Goal: Task Accomplishment & Management: Use online tool/utility

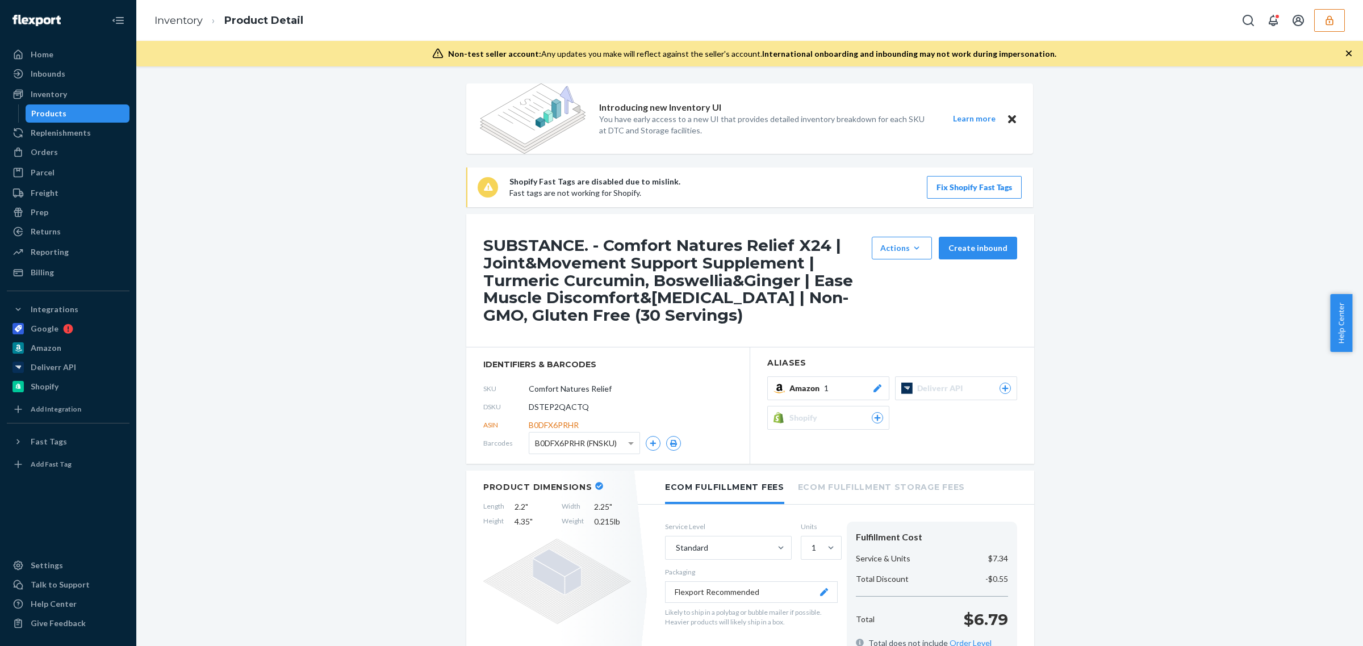
click at [1332, 23] on icon "button" at bounding box center [1329, 20] width 11 height 11
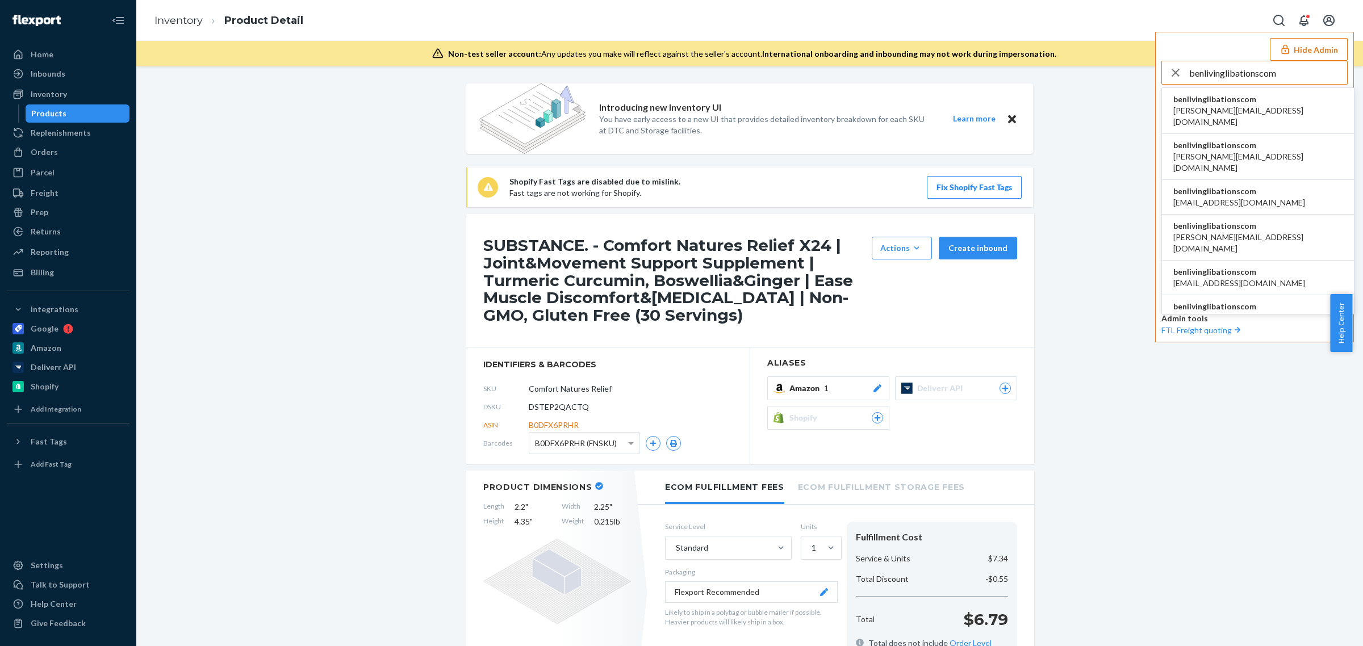
type input "benlivinglibationscom"
click at [1201, 103] on span "benlivinglibationscom" at bounding box center [1258, 99] width 169 height 11
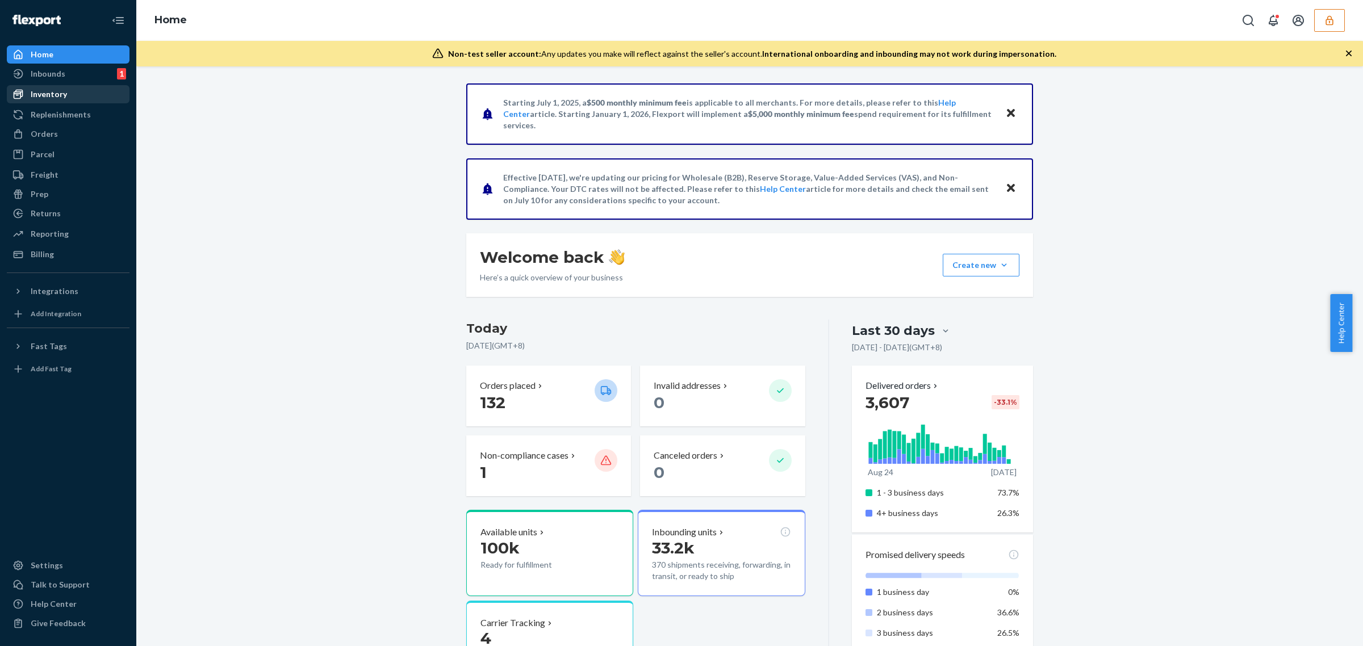
drag, startPoint x: 68, startPoint y: 70, endPoint x: 27, endPoint y: 98, distance: 49.9
click at [68, 70] on div "Inbounds 1" at bounding box center [68, 74] width 120 height 16
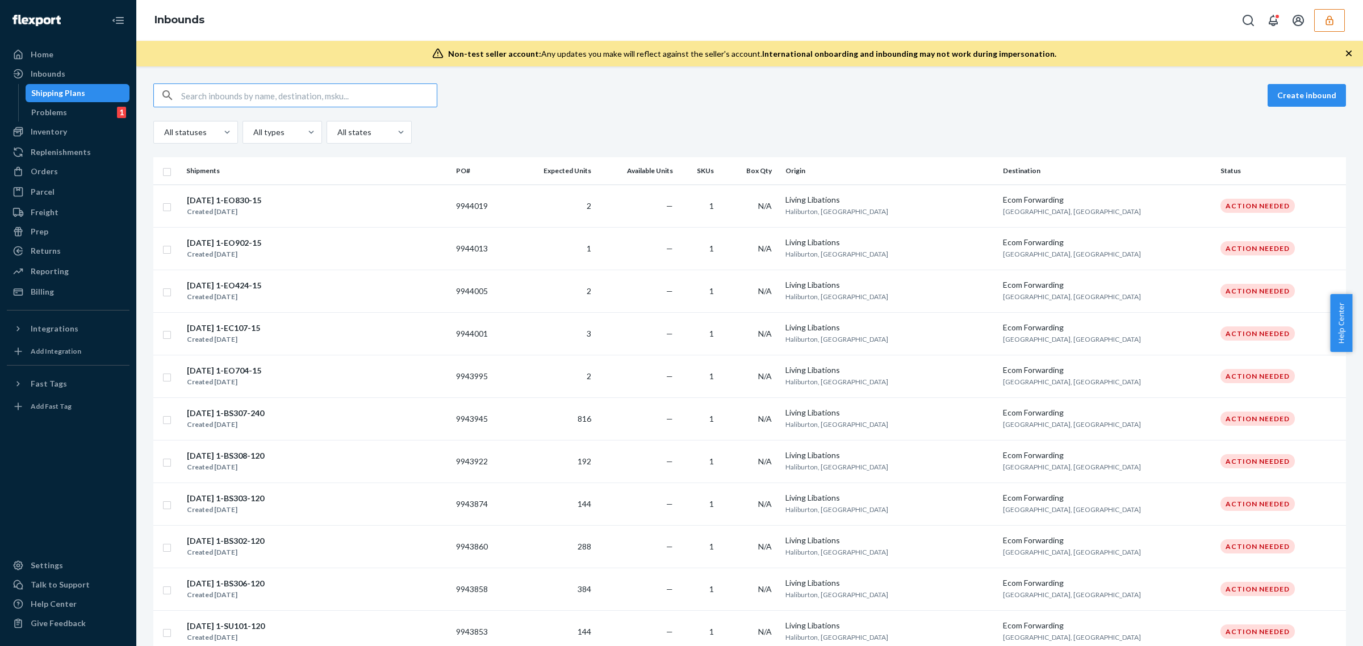
click at [207, 94] on input "text" at bounding box center [309, 95] width 256 height 23
paste input "9730494"
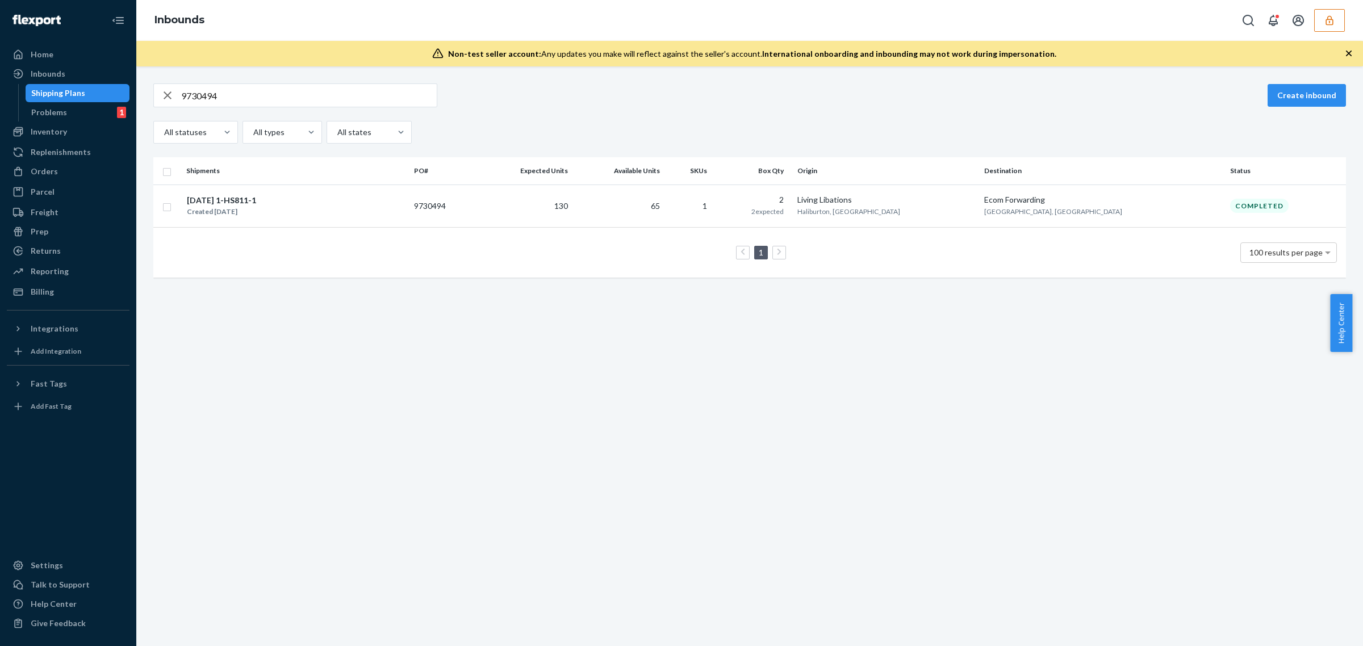
click at [214, 97] on input "9730494" at bounding box center [309, 95] width 256 height 23
paste input "1175836"
type input "1175836"
click at [311, 202] on div "05.07.2025 1-HS811-1 Created May 8, 2025" at bounding box center [295, 206] width 219 height 24
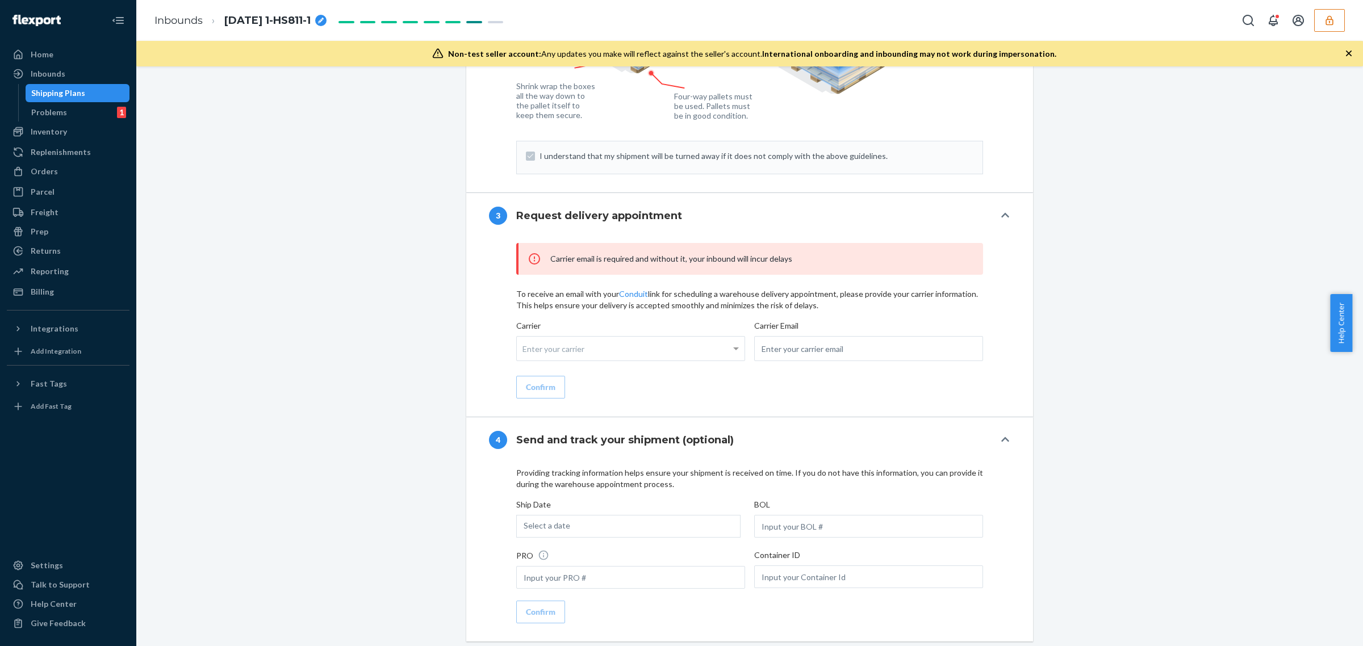
scroll to position [1346, 0]
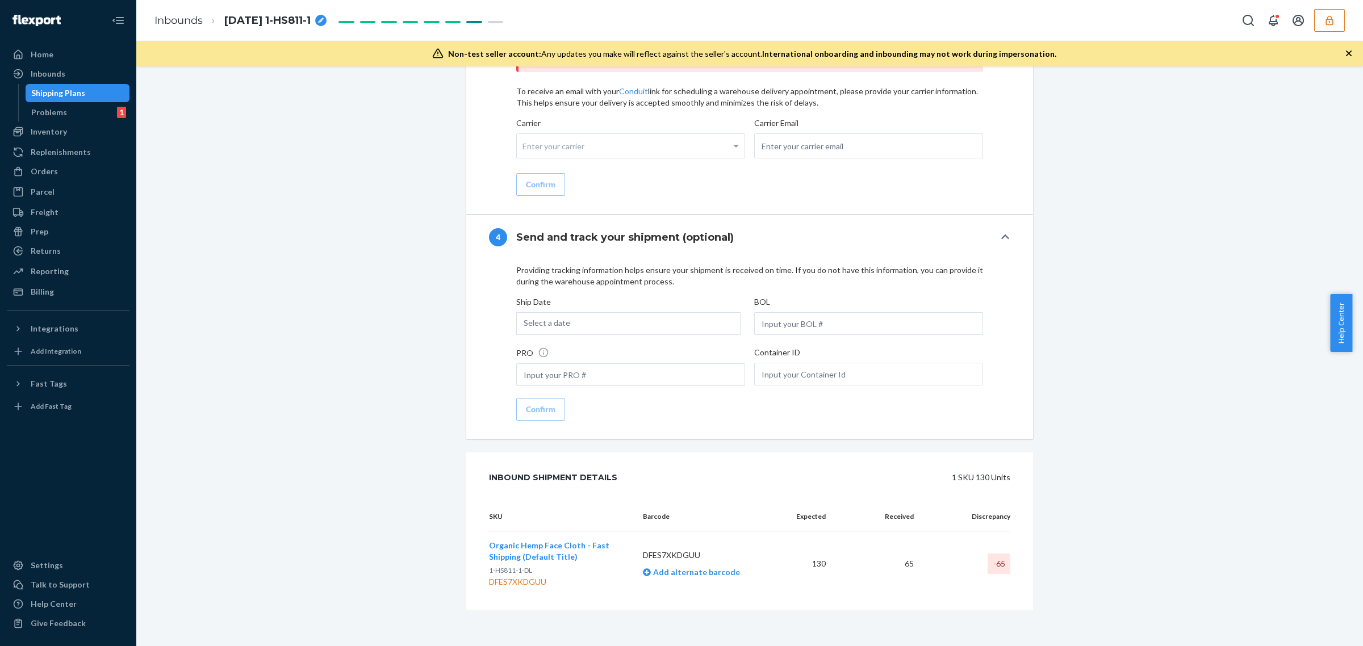
drag, startPoint x: 530, startPoint y: 547, endPoint x: 1018, endPoint y: 583, distance: 489.3
click at [1018, 583] on div "SKU Barcode Expected Received Discrepancy Organic Hemp Face Cloth - Fast Shippi…" at bounding box center [749, 556] width 567 height 107
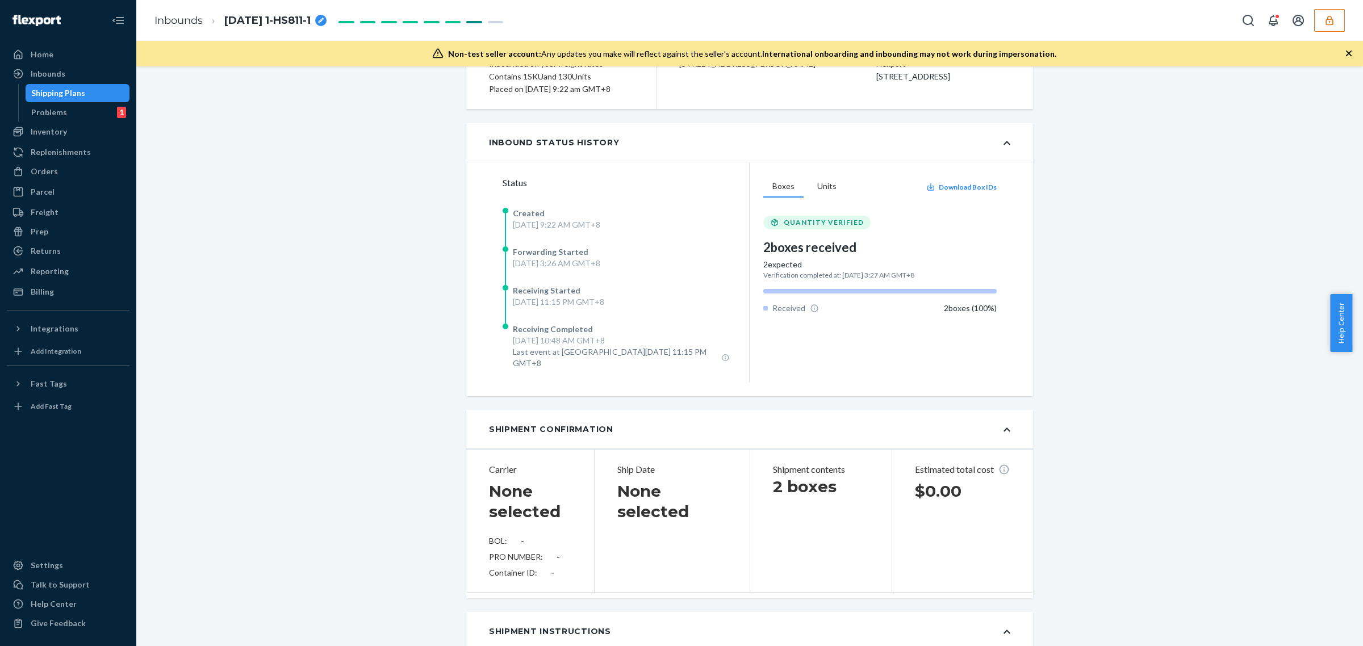
scroll to position [0, 0]
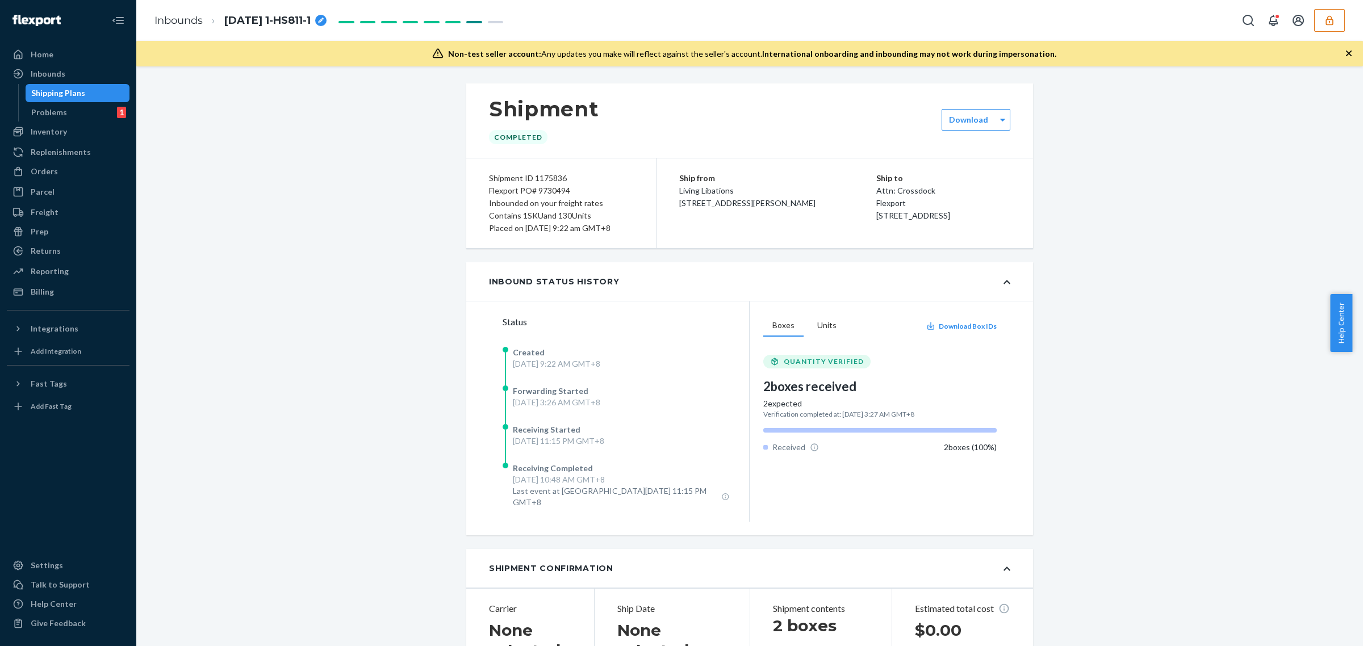
click at [548, 202] on div "Inbounded on your freight rates" at bounding box center [561, 203] width 144 height 12
copy div "Inbounded on your freight rates"
click at [183, 23] on link "Inbounds" at bounding box center [179, 20] width 48 height 12
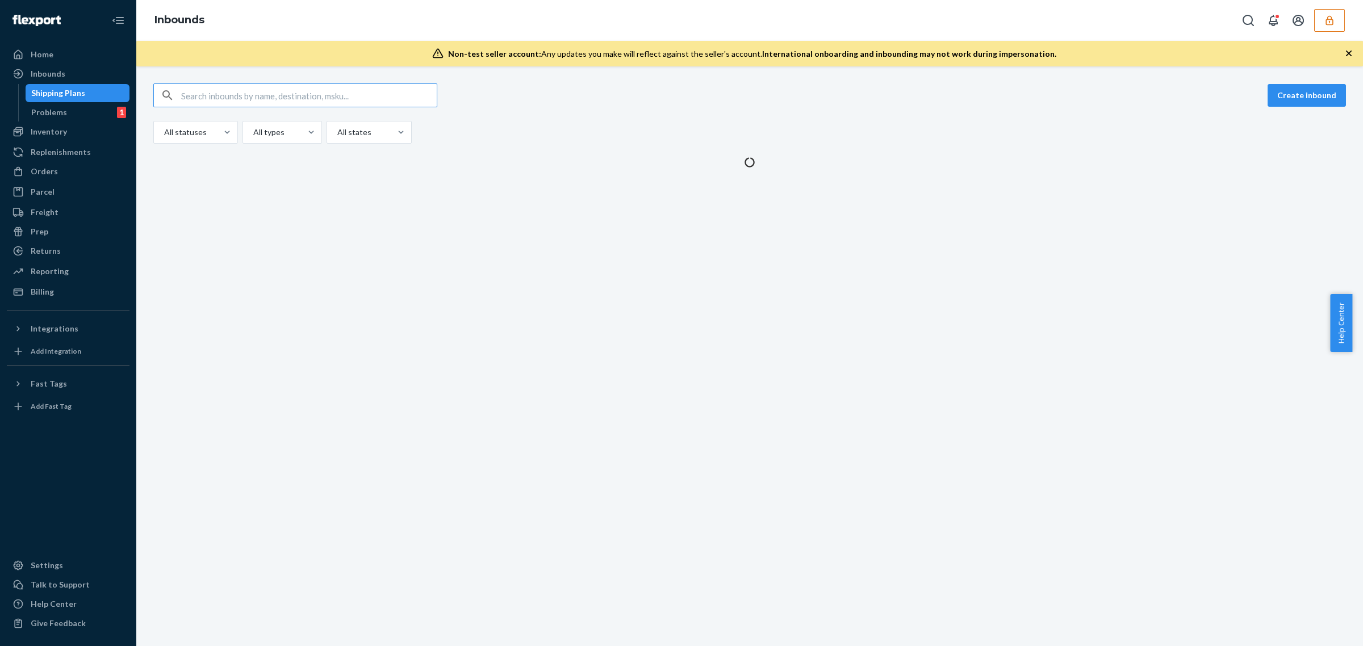
click at [308, 94] on input "text" at bounding box center [309, 95] width 256 height 23
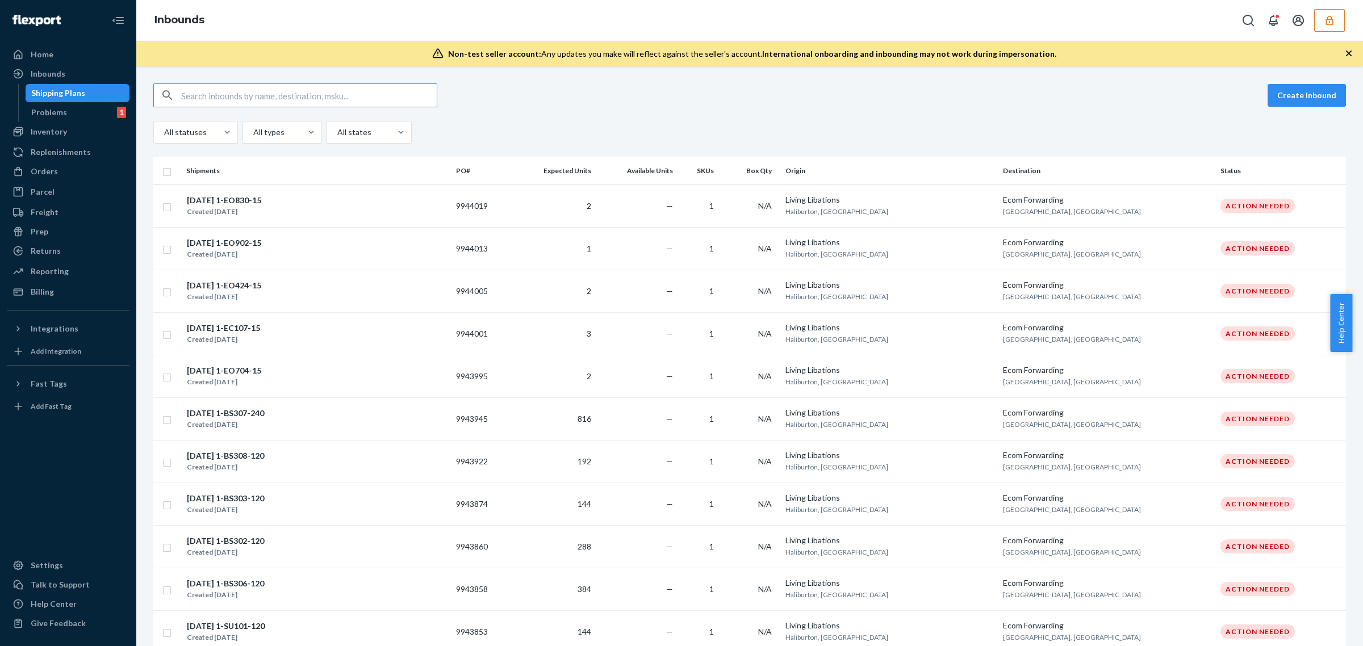
type input "9680190"
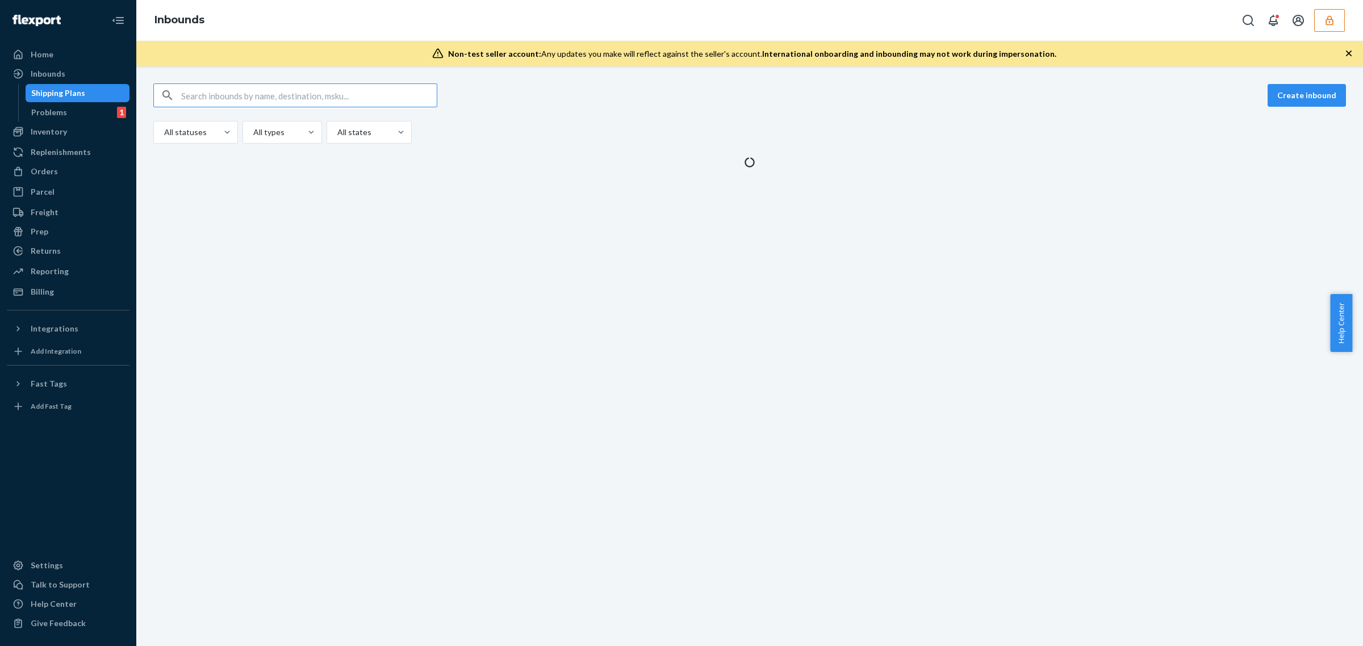
click at [308, 94] on input "text" at bounding box center [309, 95] width 256 height 23
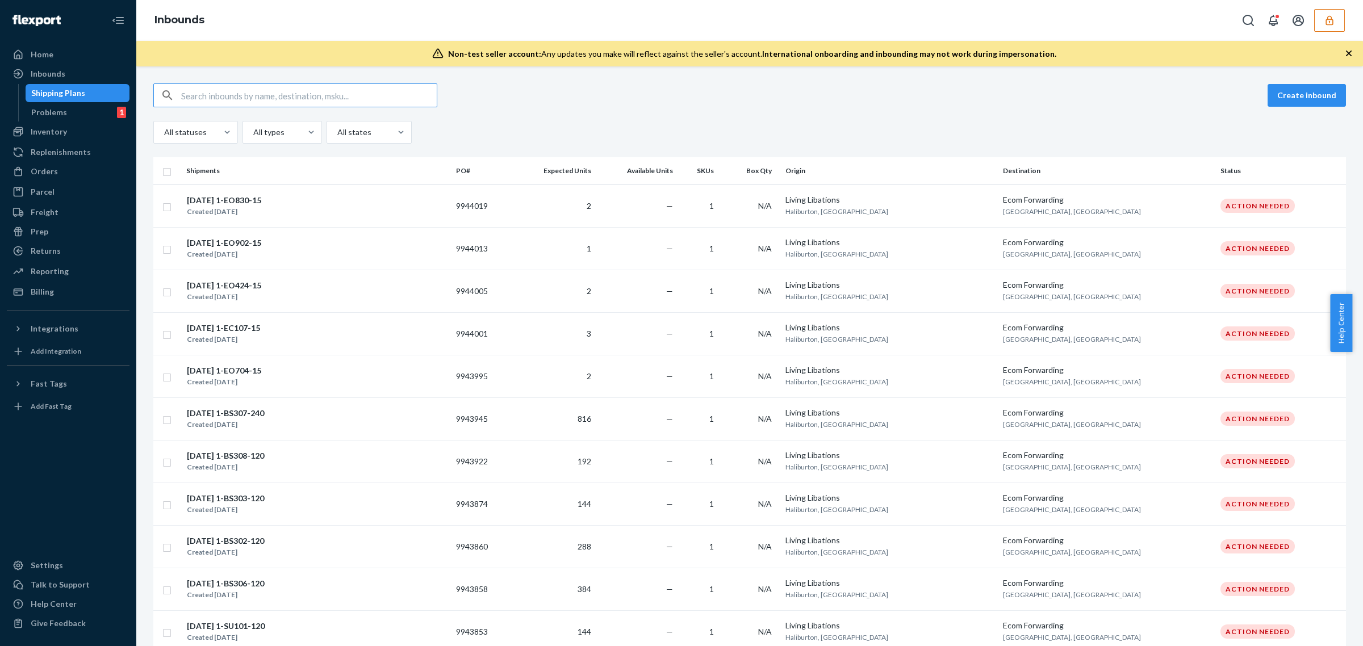
type input "9680190"
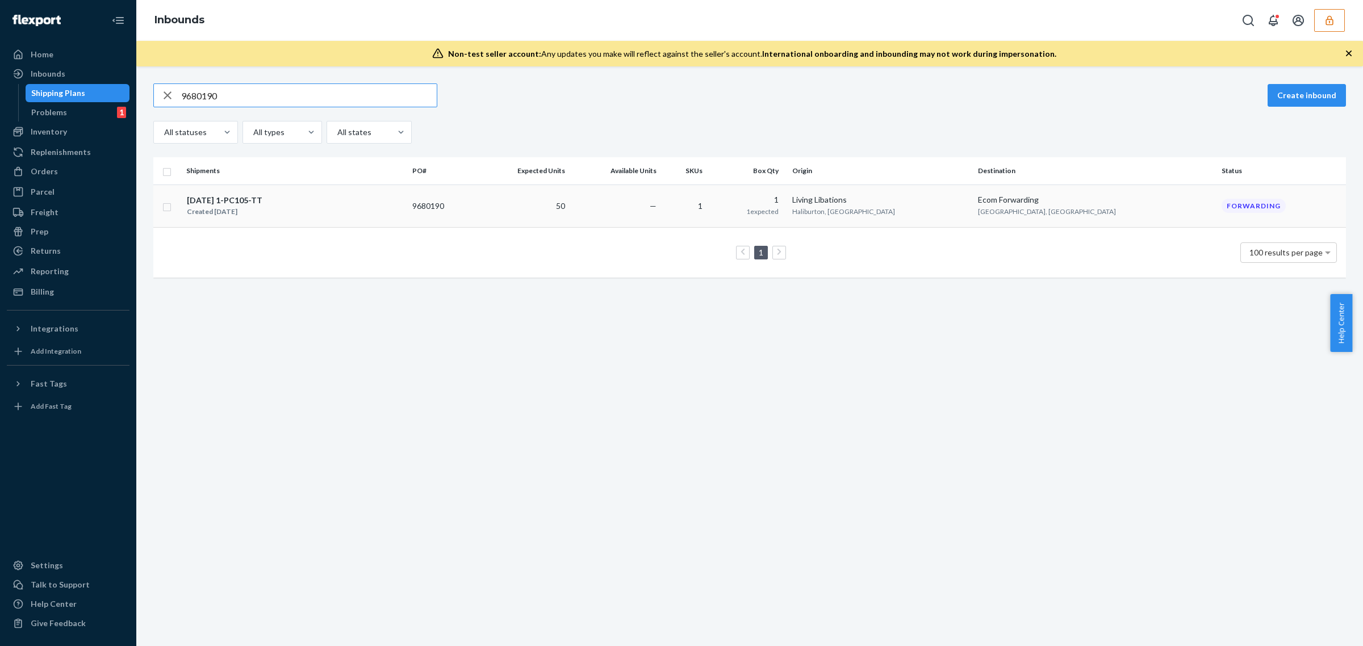
click at [331, 217] on div "04.03.2025 1-PC105-TT Created Apr 4, 2025" at bounding box center [294, 206] width 217 height 24
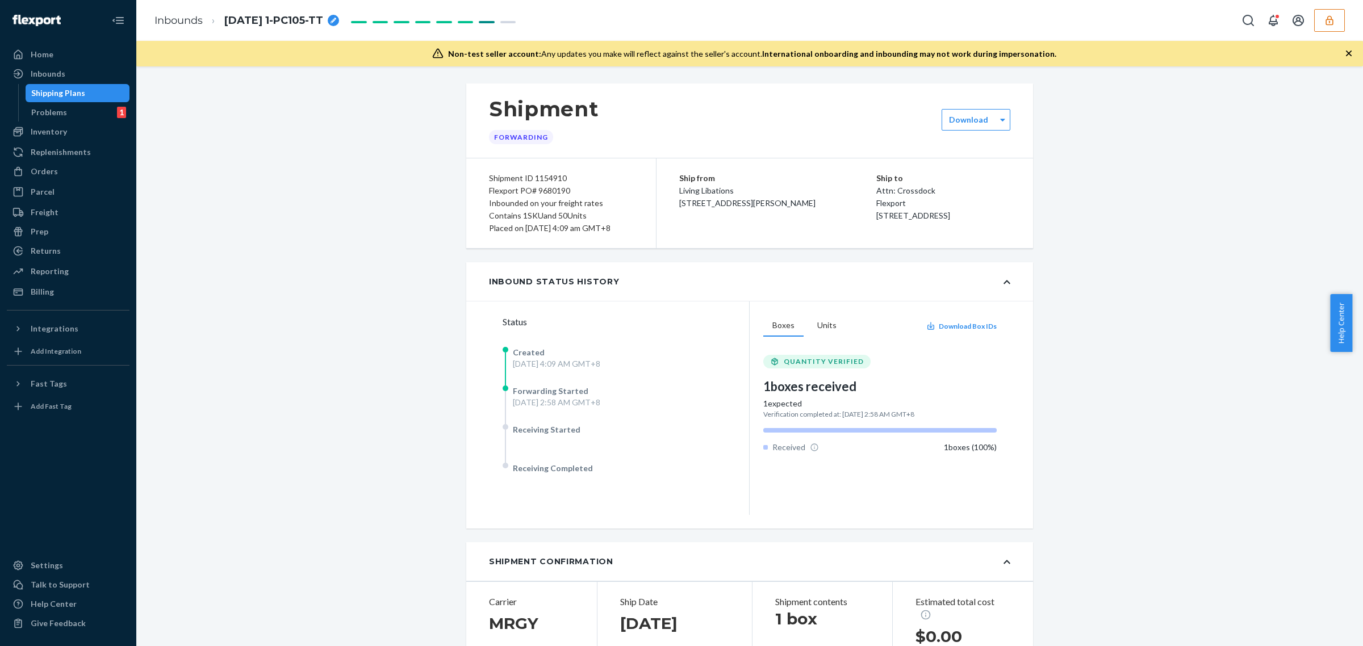
click at [549, 183] on div "Shipment ID 1154910" at bounding box center [561, 178] width 144 height 12
click at [547, 194] on div "Flexport PO# 9680190" at bounding box center [561, 191] width 144 height 12
drag, startPoint x: 481, startPoint y: 193, endPoint x: 594, endPoint y: 199, distance: 113.8
click at [594, 199] on div "Shipment ID 1154910 Flexport PO# 9680190 Inbounded on your freight rates Contai…" at bounding box center [561, 203] width 190 height 90
copy div "Flexport PO# 9680190 Inbounded on your freight rates"
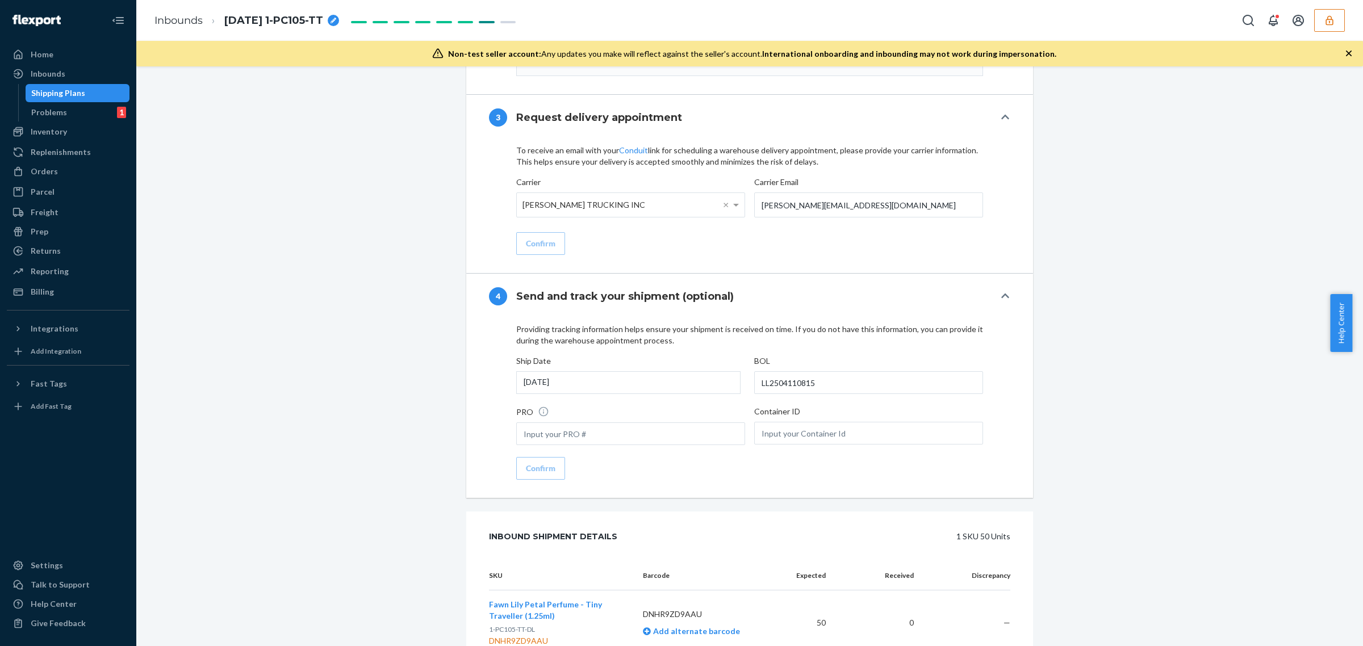
scroll to position [1280, 0]
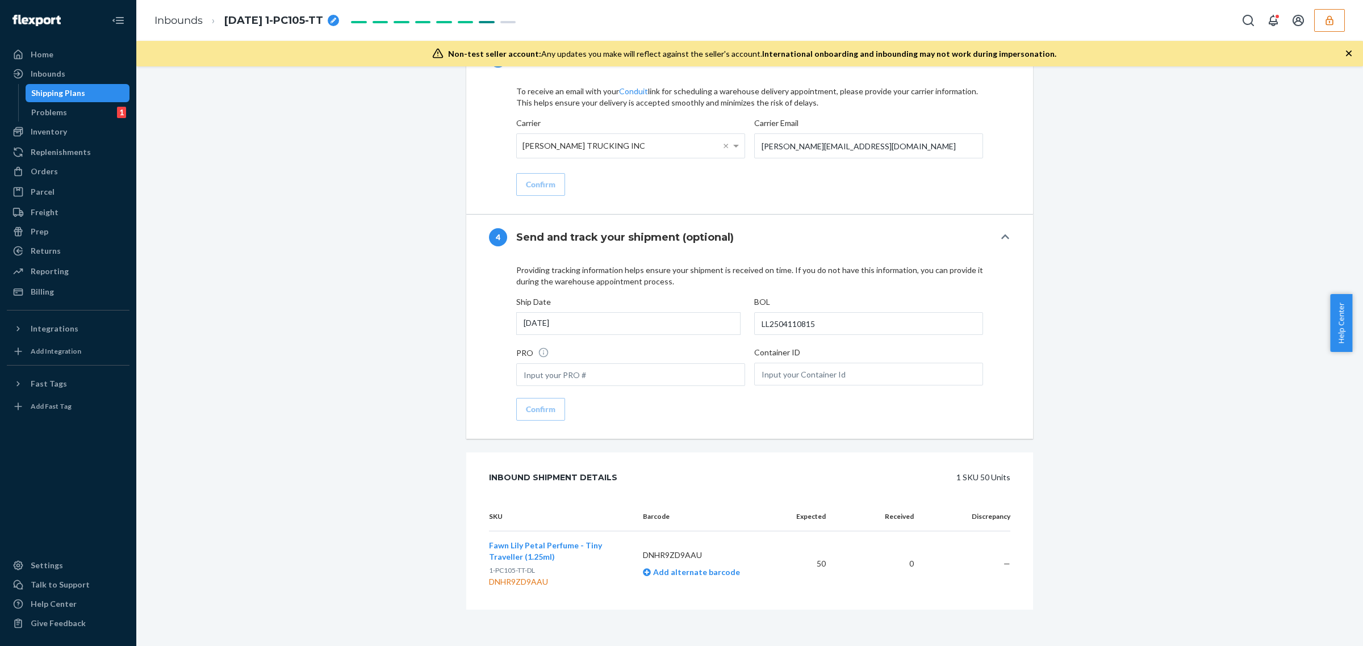
drag, startPoint x: 475, startPoint y: 518, endPoint x: 1012, endPoint y: 569, distance: 539.3
click at [1012, 569] on div "SKU Barcode Expected Received Discrepancy Fawn Lily Petal Perfume - Tiny Travel…" at bounding box center [749, 556] width 567 height 107
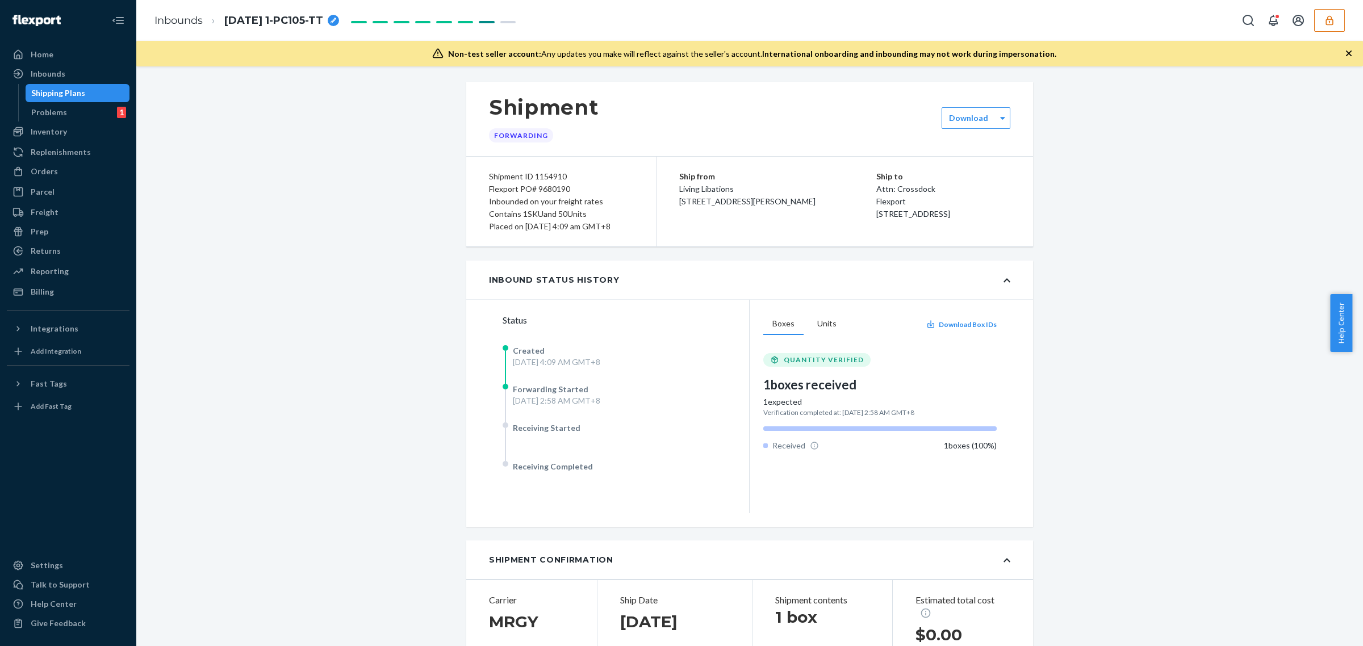
scroll to position [0, 0]
click at [186, 16] on link "Inbounds" at bounding box center [179, 20] width 48 height 12
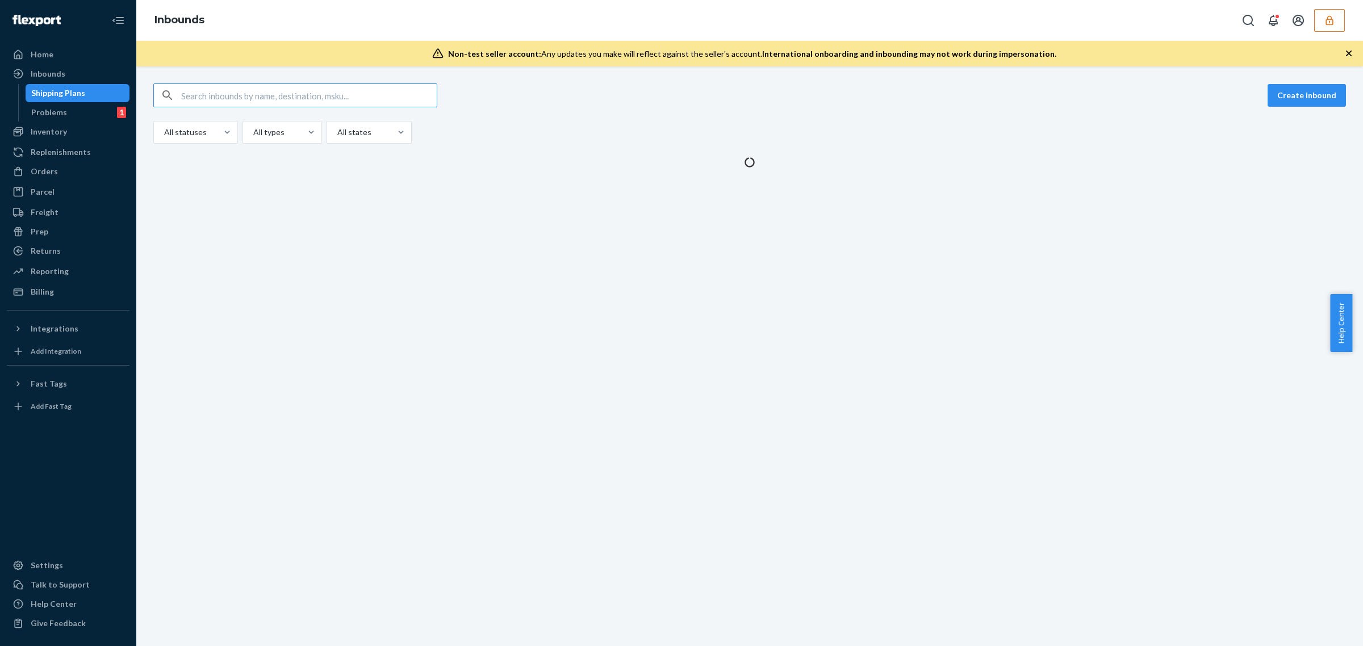
click at [260, 94] on input "text" at bounding box center [309, 95] width 256 height 23
type input "9849564"
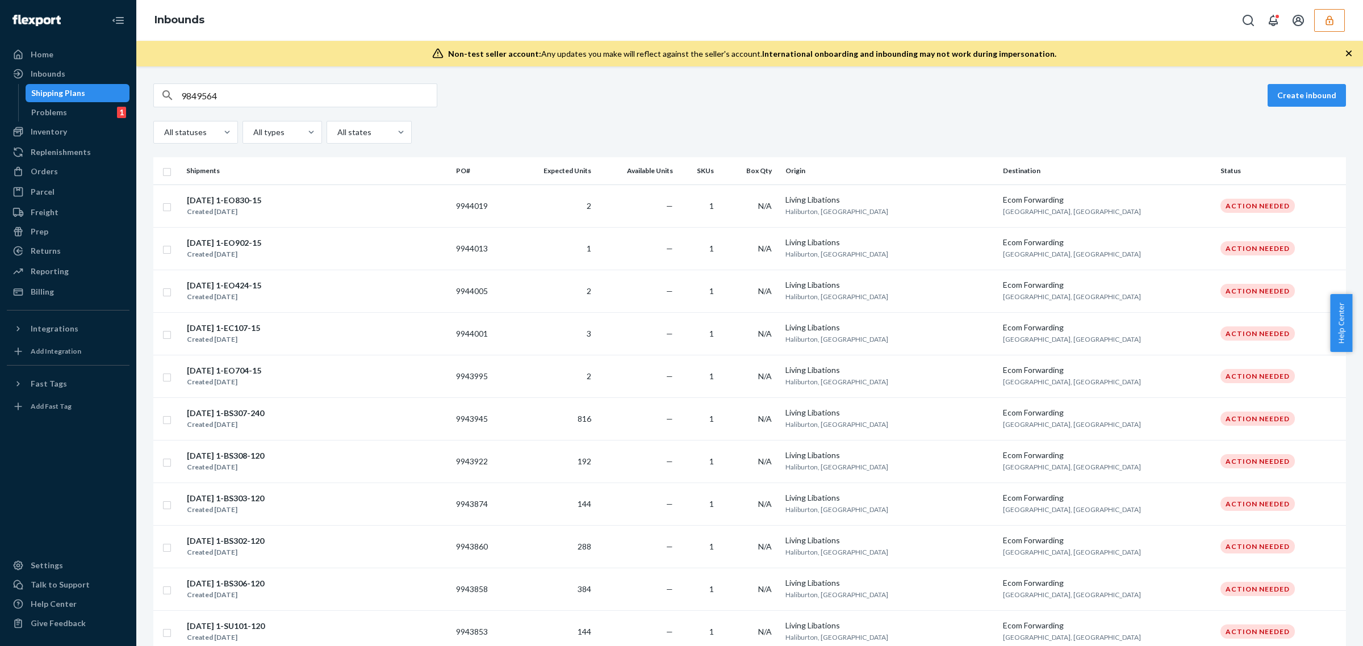
click at [254, 91] on input "9849564" at bounding box center [309, 95] width 256 height 23
paste input "9849564"
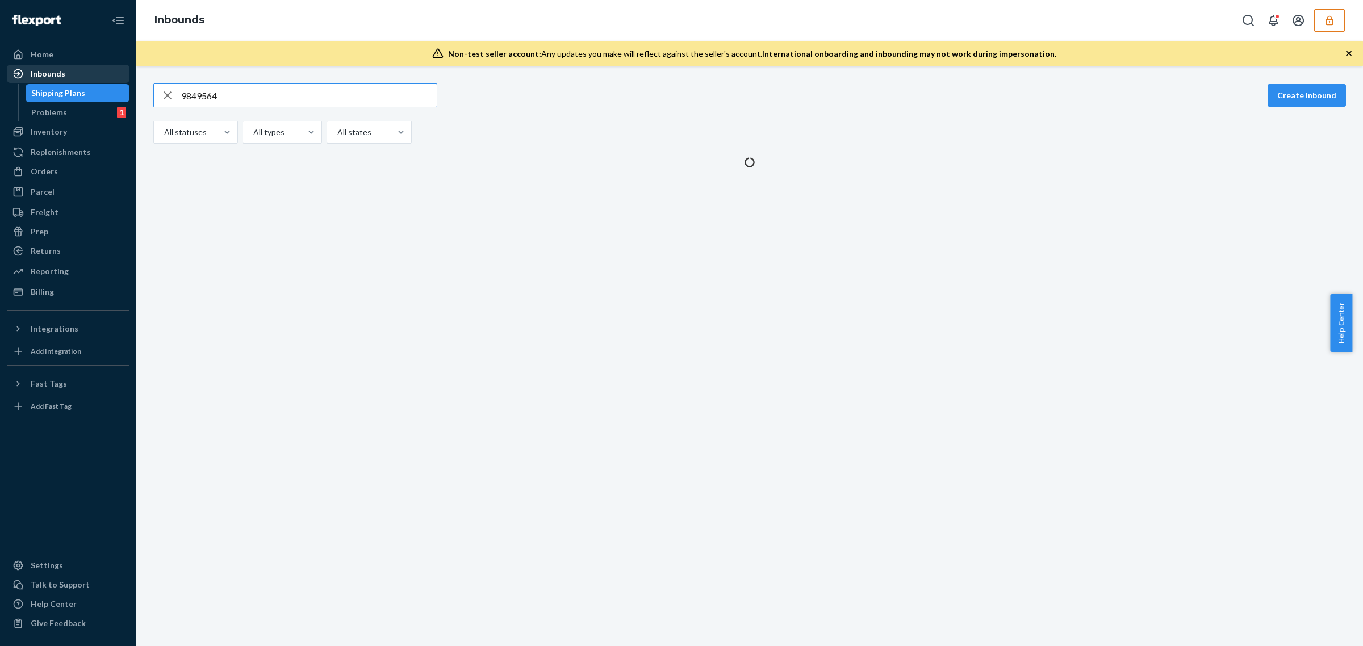
type input "9849564"
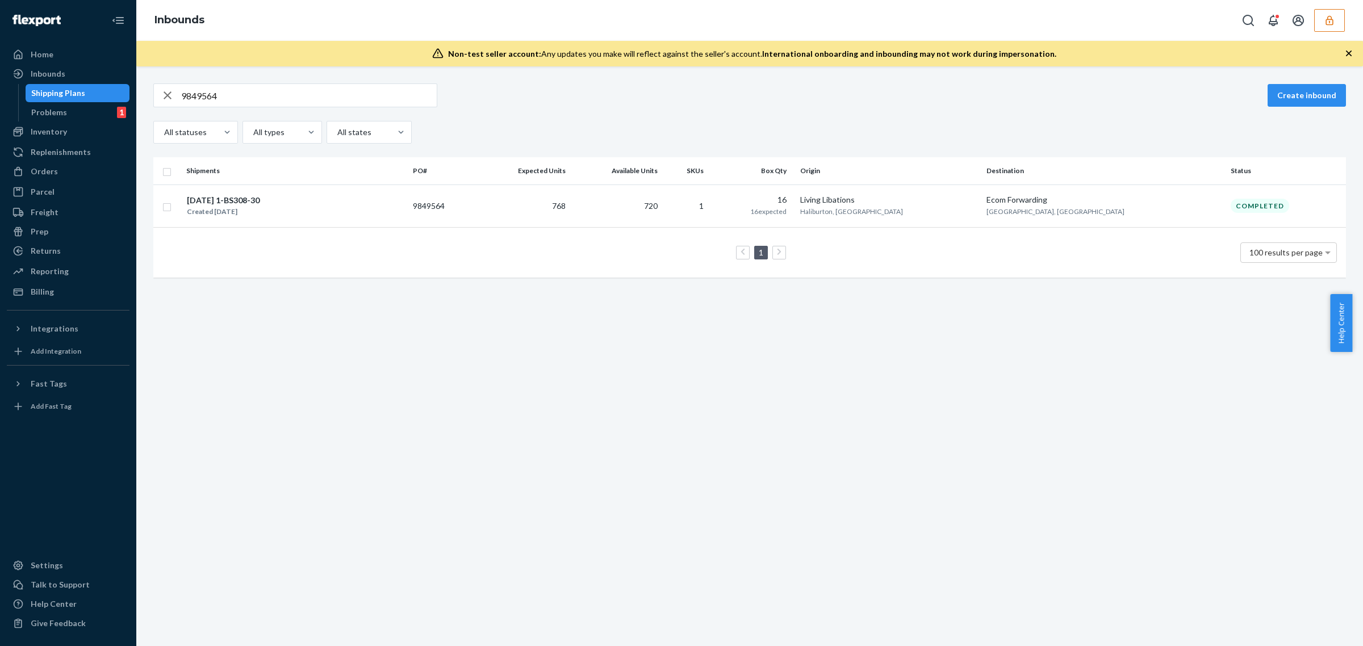
drag, startPoint x: 689, startPoint y: 219, endPoint x: 614, endPoint y: 215, distance: 75.1
click at [662, 219] on td "720" at bounding box center [615, 206] width 91 height 43
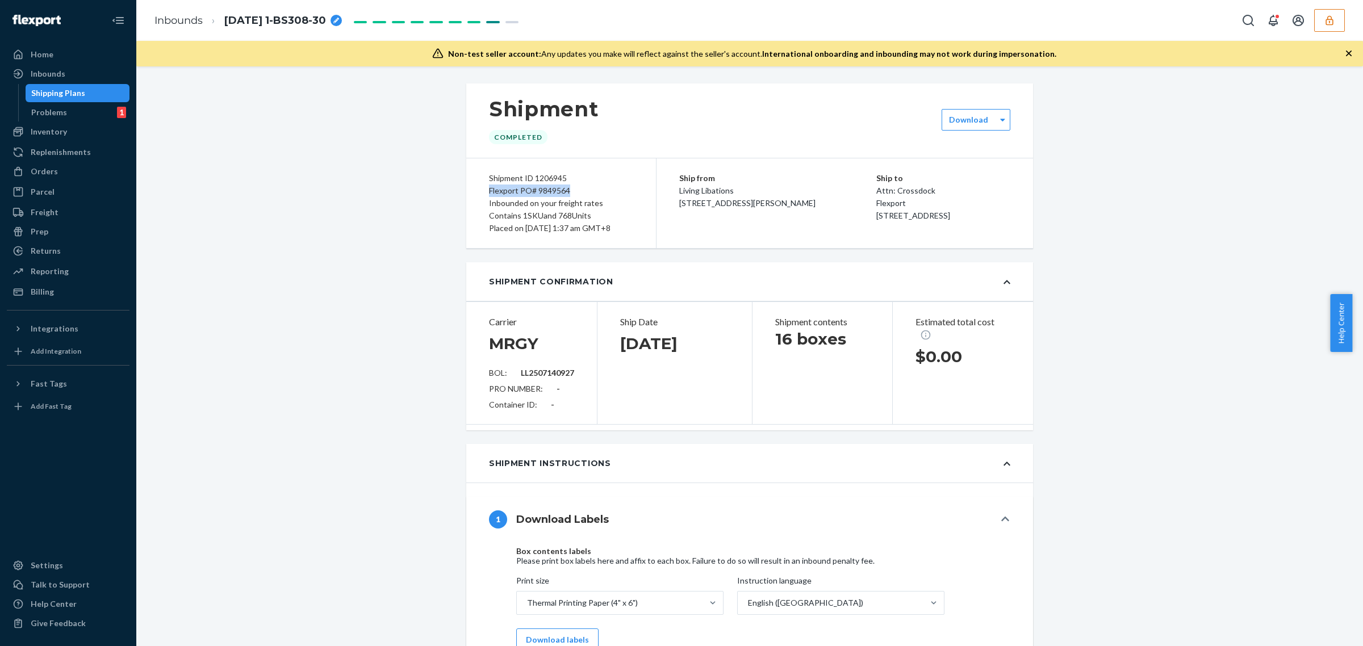
drag, startPoint x: 481, startPoint y: 179, endPoint x: 620, endPoint y: 185, distance: 139.3
click at [620, 185] on div "Shipment ID 1206945 Flexport PO# 9849564 Inbounded on your freight rates Contai…" at bounding box center [561, 203] width 190 height 90
copy div "Flexport PO# 9849564"
drag, startPoint x: 554, startPoint y: 207, endPoint x: 637, endPoint y: 213, distance: 82.6
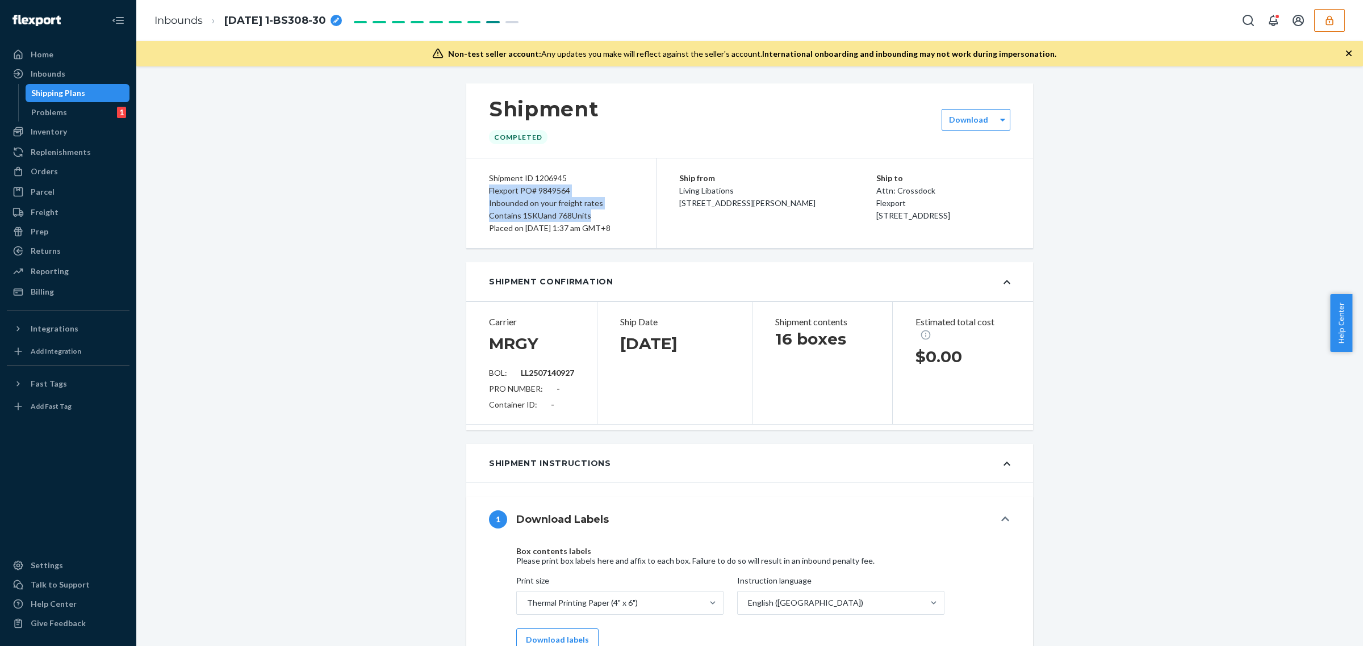
click at [637, 213] on div "Shipment ID 1206945 Flexport PO# 9849564 Inbounded on your freight rates Contai…" at bounding box center [561, 203] width 190 height 90
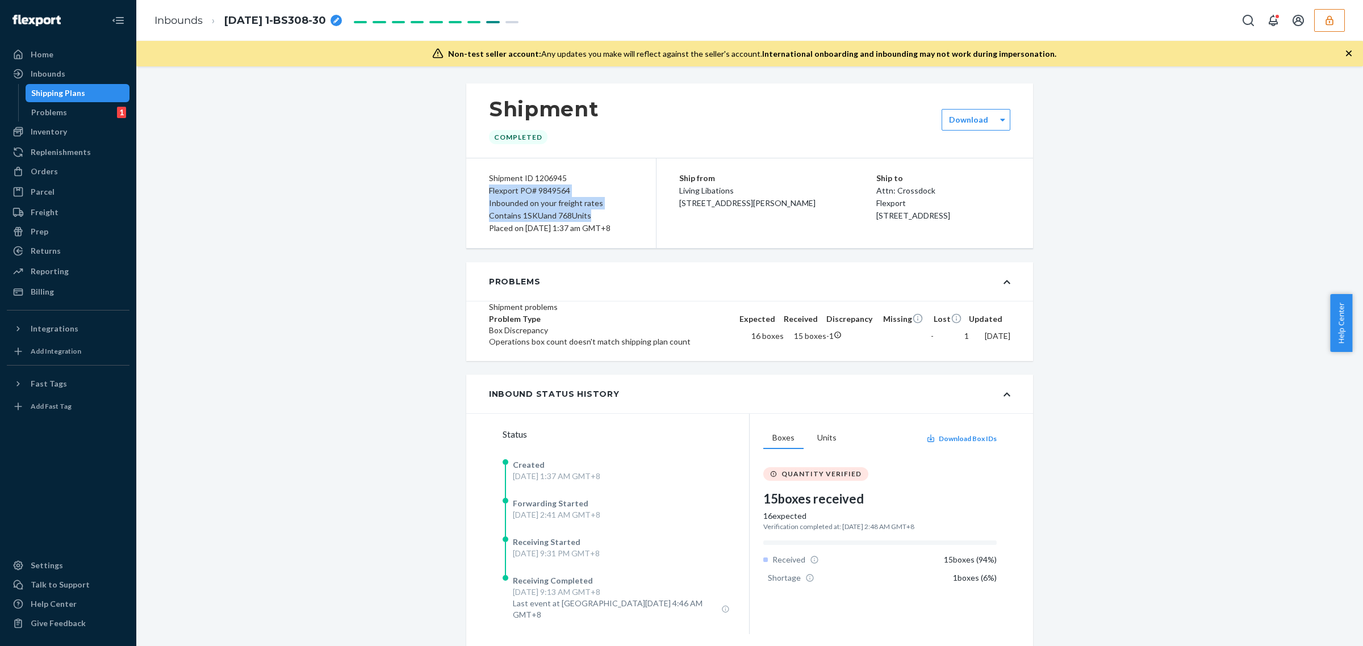
click at [599, 208] on div "Inbounded on your freight rates" at bounding box center [561, 203] width 144 height 12
drag, startPoint x: 577, startPoint y: 202, endPoint x: 485, endPoint y: 194, distance: 92.9
click at [485, 194] on div "Shipment ID 1206945 Flexport PO# 9849564 Inbounded on your freight rates Contai…" at bounding box center [561, 203] width 190 height 90
drag, startPoint x: 481, startPoint y: 361, endPoint x: 965, endPoint y: 432, distance: 488.5
click at [1015, 361] on div "Shipment problems Problem Type Expected Received Discrepancy Missing Lost Updat…" at bounding box center [749, 331] width 567 height 60
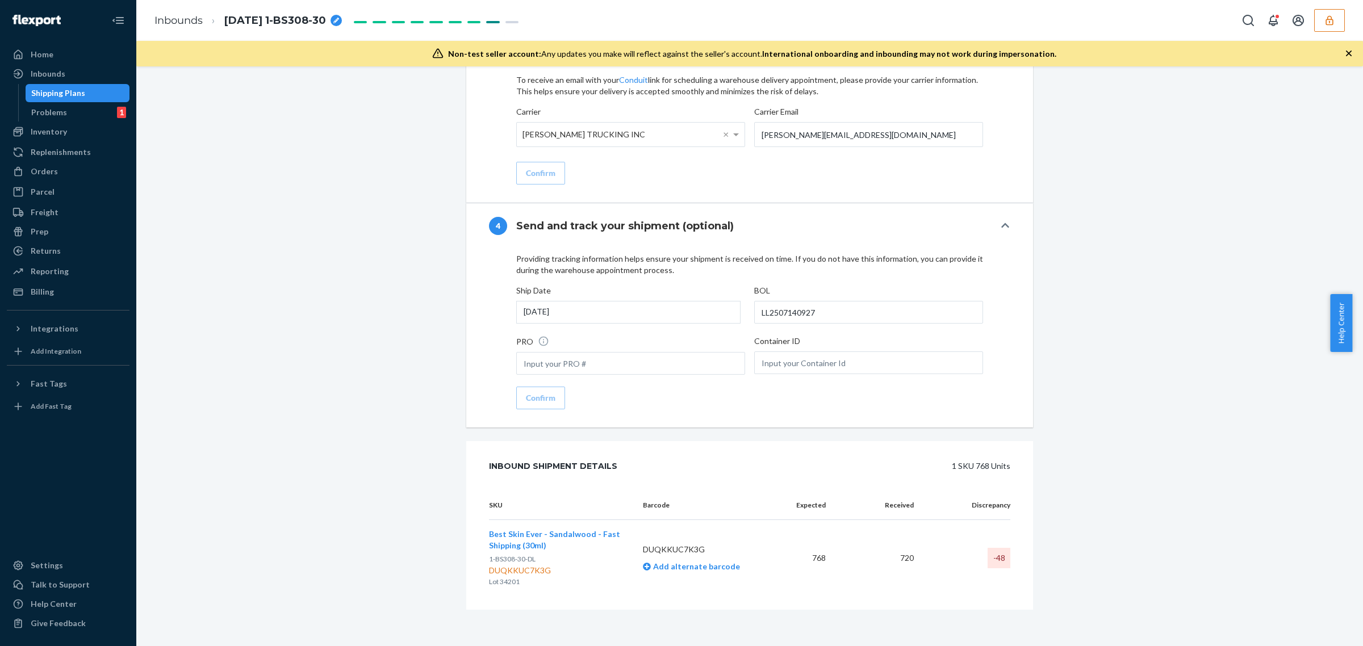
scroll to position [1475, 0]
drag, startPoint x: 480, startPoint y: 502, endPoint x: 506, endPoint y: 518, distance: 30.9
click at [1012, 564] on div "SKU Barcode Expected Received Discrepancy Best Skin Ever - Sandalwood - Fast Sh…" at bounding box center [749, 550] width 567 height 119
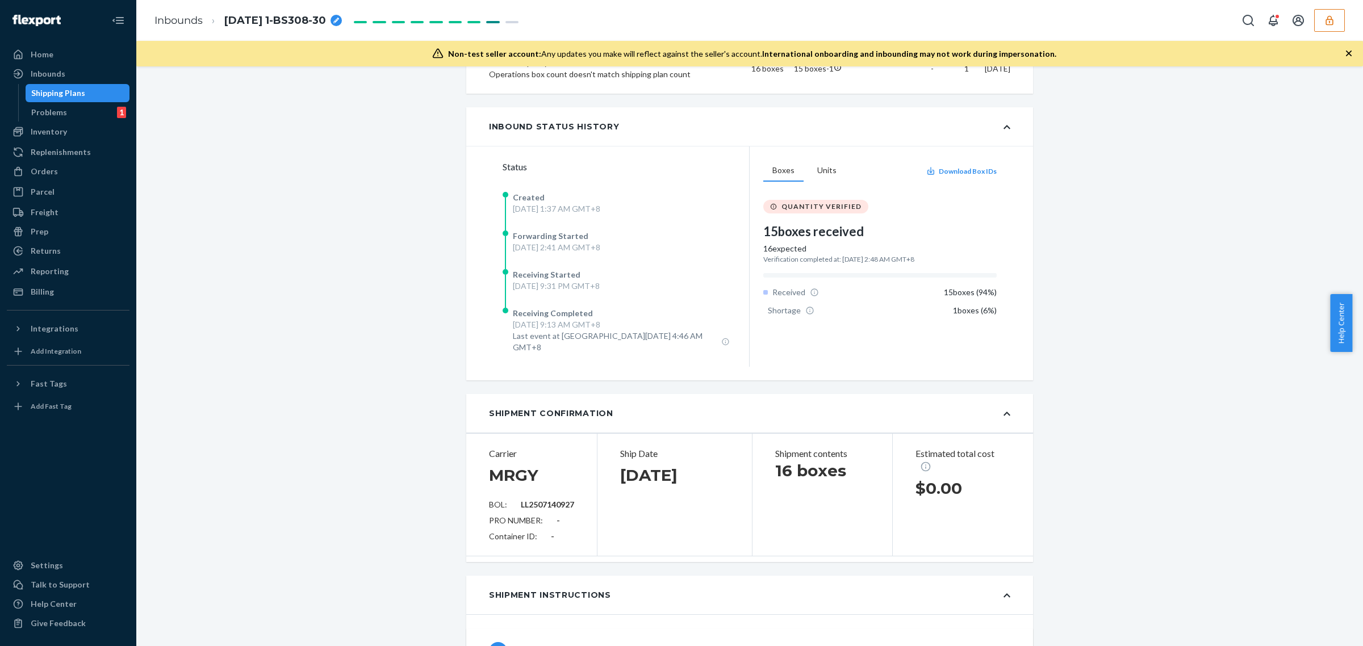
scroll to position [0, 0]
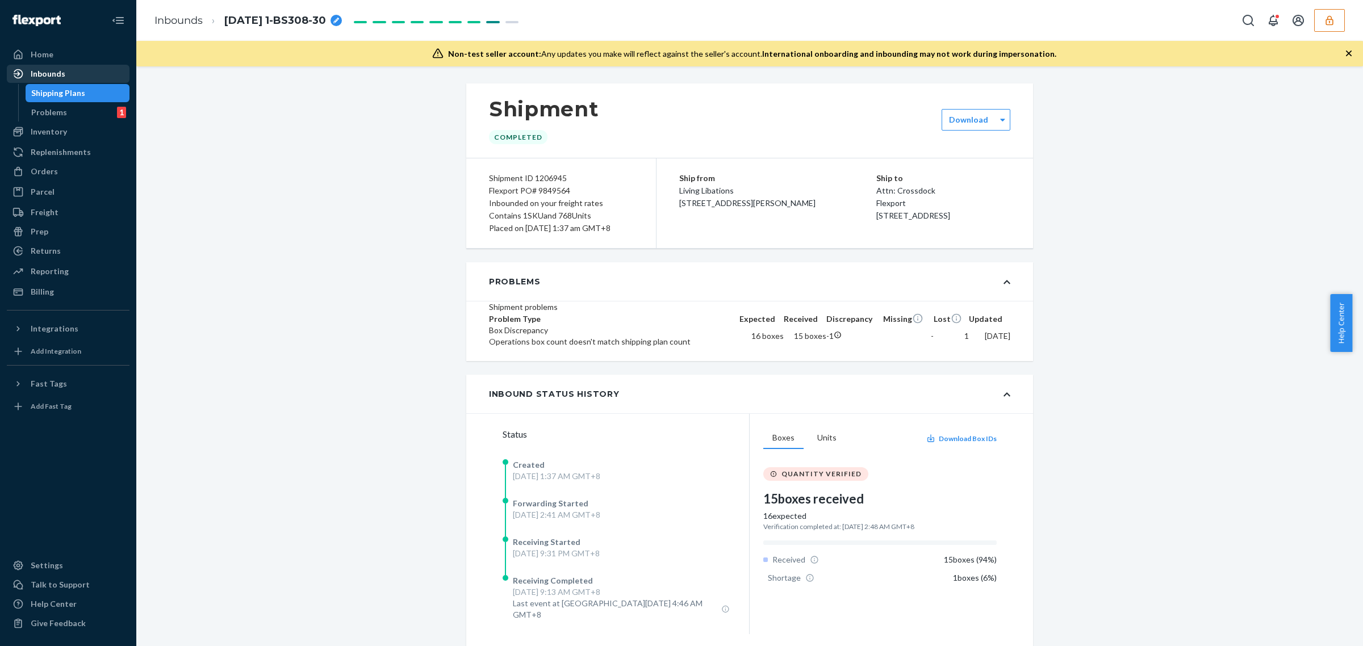
click at [66, 71] on div "Inbounds" at bounding box center [68, 74] width 120 height 16
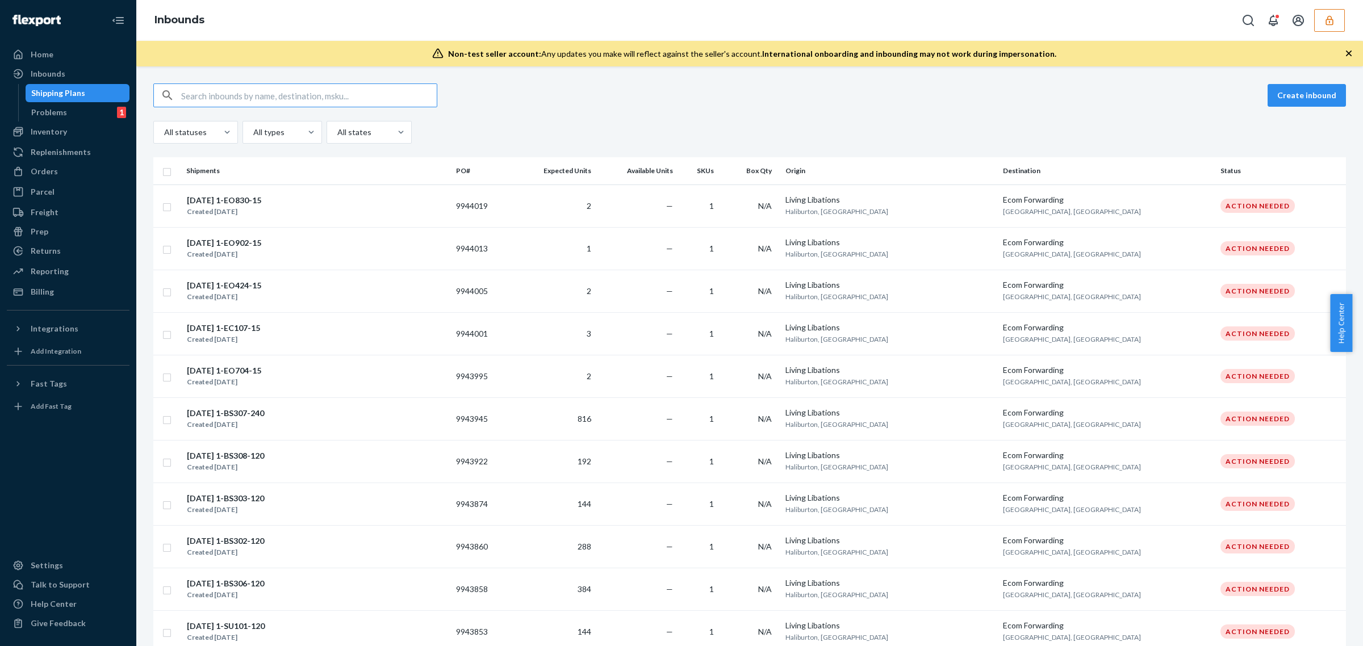
click at [358, 97] on input "text" at bounding box center [309, 95] width 256 height 23
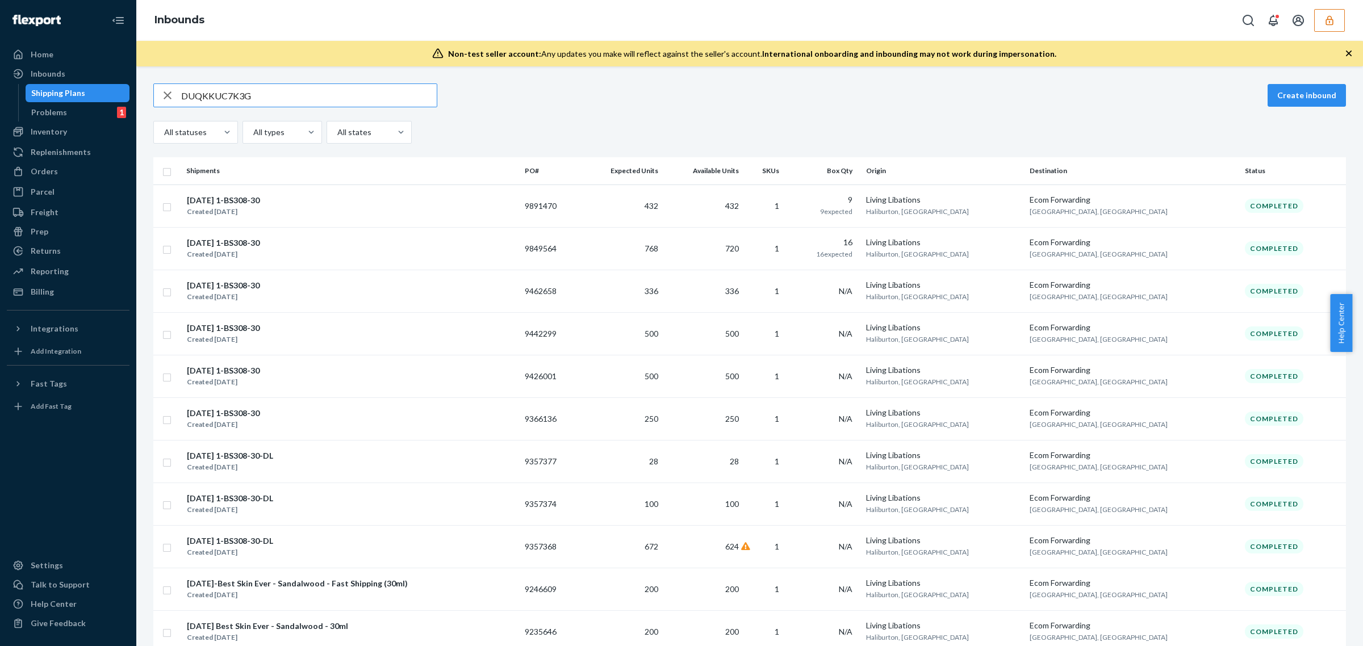
type input "DUQKKUC7K3G"
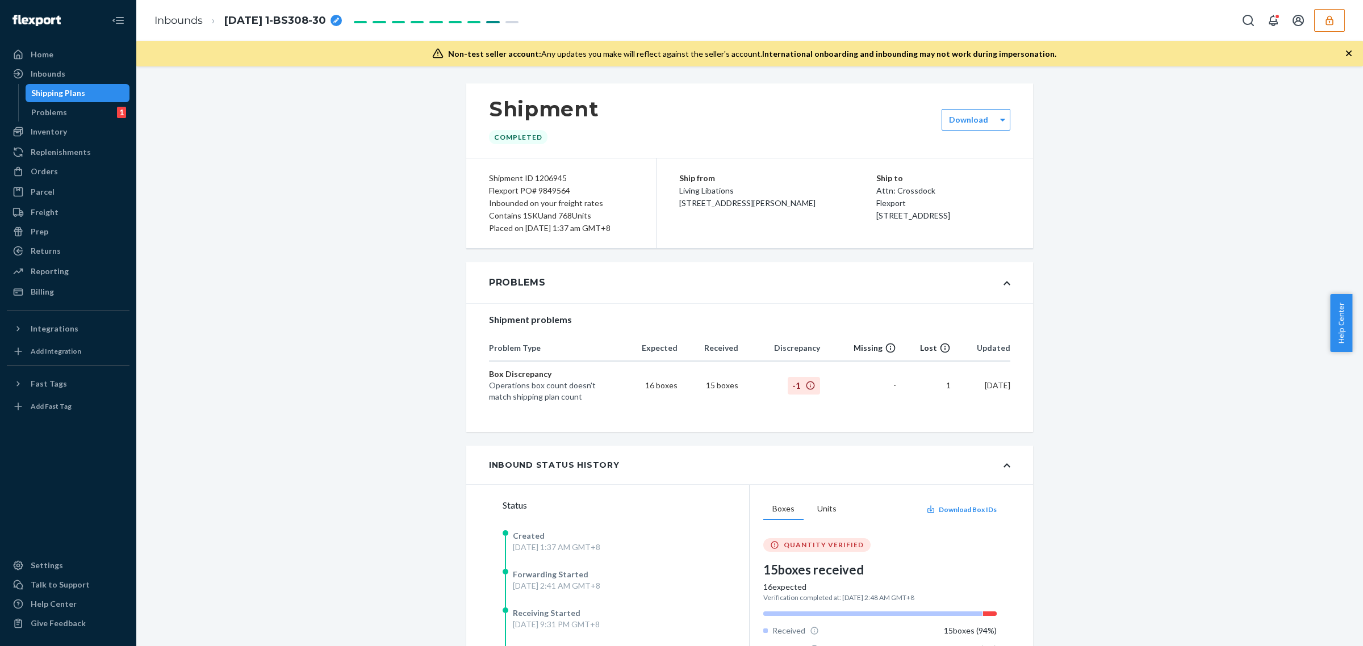
click at [1332, 26] on button "button" at bounding box center [1330, 20] width 31 height 23
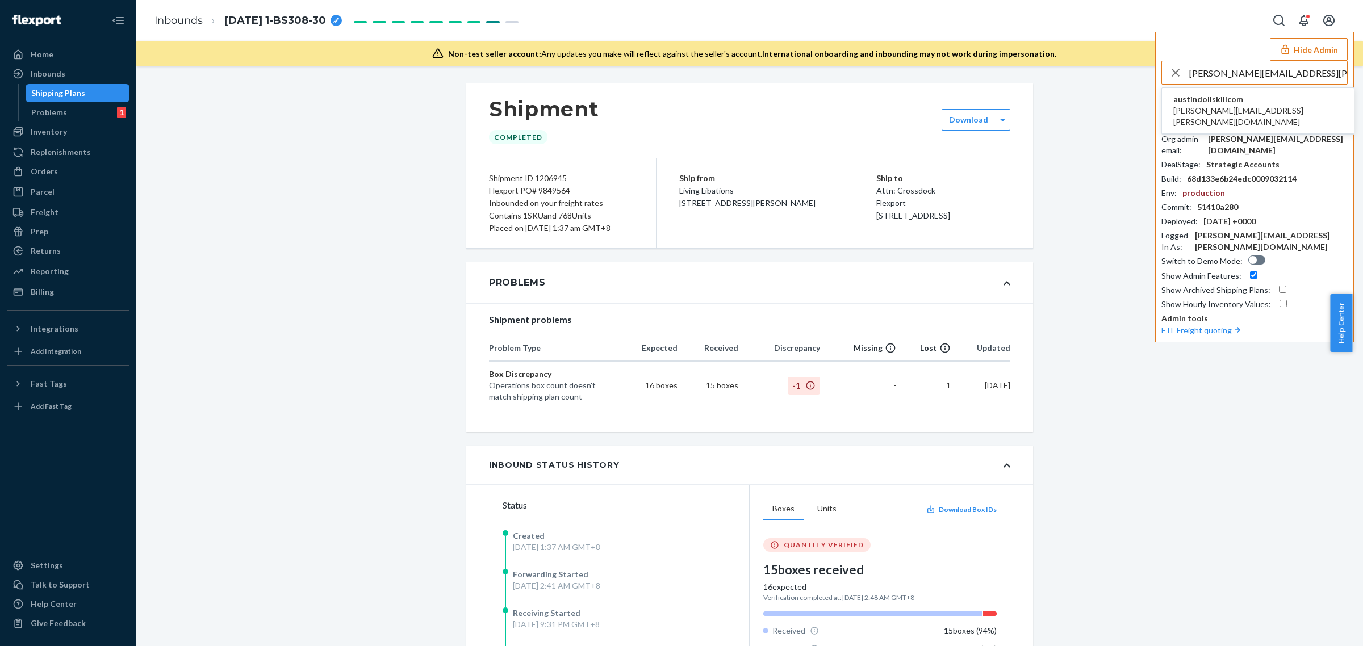
type input "paige.cox@dollskill.com"
click at [1223, 105] on span "paige.cox@dollskill.com" at bounding box center [1258, 116] width 169 height 23
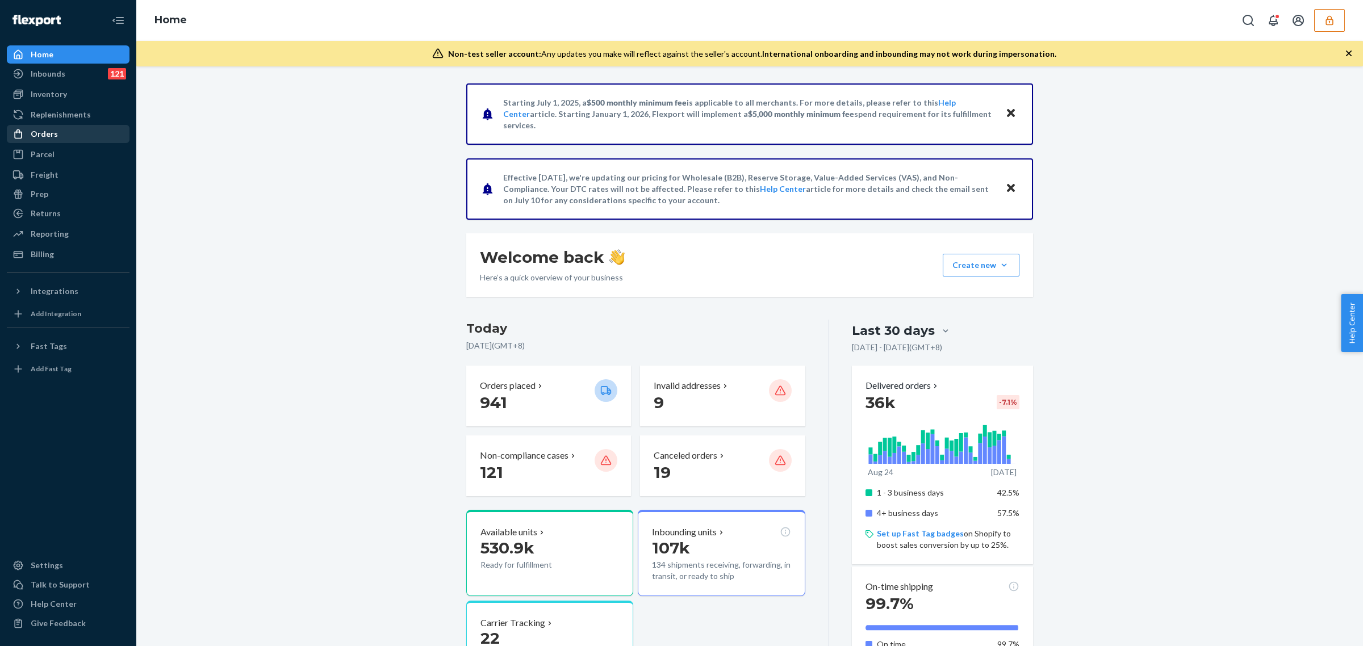
click at [60, 139] on div "Orders" at bounding box center [68, 134] width 120 height 16
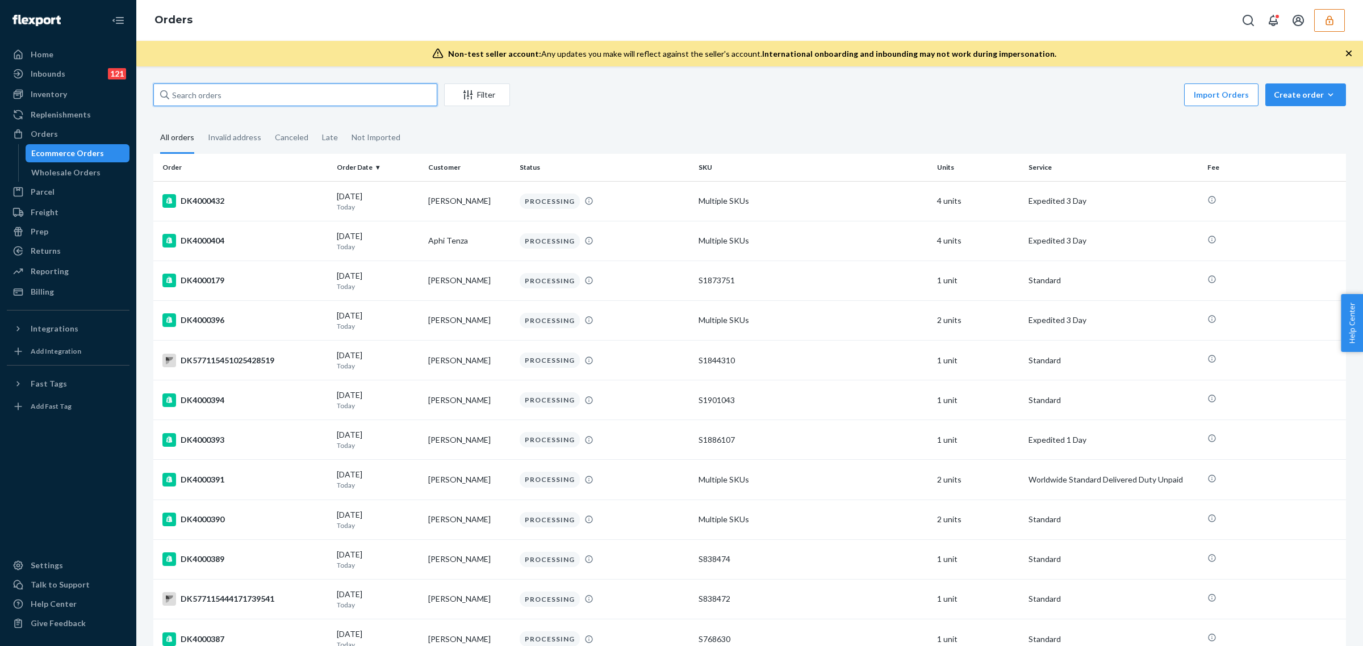
click at [361, 98] on input "text" at bounding box center [295, 95] width 284 height 23
paste input "DK3943952"
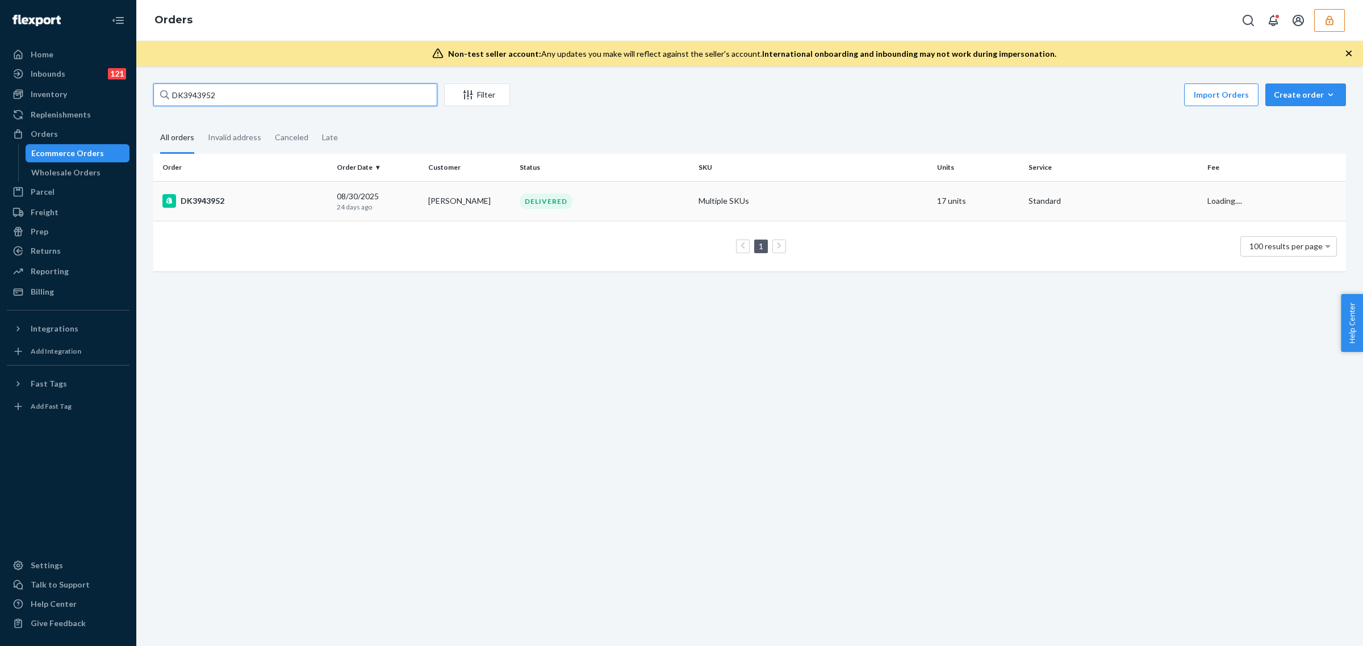
type input "DK3943952"
click at [345, 206] on p "24 days ago" at bounding box center [378, 207] width 82 height 10
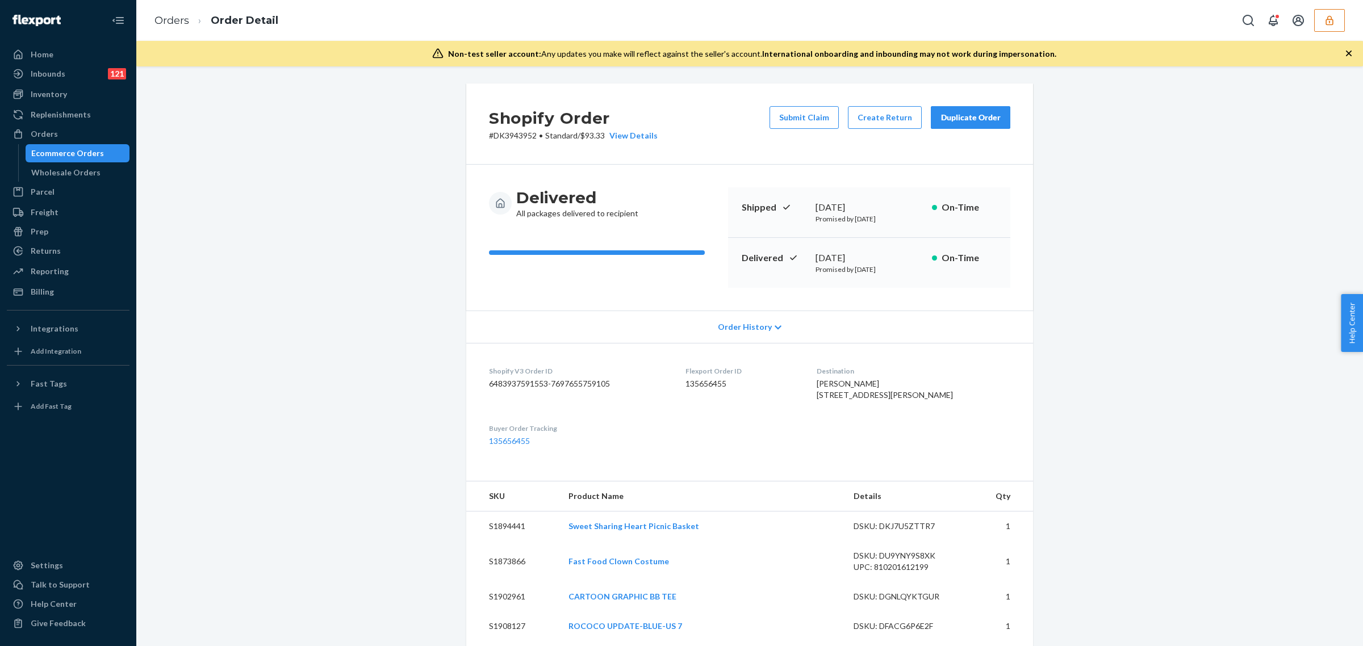
click at [525, 163] on div "Shopify Order # DK3943952 • Standard / $93.33 View Details Submit Claim Create …" at bounding box center [749, 124] width 567 height 81
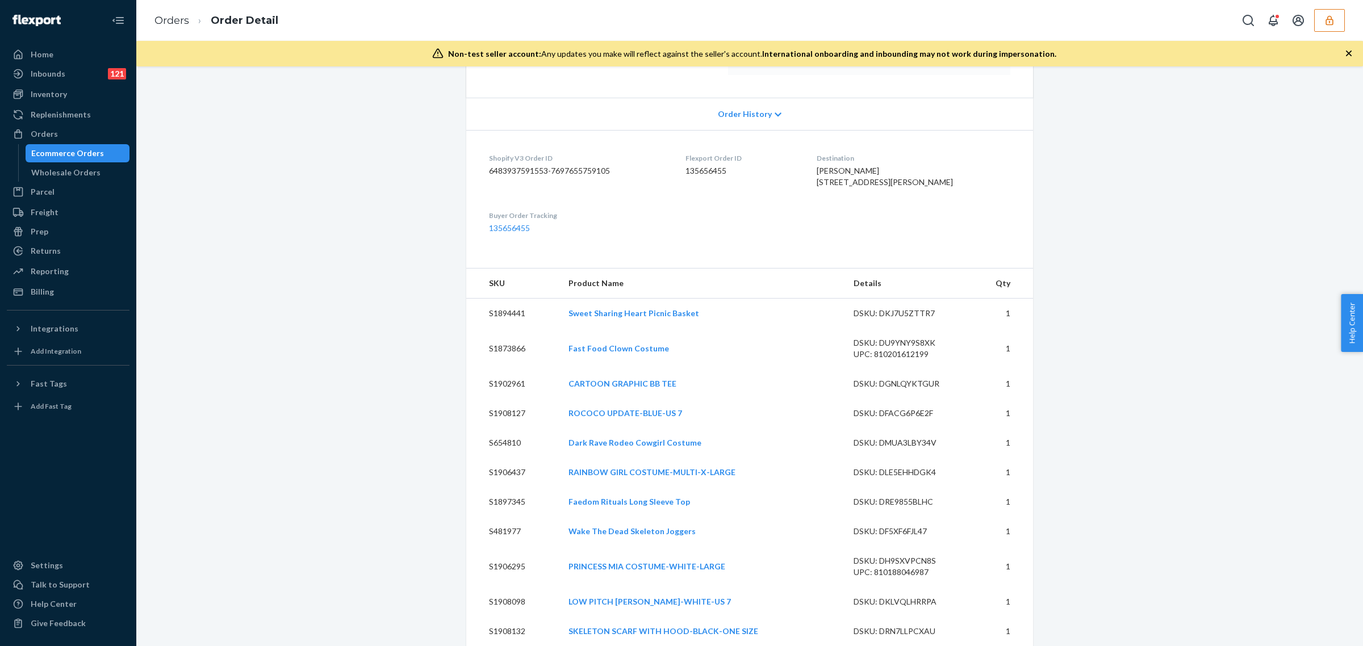
click at [1330, 21] on icon "button" at bounding box center [1329, 20] width 11 height 11
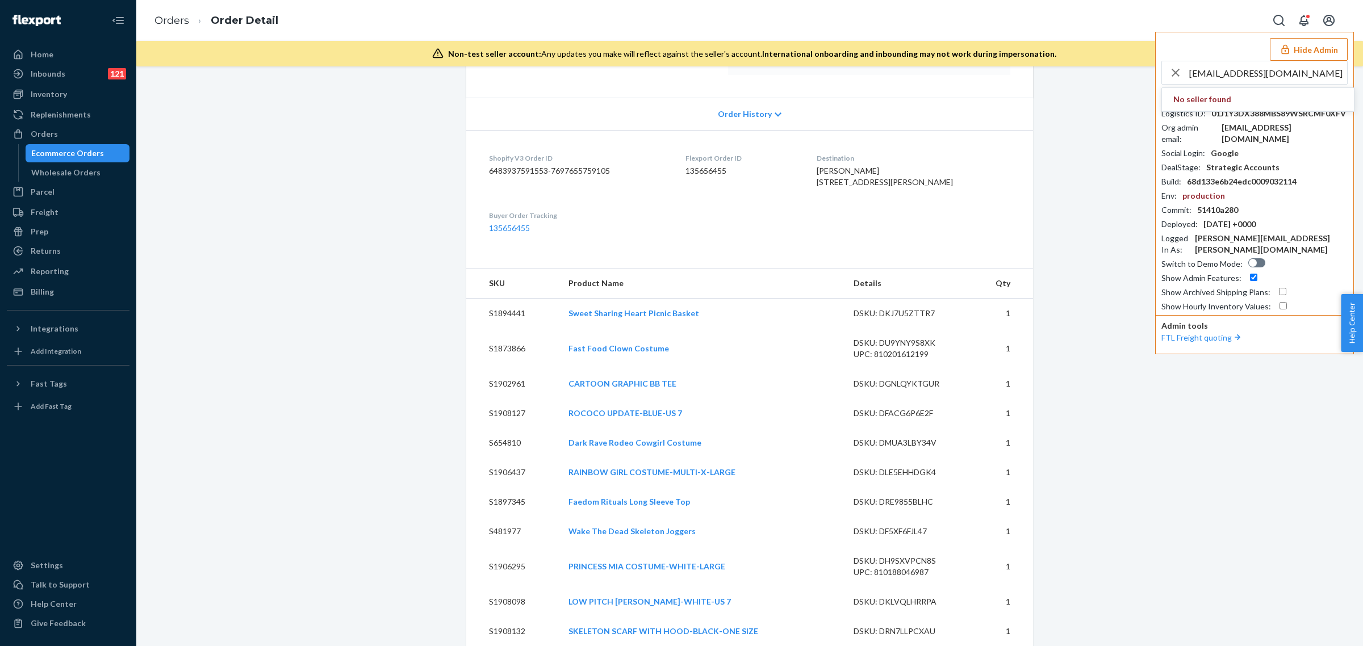
click at [1243, 73] on input "[EMAIL_ADDRESS][DOMAIN_NAME]" at bounding box center [1269, 72] width 158 height 23
paste input "logisticsuniventengineering"
type input "logisticsuniventengineeringcom"
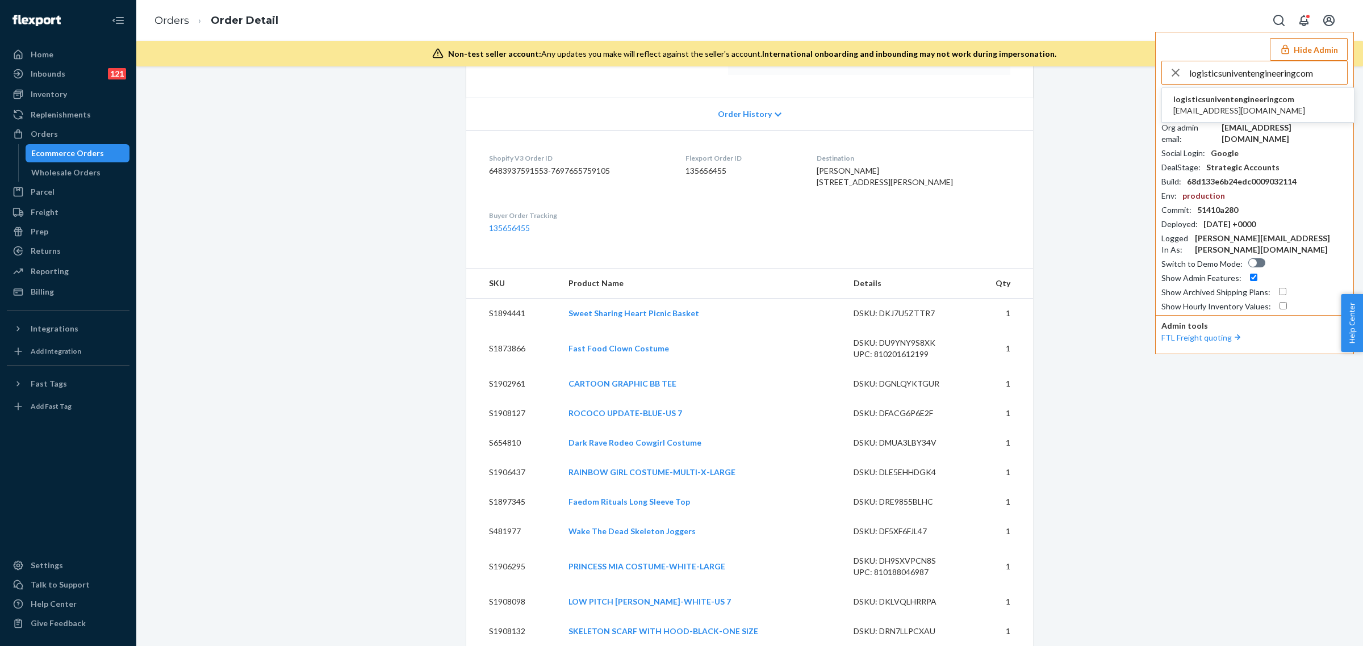
click at [1213, 111] on span "[EMAIL_ADDRESS][DOMAIN_NAME]" at bounding box center [1240, 110] width 132 height 11
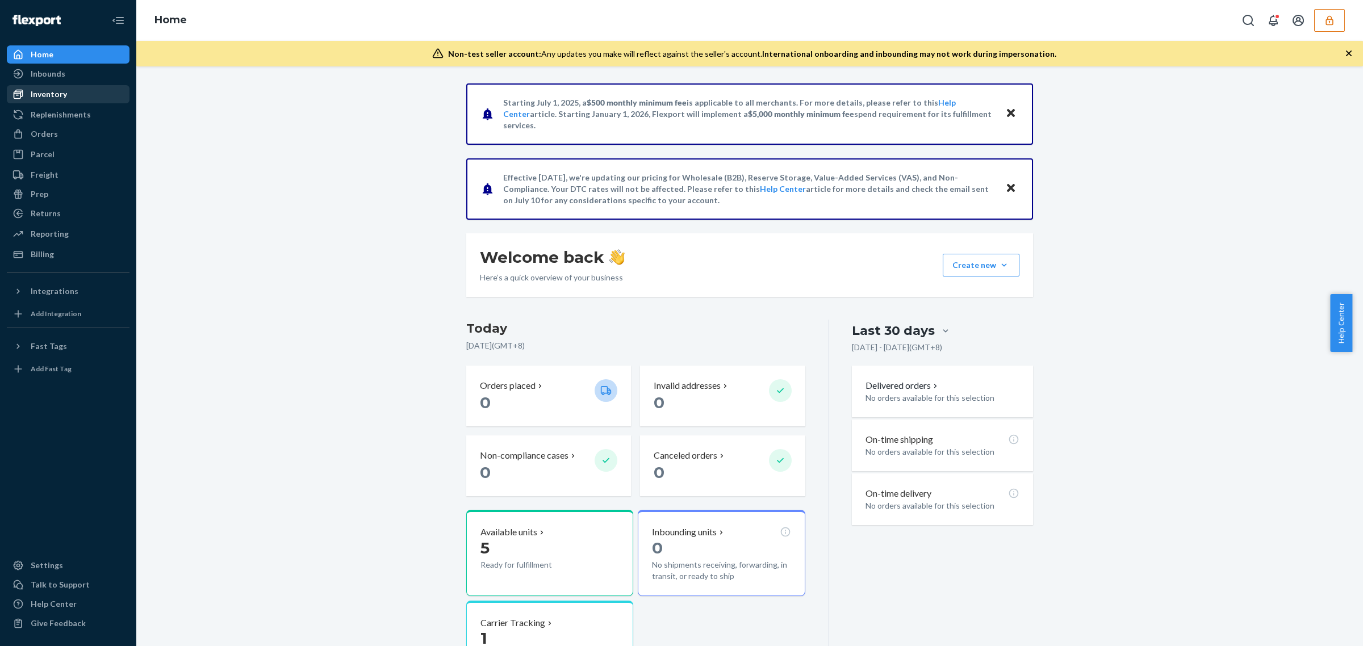
drag, startPoint x: 54, startPoint y: 75, endPoint x: 97, endPoint y: 91, distance: 45.7
click at [54, 75] on div "Inbounds" at bounding box center [48, 73] width 35 height 11
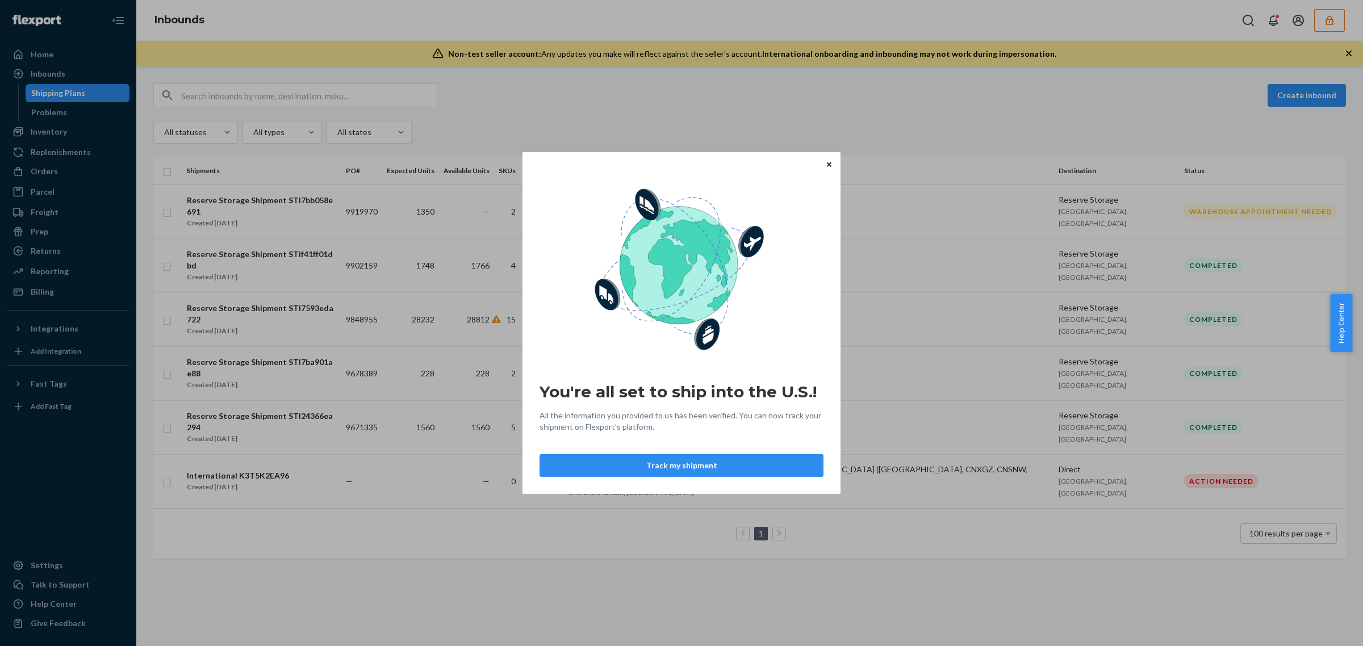
click at [831, 169] on button "Close" at bounding box center [829, 164] width 11 height 12
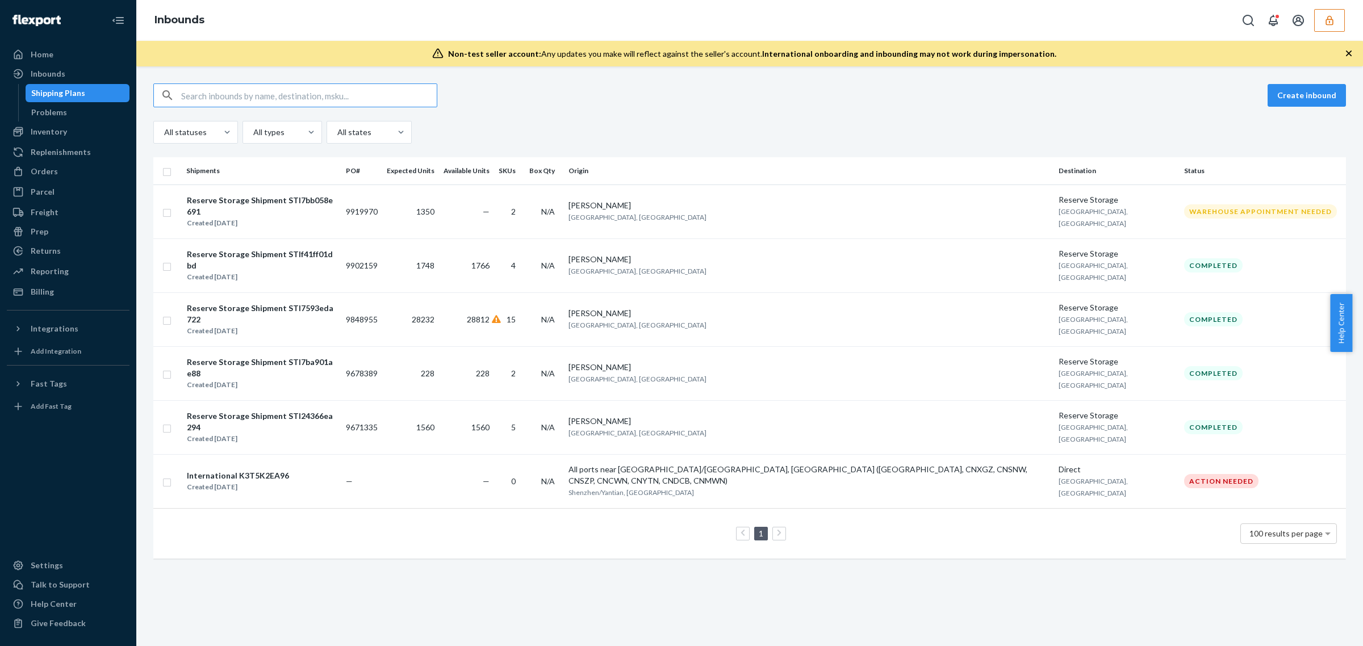
click at [316, 94] on input "text" at bounding box center [309, 95] width 256 height 23
paste input "DUT8BMSBA74"
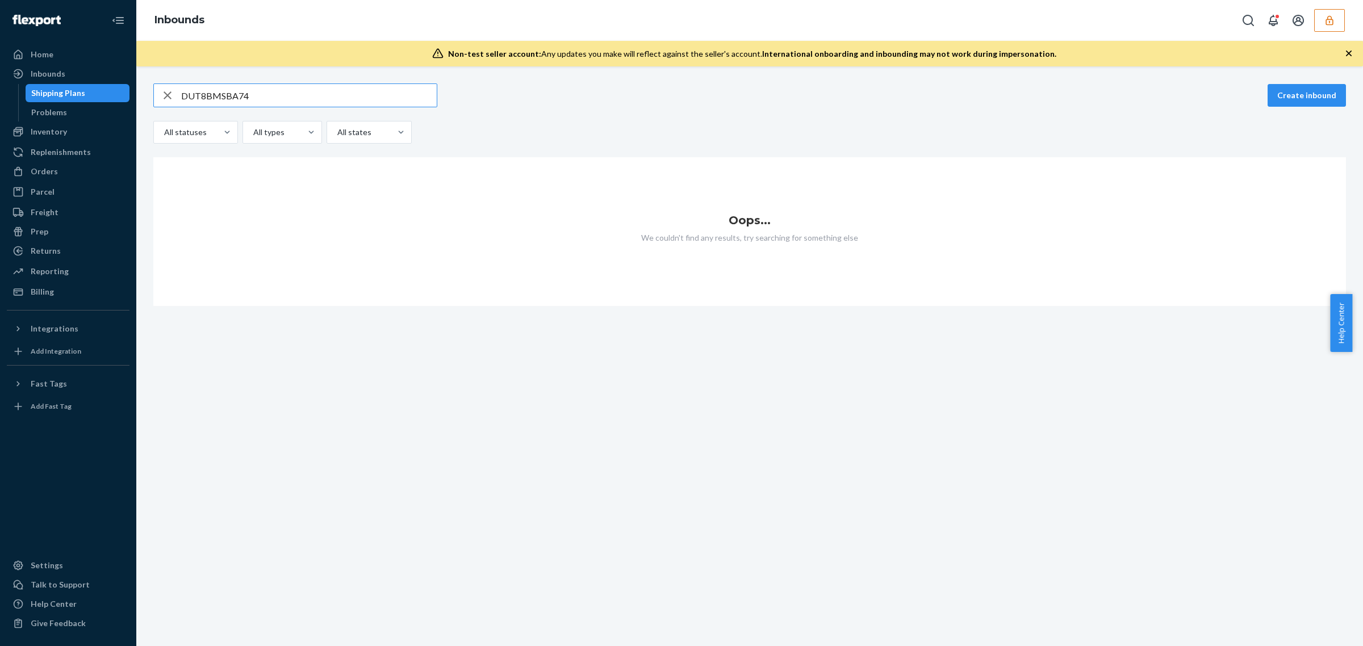
type input "DUT8BMSBA74"
click at [169, 98] on icon "button" at bounding box center [168, 95] width 14 height 23
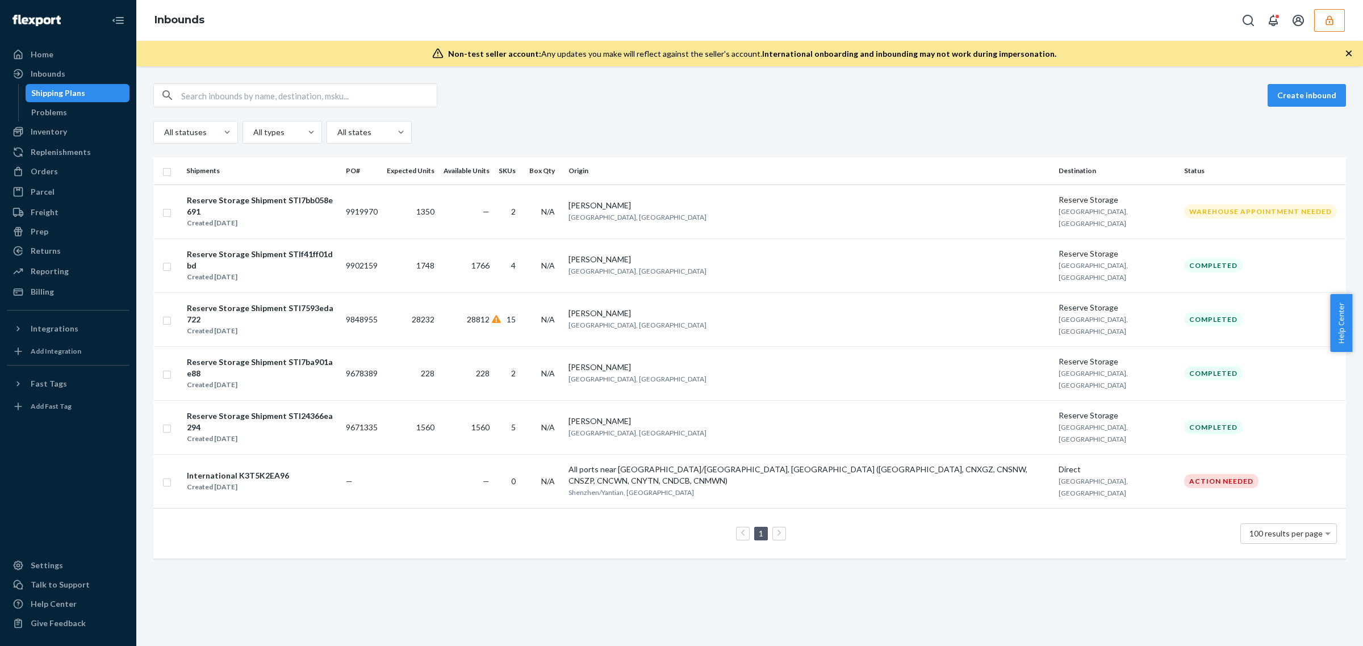
click at [220, 91] on input "text" at bounding box center [309, 95] width 256 height 23
paste input "CEB-10PD-GRY"
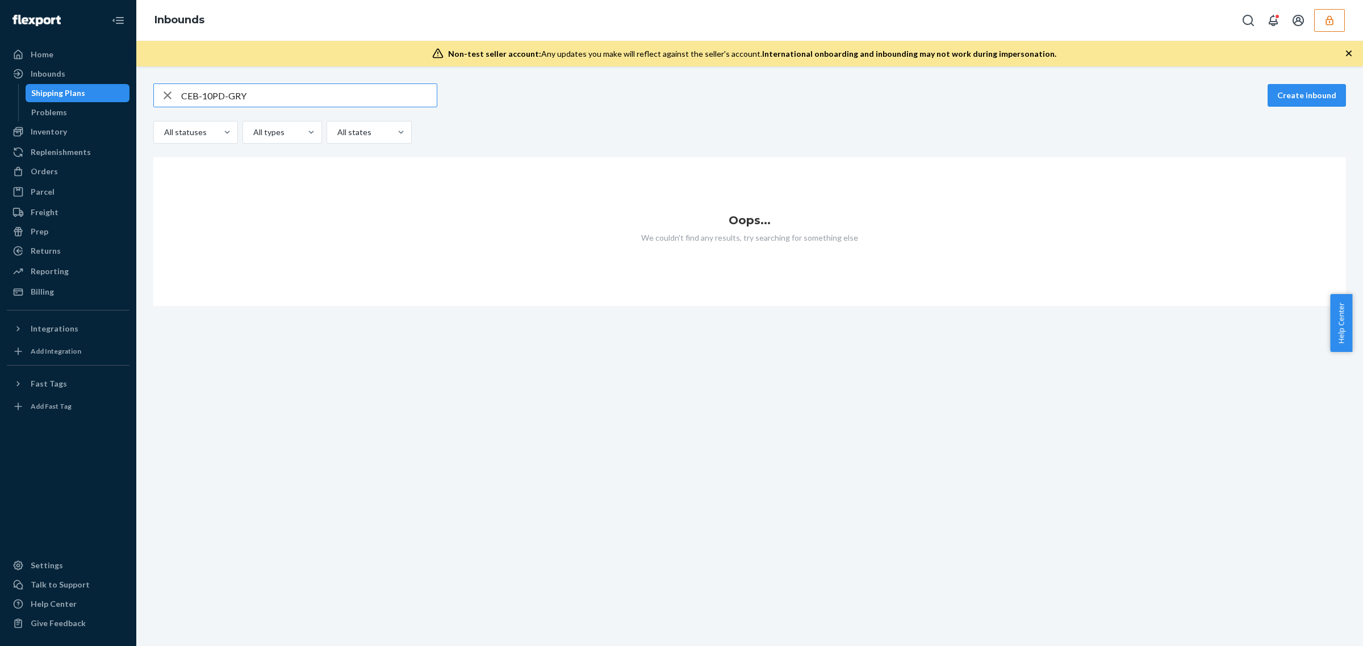
type input "CEB-10PD-GRY"
click at [165, 101] on icon "button" at bounding box center [168, 95] width 14 height 23
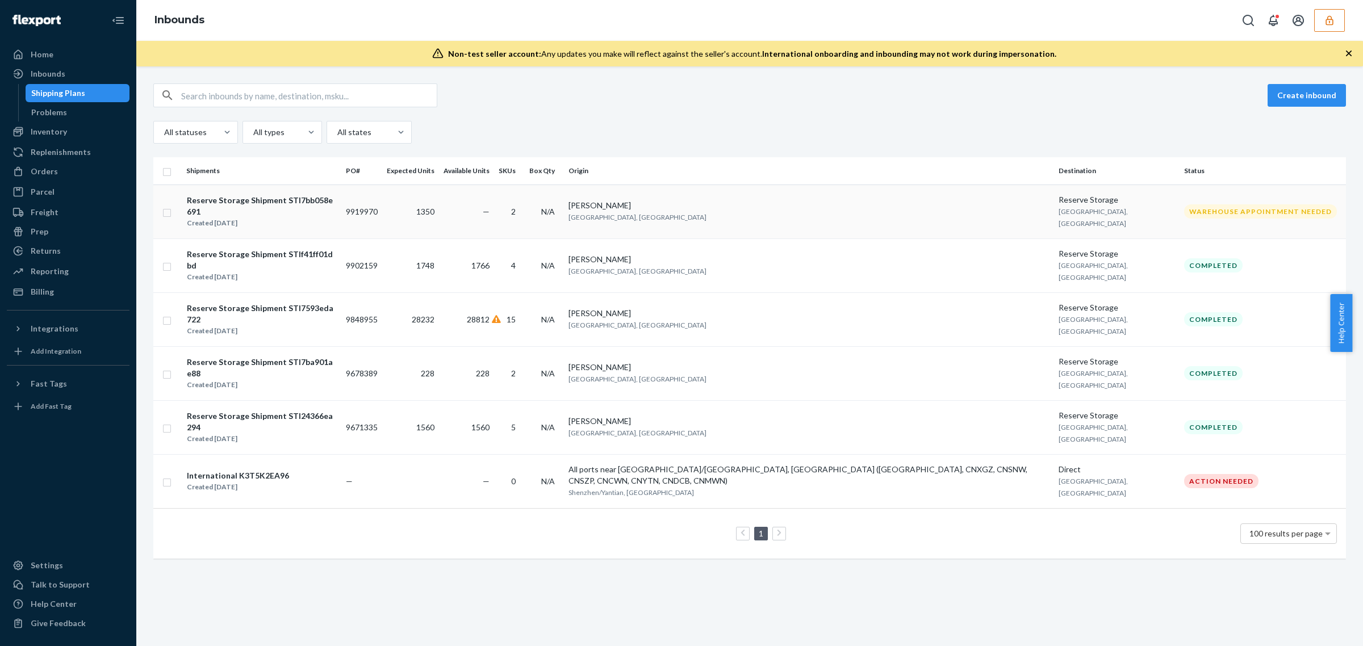
click at [494, 202] on td "—" at bounding box center [466, 212] width 55 height 54
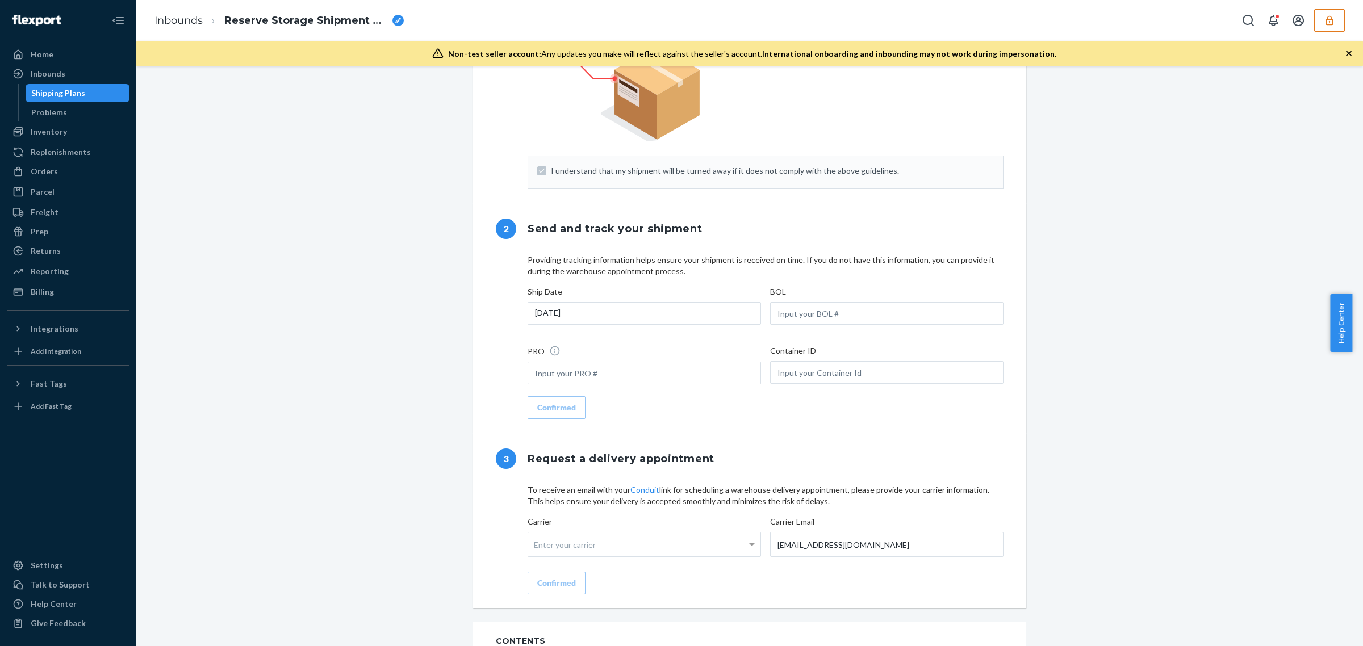
scroll to position [898, 0]
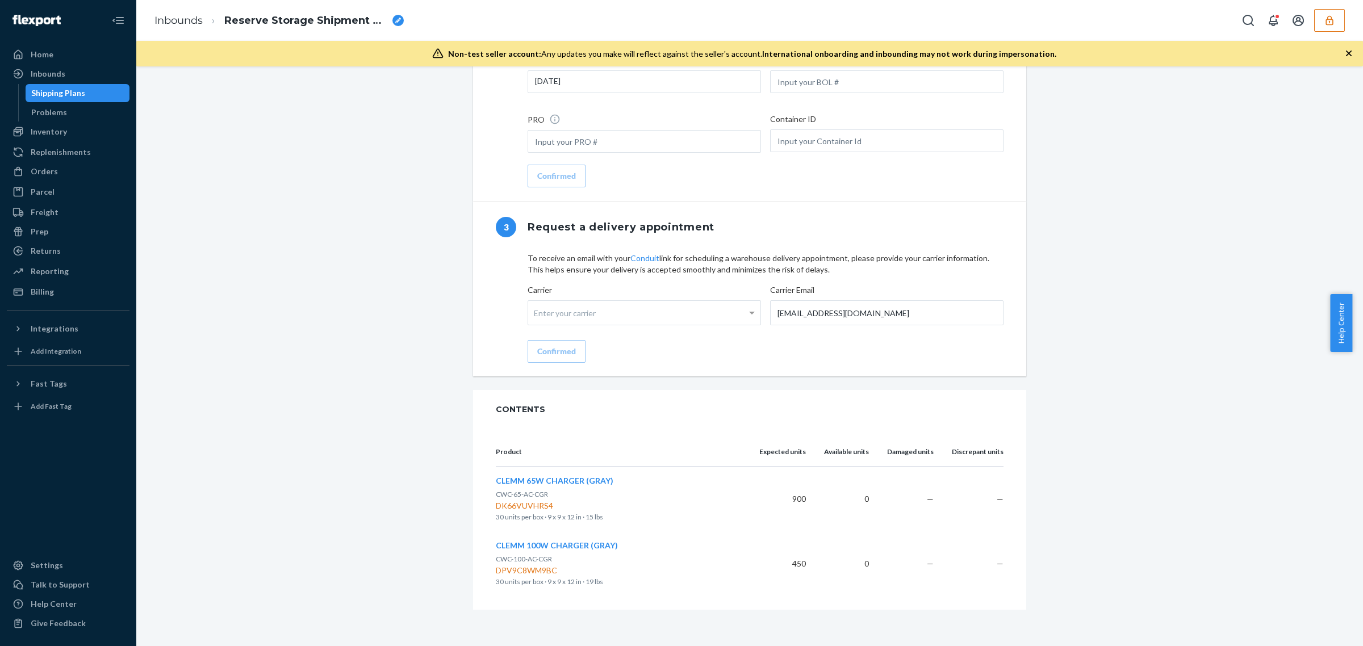
click at [524, 492] on span "CWC-65-AC-CGR" at bounding box center [522, 494] width 52 height 9
click at [524, 493] on span "CWC-65-AC-CGR" at bounding box center [522, 494] width 52 height 9
click at [183, 26] on link "Inbounds" at bounding box center [179, 20] width 48 height 12
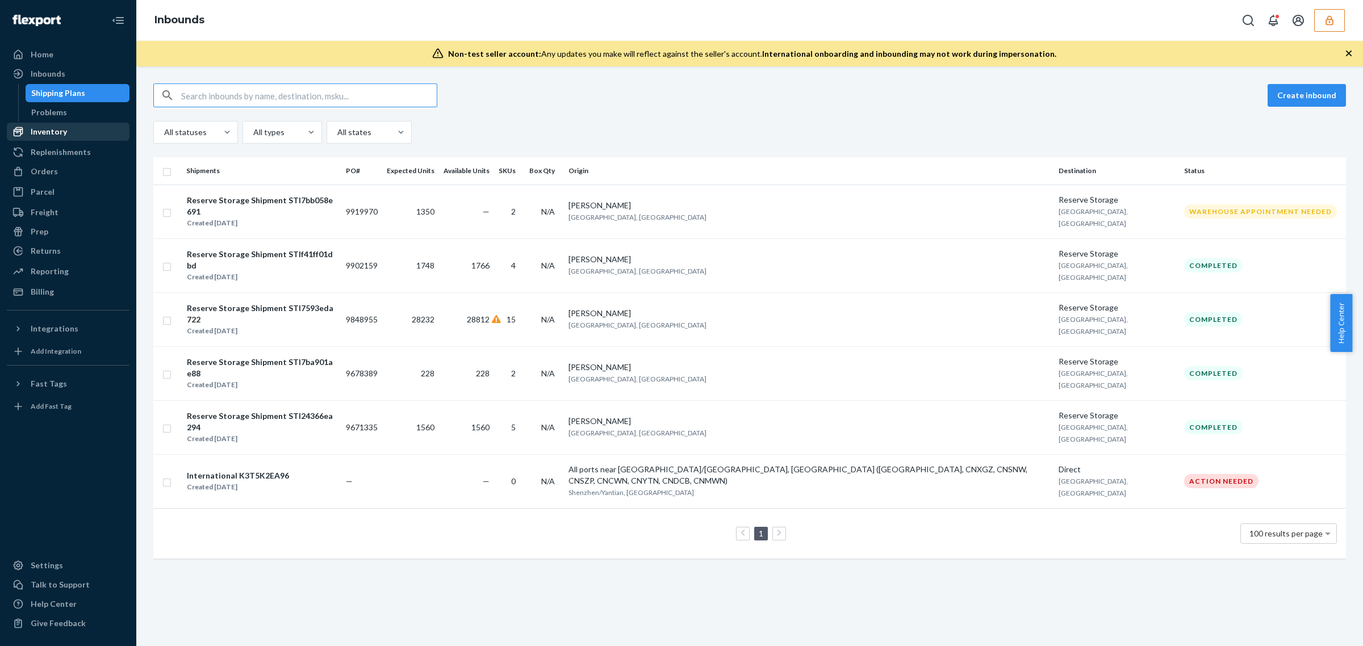
drag, startPoint x: 61, startPoint y: 130, endPoint x: 95, endPoint y: 131, distance: 34.7
click at [61, 130] on div "Inventory" at bounding box center [49, 131] width 36 height 11
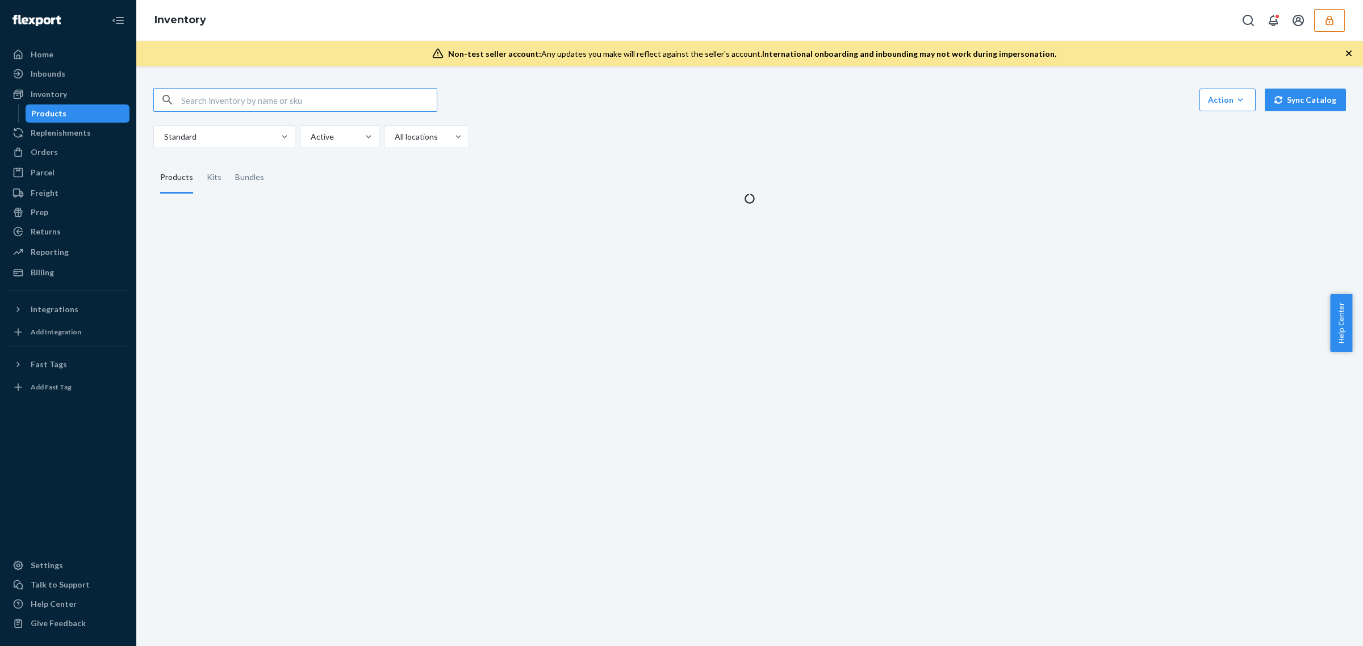
click at [251, 103] on input "text" at bounding box center [309, 100] width 256 height 23
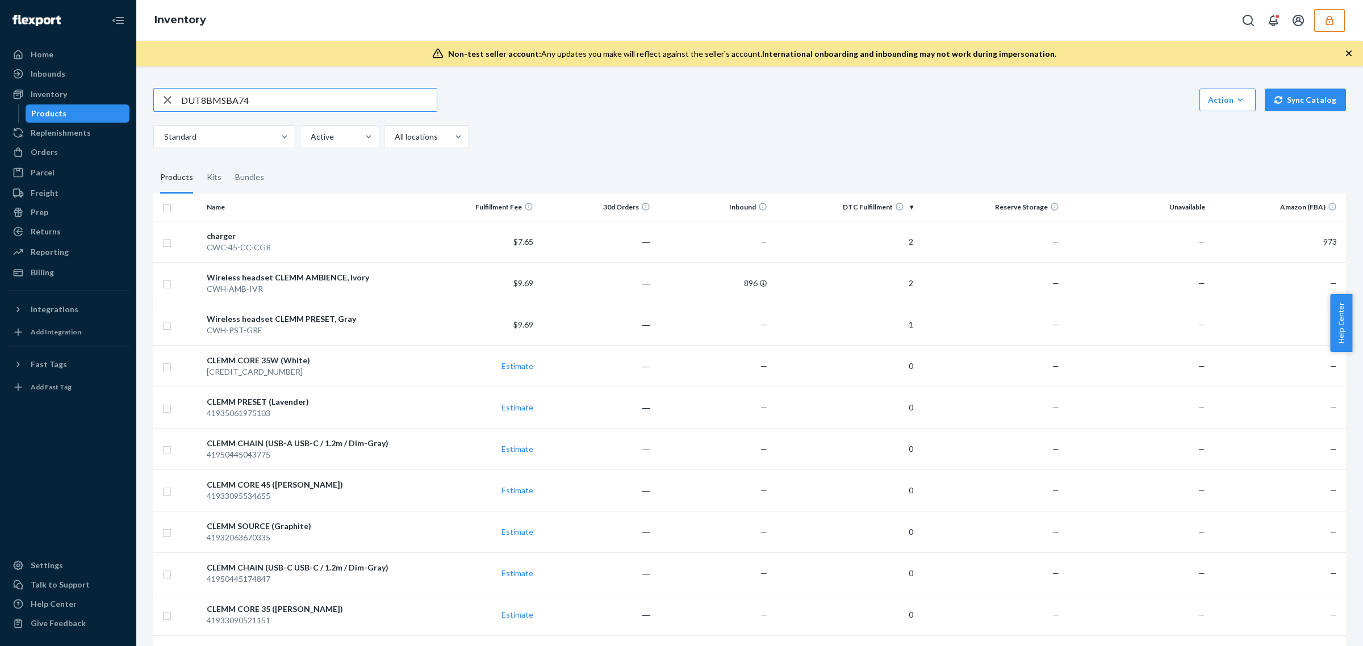
type input "DUT8BMSBA74"
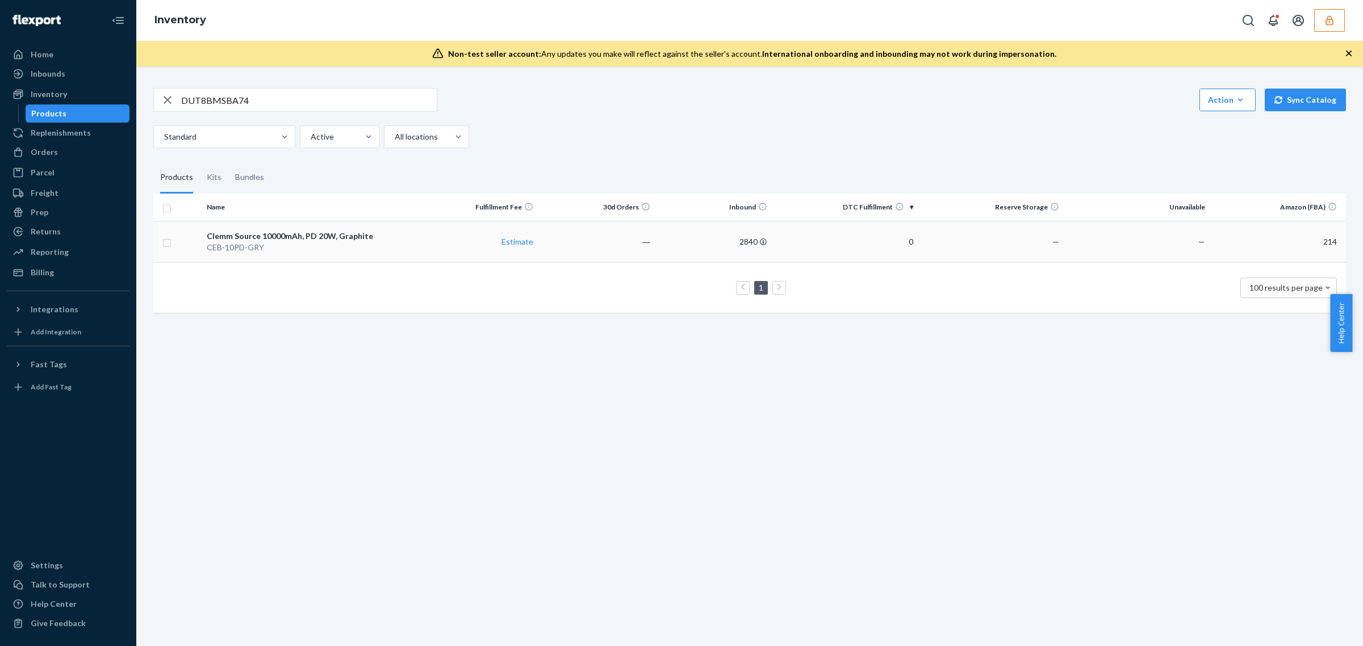
click at [740, 245] on td "2840" at bounding box center [713, 241] width 117 height 41
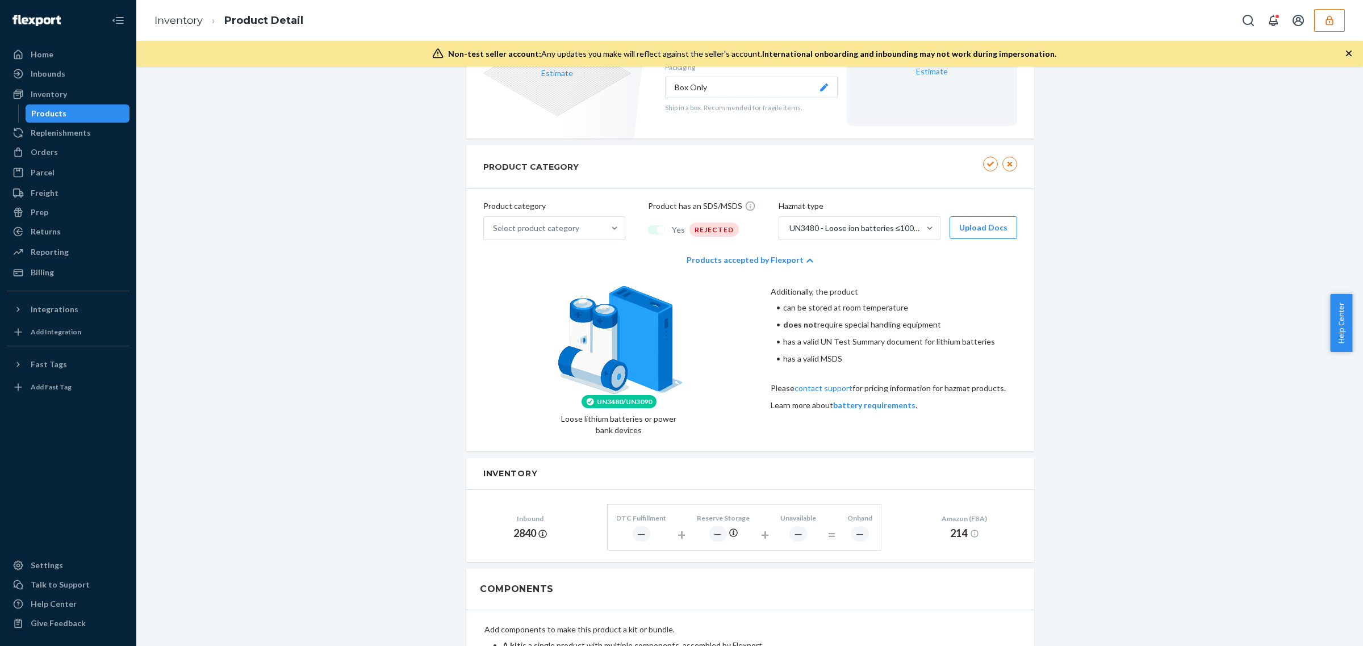
scroll to position [76, 0]
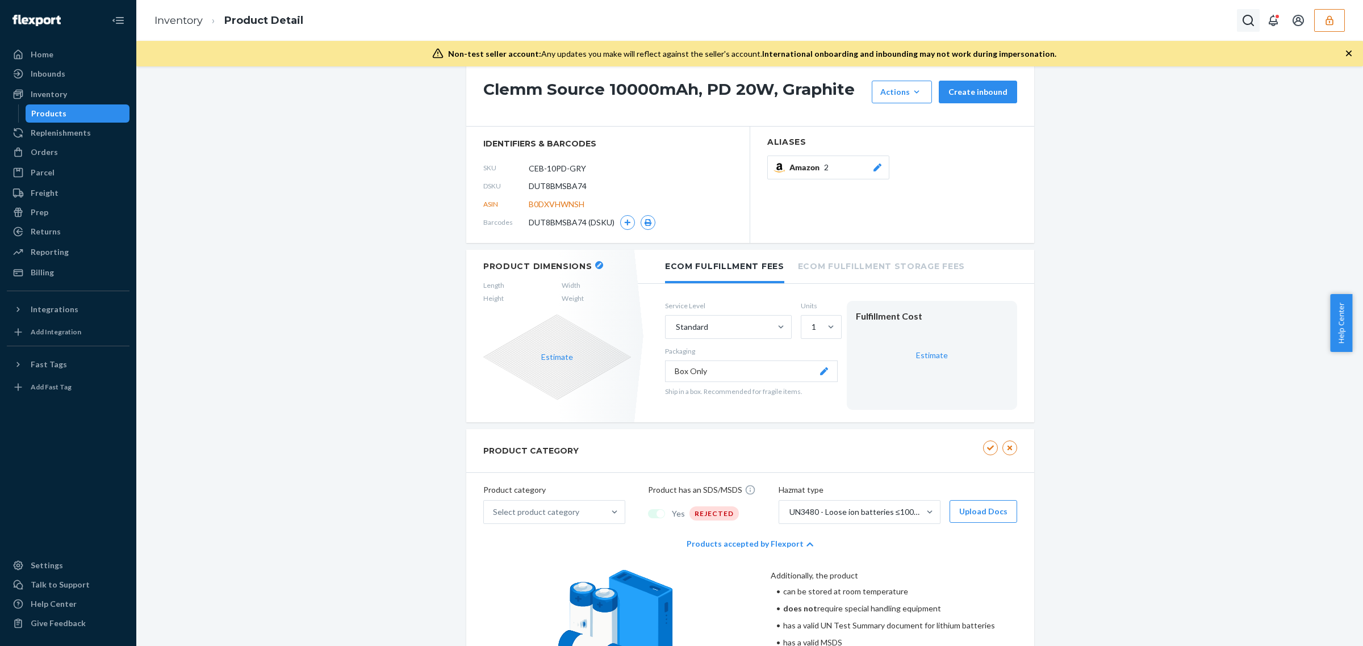
click at [1241, 20] on button "Open Search Box" at bounding box center [1248, 20] width 23 height 23
type input "DUT8BMSBA74"
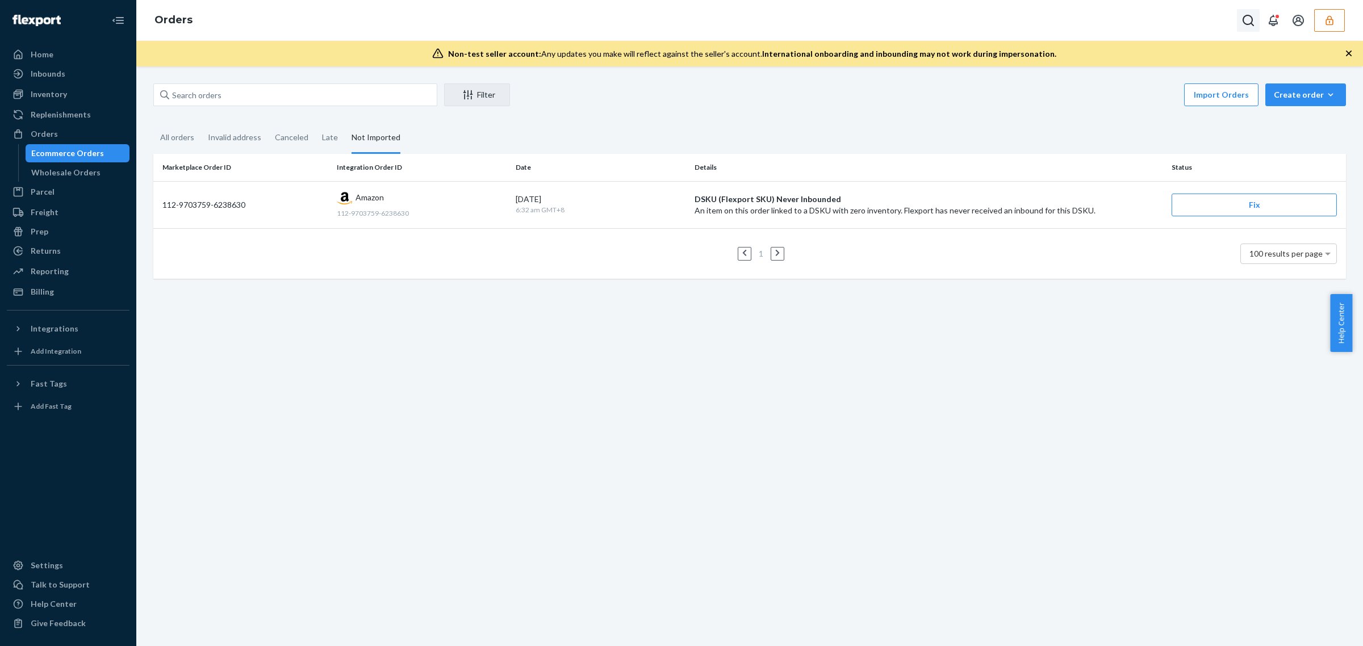
click at [1245, 26] on icon "Open Search Box" at bounding box center [1249, 21] width 14 height 14
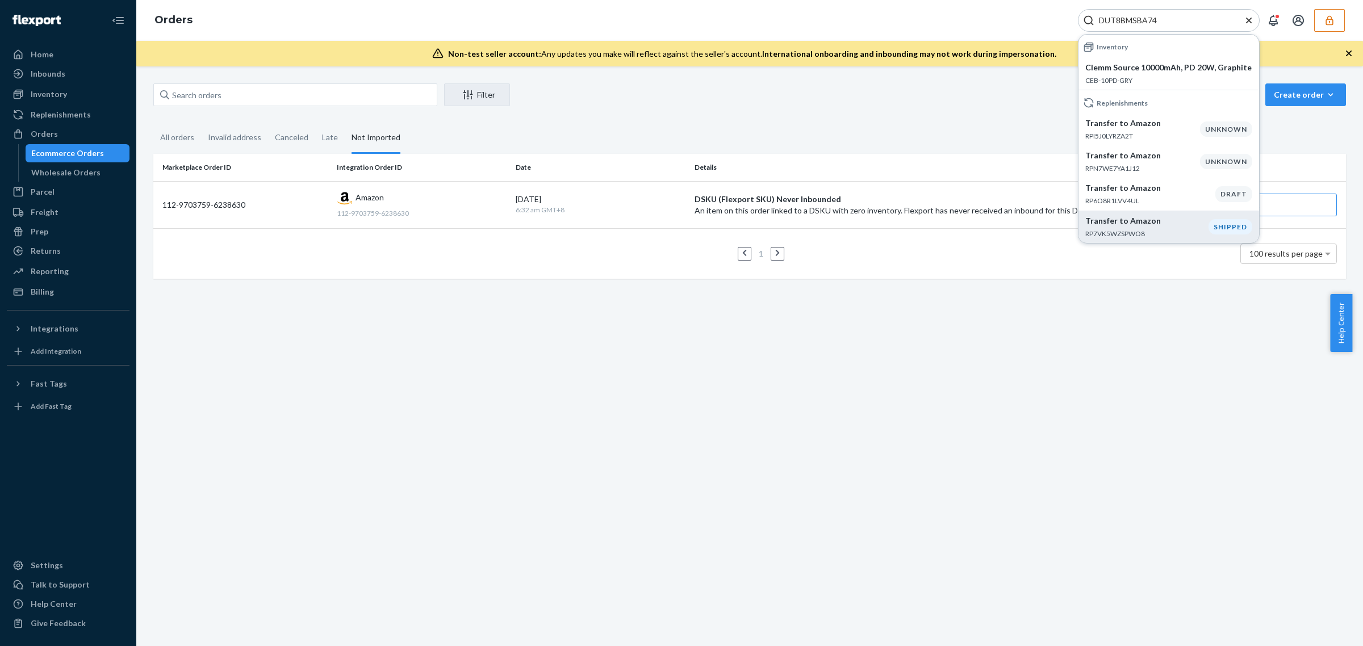
type input "DUT8BMSBA74"
click at [1175, 228] on div "Transfer to Amazon RP7VK5WZSPWO8" at bounding box center [1147, 226] width 123 height 23
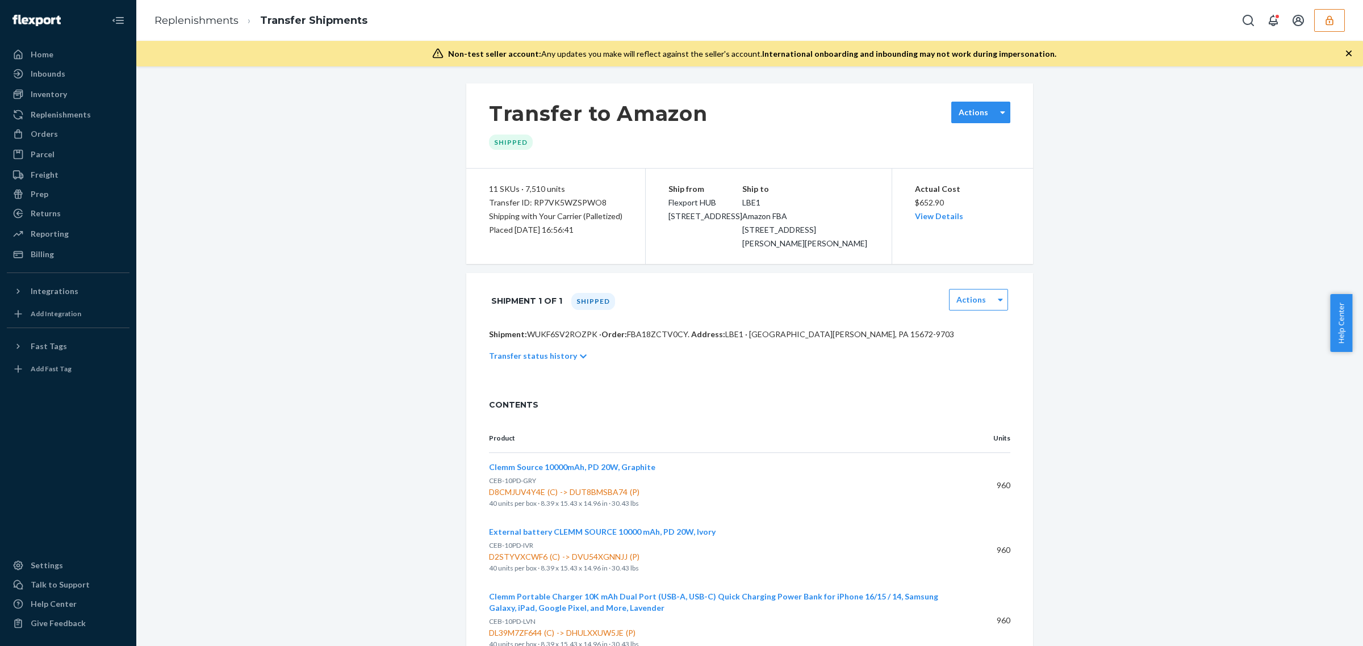
click at [989, 111] on div "Actions" at bounding box center [974, 112] width 44 height 11
click at [975, 306] on label "Actions" at bounding box center [972, 299] width 30 height 11
click at [969, 369] on link "Download Pallet Label" at bounding box center [981, 368] width 50 height 32
click at [1071, 333] on div "Transfer to Amazon Shipped Actions 11 SKUs · 7,510 units Transfer ID: RP7VK5WZS…" at bounding box center [750, 649] width 1210 height 1130
click at [48, 93] on div "Inventory" at bounding box center [49, 94] width 36 height 11
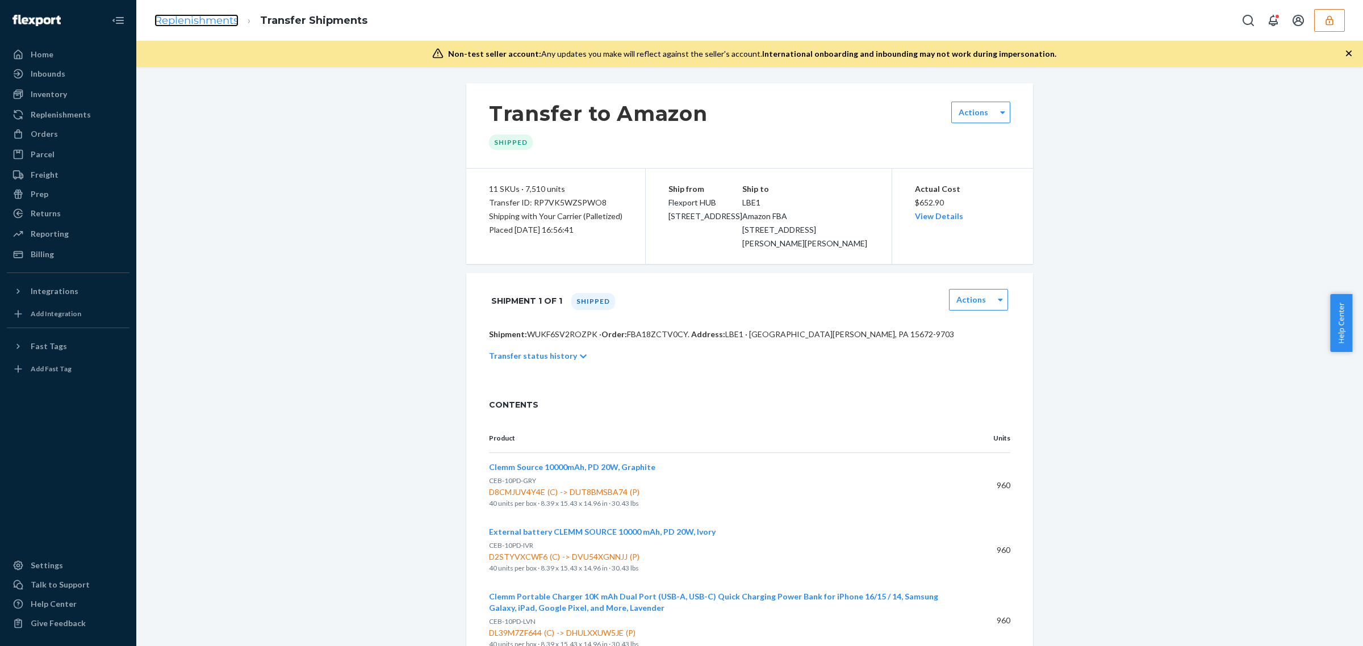
click at [216, 14] on link "Replenishments" at bounding box center [197, 20] width 84 height 12
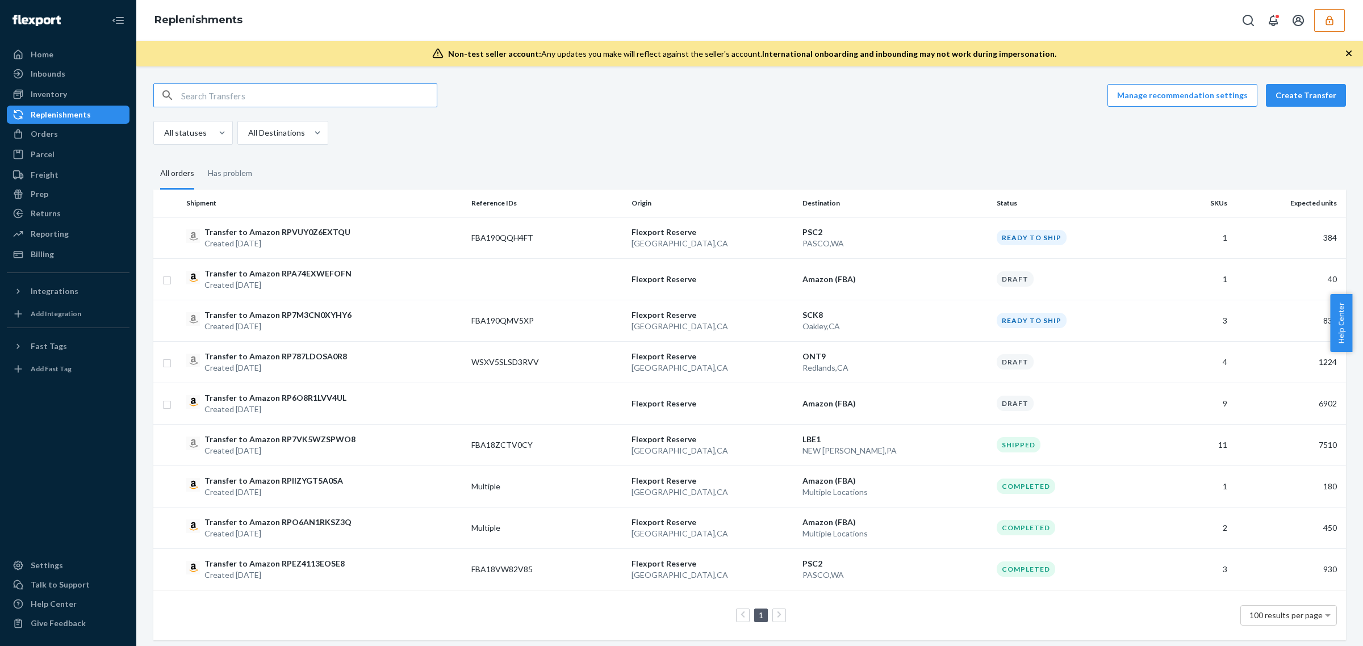
click at [347, 91] on input "text" at bounding box center [309, 95] width 256 height 23
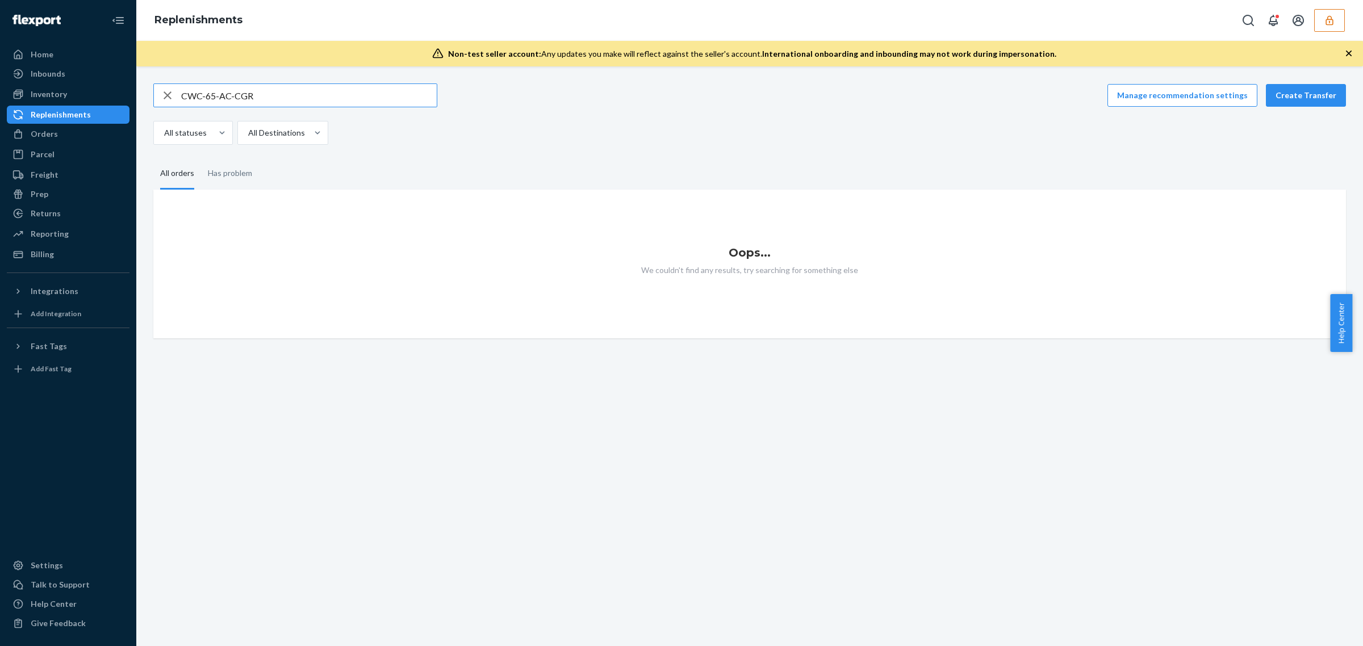
type input "CWC-65-AC-CGR"
click at [171, 97] on icon "button" at bounding box center [168, 95] width 14 height 23
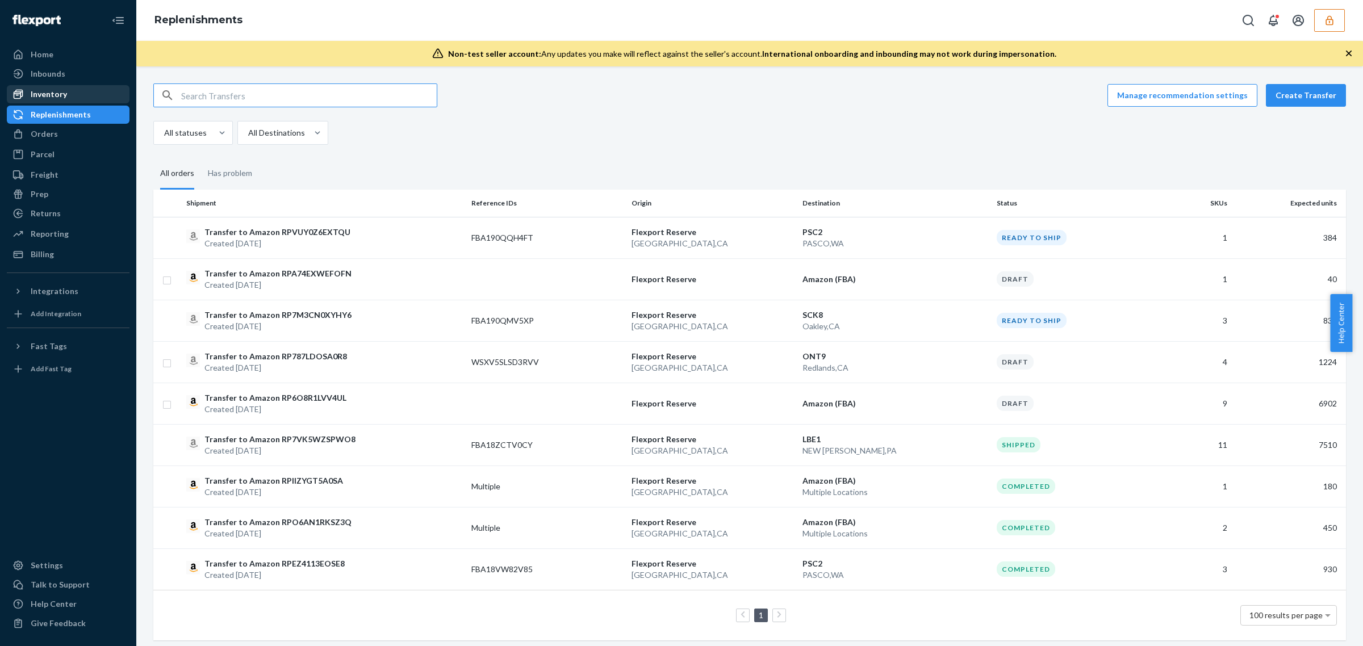
click at [52, 89] on div "Inventory" at bounding box center [49, 94] width 36 height 11
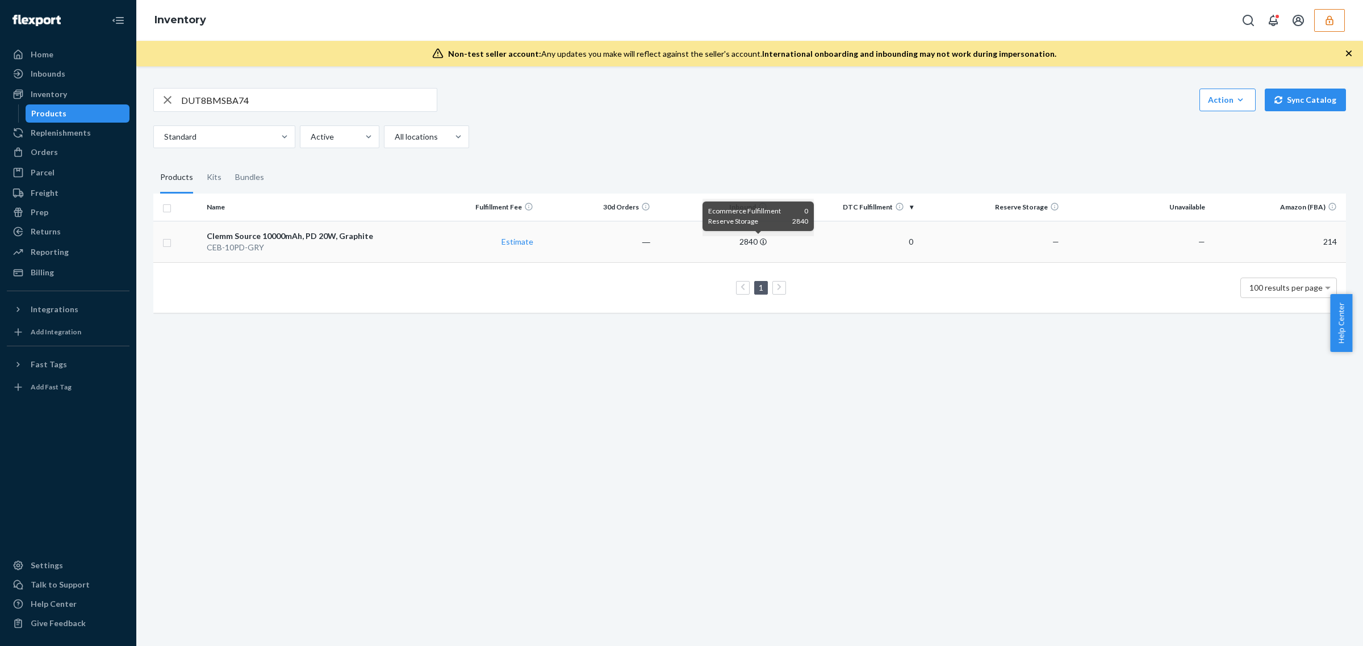
click at [760, 243] on icon at bounding box center [763, 242] width 7 height 7
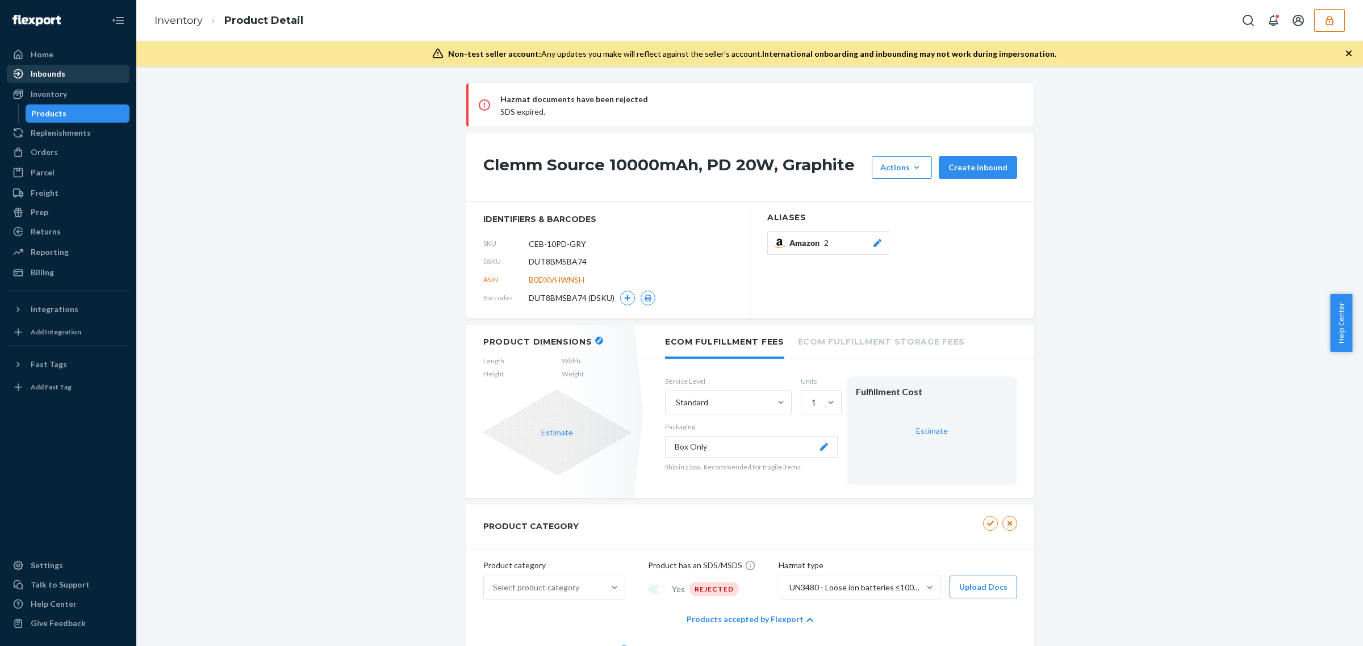
click at [40, 72] on div "Inbounds" at bounding box center [48, 73] width 35 height 11
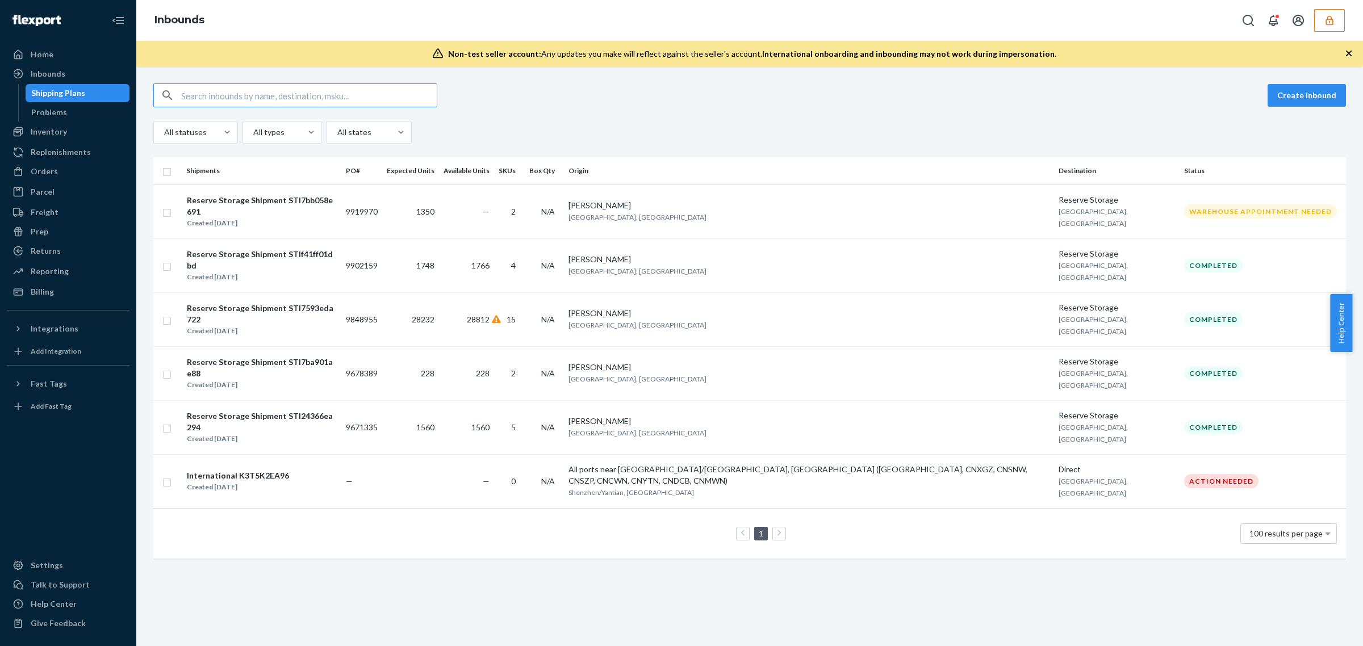
click at [316, 98] on input "text" at bounding box center [309, 95] width 256 height 23
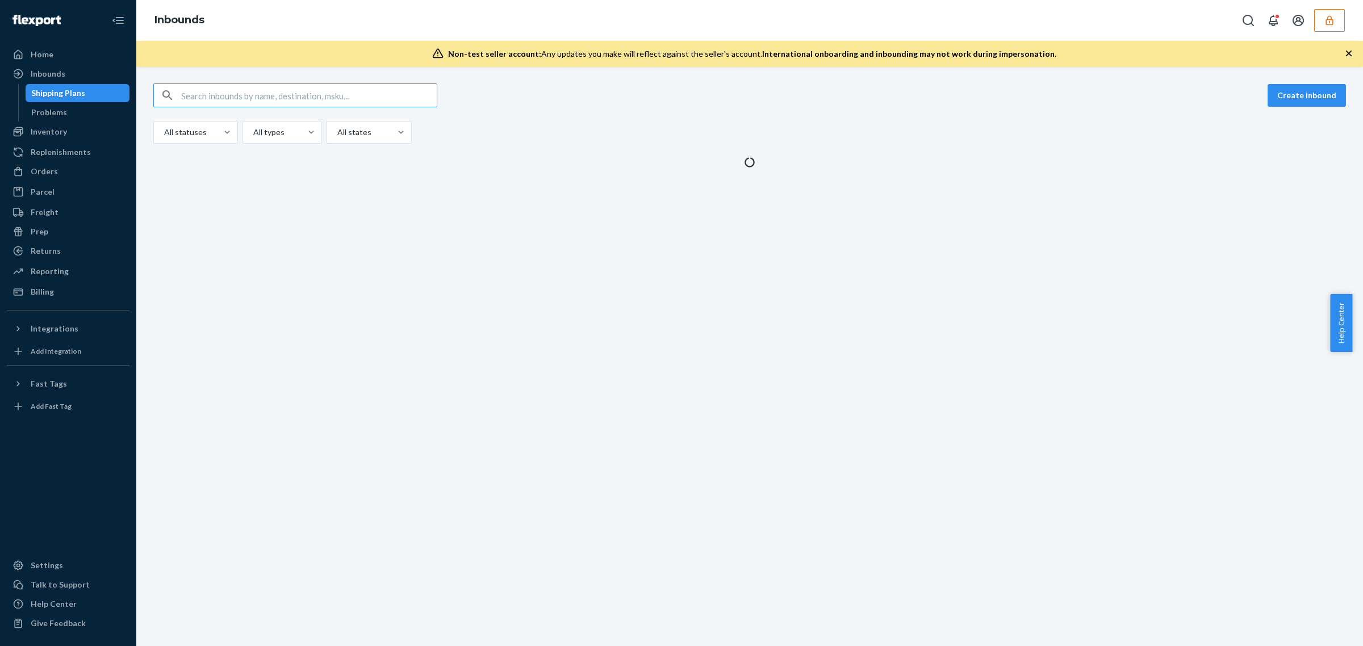
type input "CWC-65-AC-CGR"
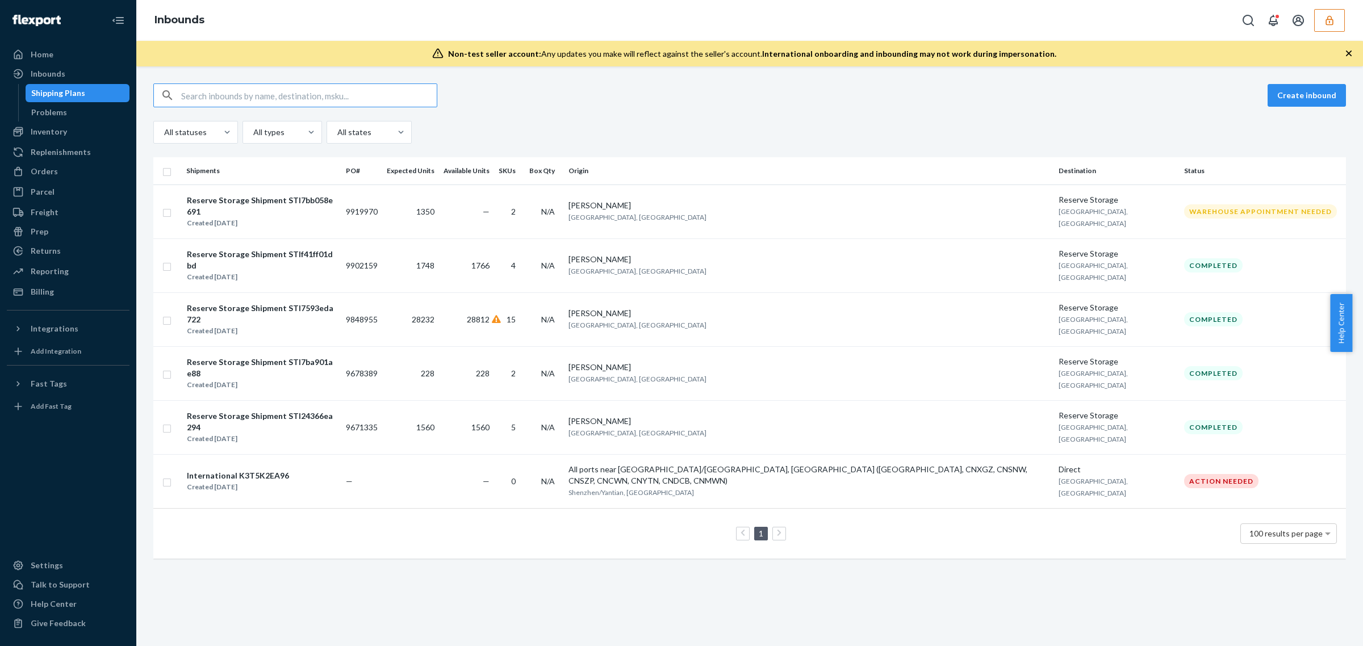
click at [316, 98] on input "text" at bounding box center [309, 95] width 256 height 23
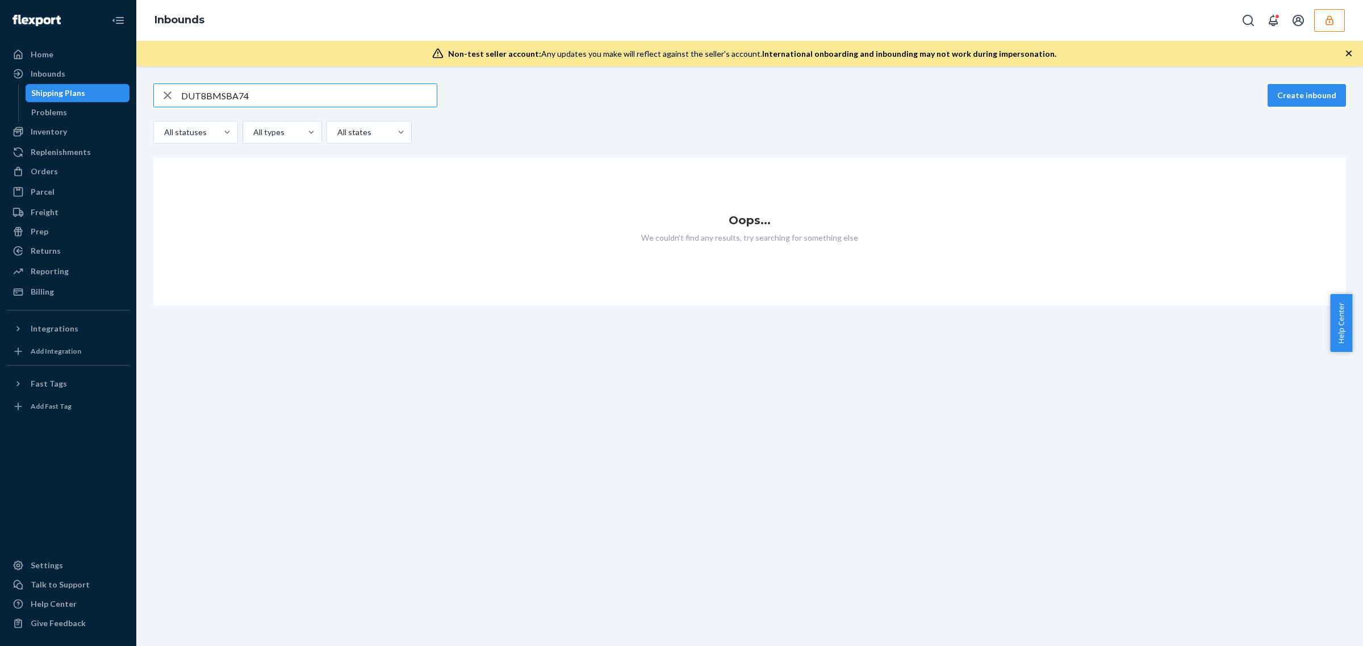
type input "DUT8BMSBA74"
click at [1333, 15] on icon "button" at bounding box center [1329, 20] width 11 height 11
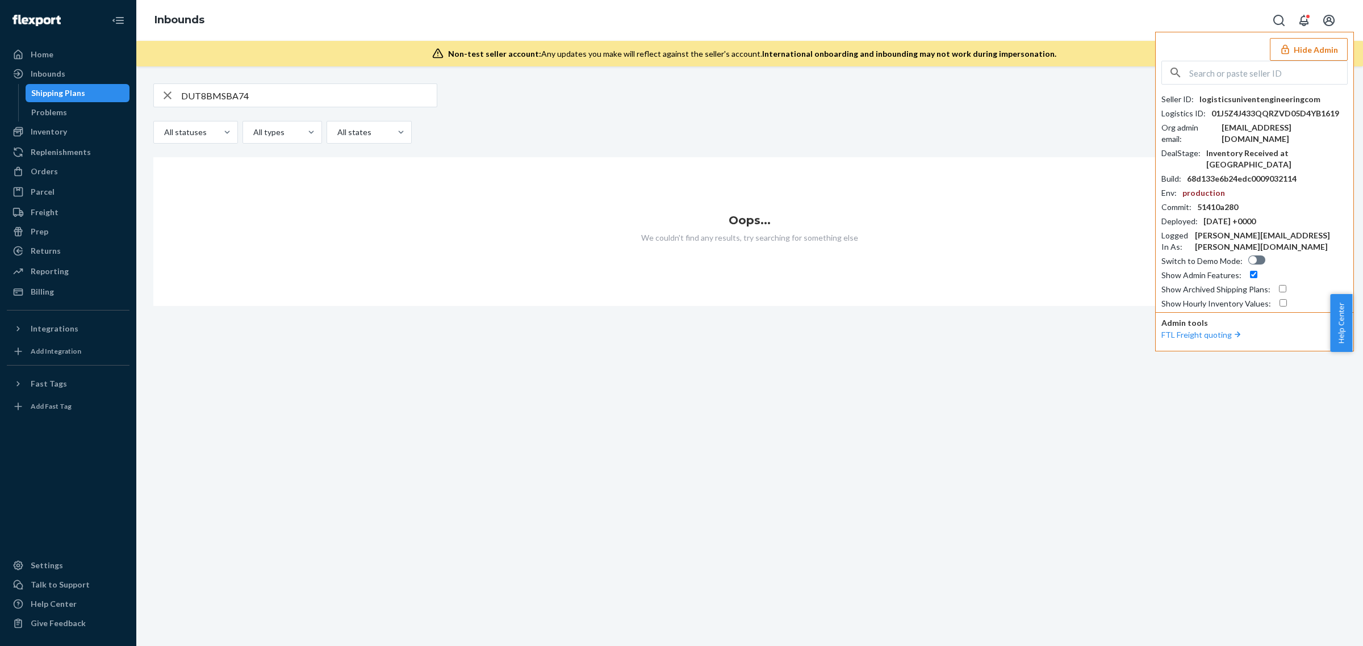
click at [1279, 285] on input "checkbox" at bounding box center [1282, 288] width 7 height 7
checkbox input "true"
click at [308, 95] on input "DUT8BMSBA74" at bounding box center [309, 95] width 256 height 23
click at [210, 101] on input "DUT8BMSBA74" at bounding box center [309, 95] width 256 height 23
click at [211, 100] on input "DUT8BMSBA74" at bounding box center [309, 95] width 256 height 23
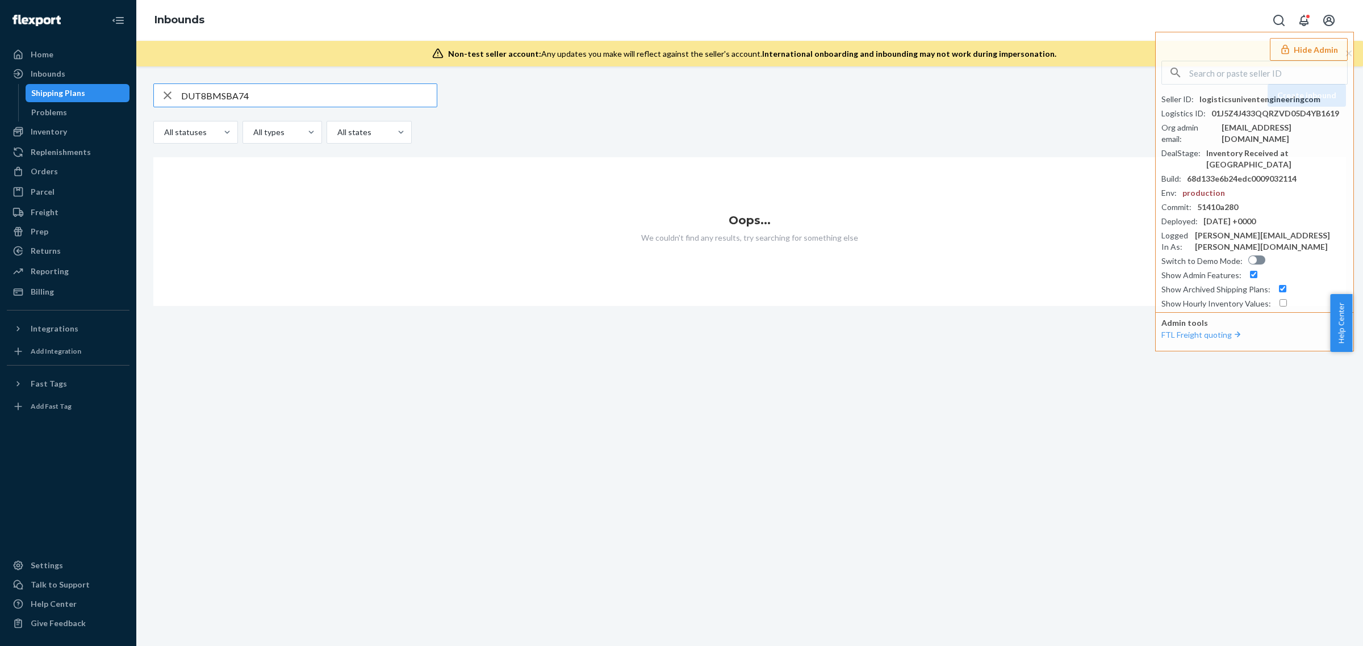
paste input "CWC-65-AC-CGR"
type input "CWC-65-AC-CGR"
click at [1276, 18] on icon "Open Search Box" at bounding box center [1279, 21] width 14 height 14
type input "CWC-65-AC-CGR"
click at [1308, 47] on button "Hide Admin" at bounding box center [1309, 49] width 78 height 23
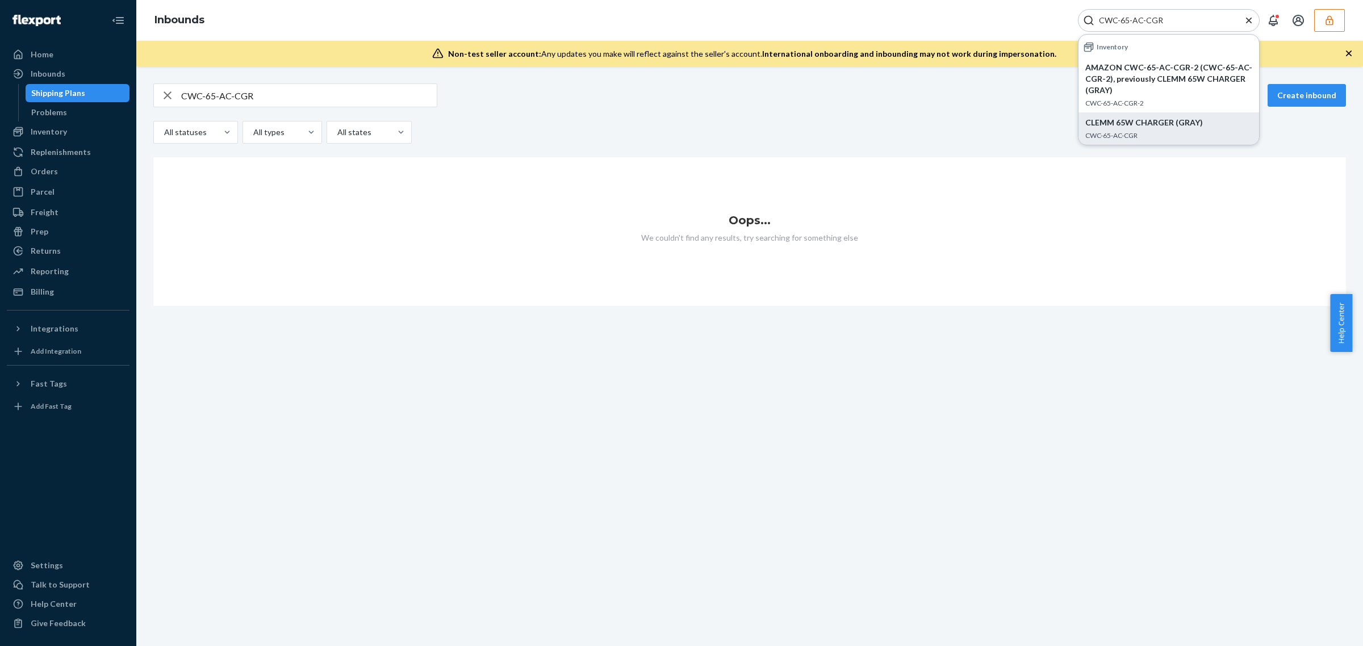
click at [1172, 125] on p "CLEMM 65W CHARGER (GRAY)" at bounding box center [1169, 122] width 167 height 11
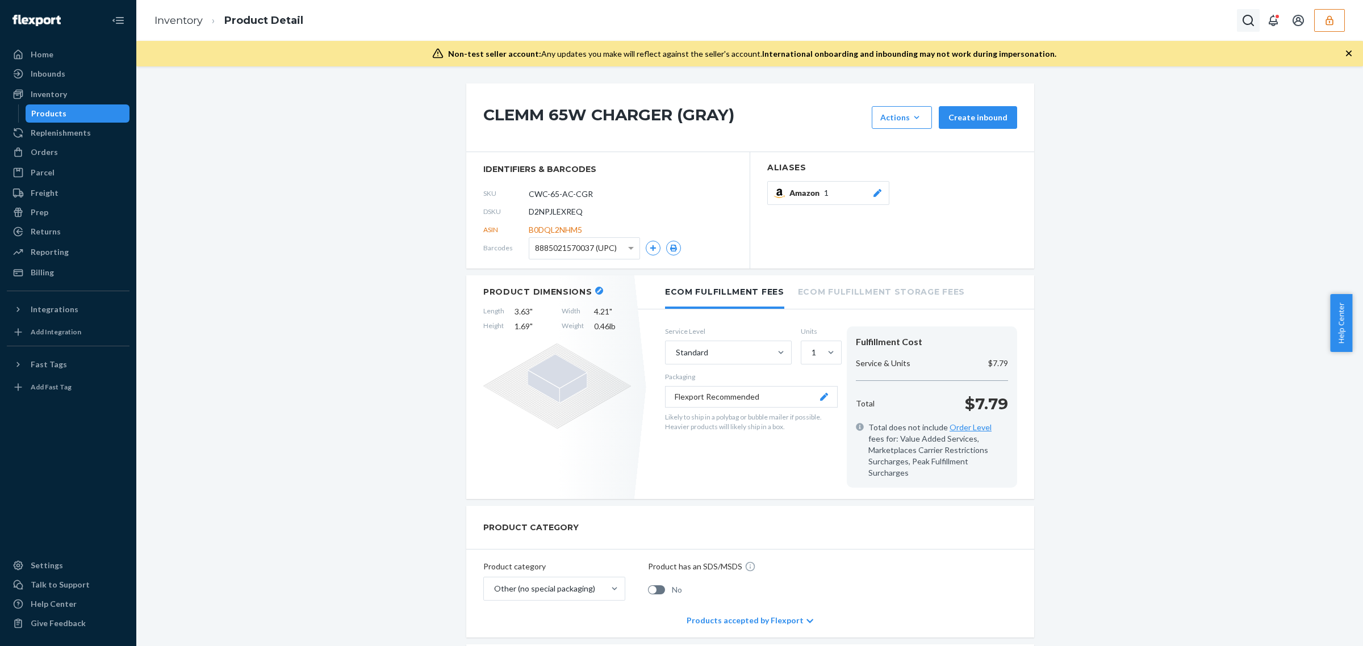
click at [1253, 23] on icon "Open Search Box" at bounding box center [1249, 21] width 14 height 14
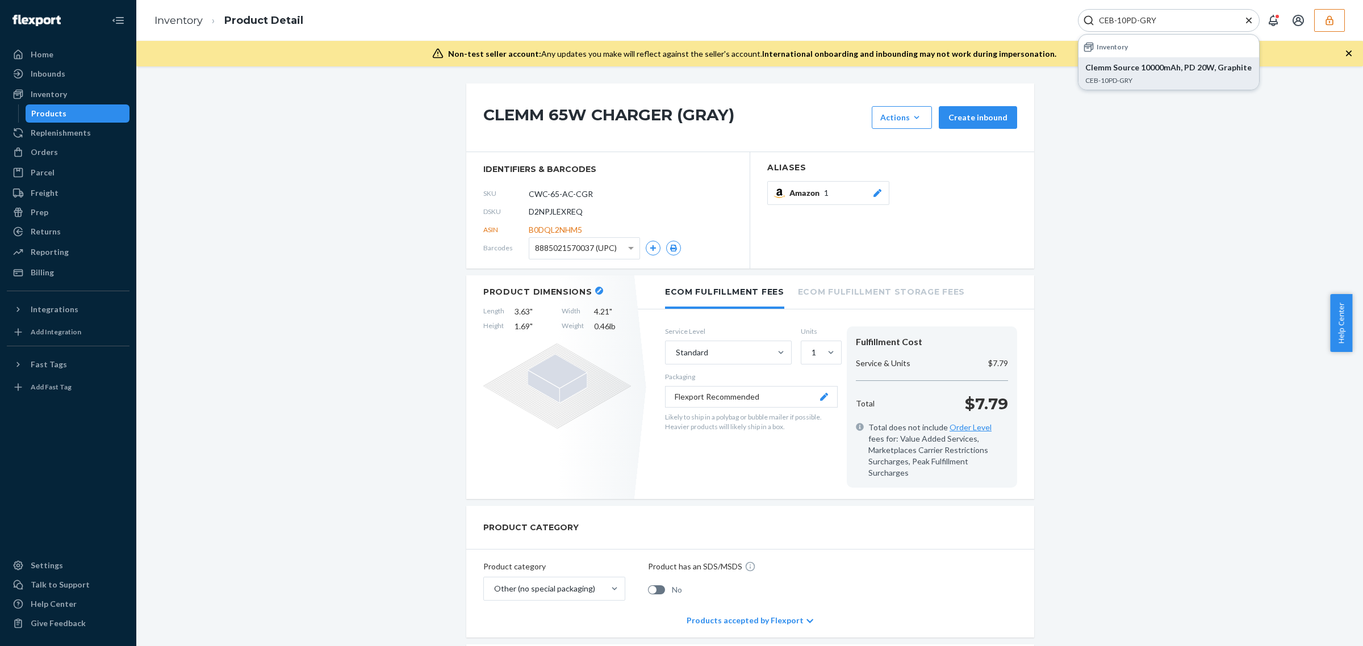
type input "CEB-10PD-GRY"
click at [1141, 72] on p "Clemm Source 10000mAh, PD 20W, Graphite" at bounding box center [1169, 67] width 167 height 11
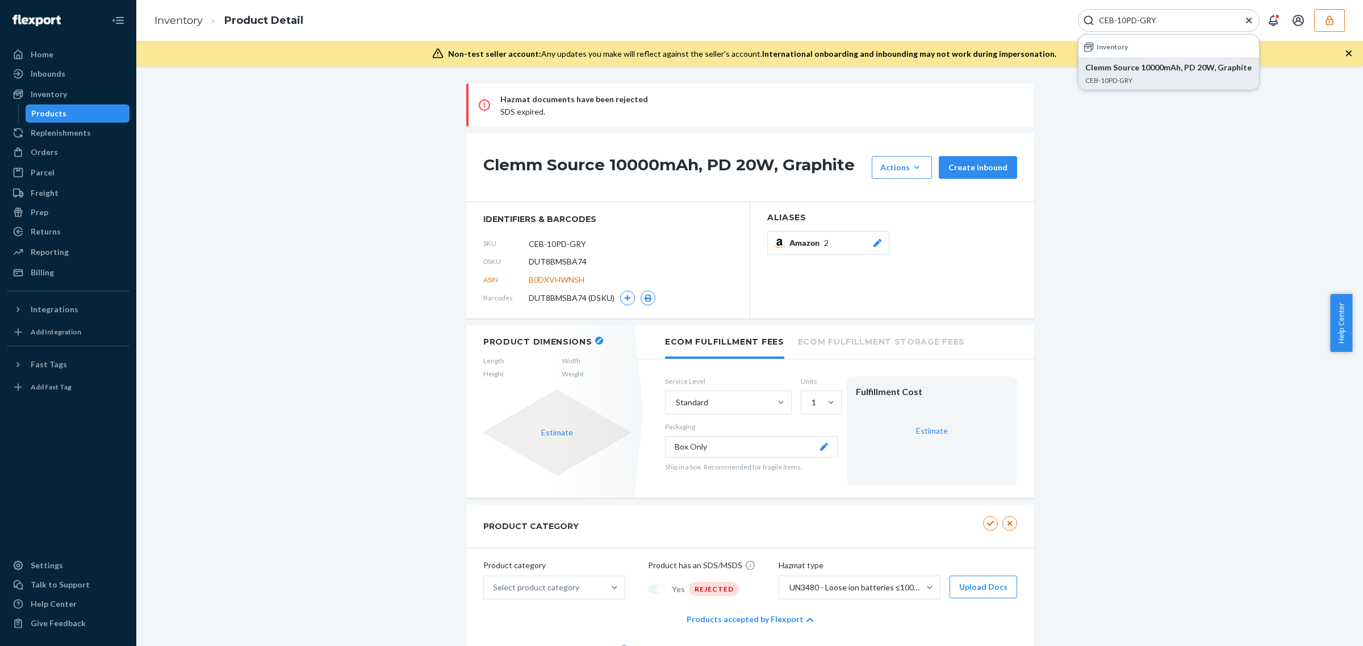
drag, startPoint x: 594, startPoint y: 110, endPoint x: 612, endPoint y: 112, distance: 18.3
click at [612, 112] on div "Hazmat documents have been rejected SDS expired." at bounding box center [749, 105] width 567 height 43
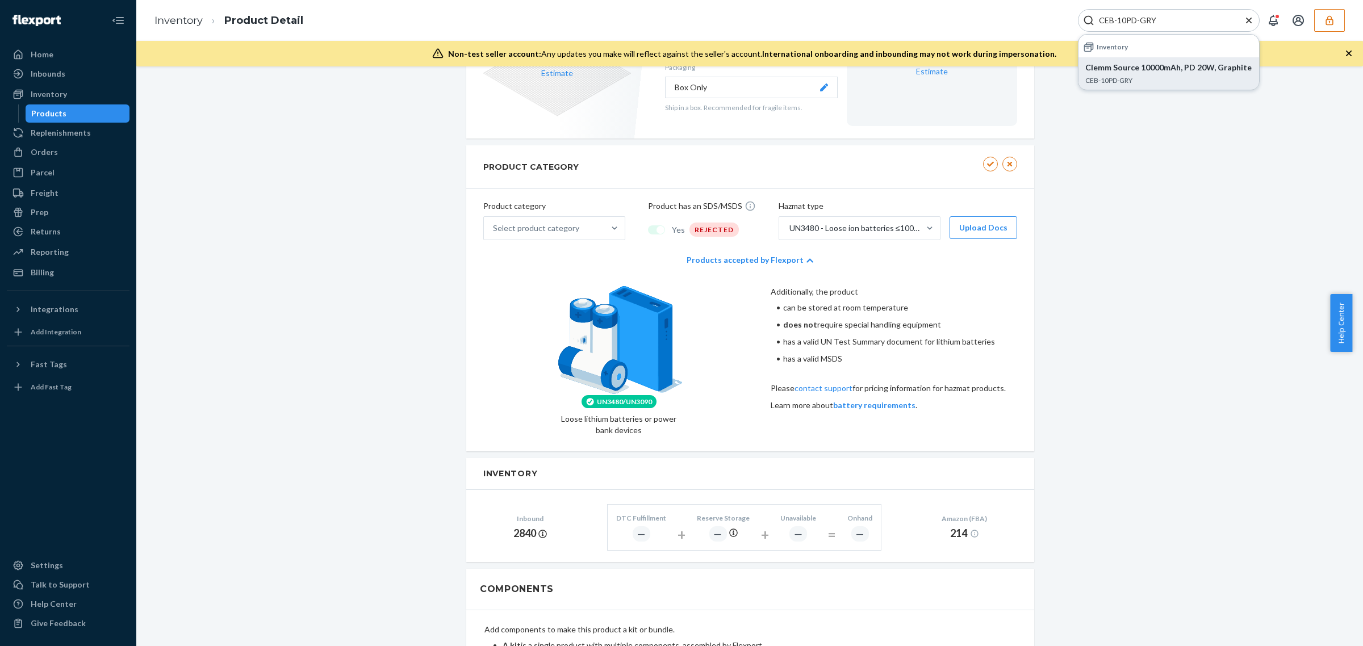
scroll to position [147, 0]
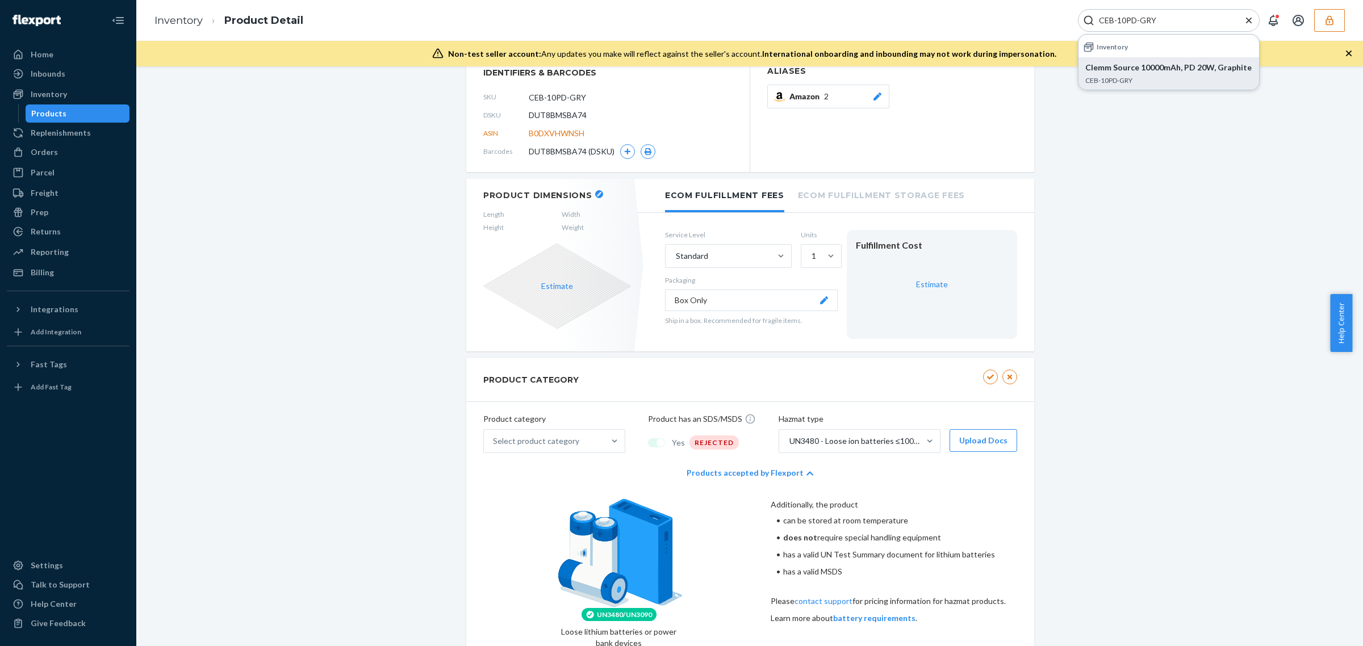
click at [408, 330] on div "Hazmat documents have been rejected SDS expired. Clemm Source 10000mAh, PD 20W,…" at bounding box center [750, 611] width 1210 height 1348
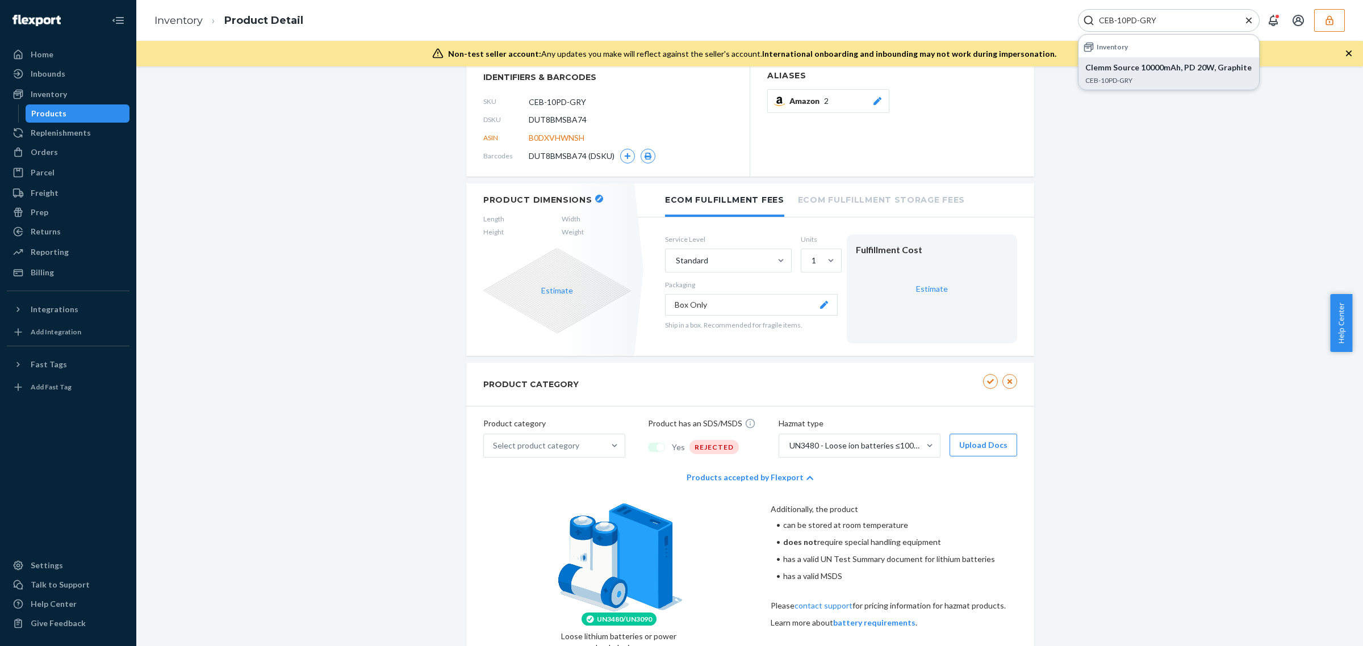
click at [720, 442] on div "REJECTED" at bounding box center [714, 447] width 49 height 14
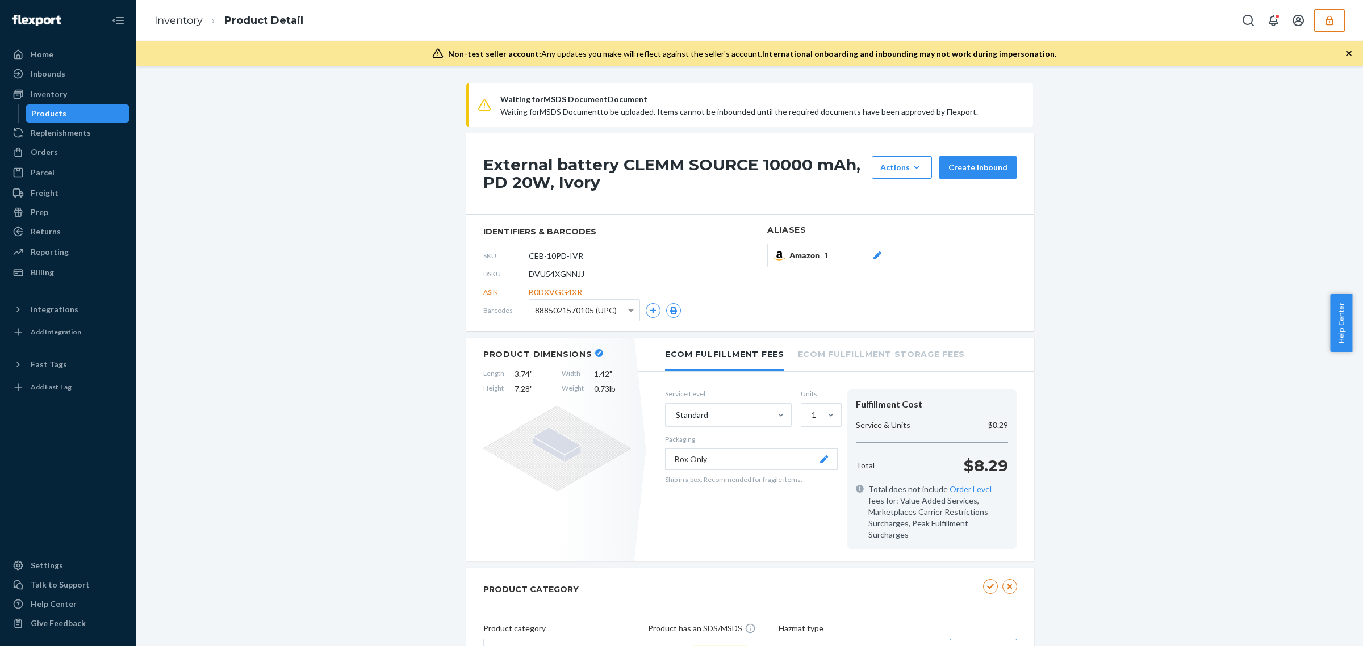
click at [1325, 24] on icon "button" at bounding box center [1329, 20] width 11 height 11
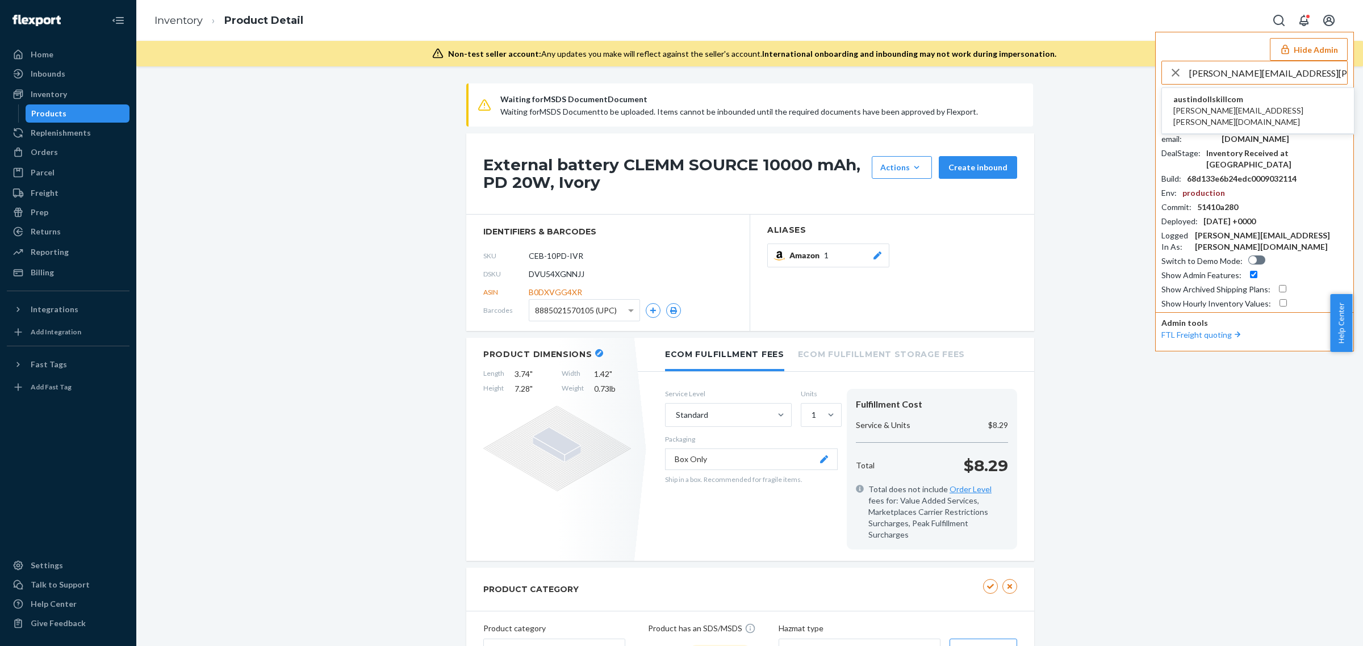
type input "paige.cox@dollskill.com"
click at [1258, 98] on li "austindollskillcom paige.cox@dollskill.com" at bounding box center [1258, 111] width 192 height 46
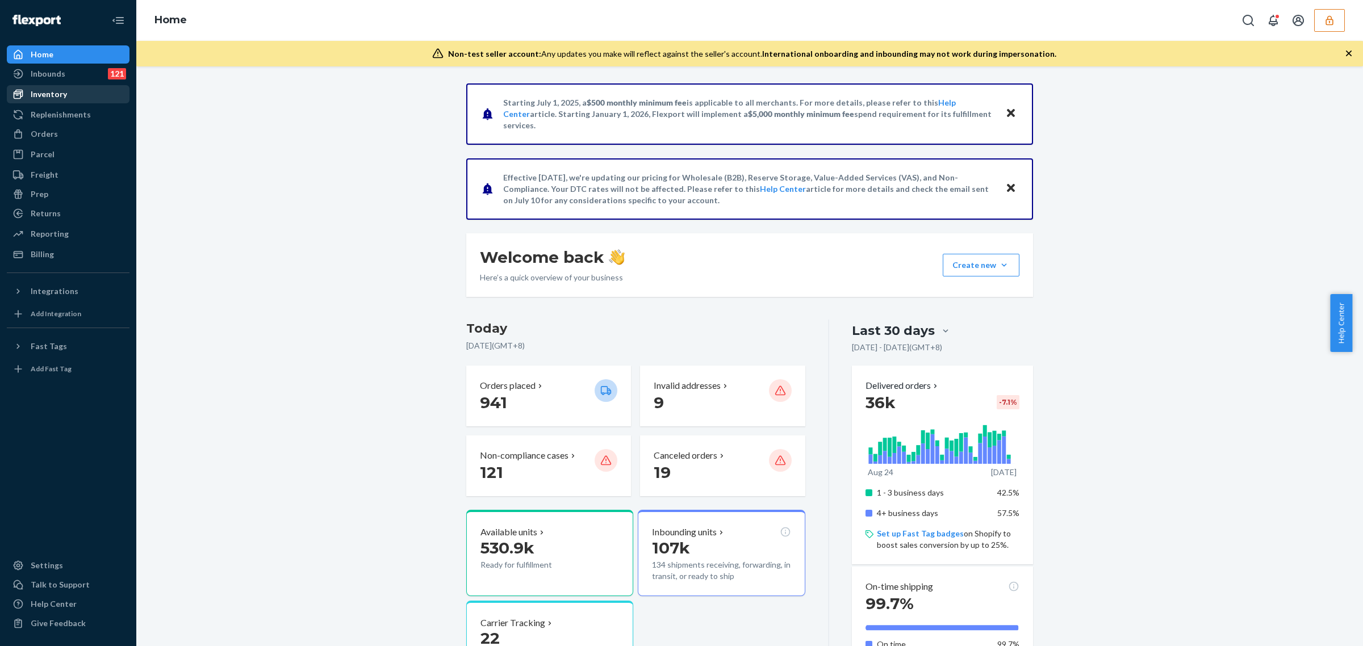
drag, startPoint x: 91, startPoint y: 69, endPoint x: 120, endPoint y: 85, distance: 33.3
click at [90, 69] on div "Inbounds 121" at bounding box center [68, 74] width 120 height 16
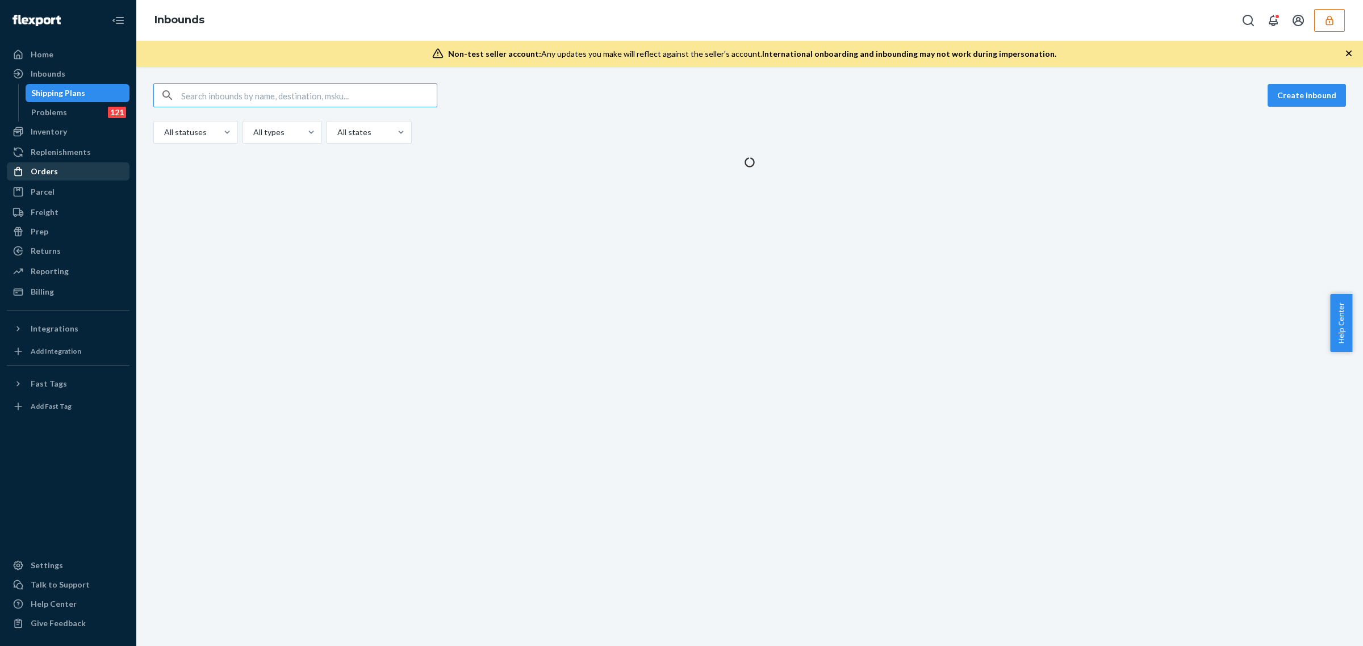
click at [72, 174] on div "Orders" at bounding box center [68, 172] width 120 height 16
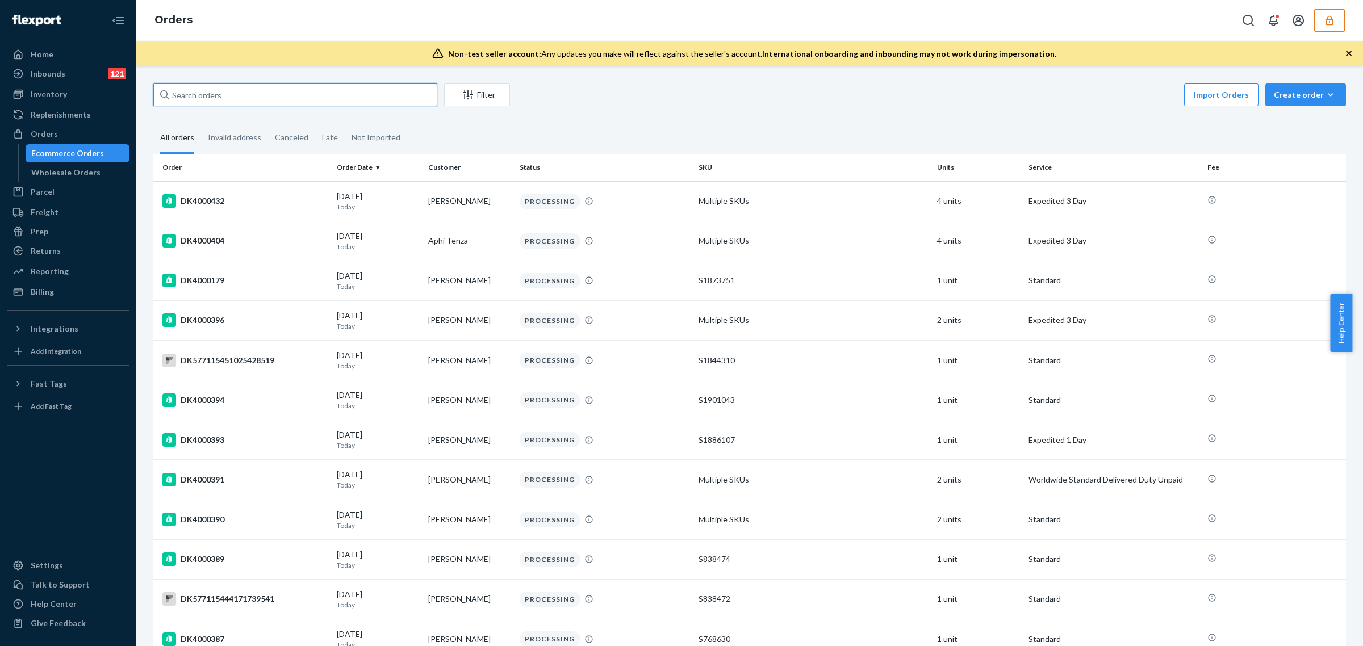
click at [258, 91] on input "text" at bounding box center [295, 95] width 284 height 23
paste input "PD2948895"
type input "PD2948895"
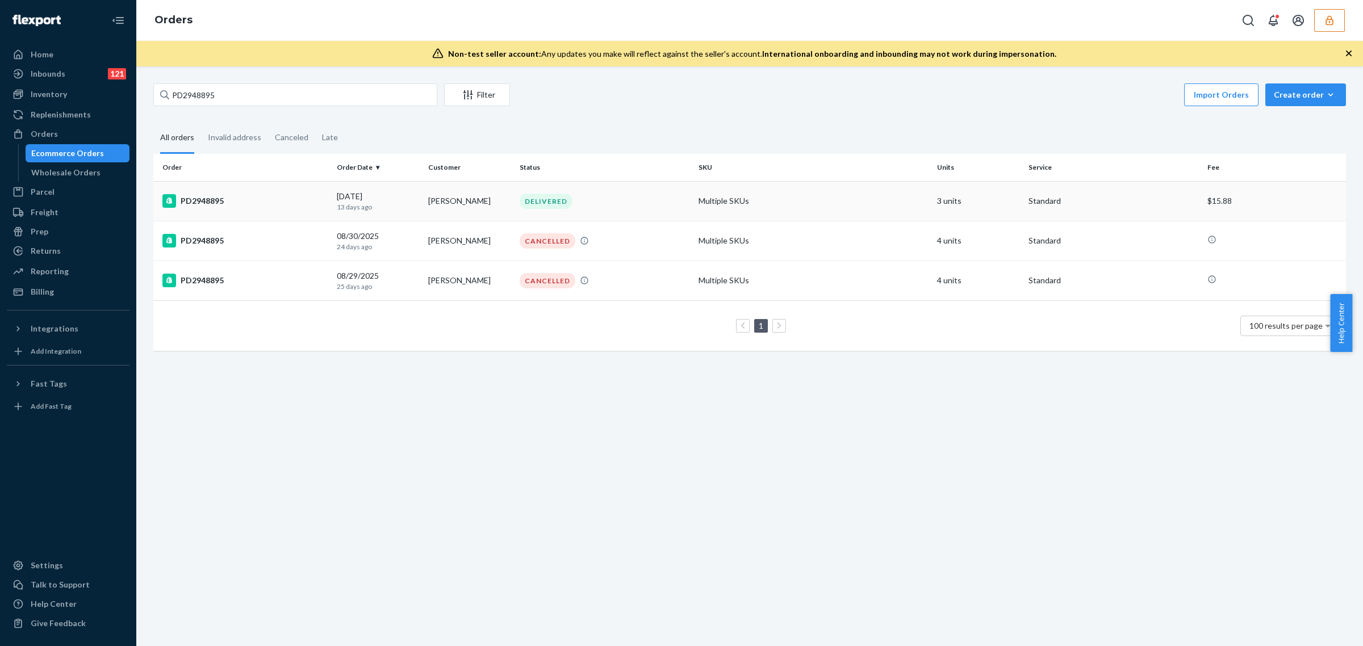
click at [592, 202] on div "DELIVERED" at bounding box center [605, 201] width 174 height 15
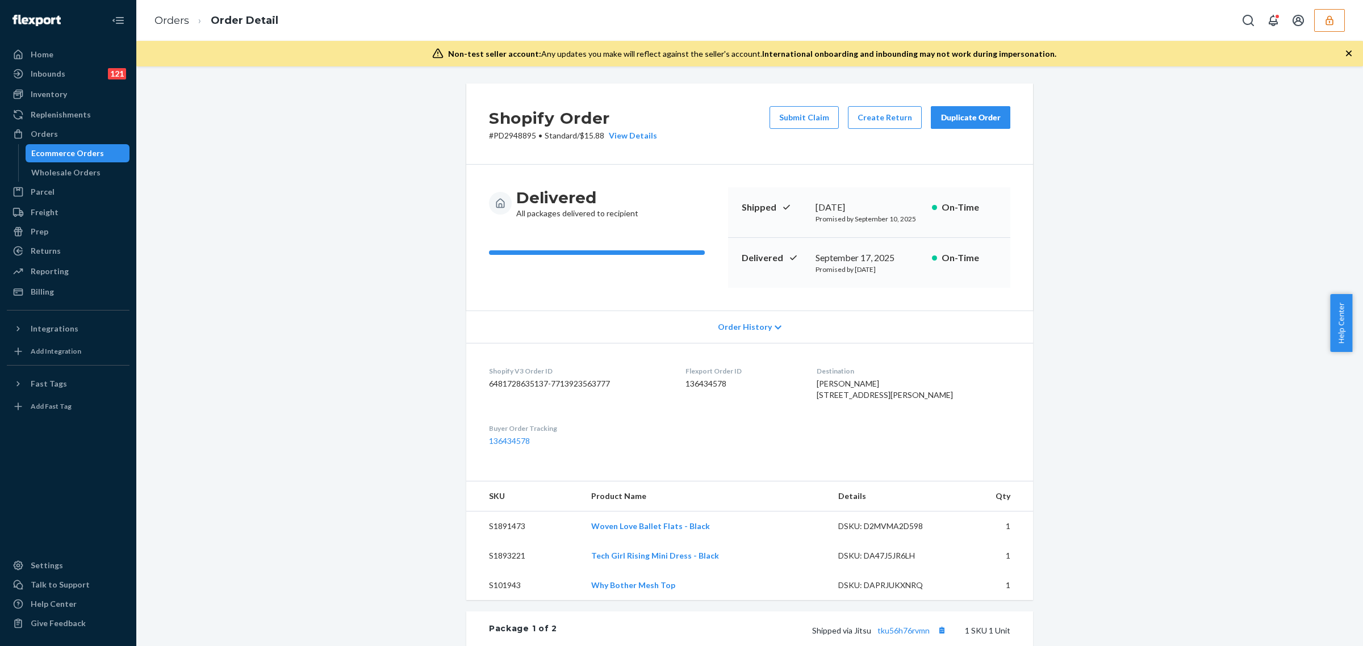
scroll to position [71, 0]
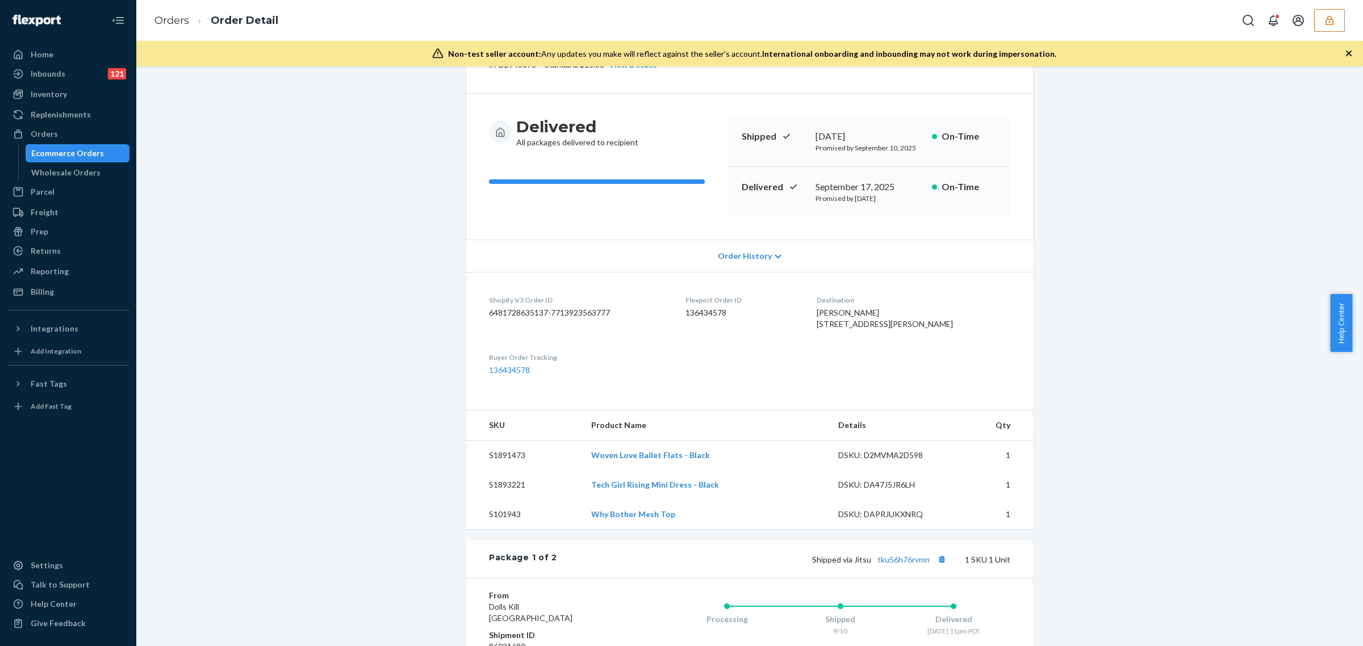
click at [1325, 26] on button "button" at bounding box center [1330, 20] width 31 height 23
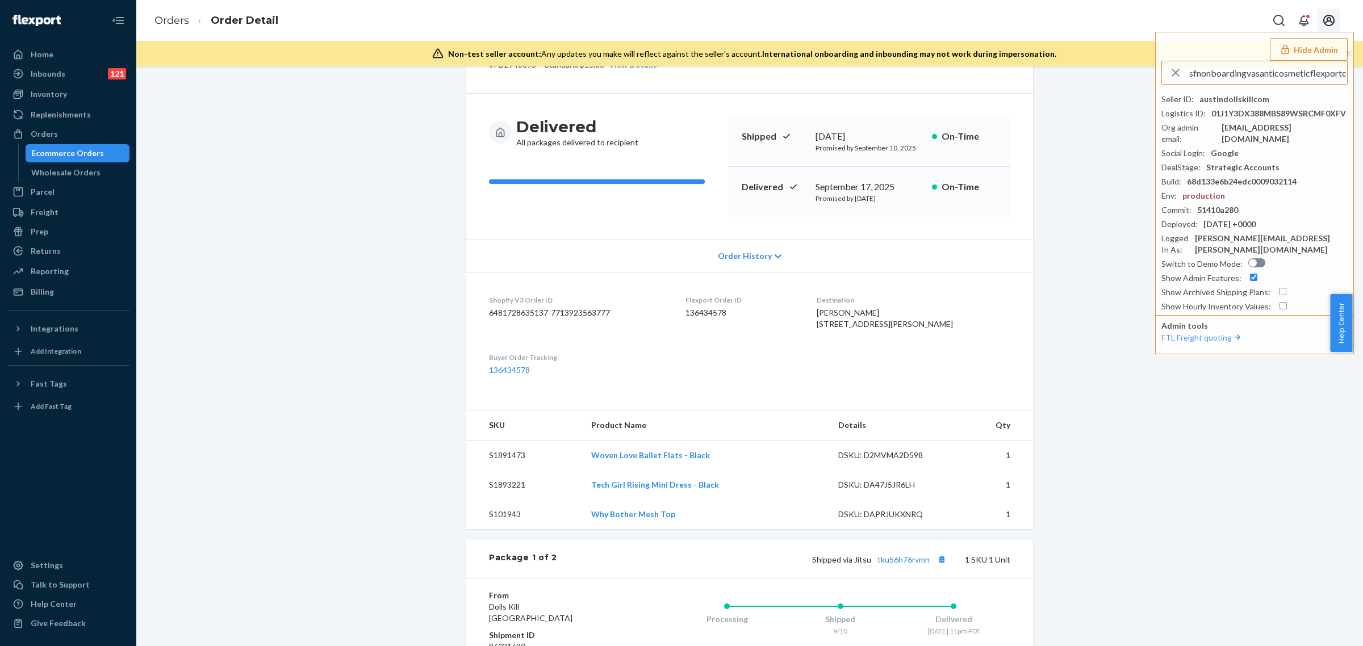
scroll to position [0, 12]
type input "sfnonboardingvasanticosmeticflexportcom"
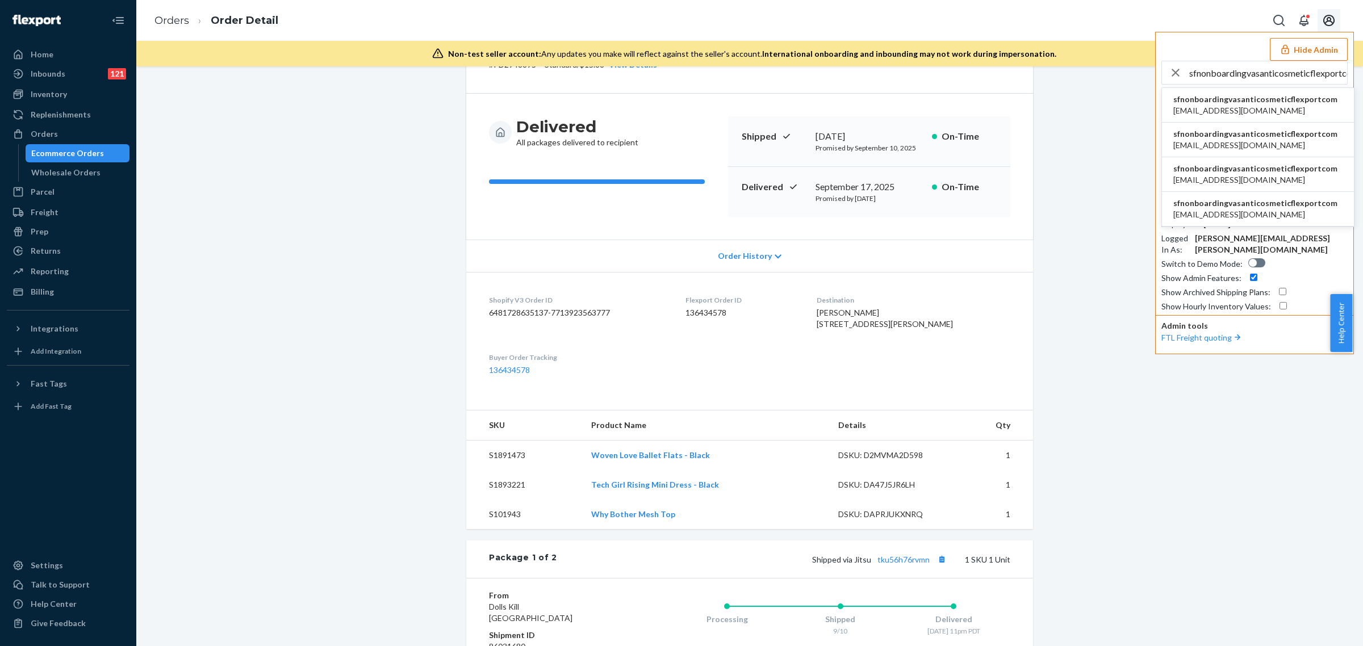
drag, startPoint x: 1325, startPoint y: 26, endPoint x: 1330, endPoint y: 94, distance: 68.3
click at [1330, 94] on li "sfnonboardingvasanticosmeticflexportcom mineth@vasanticosmetics.com" at bounding box center [1258, 105] width 192 height 35
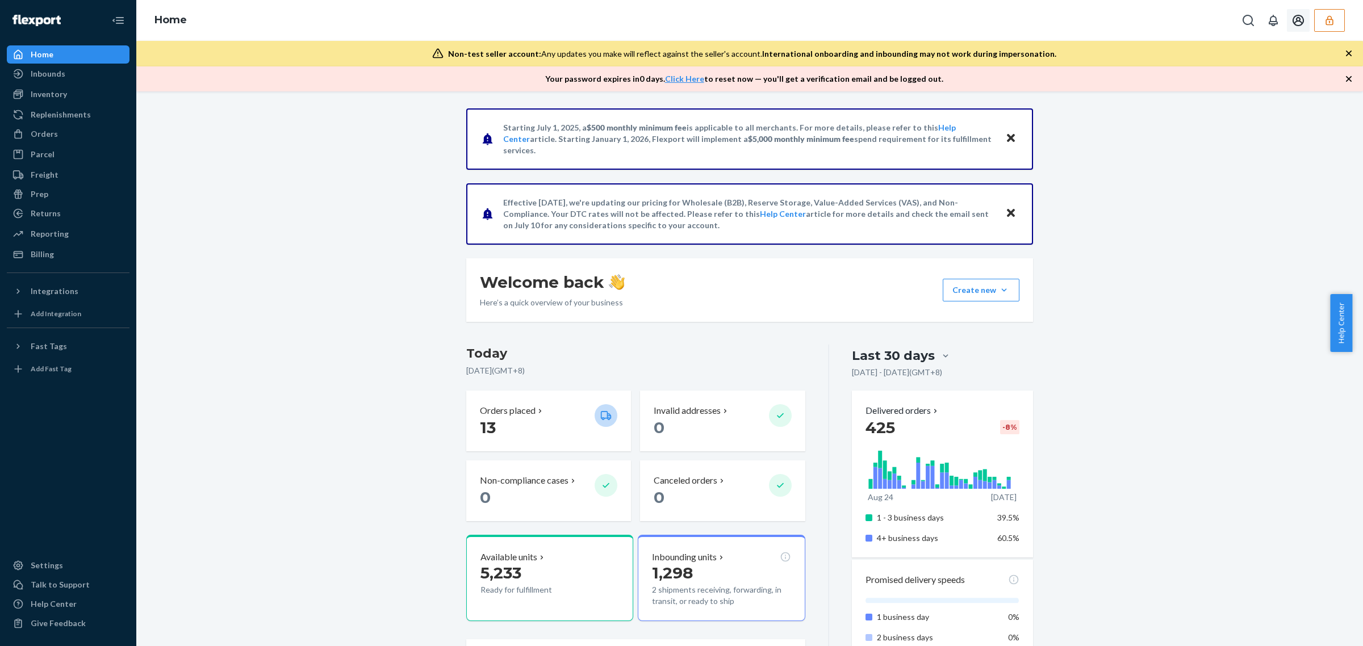
click at [1330, 20] on icon "button" at bounding box center [1329, 20] width 11 height 11
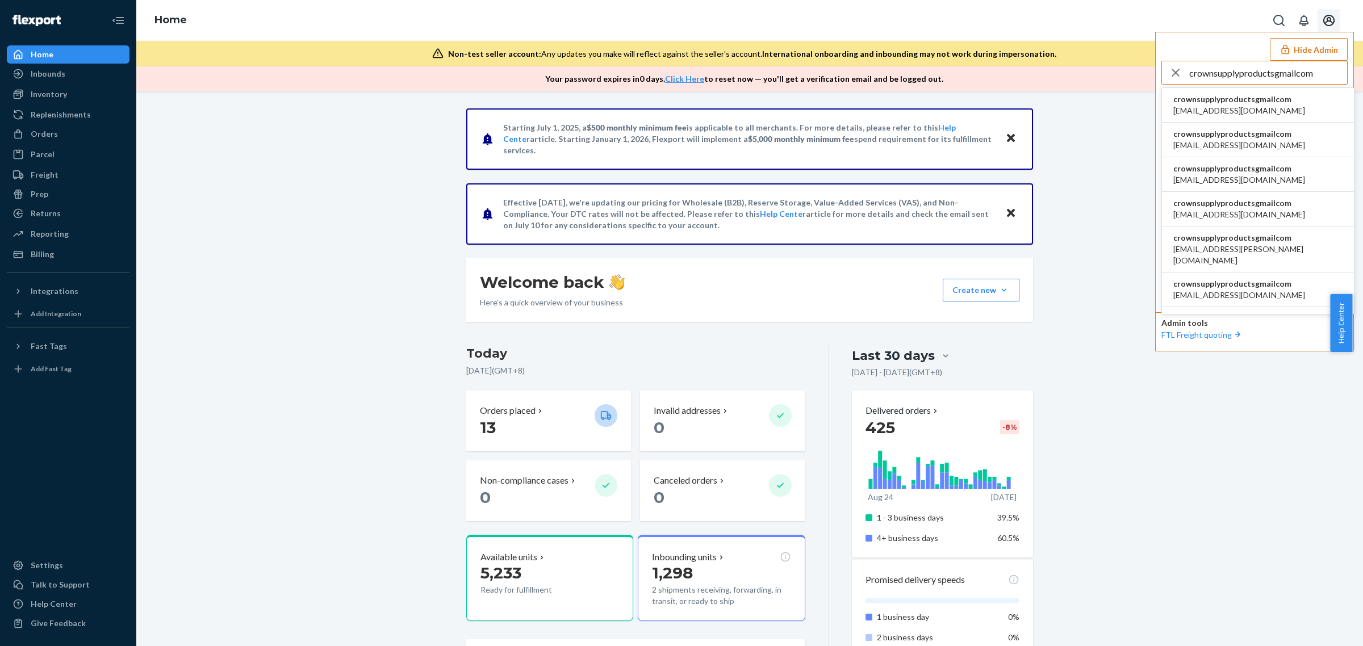
type input "crownsupplyproductsgmailcom"
click at [1211, 104] on span "crownsupplyproductsgmailcom" at bounding box center [1240, 99] width 132 height 11
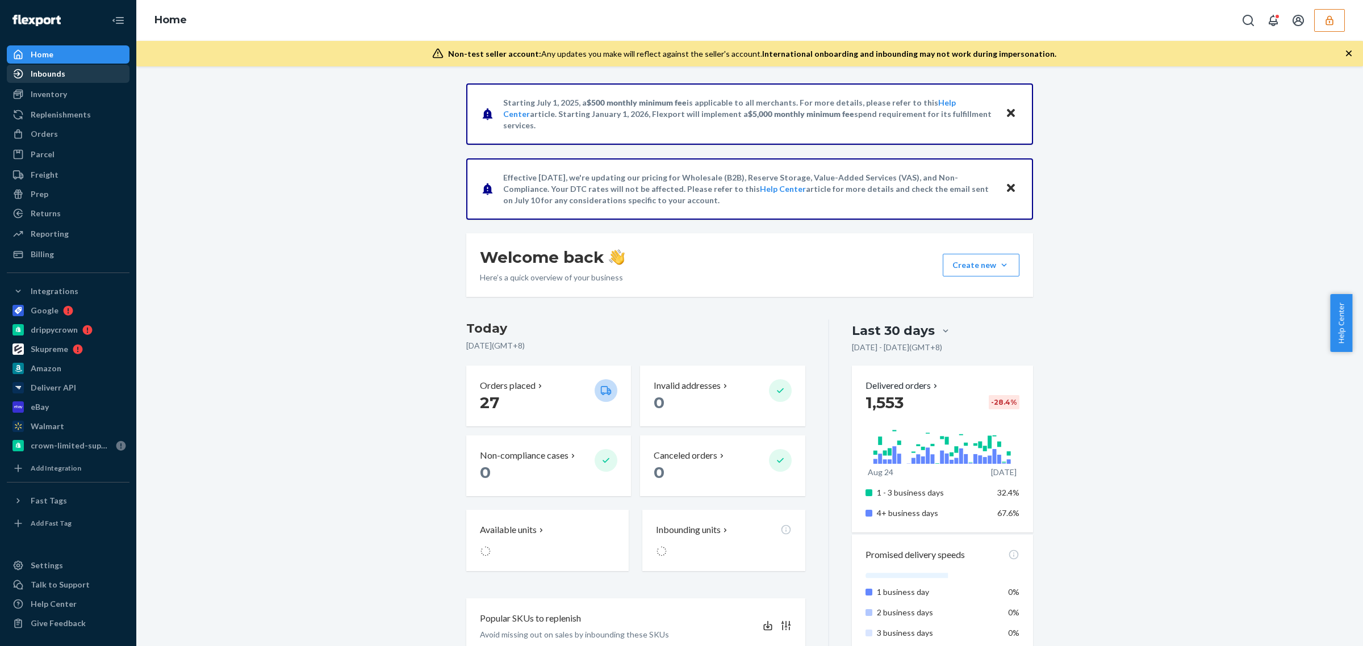
click at [84, 74] on div "Inbounds" at bounding box center [68, 74] width 120 height 16
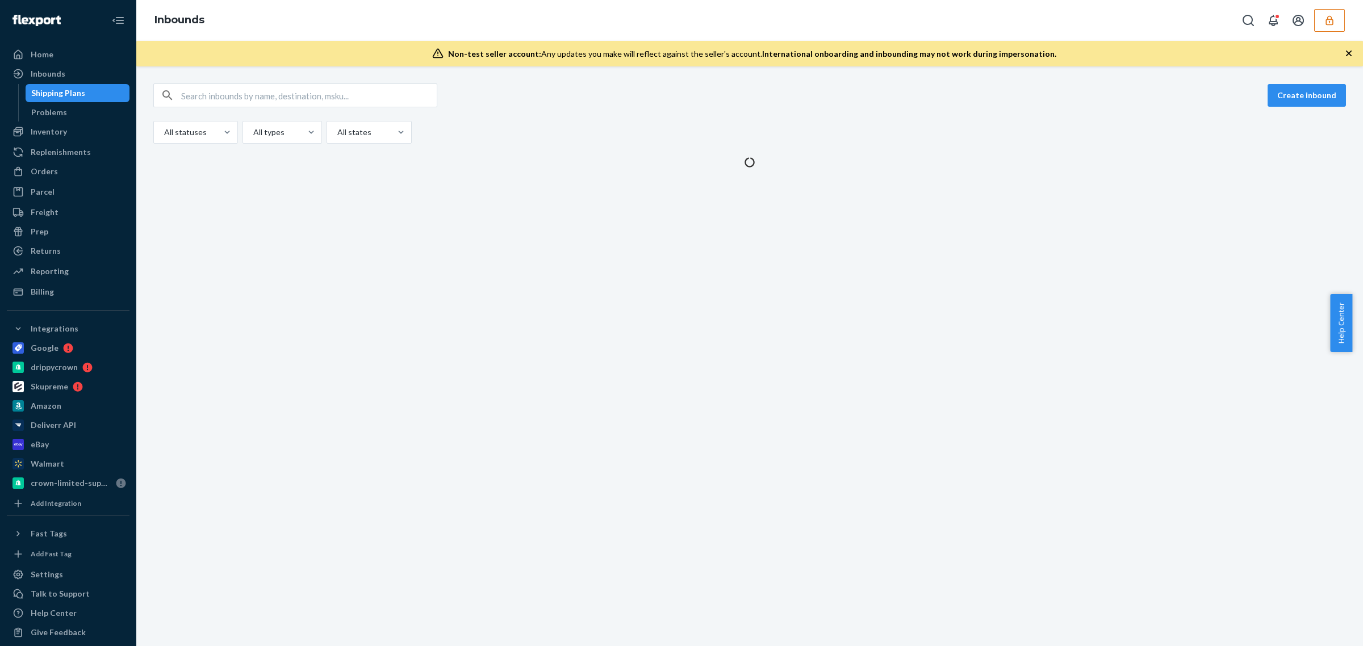
click at [344, 94] on input "text" at bounding box center [309, 95] width 256 height 23
paste input "9939111"
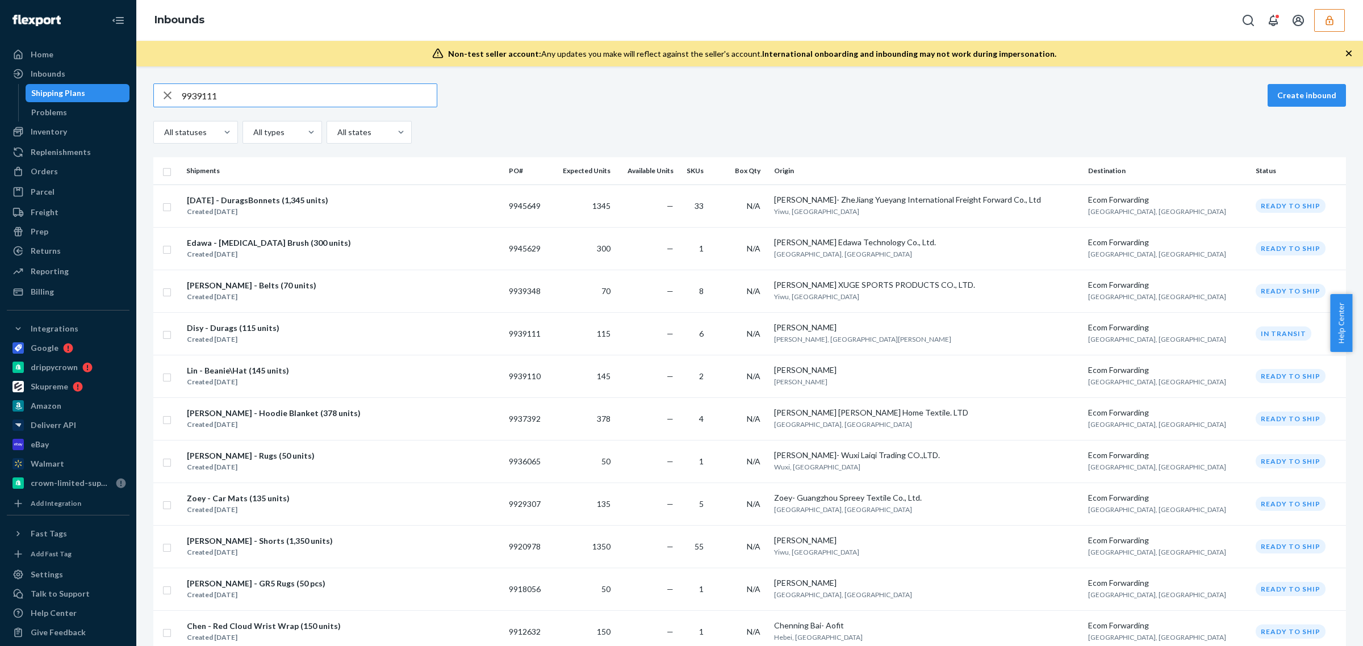
type input "9939111"
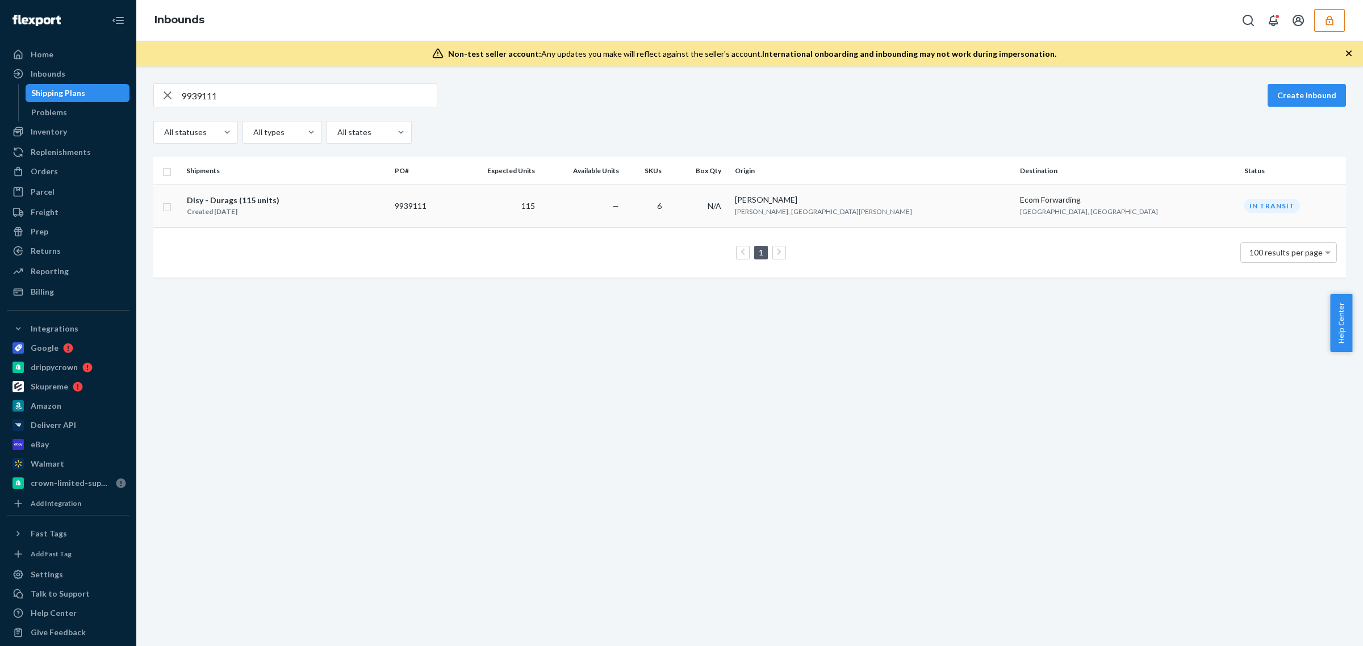
click at [386, 201] on div "Disy - Durags (115 units) Created [DATE]" at bounding box center [285, 206] width 199 height 24
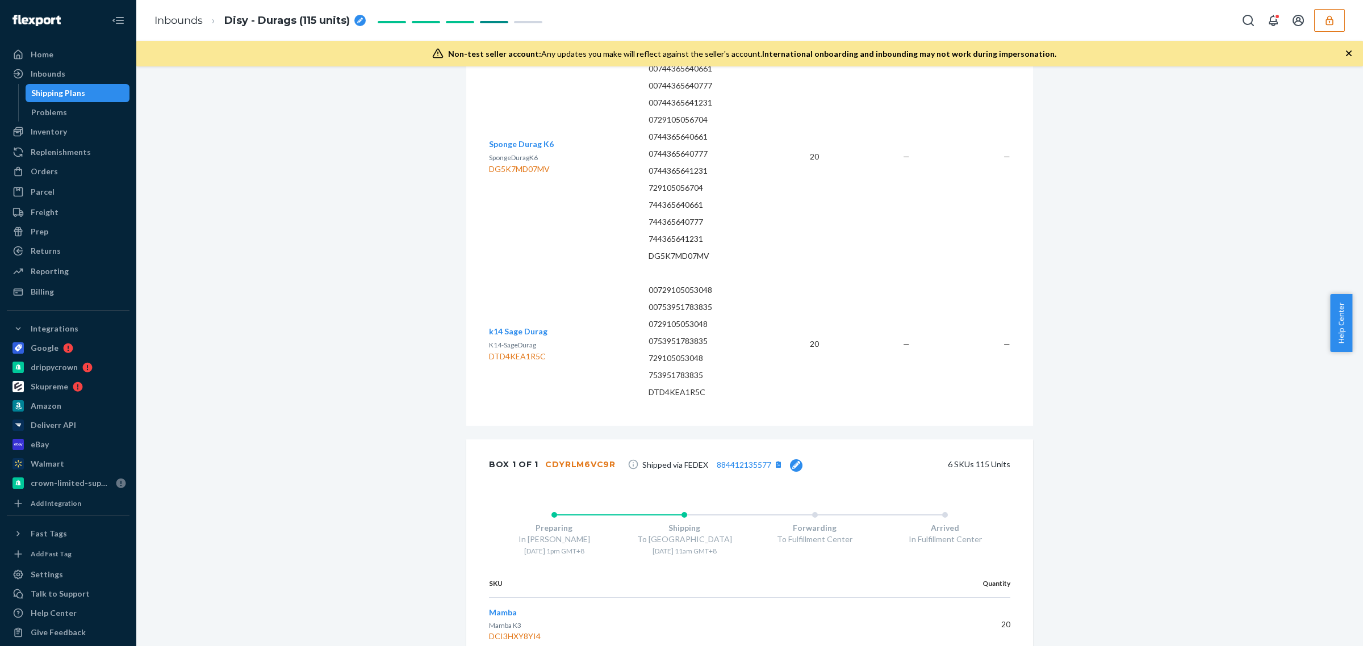
scroll to position [1420, 0]
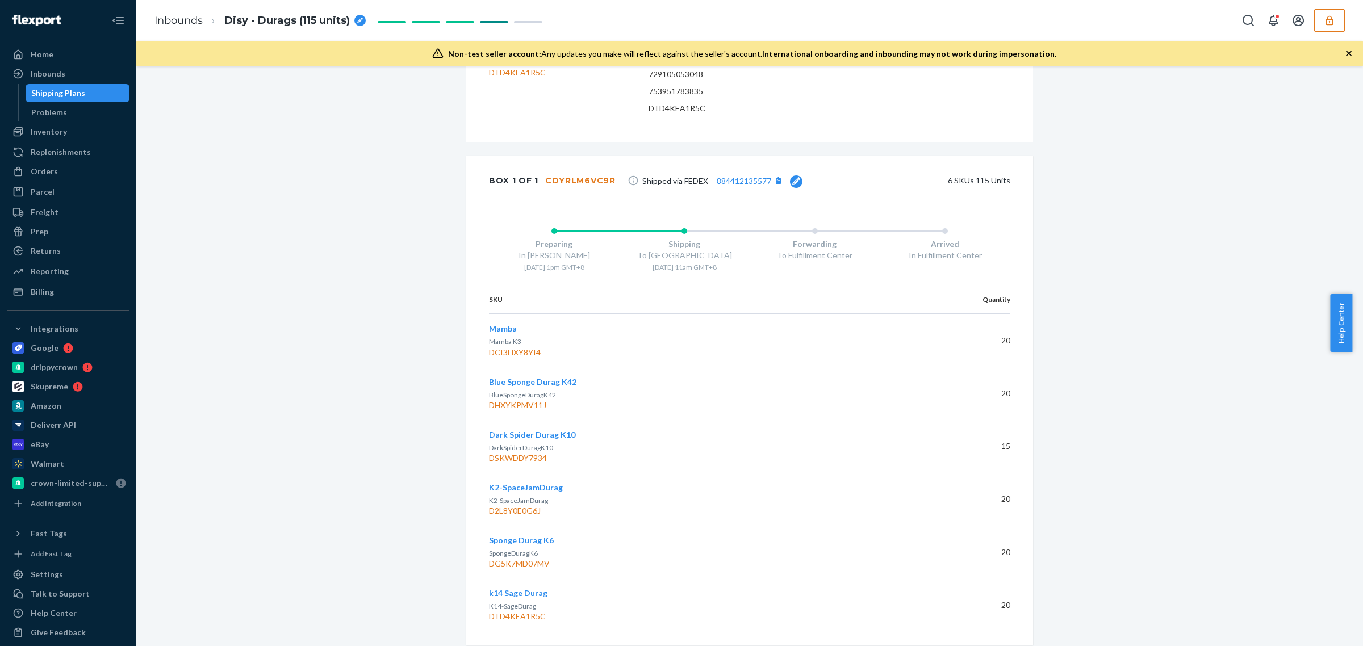
click at [517, 358] on div "DCI3HXY8YI4" at bounding box center [673, 352] width 368 height 11
copy div "DCI3HXY8YI4"
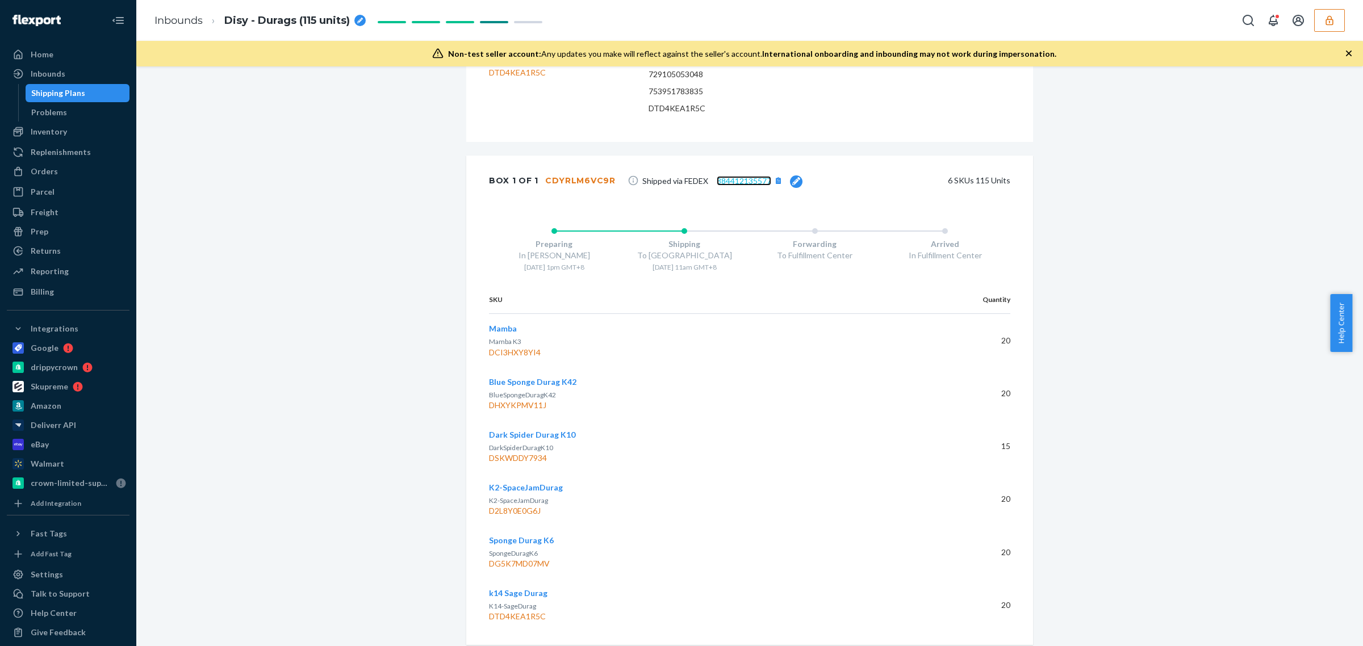
click at [719, 186] on link "884412135577" at bounding box center [744, 181] width 55 height 10
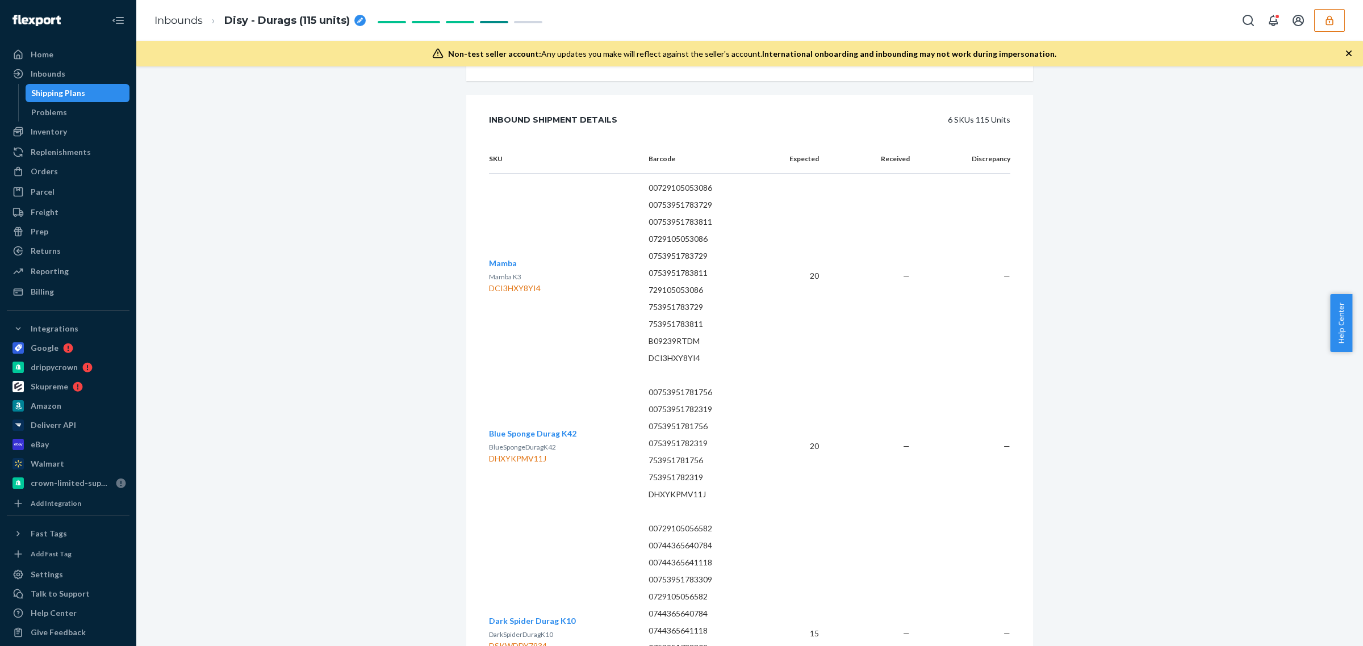
scroll to position [0, 0]
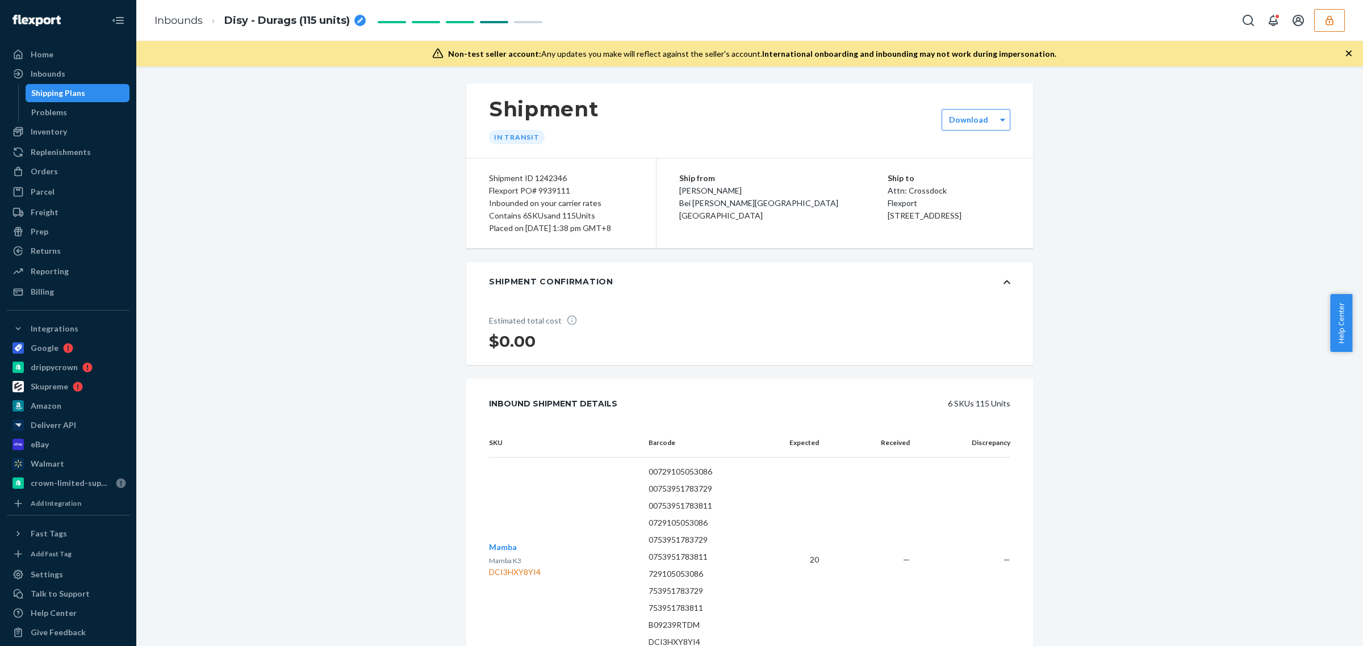
click at [504, 192] on div "Flexport PO# 9939111" at bounding box center [561, 191] width 144 height 12
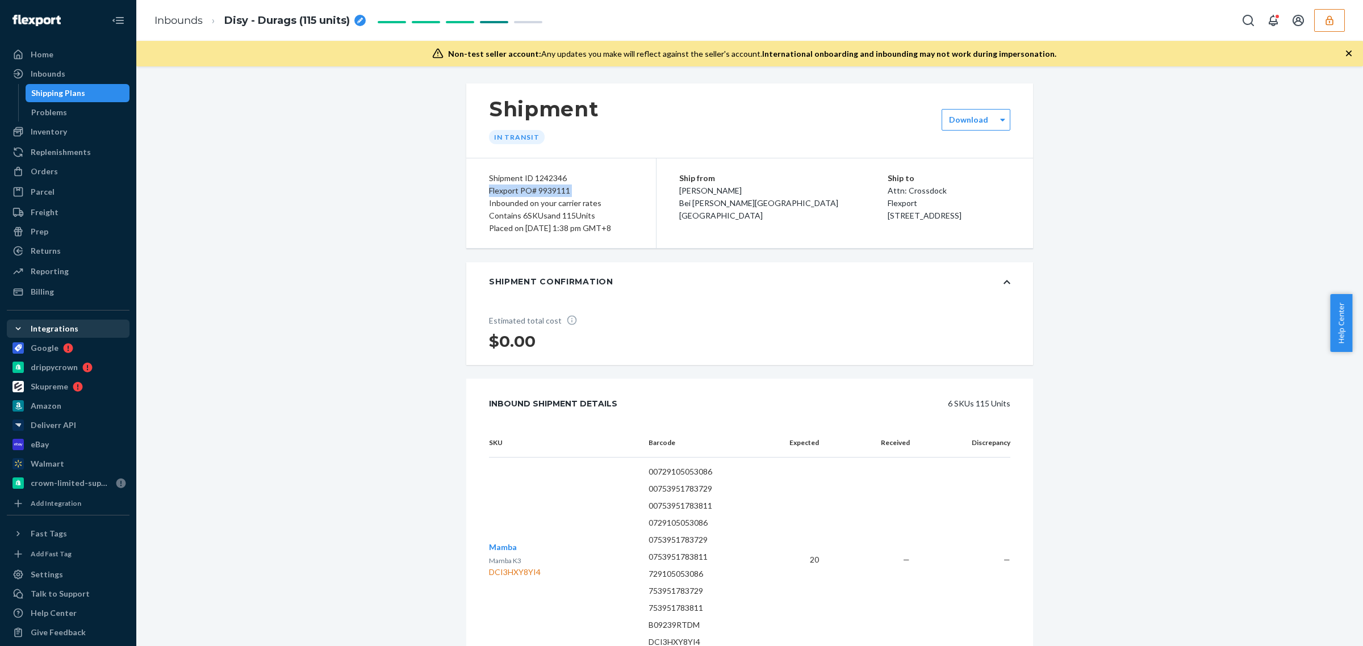
copy div "Flexport PO# 9939111"
click at [489, 202] on div "Inbounded on your carrier rates" at bounding box center [561, 203] width 144 height 12
copy div "Inbounded on your carrier rates"
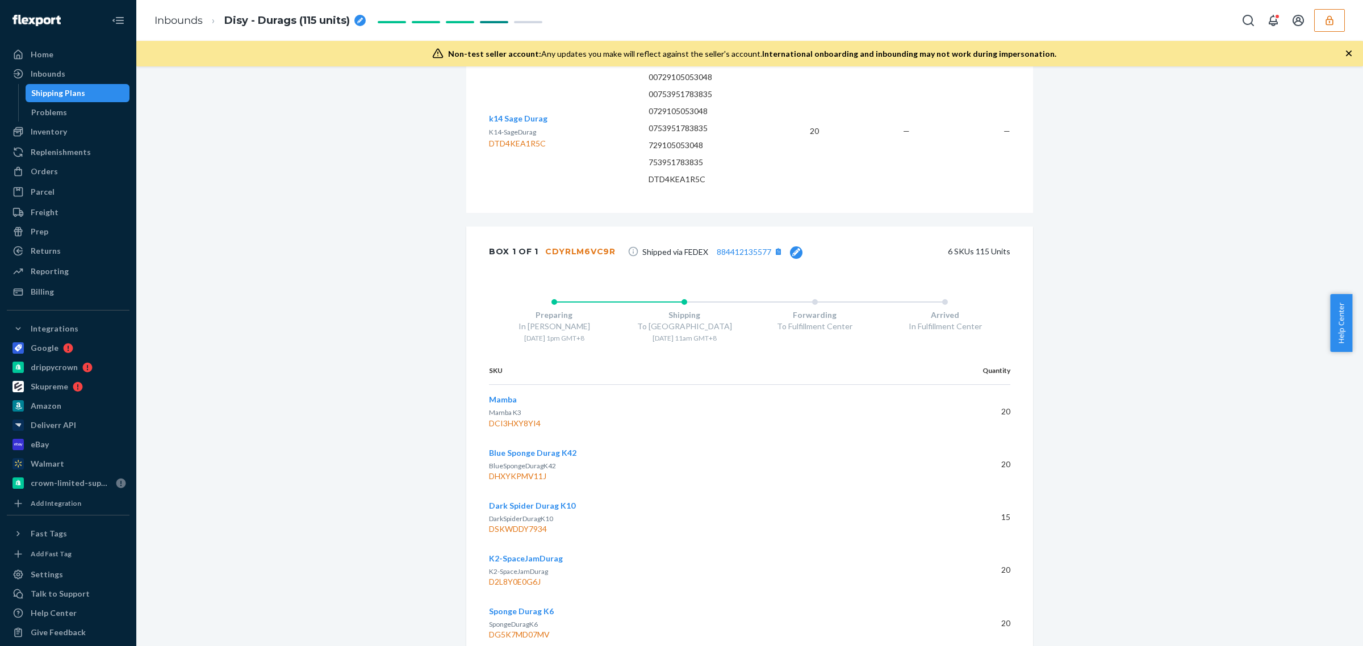
scroll to position [1420, 0]
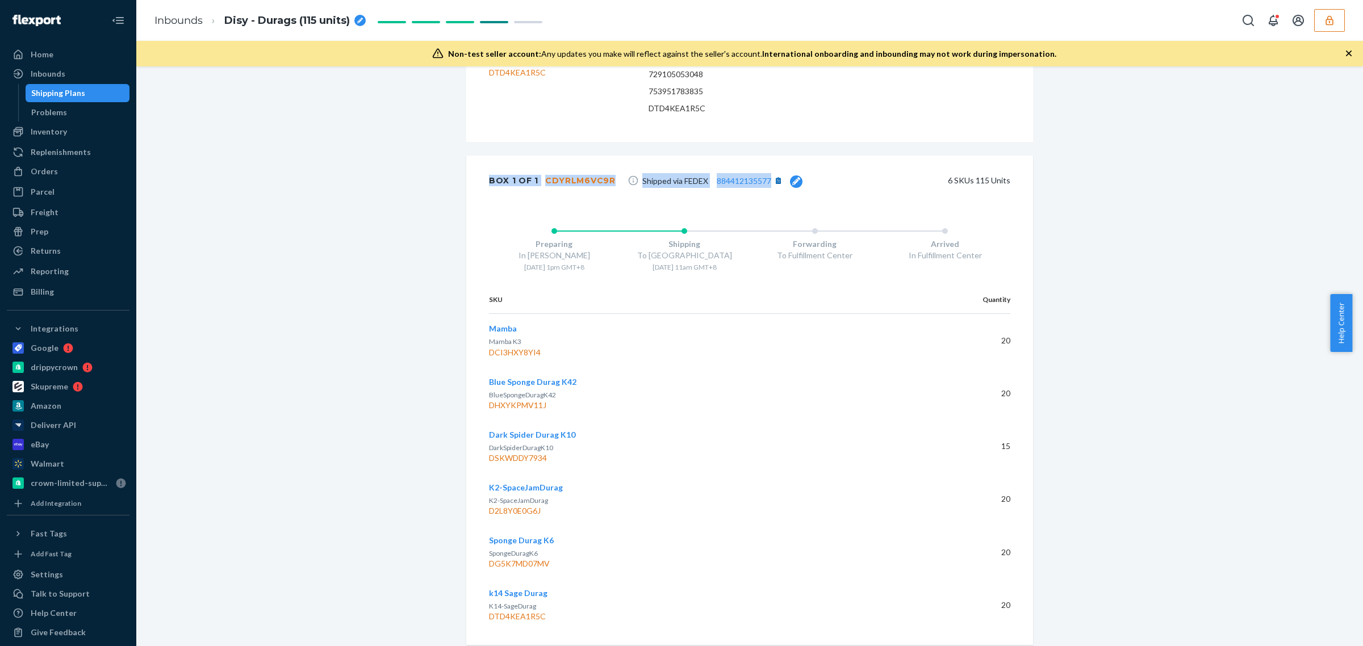
drag, startPoint x: 478, startPoint y: 193, endPoint x: 761, endPoint y: 199, distance: 283.0
click at [761, 199] on div "Box 1 of 1 CDYRLM6VC9R Shipped via FEDEX 884412135577 6 SKUs 115 Units" at bounding box center [749, 181] width 567 height 50
copy div "Box 1 of 1 CDYRLM6VC9R Shipped via FEDEX 884412135577"
click at [1326, 24] on icon "button" at bounding box center [1329, 20] width 11 height 11
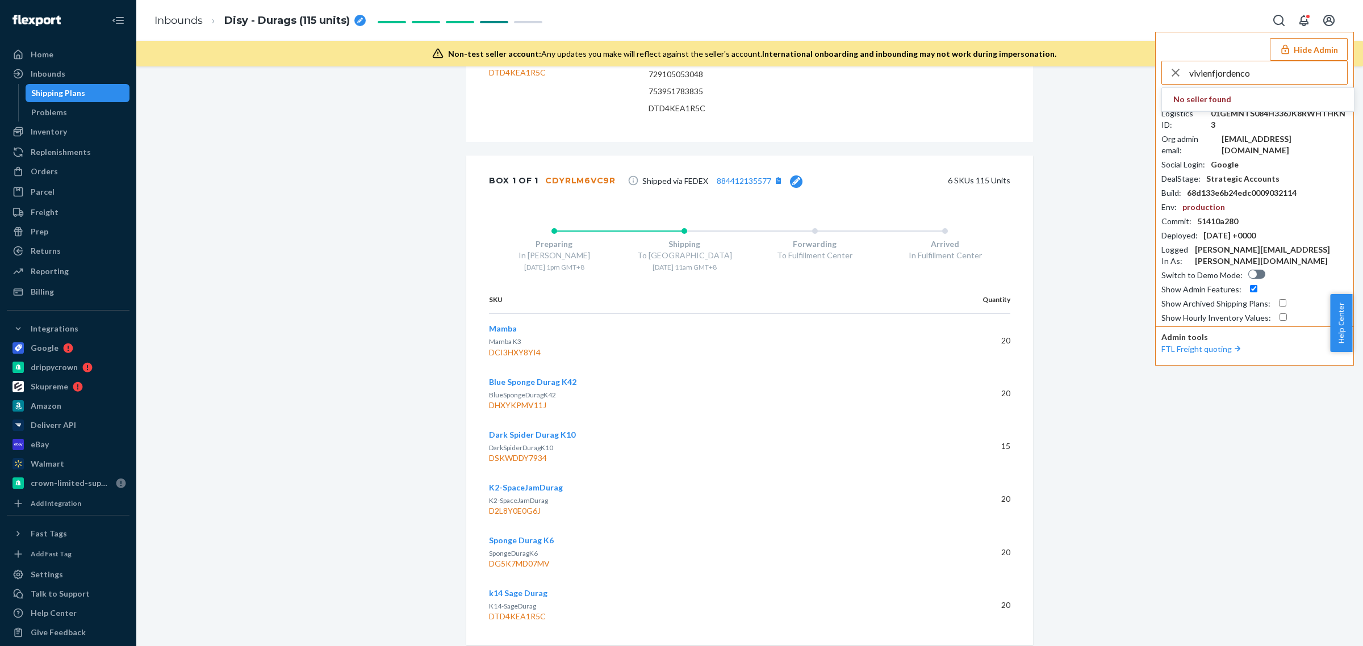
type input "vivienfjordenco"
click at [1201, 110] on span "logistics@fjorden.co" at bounding box center [1240, 110] width 132 height 11
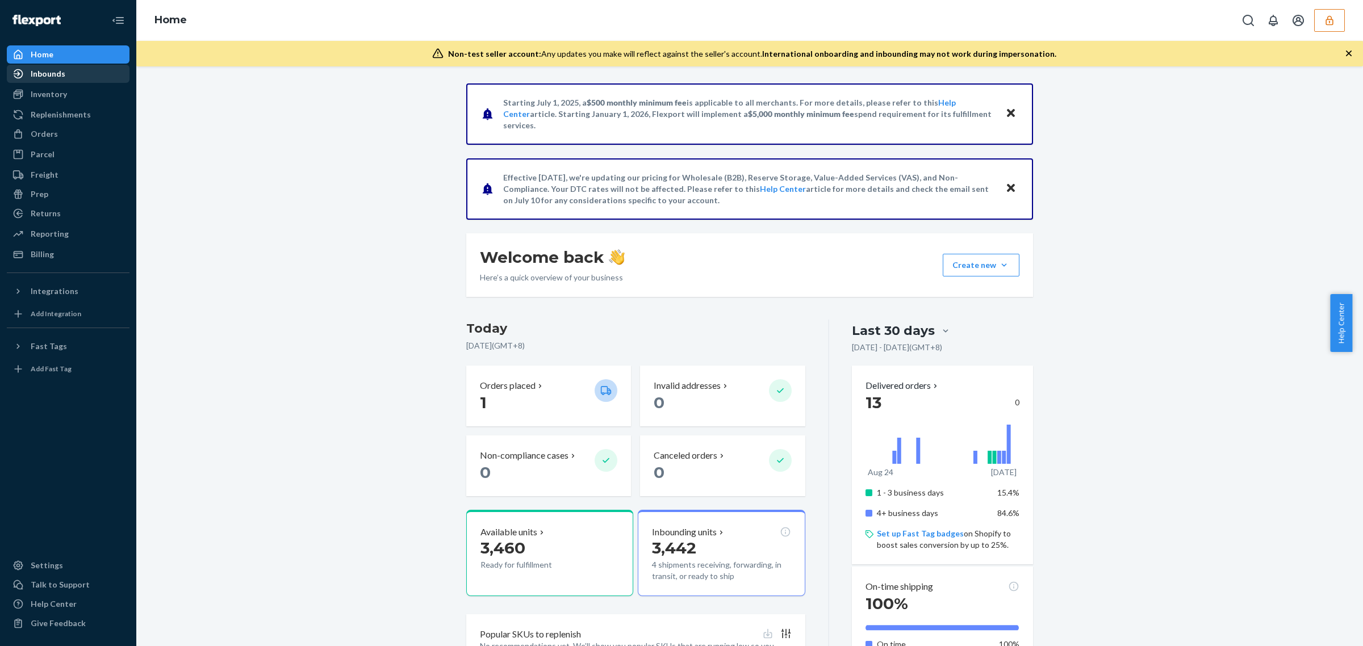
drag, startPoint x: 49, startPoint y: 64, endPoint x: 55, endPoint y: 69, distance: 8.0
click at [49, 64] on ul "Home Inbounds Shipping Plans Problems Inventory Products Replenishments Orders …" at bounding box center [68, 154] width 123 height 218
click at [52, 75] on div "Inbounds" at bounding box center [48, 73] width 35 height 11
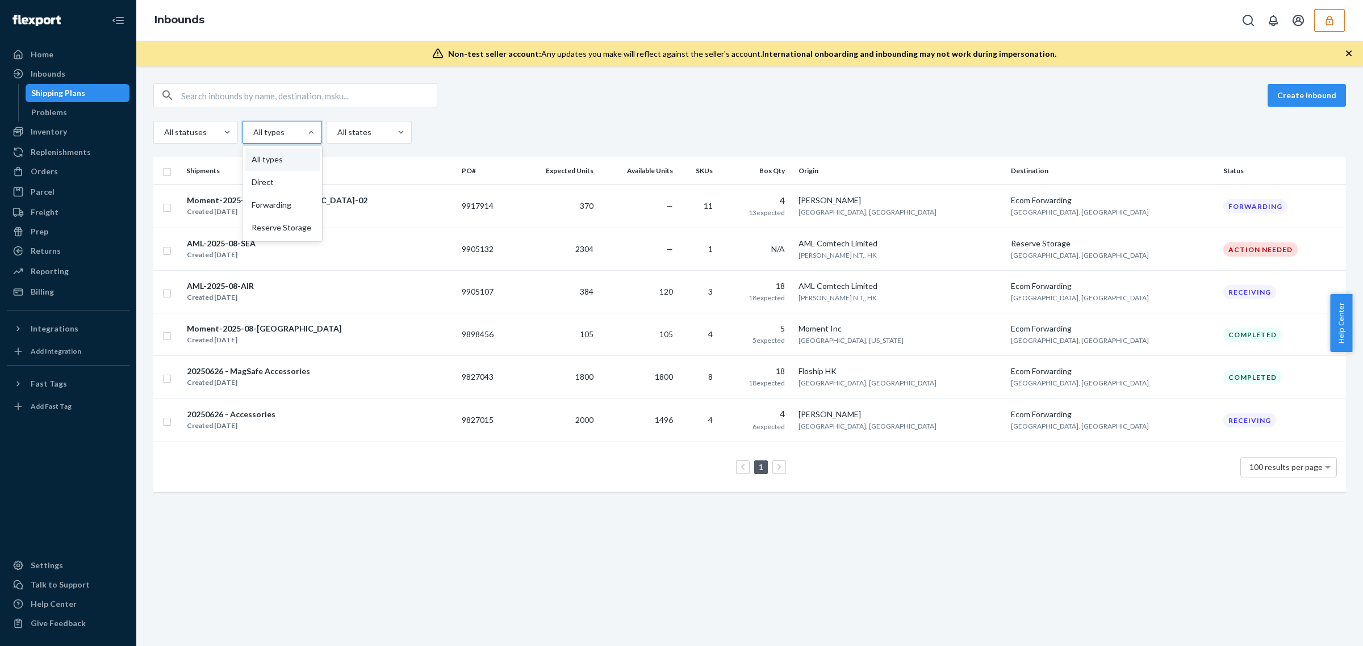
click at [260, 123] on div "All types" at bounding box center [272, 132] width 58 height 20
click at [253, 127] on input "option All types focused, 0 of 4. 4 results available. Use Up and Down to choos…" at bounding box center [252, 132] width 1 height 11
click at [264, 97] on input "text" at bounding box center [309, 95] width 256 height 23
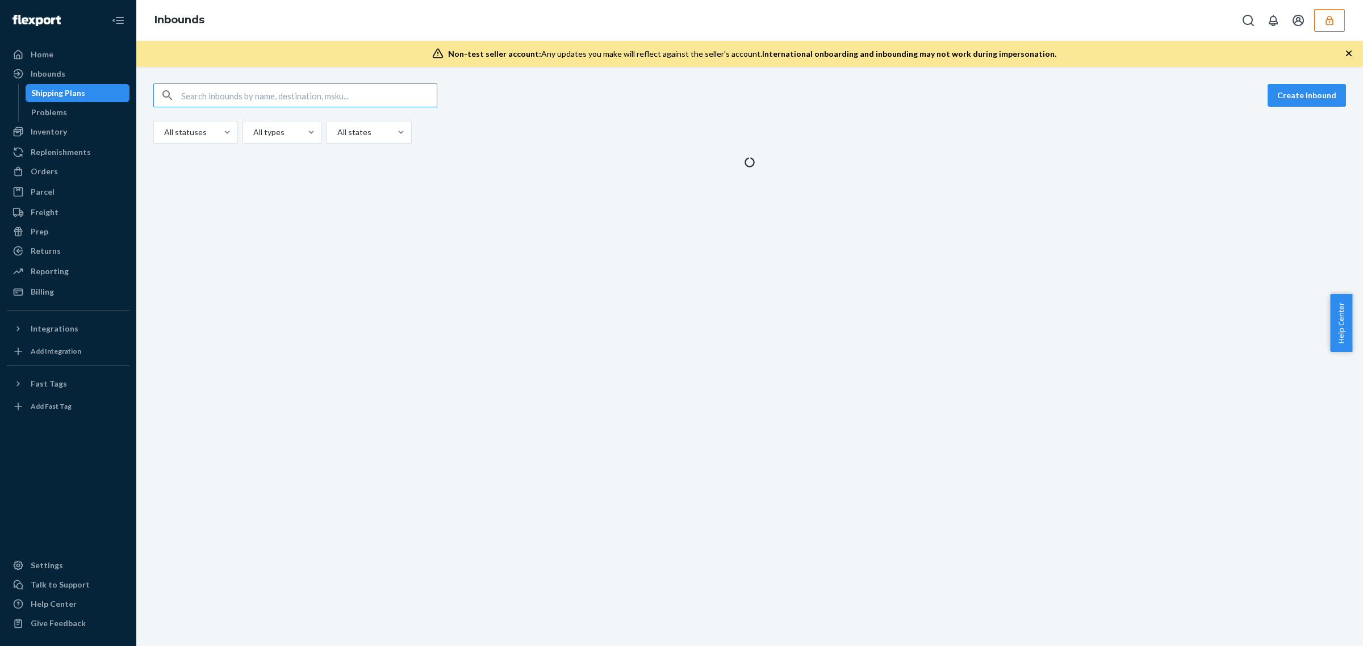
click at [264, 97] on input "text" at bounding box center [309, 95] width 256 height 23
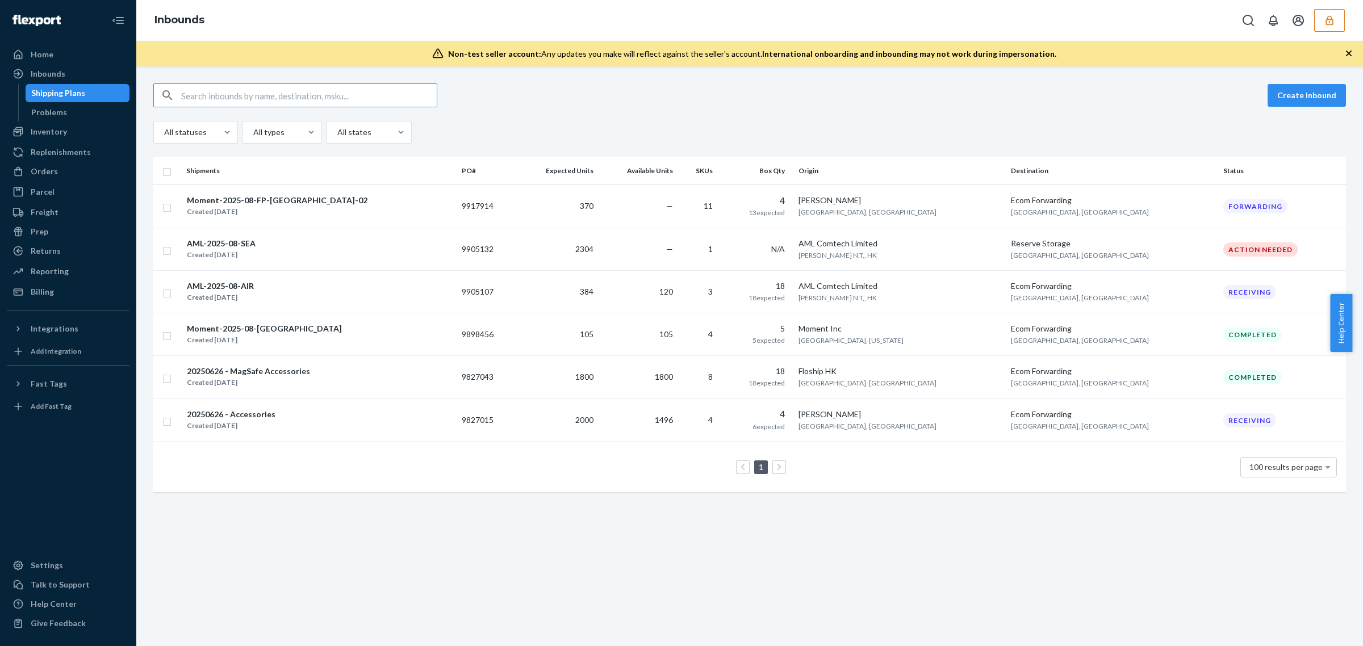
paste input "9917914"
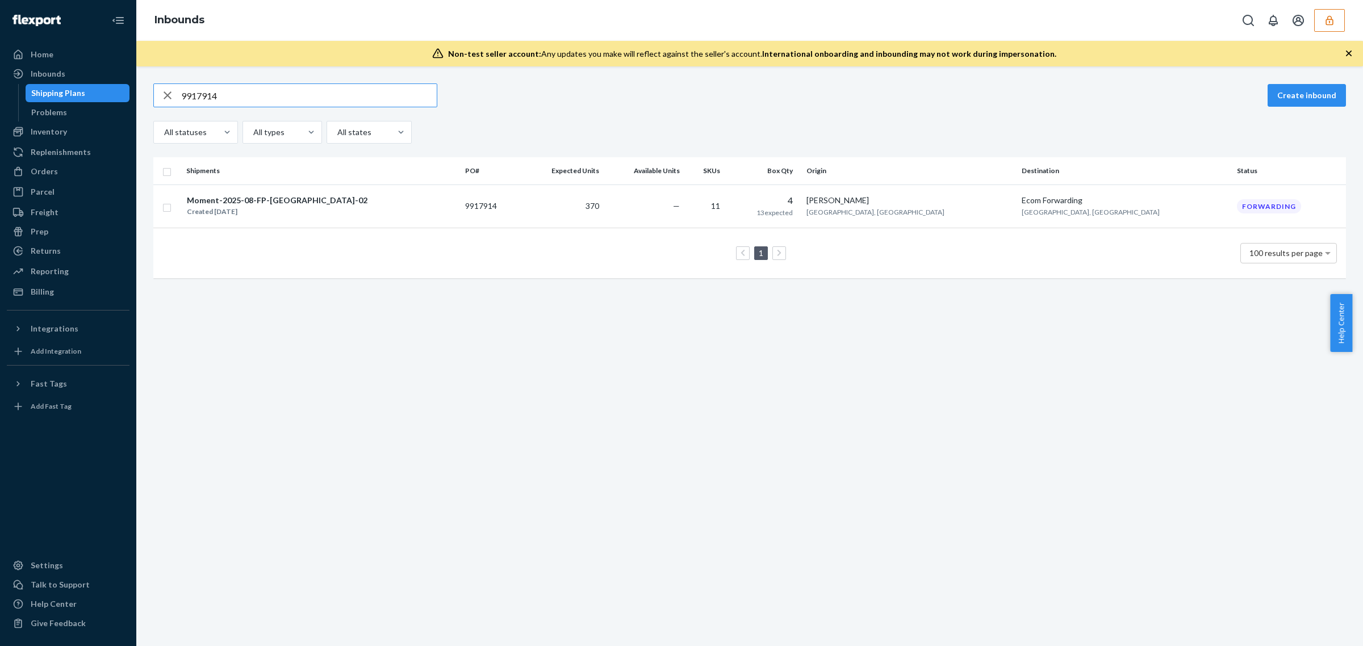
type input "9917914"
click at [773, 222] on td "4 13 expected" at bounding box center [765, 207] width 73 height 44
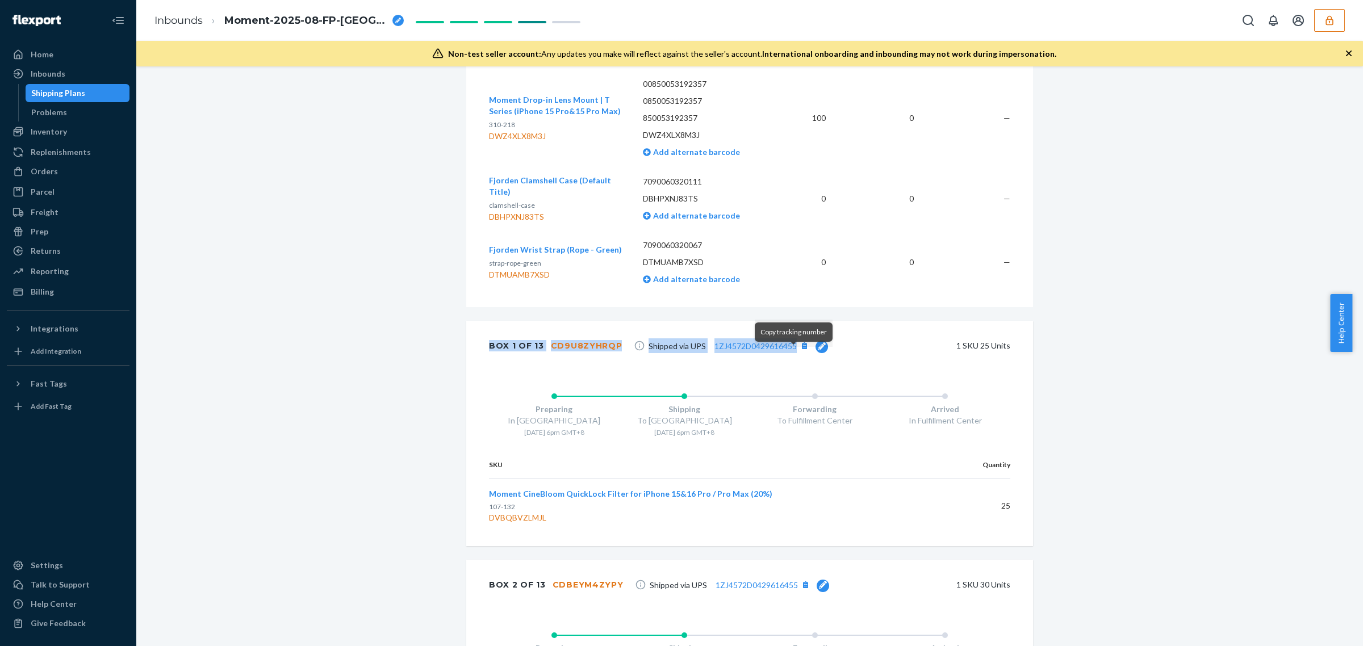
drag, startPoint x: 478, startPoint y: 361, endPoint x: 152, endPoint y: 436, distance: 334.6
click at [785, 364] on div "Box 1 of 13 CD9U8ZYHRQP Shipped via UPS 1ZJ4572D0429616455 1 SKU 25 Units" at bounding box center [749, 346] width 567 height 50
copy div "Box 1 of 13 CD9U8ZYHRQP Shipped via UPS 1ZJ4572D0429616455"
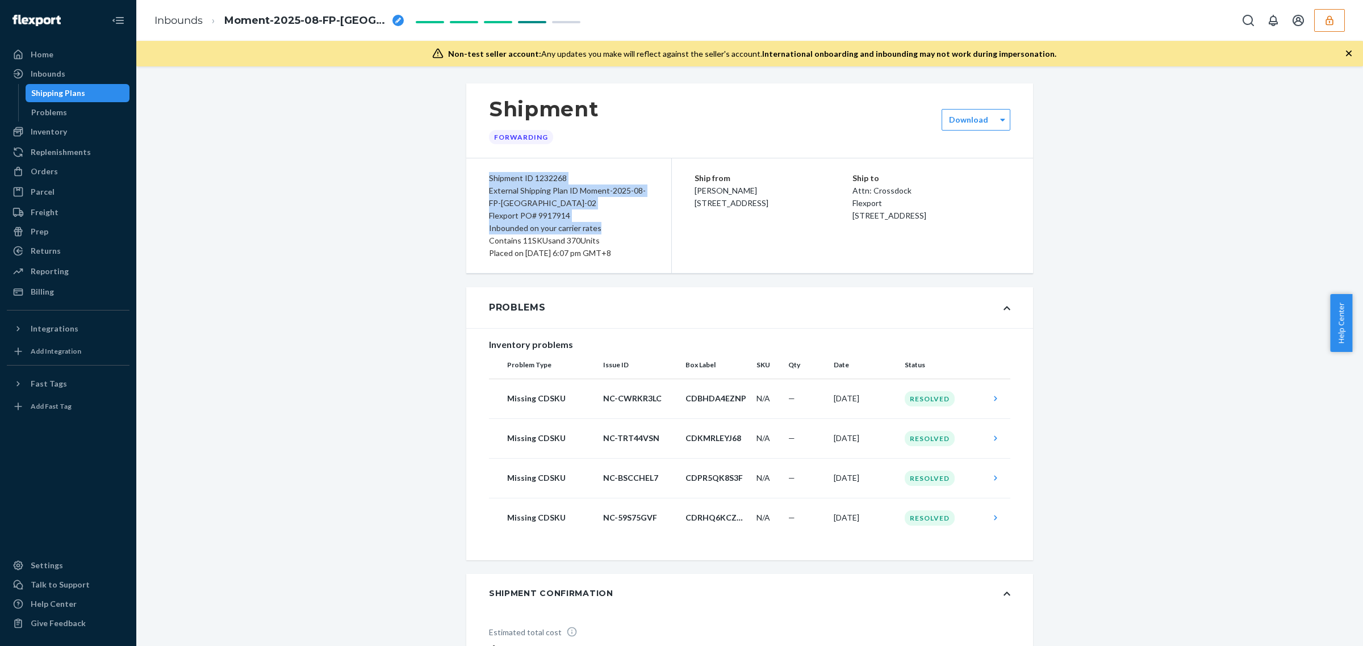
drag, startPoint x: 483, startPoint y: 182, endPoint x: 609, endPoint y: 230, distance: 134.3
click at [609, 230] on div "Shipment ID 1232268 External Shipping Plan ID Moment-2025-08-FP-CHINA-02 Flexpo…" at bounding box center [569, 215] width 206 height 115
copy div "Shipment ID 1232268 External Shipping Plan ID Moment-2025-08-FP-CHINA-02 Flexpo…"
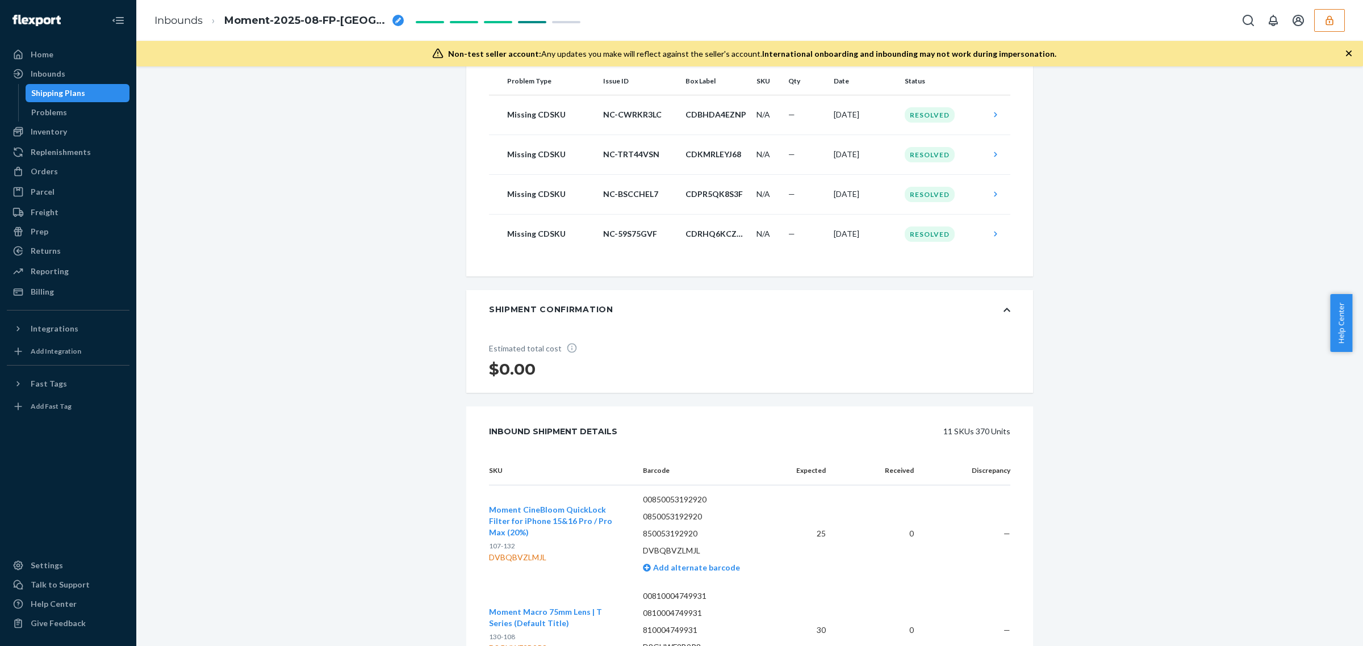
scroll to position [1472, 0]
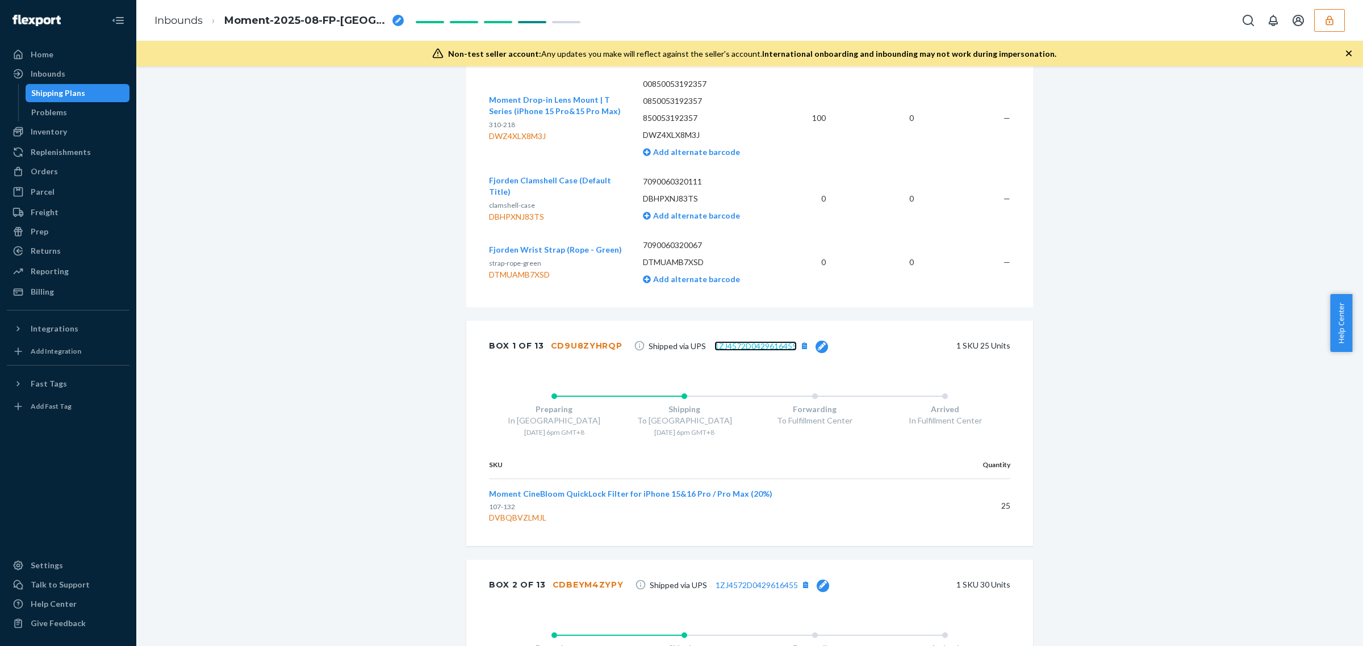
click at [753, 351] on link "1ZJ4572D0429616455" at bounding box center [756, 346] width 82 height 10
click at [504, 524] on div "DVBQBVZLMJL" at bounding box center [716, 517] width 454 height 11
copy div "DVBQBVZLMJL"
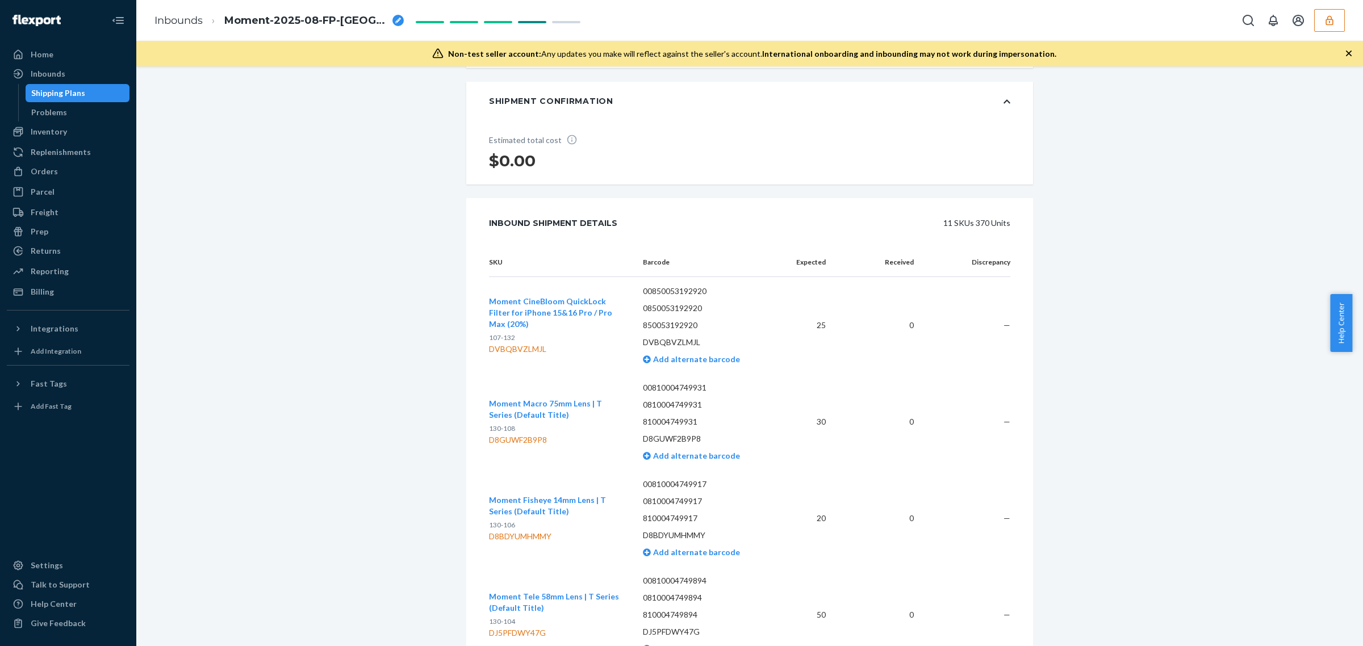
scroll to position [1314, 0]
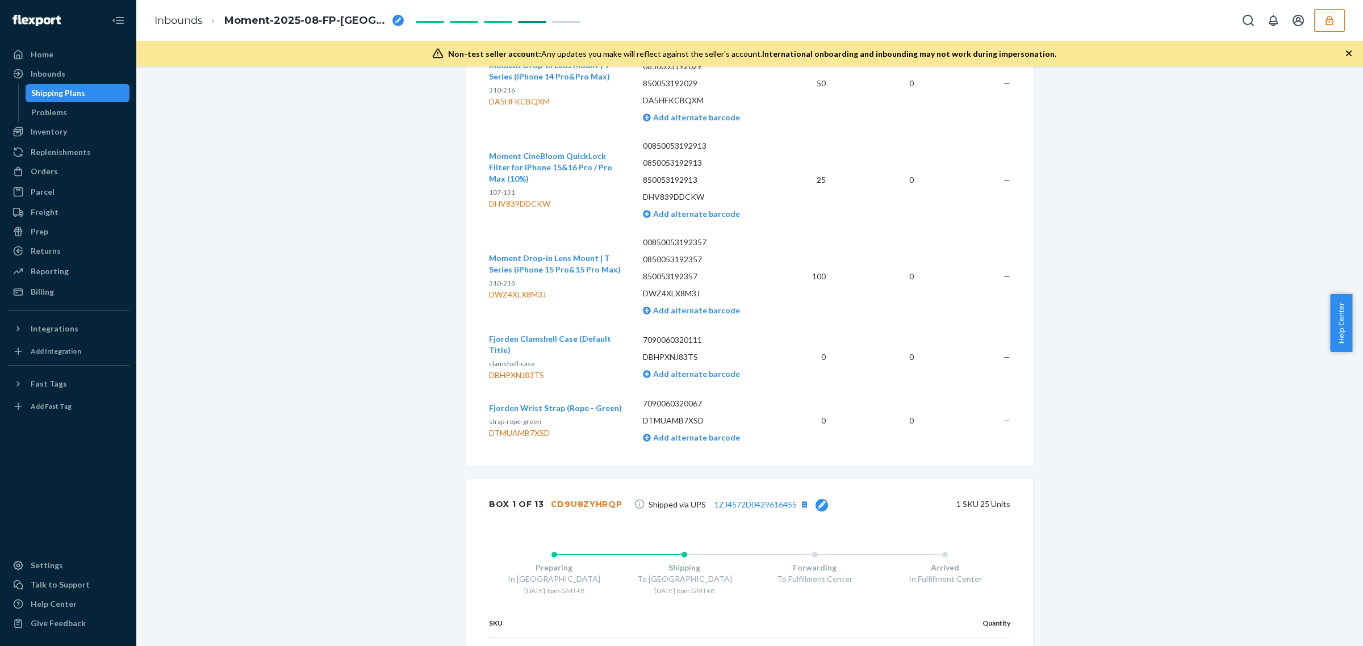
click at [675, 363] on p "DBHPXNJ83TS" at bounding box center [706, 357] width 127 height 11
copy p "DBHPXNJ83TS"
click at [58, 74] on div "Inbounds" at bounding box center [48, 73] width 35 height 11
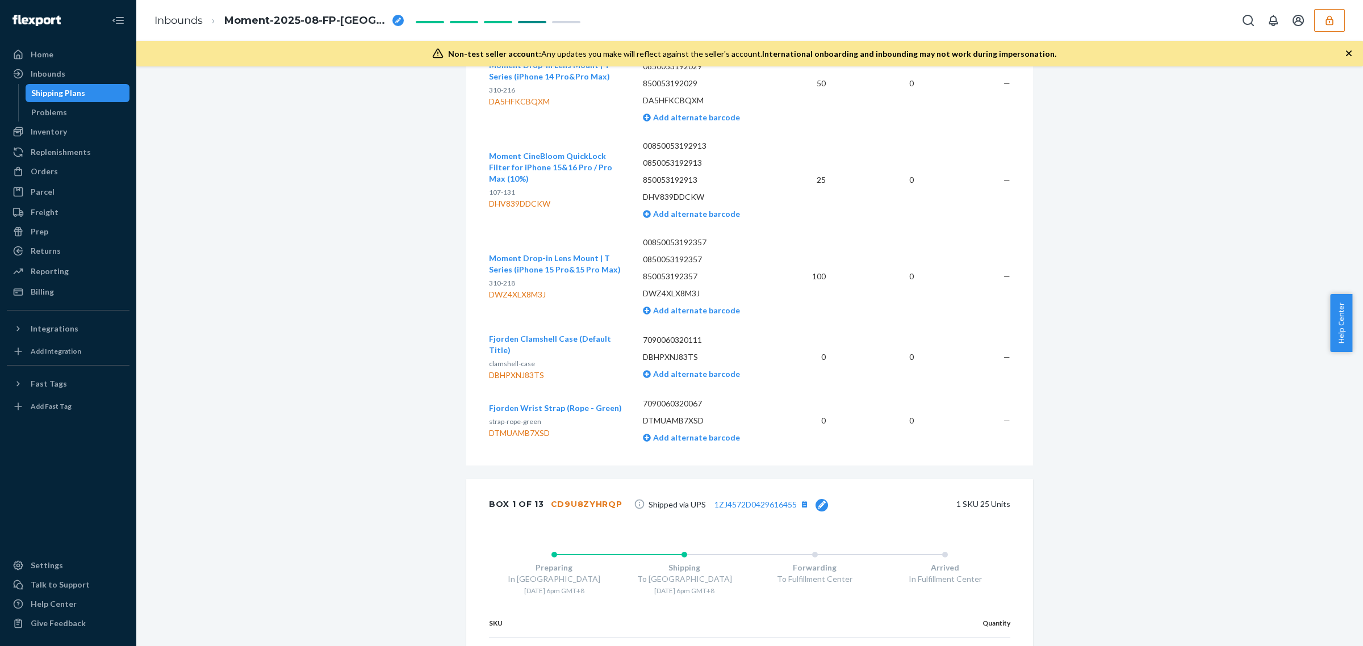
drag, startPoint x: 1333, startPoint y: 34, endPoint x: 1331, endPoint y: 28, distance: 5.9
click at [1331, 31] on div "Inbounds Moment-2025-08-FP-CHINA-02" at bounding box center [749, 20] width 1227 height 41
click at [1331, 24] on icon "button" at bounding box center [1329, 20] width 11 height 11
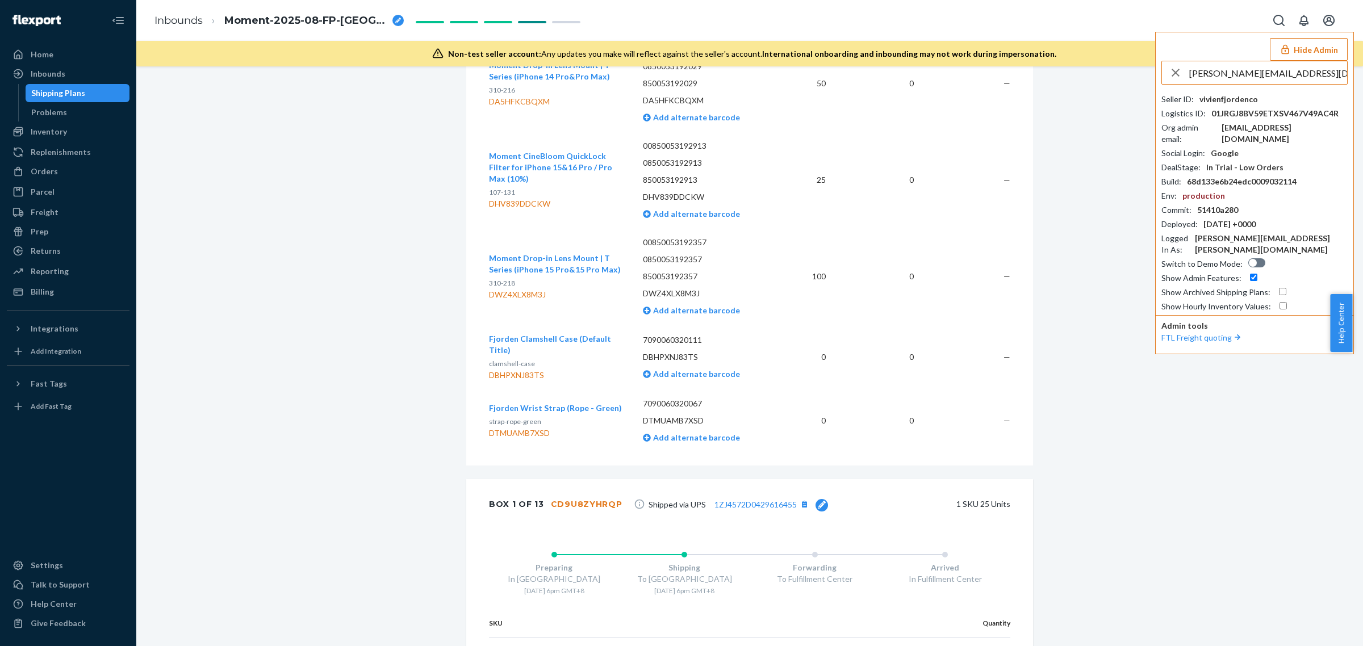
type input "jurate.narbutyte@kilo.health"
click at [1216, 105] on span "jurate.narbutyte@kilo.health" at bounding box center [1258, 116] width 169 height 23
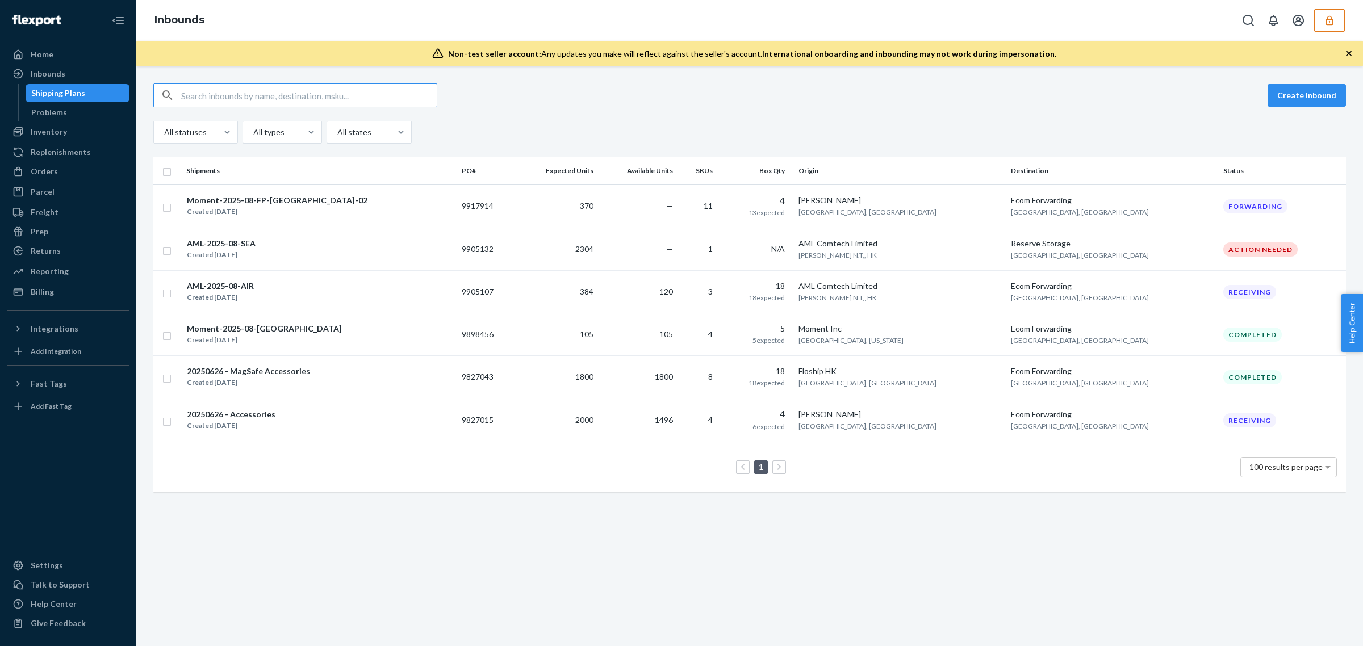
click at [232, 90] on input "text" at bounding box center [309, 95] width 256 height 23
type input "v"
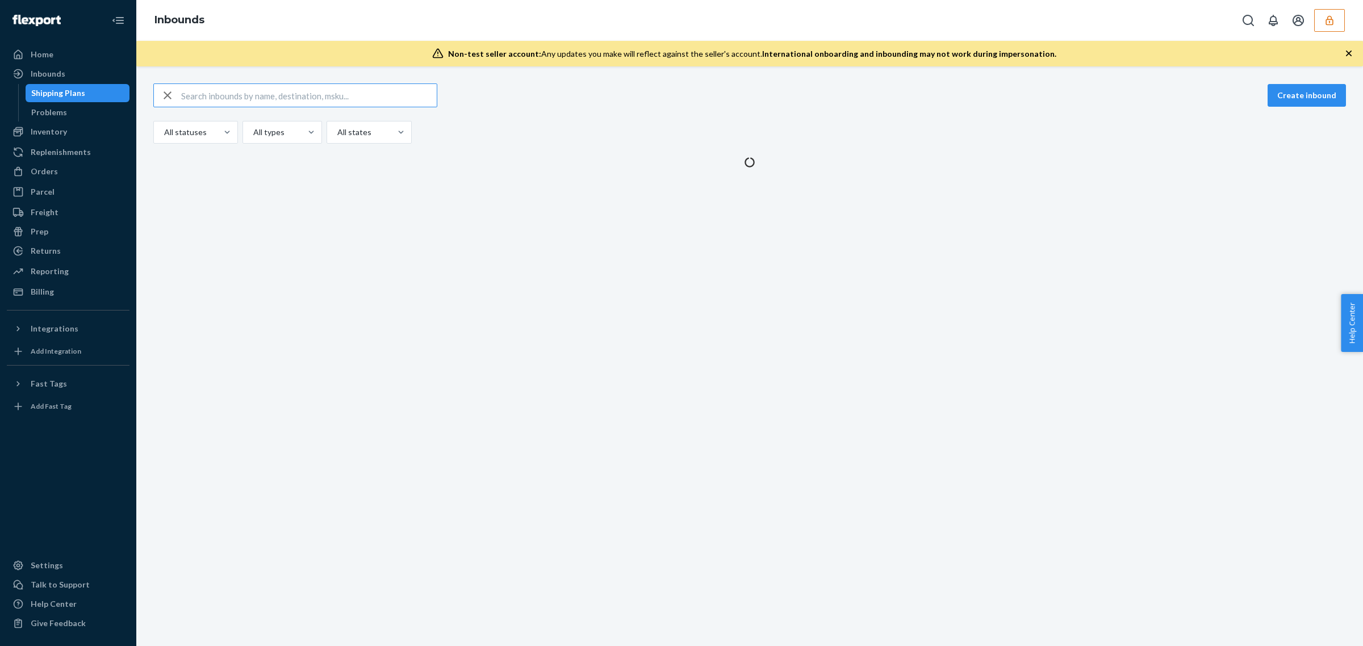
click at [233, 90] on input "text" at bounding box center [309, 95] width 256 height 23
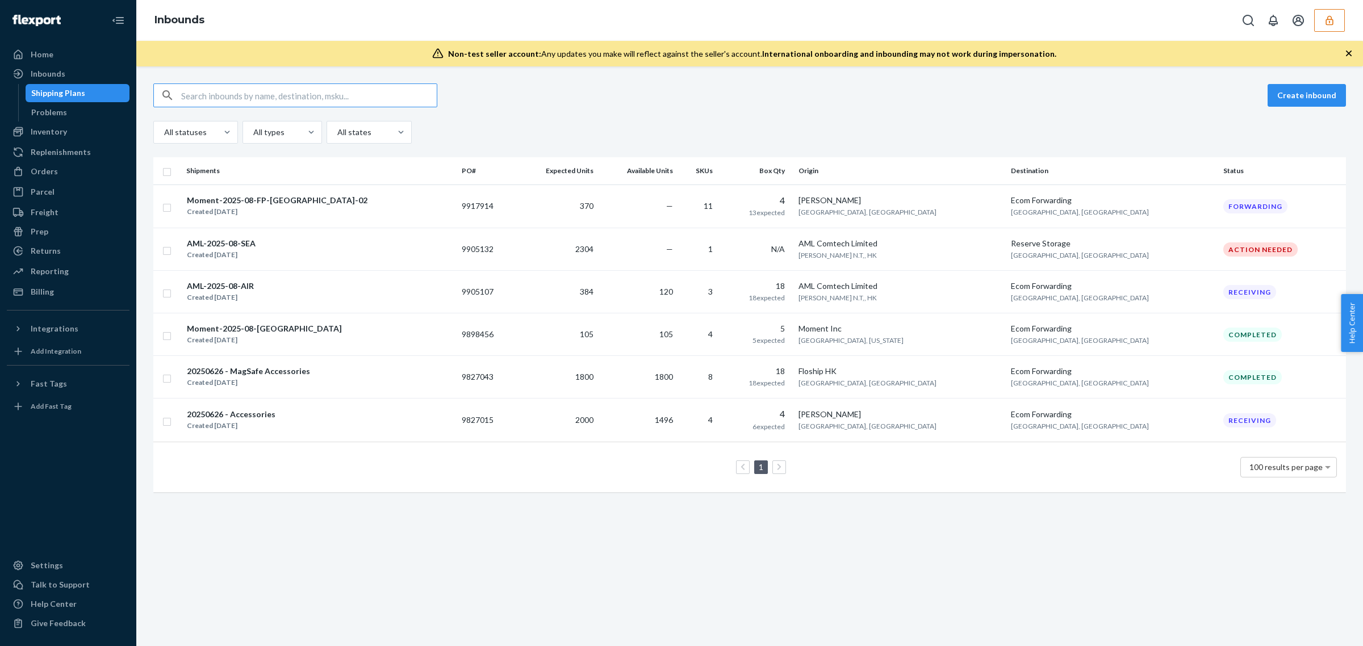
type input "9827015"
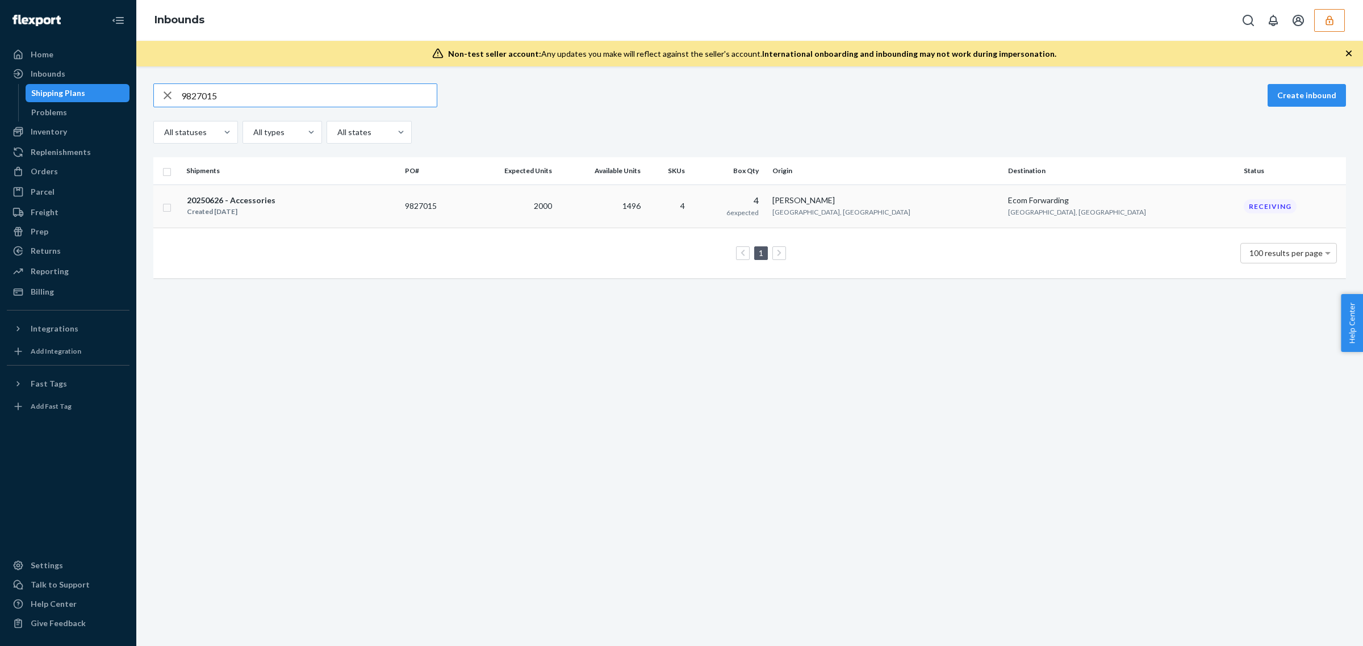
click at [557, 201] on td "2000" at bounding box center [511, 207] width 91 height 44
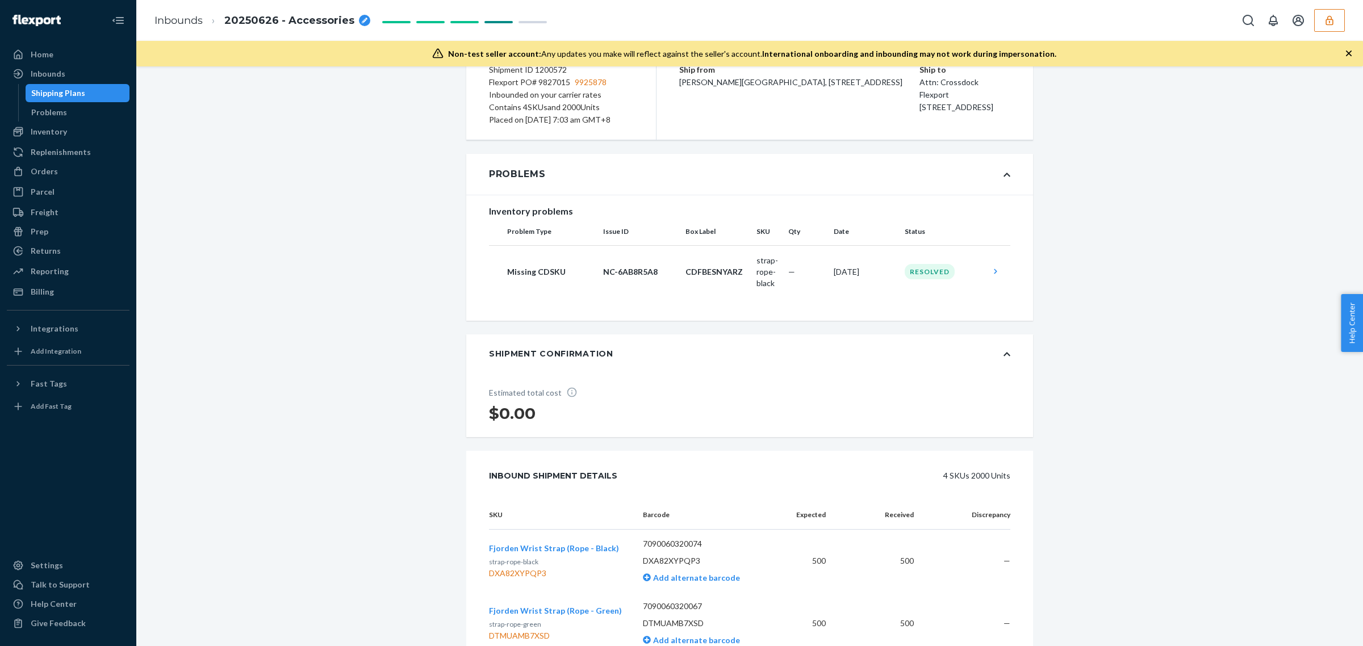
scroll to position [0, 0]
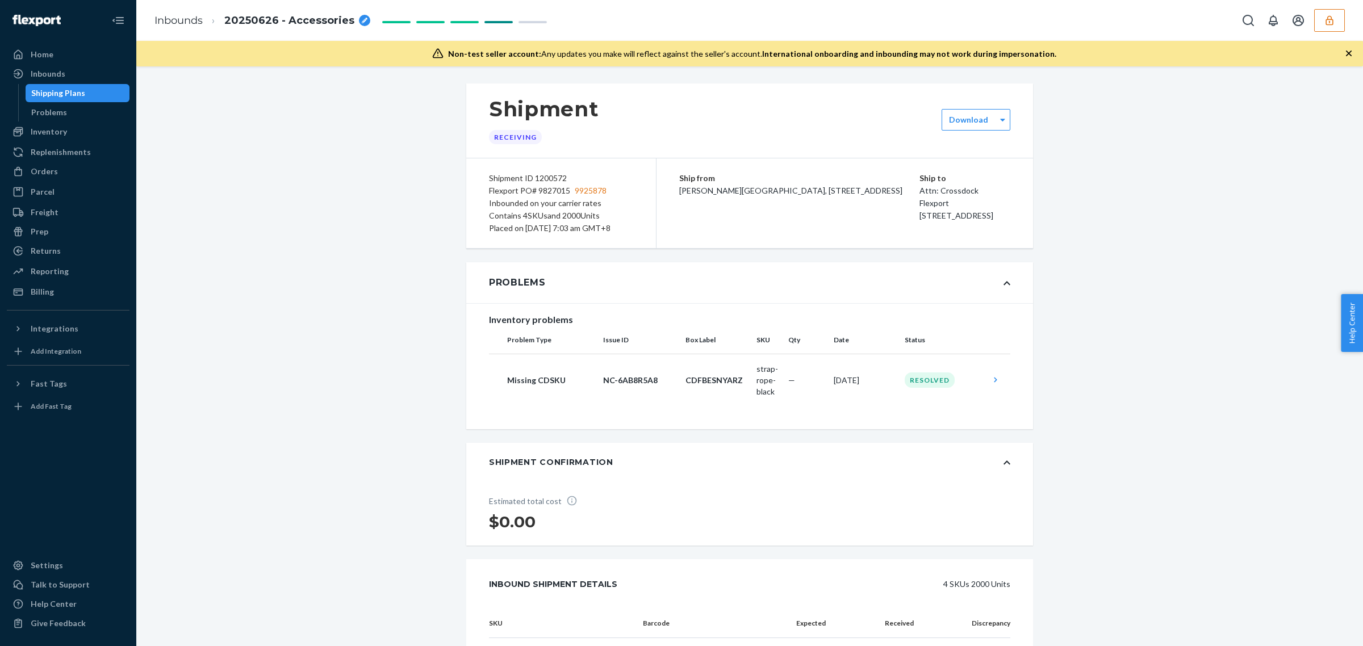
click at [552, 174] on div "Shipment ID 1200572" at bounding box center [561, 178] width 144 height 12
copy div "1200572"
drag, startPoint x: 408, startPoint y: 436, endPoint x: 439, endPoint y: 435, distance: 30.7
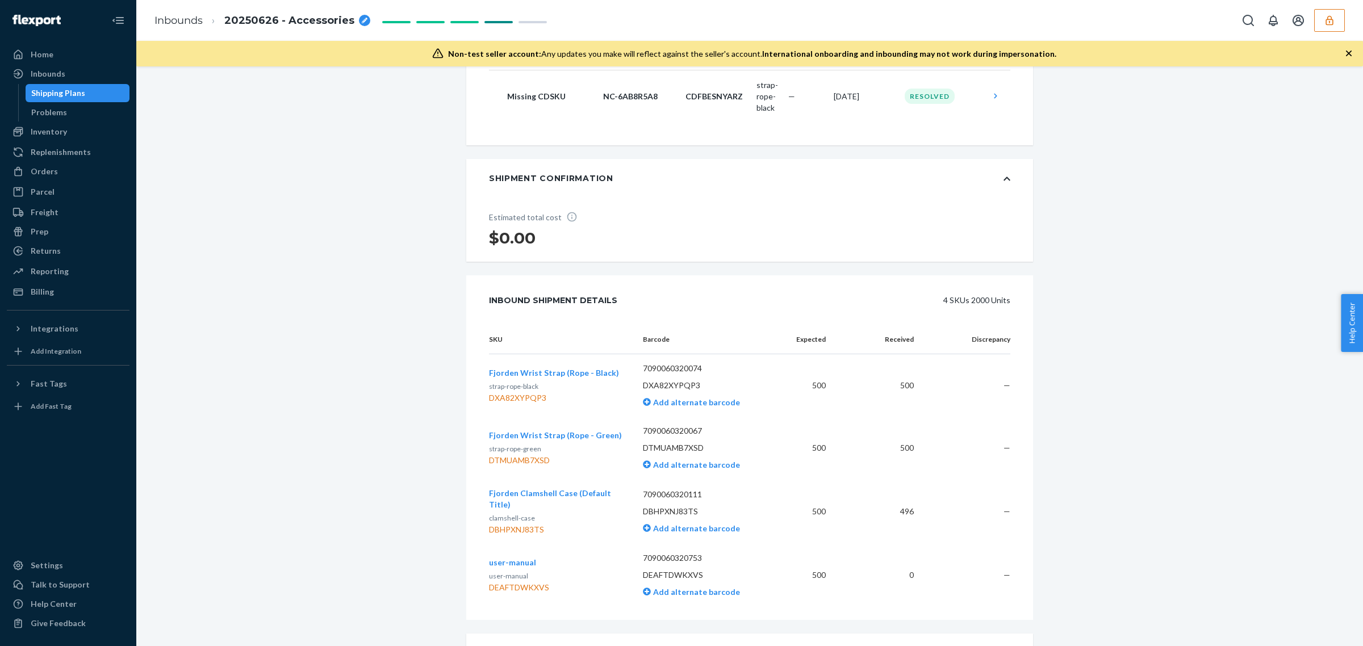
scroll to position [568, 0]
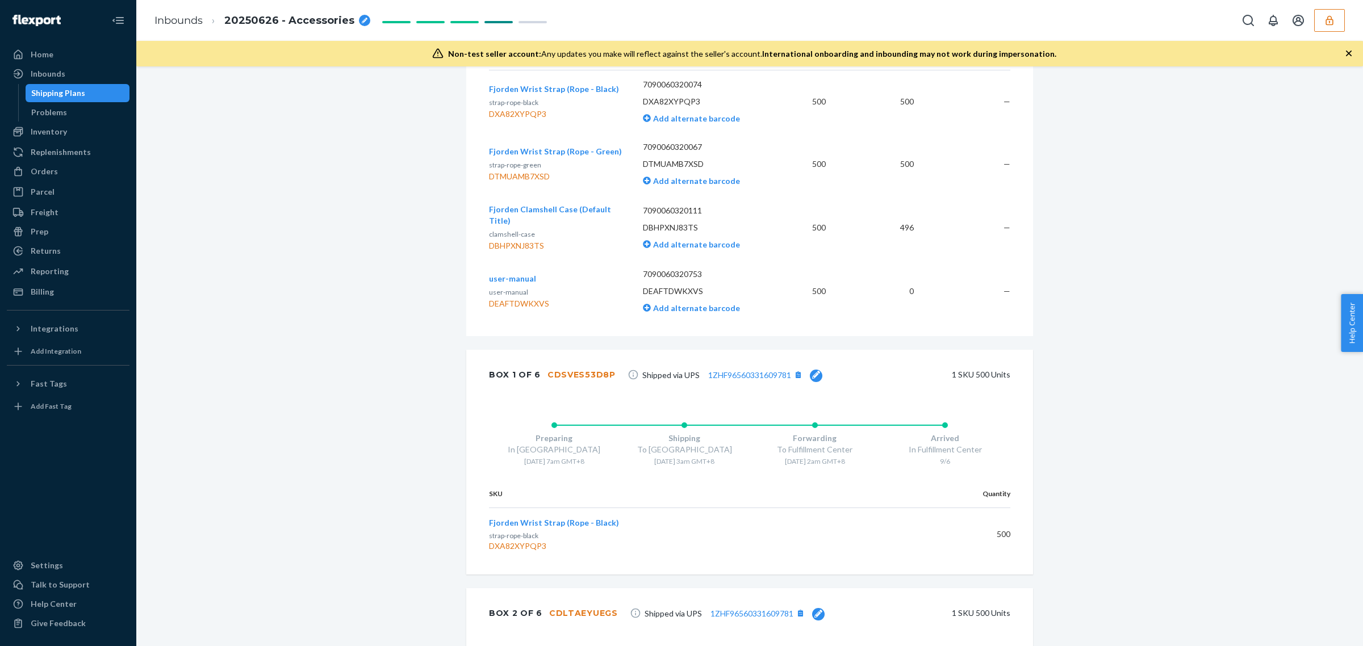
click at [1126, 387] on div "Shipment Receiving Download Shipment ID 1200572 Flexport PO# 9827015 9925878 In…" at bounding box center [750, 597] width 1210 height 2165
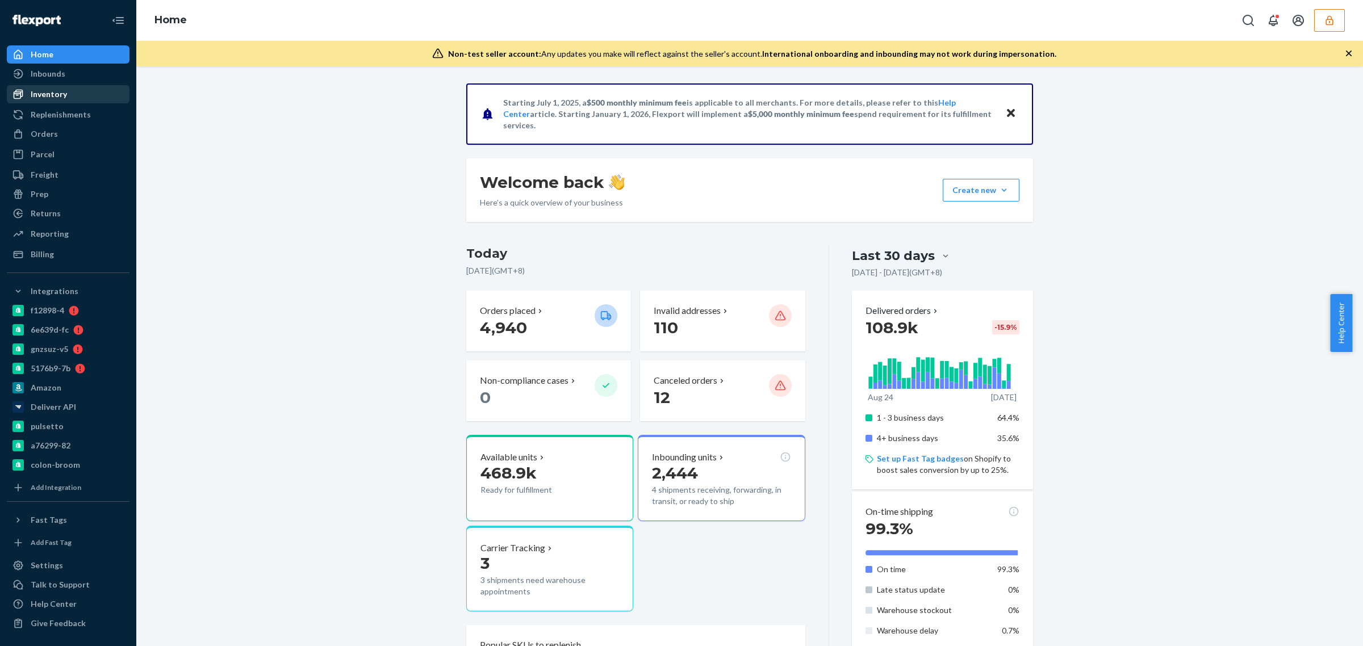
click at [47, 93] on div "Inventory" at bounding box center [49, 94] width 36 height 11
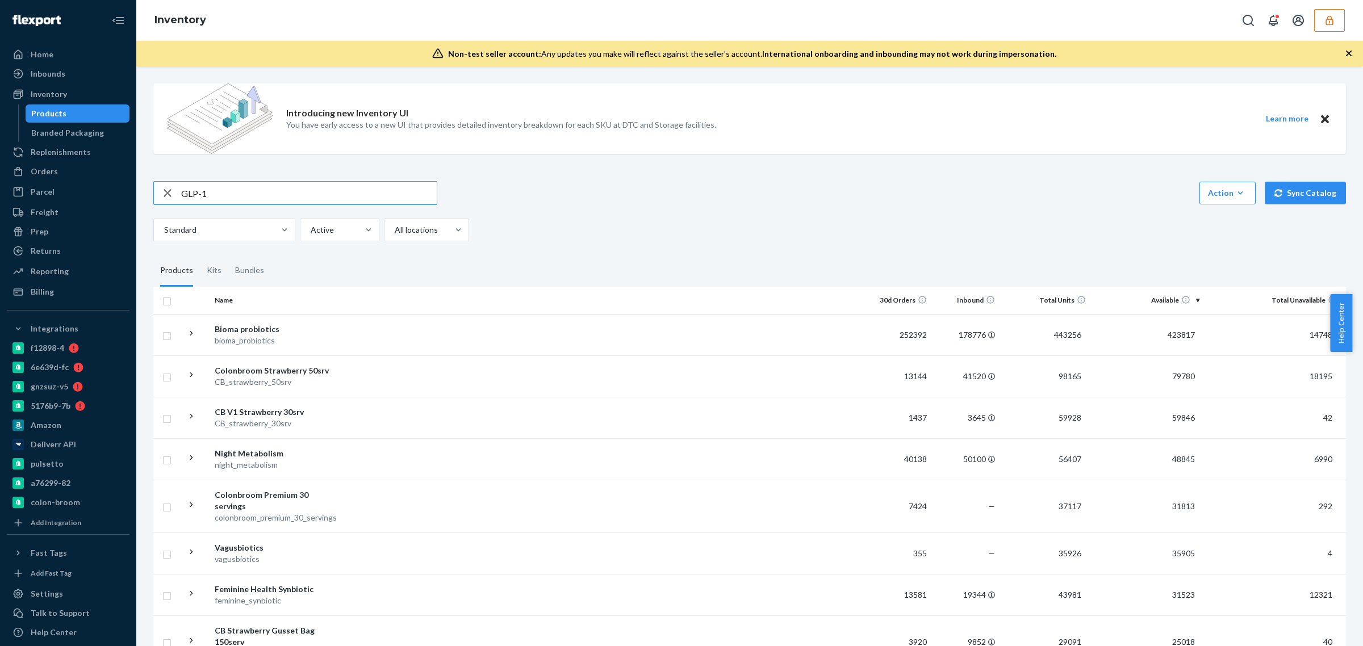
type input "GLP-1"
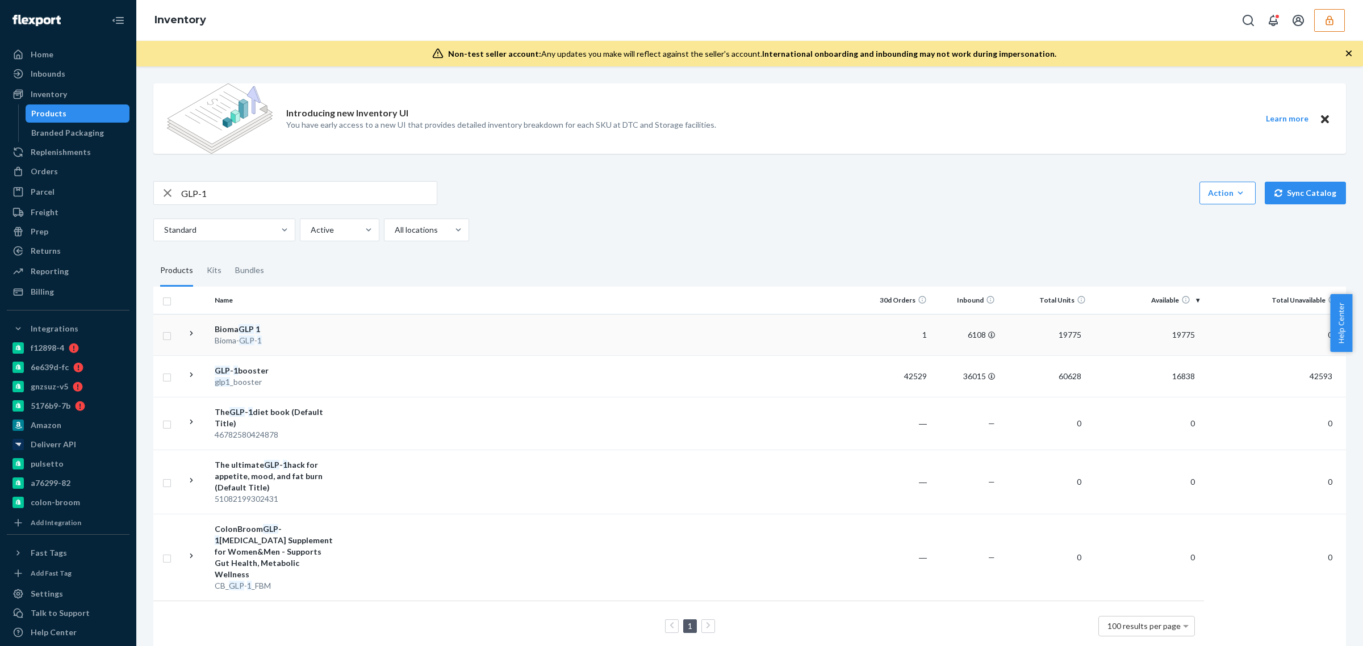
click at [327, 339] on div "Bioma- GLP - 1" at bounding box center [274, 340] width 119 height 11
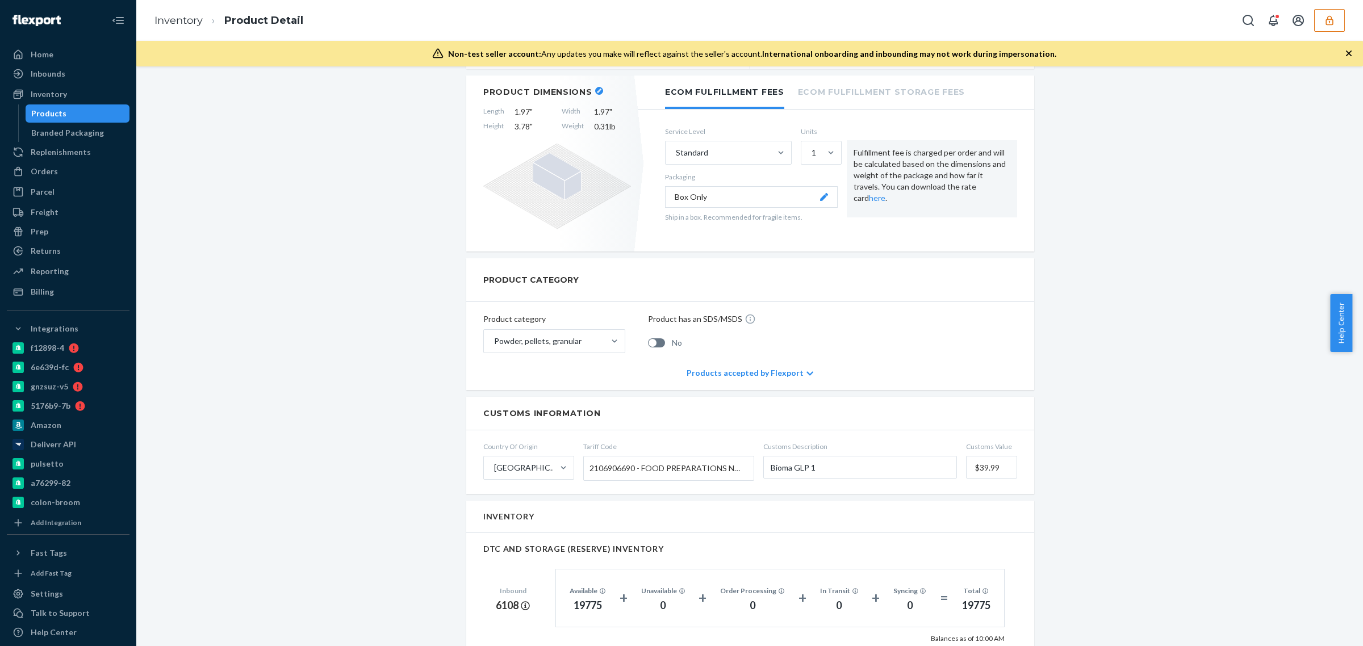
scroll to position [71, 0]
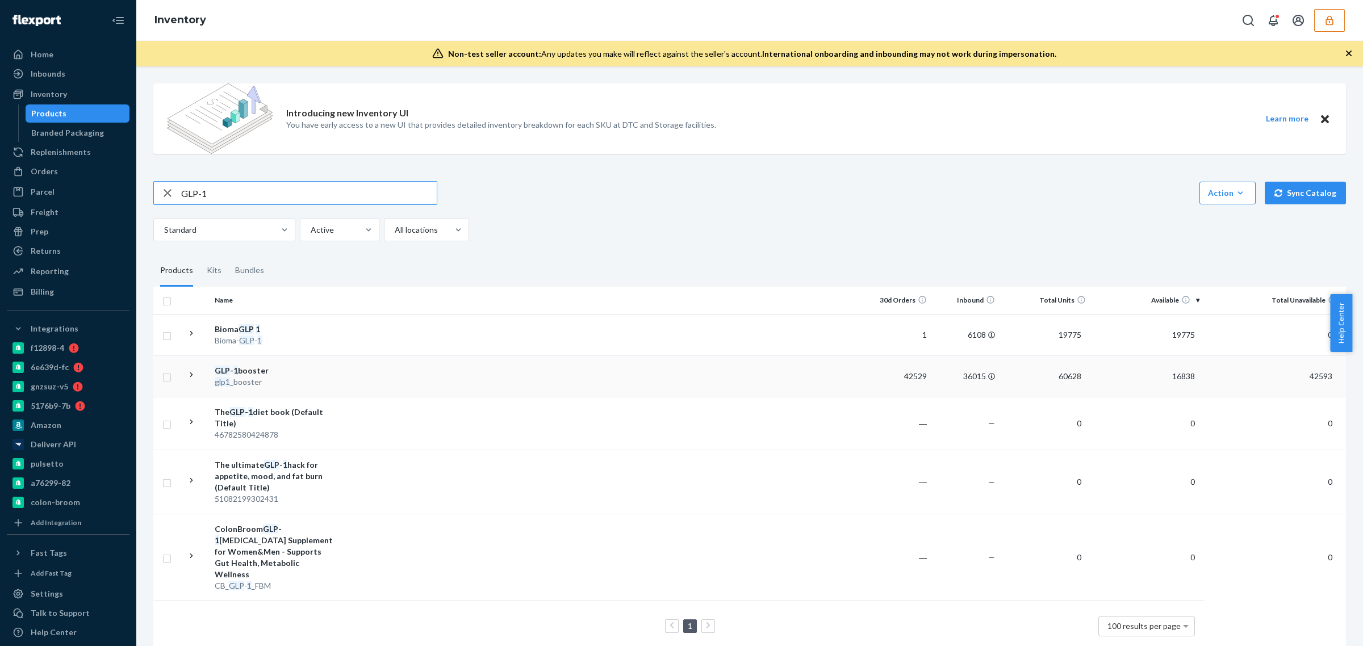
click at [594, 375] on td at bounding box center [600, 376] width 525 height 41
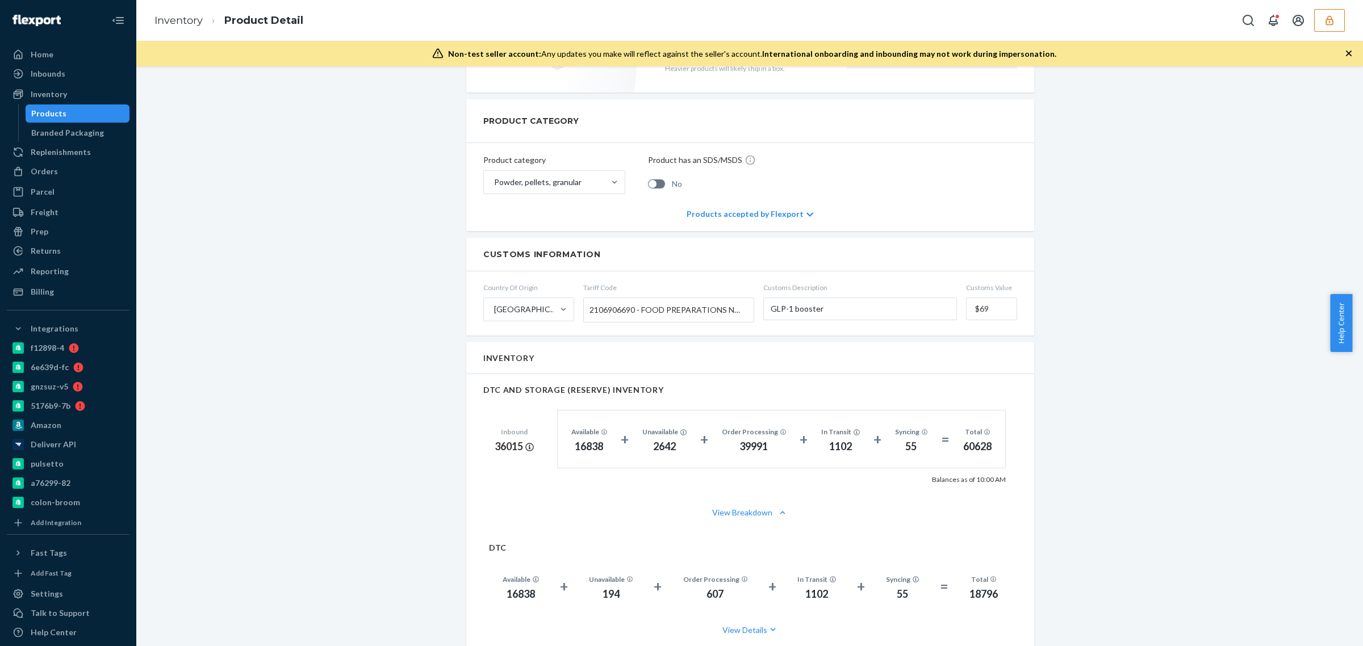
scroll to position [639, 0]
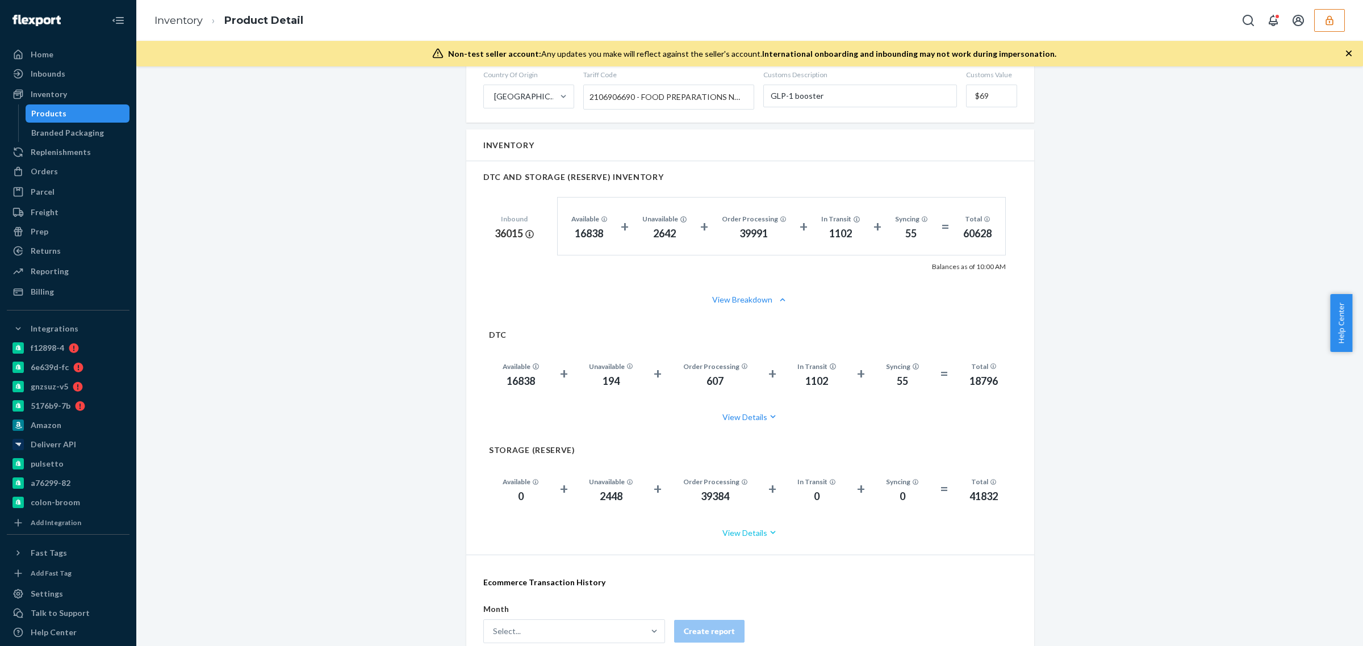
click at [736, 530] on button "View Details" at bounding box center [750, 533] width 523 height 30
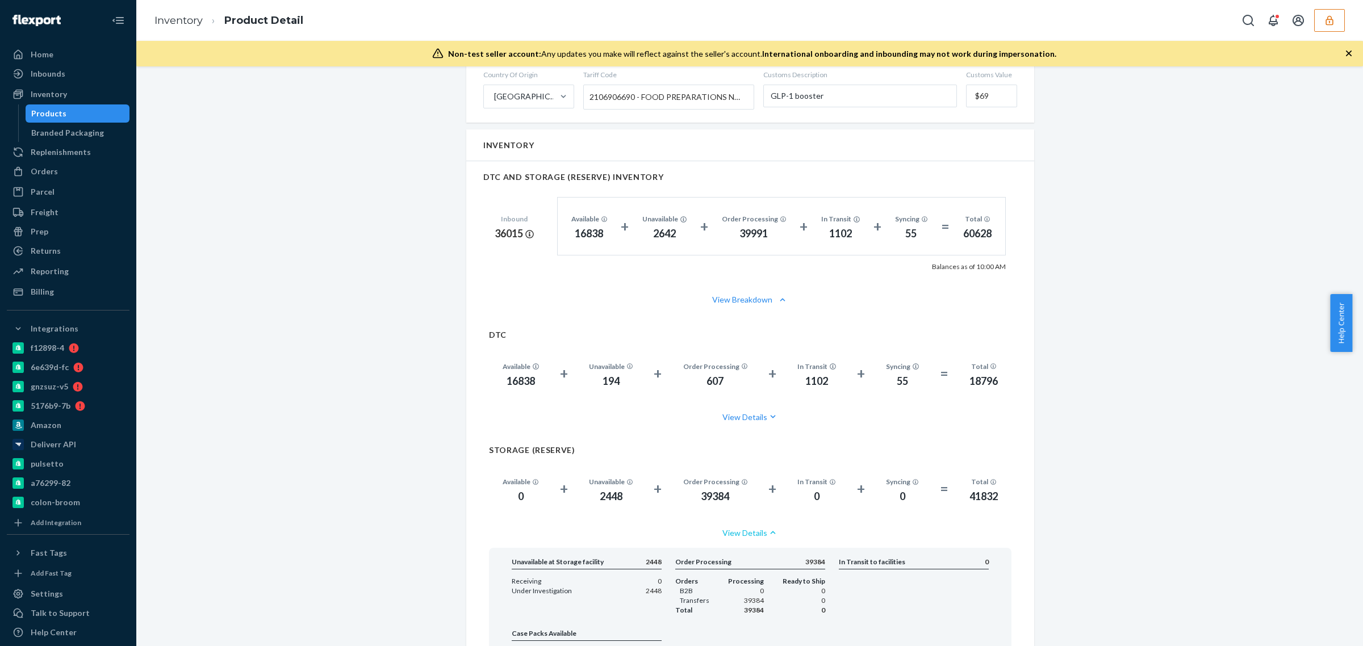
scroll to position [781, 0]
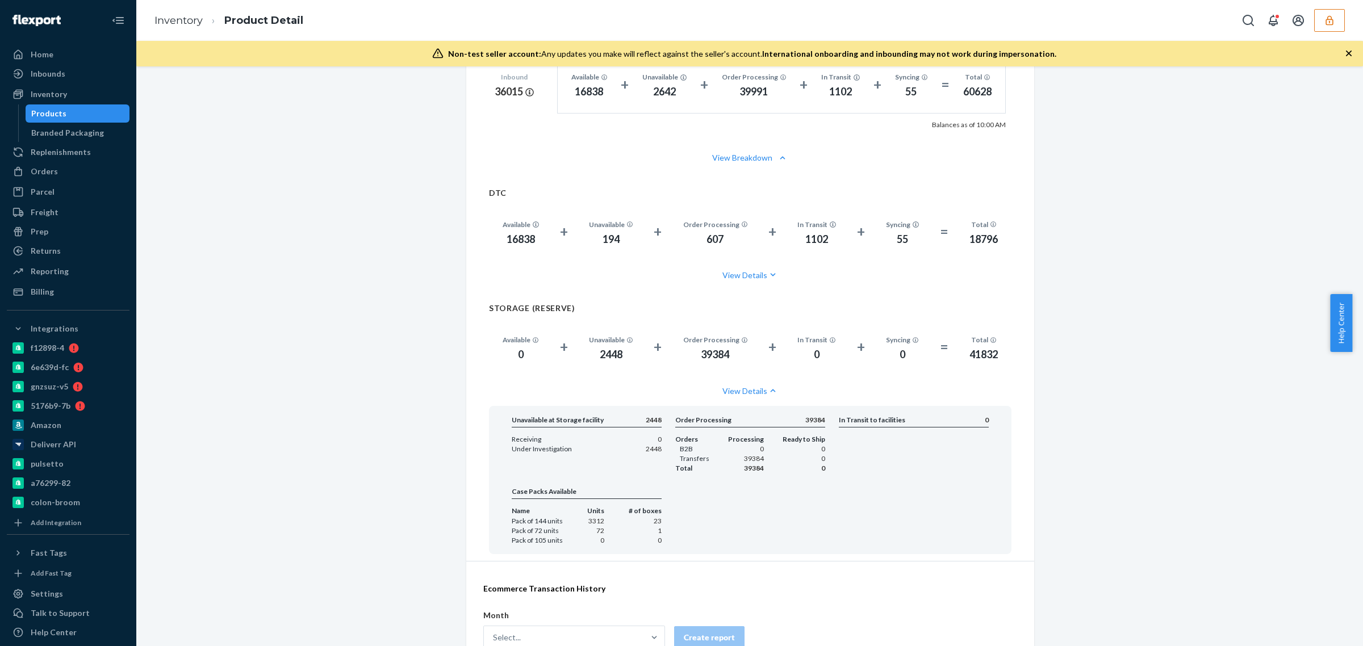
click at [1333, 31] on button "button" at bounding box center [1330, 20] width 31 height 23
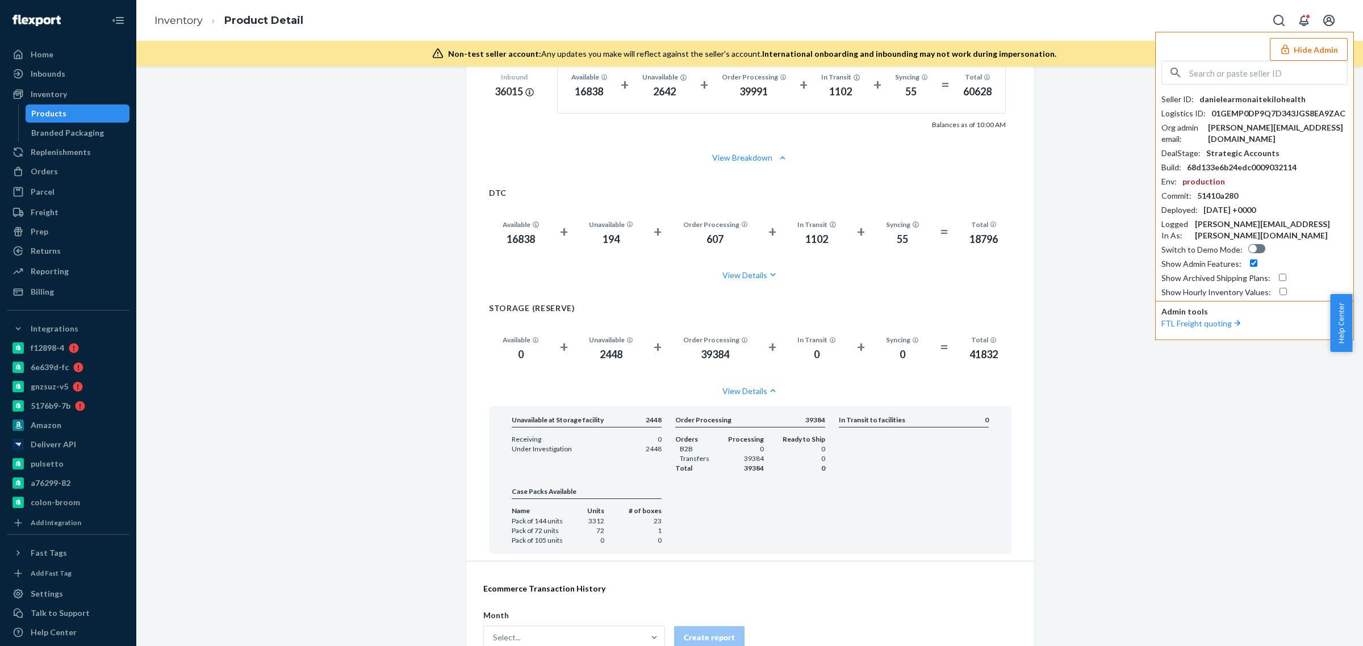
click at [1249, 101] on div "danielearmonaitekilohealth" at bounding box center [1253, 99] width 106 height 11
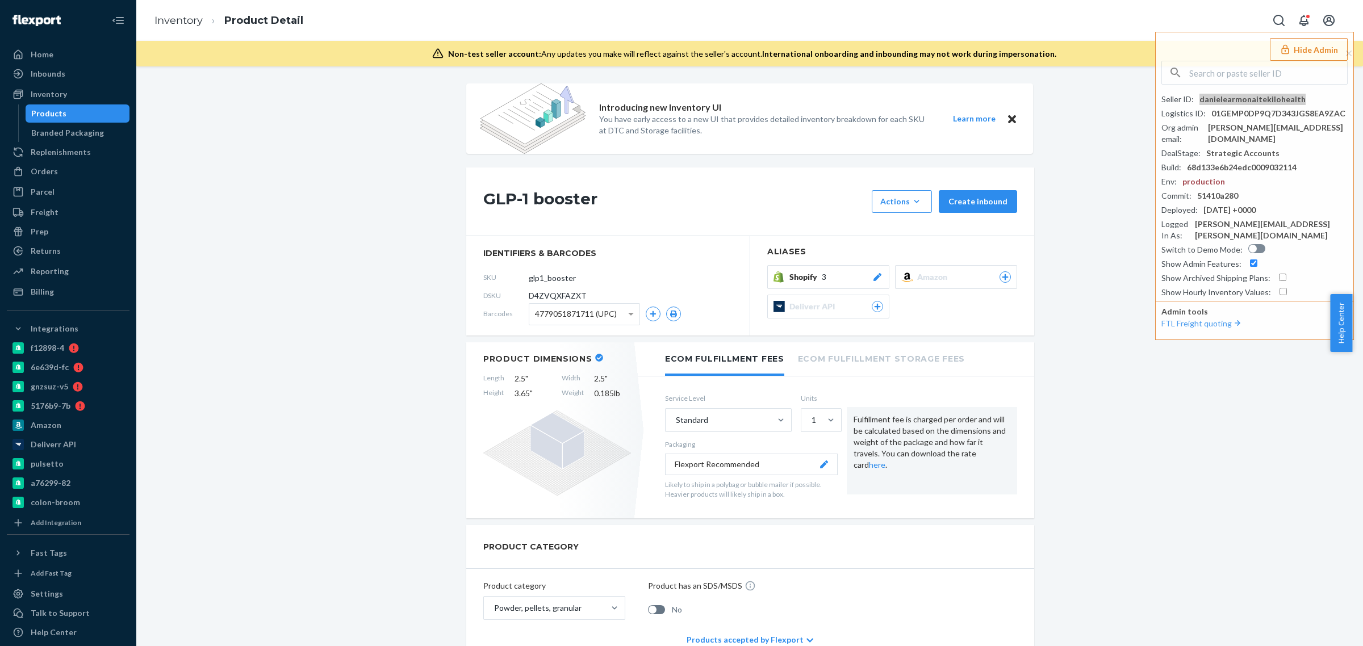
scroll to position [0, 0]
click at [548, 278] on input "glp1_booster" at bounding box center [579, 278] width 89 height 22
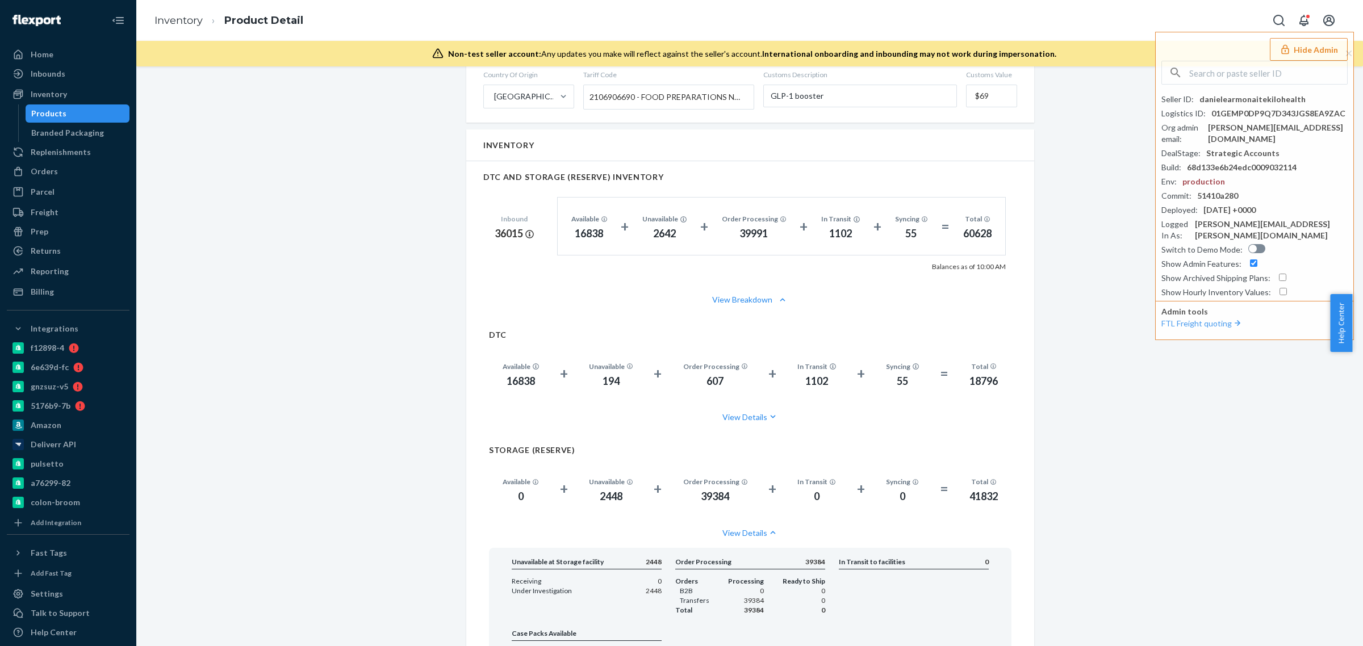
scroll to position [923, 0]
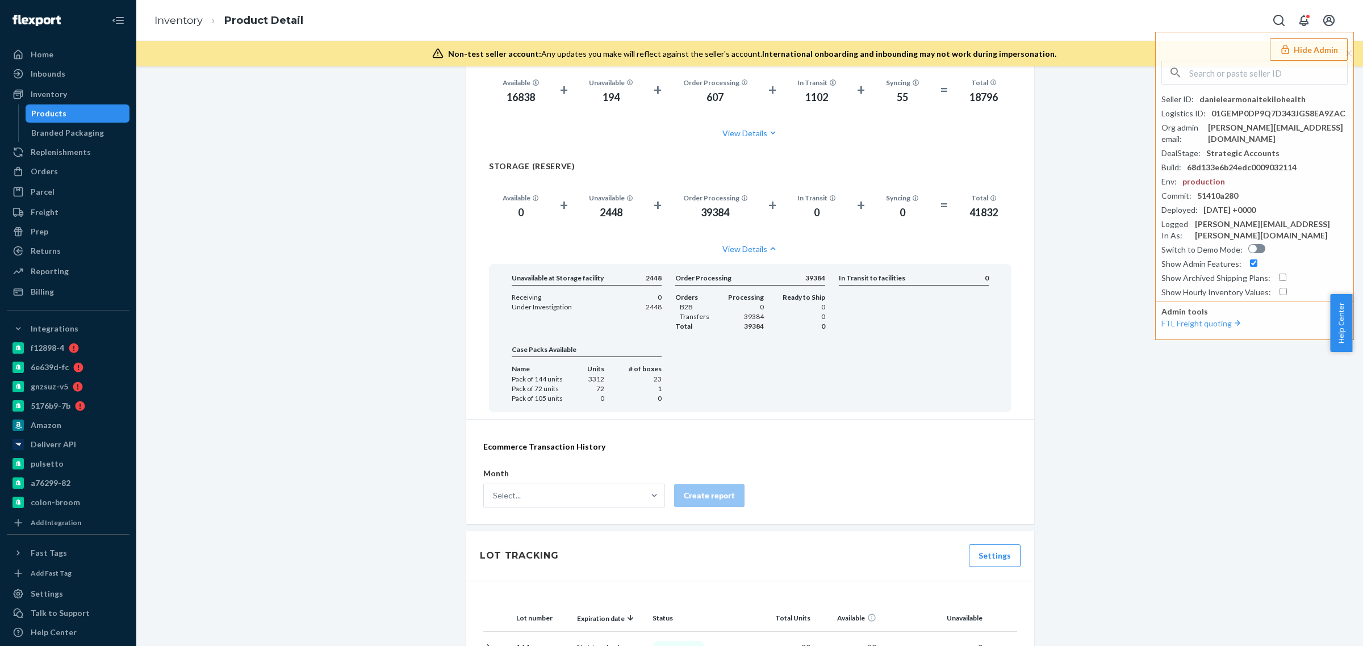
click at [418, 475] on div "Introducing new Inventory UI You have early access to a new UI that provides de…" at bounding box center [750, 445] width 1210 height 2570
click at [50, 173] on div "Orders" at bounding box center [44, 171] width 27 height 11
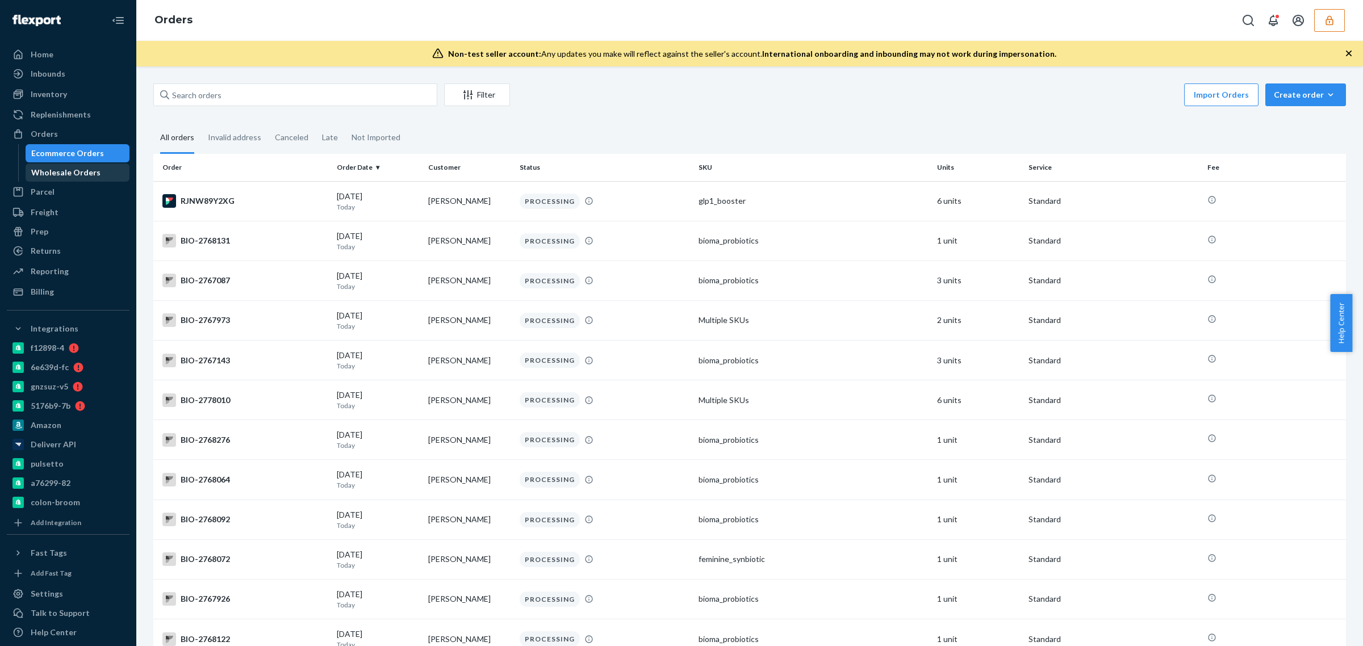
click at [47, 165] on div "Wholesale Orders" at bounding box center [78, 173] width 102 height 16
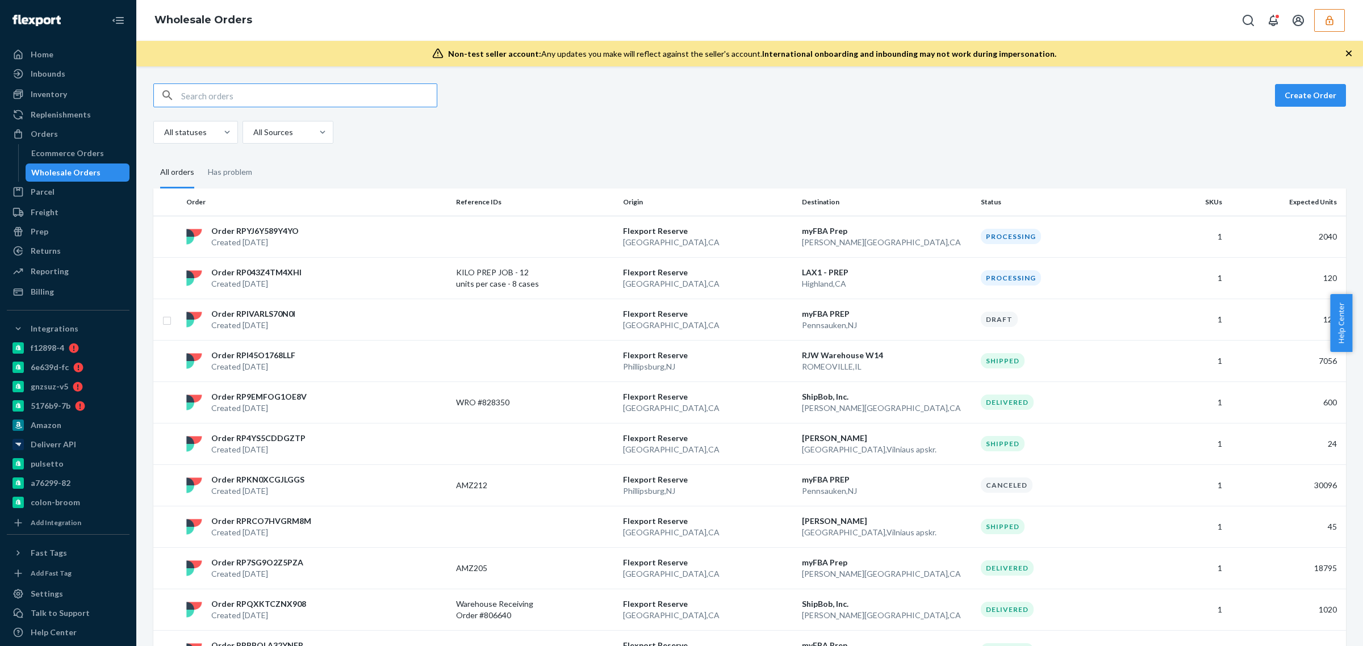
click at [248, 97] on input "text" at bounding box center [309, 95] width 256 height 23
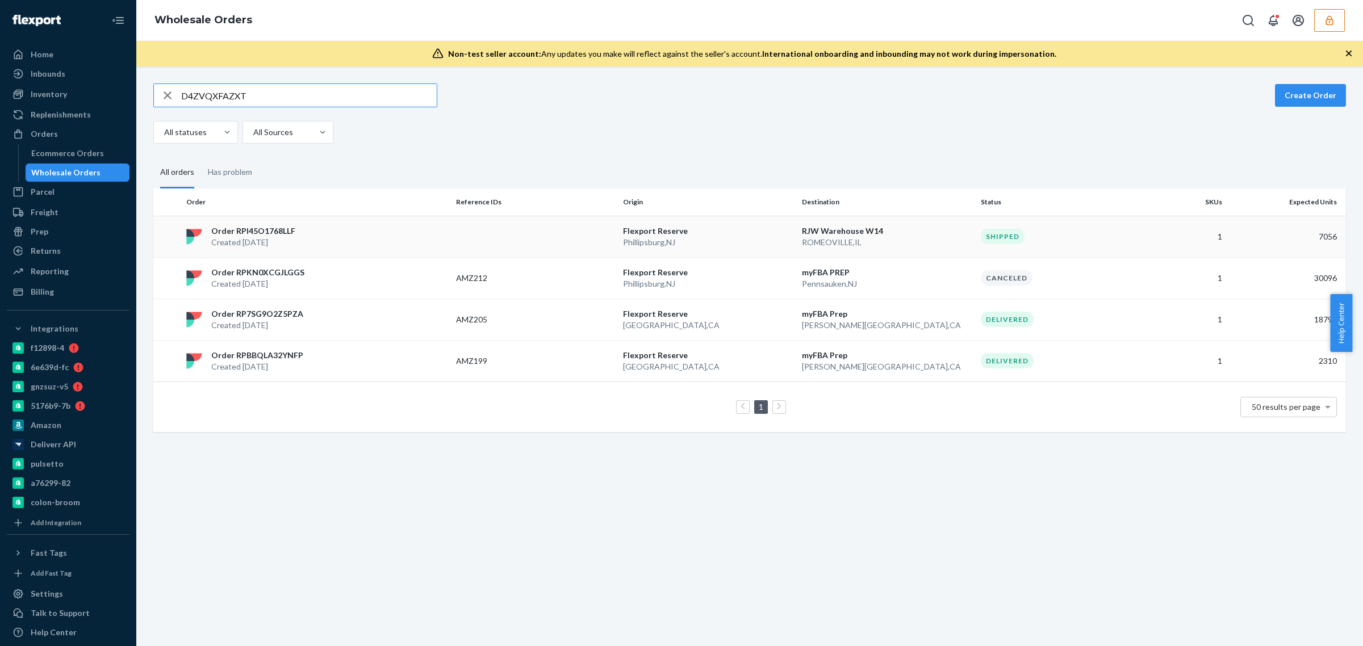
type input "D4ZVQXFAZXT"
click at [949, 244] on p "ROMEOVILLE , [GEOGRAPHIC_DATA]" at bounding box center [887, 242] width 170 height 11
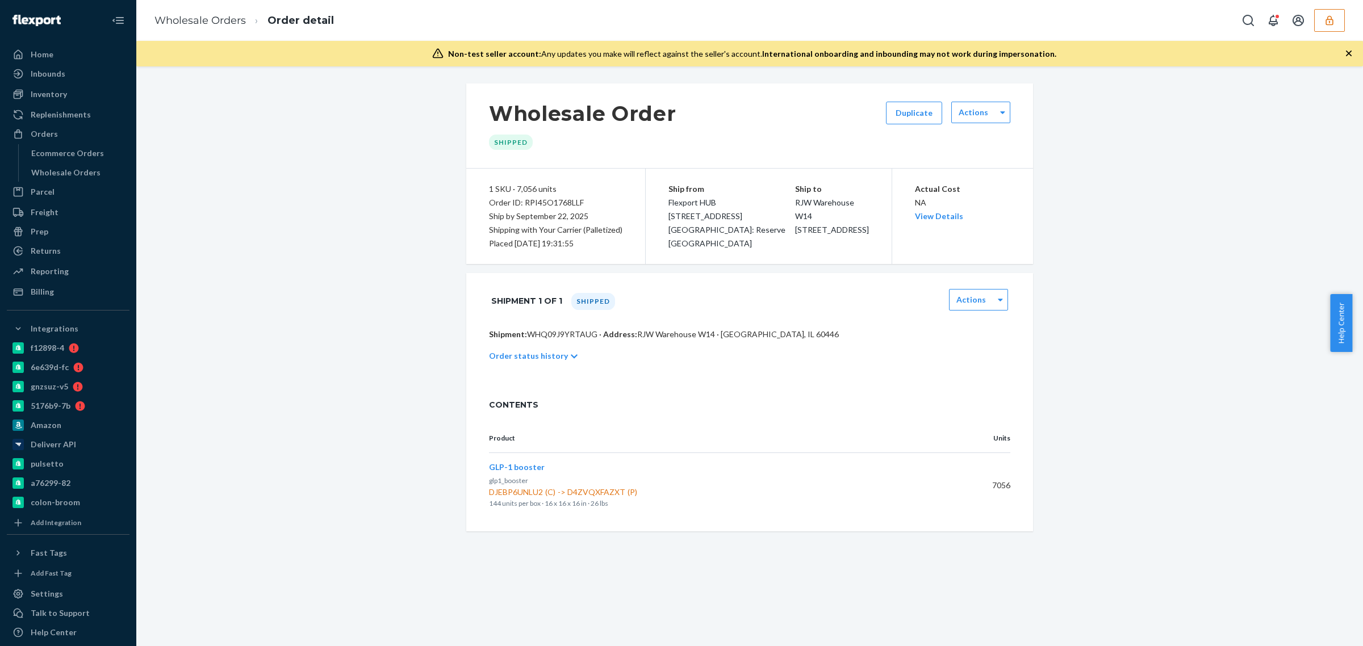
click at [458, 470] on div "Wholesale Order Shipped Duplicate Actions 1 SKU · 7,056 units Order ID: RPI45O1…" at bounding box center [750, 308] width 584 height 448
click at [74, 54] on div "Home" at bounding box center [68, 55] width 120 height 16
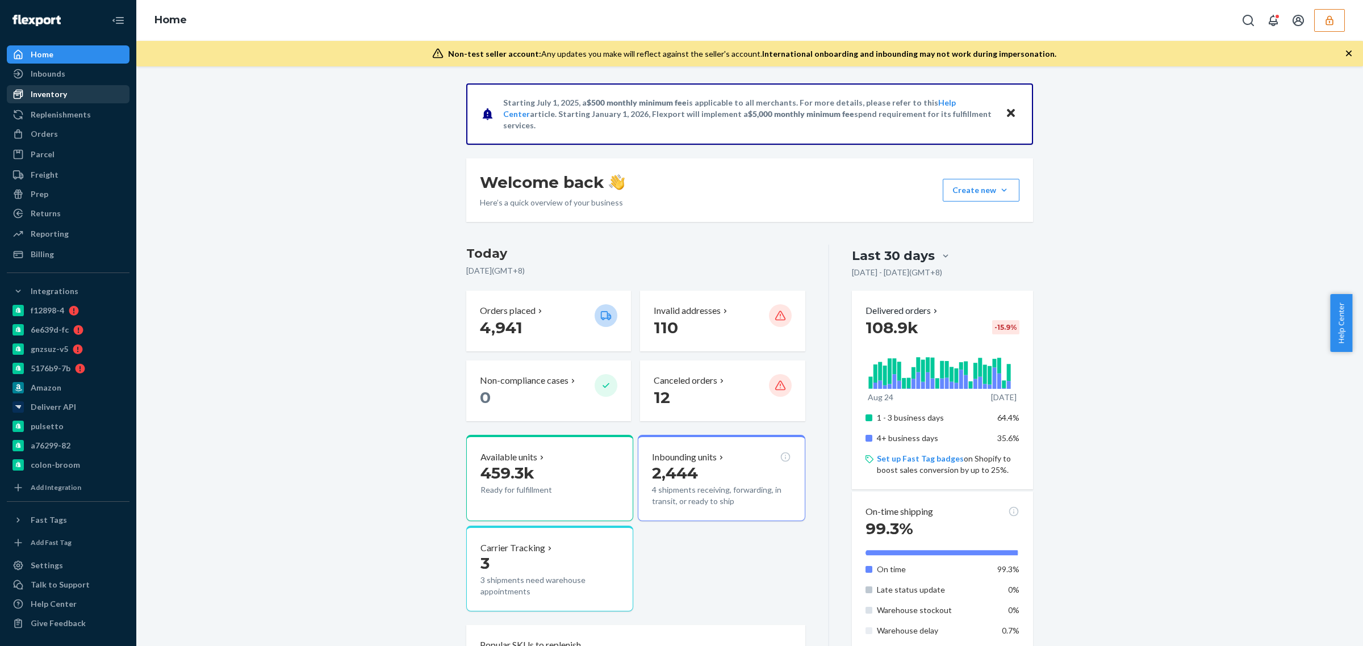
click at [68, 77] on div "Inbounds" at bounding box center [68, 74] width 120 height 16
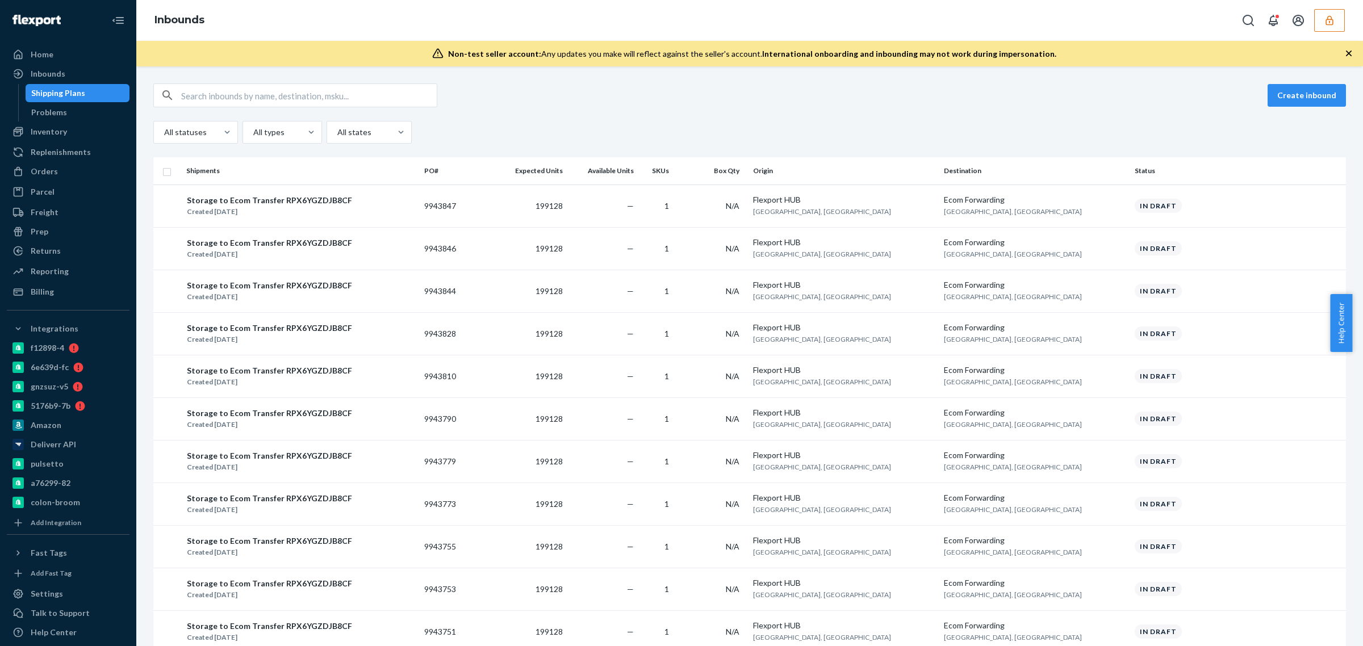
click at [278, 86] on input "text" at bounding box center [309, 95] width 256 height 23
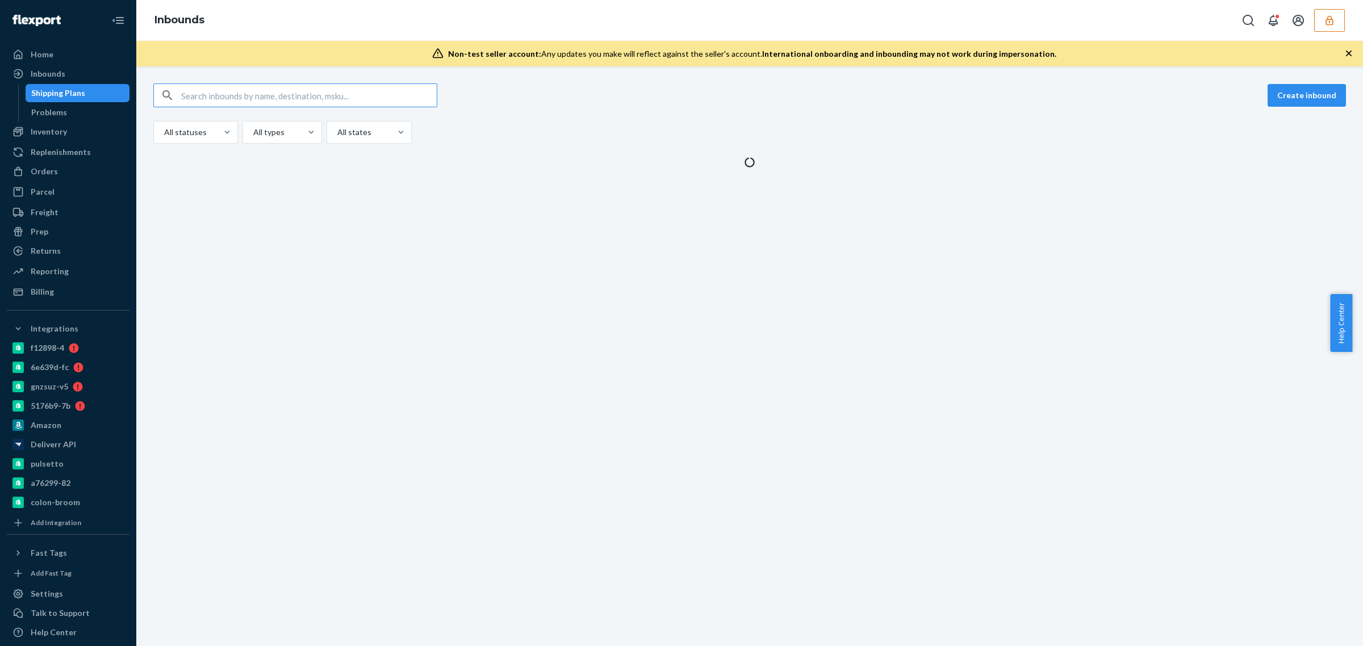
paste input "9921868"
type input "9921868"
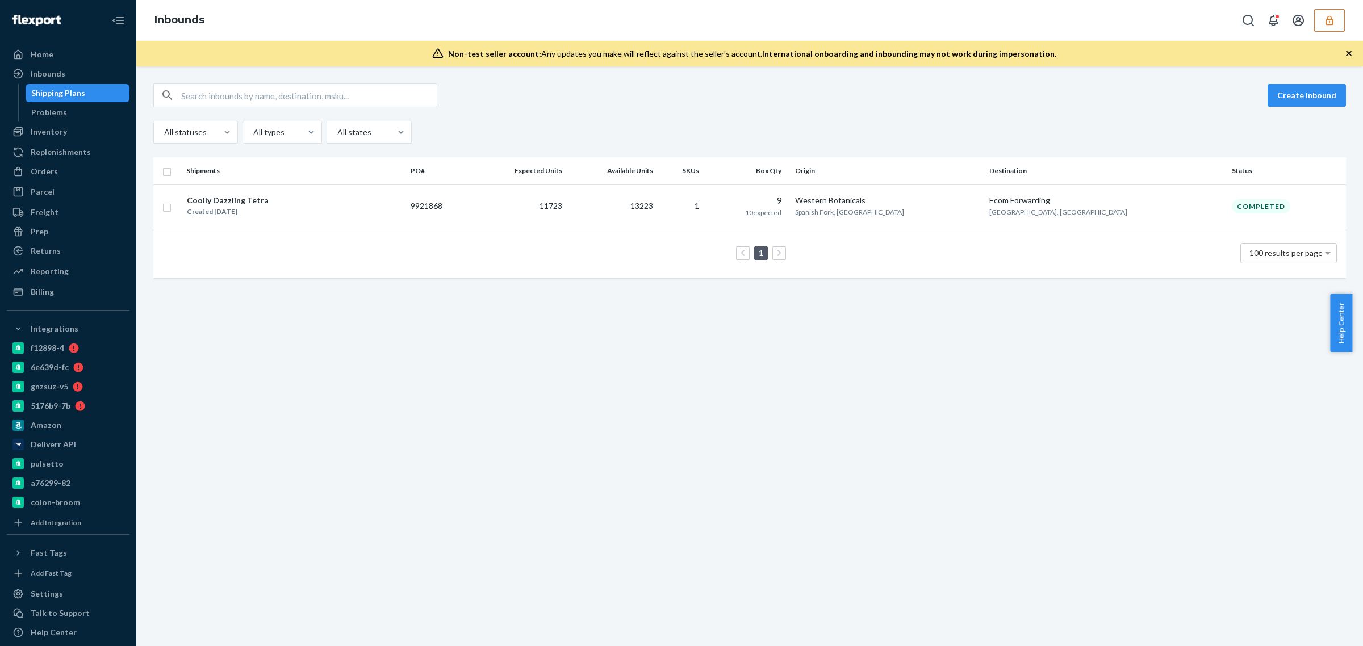
click at [462, 402] on div "Create inbound All statuses All types All states Shipments PO# Expected Units A…" at bounding box center [749, 356] width 1227 height 580
click at [985, 211] on td "Western Botanicals [GEOGRAPHIC_DATA], [GEOGRAPHIC_DATA]" at bounding box center [888, 207] width 194 height 44
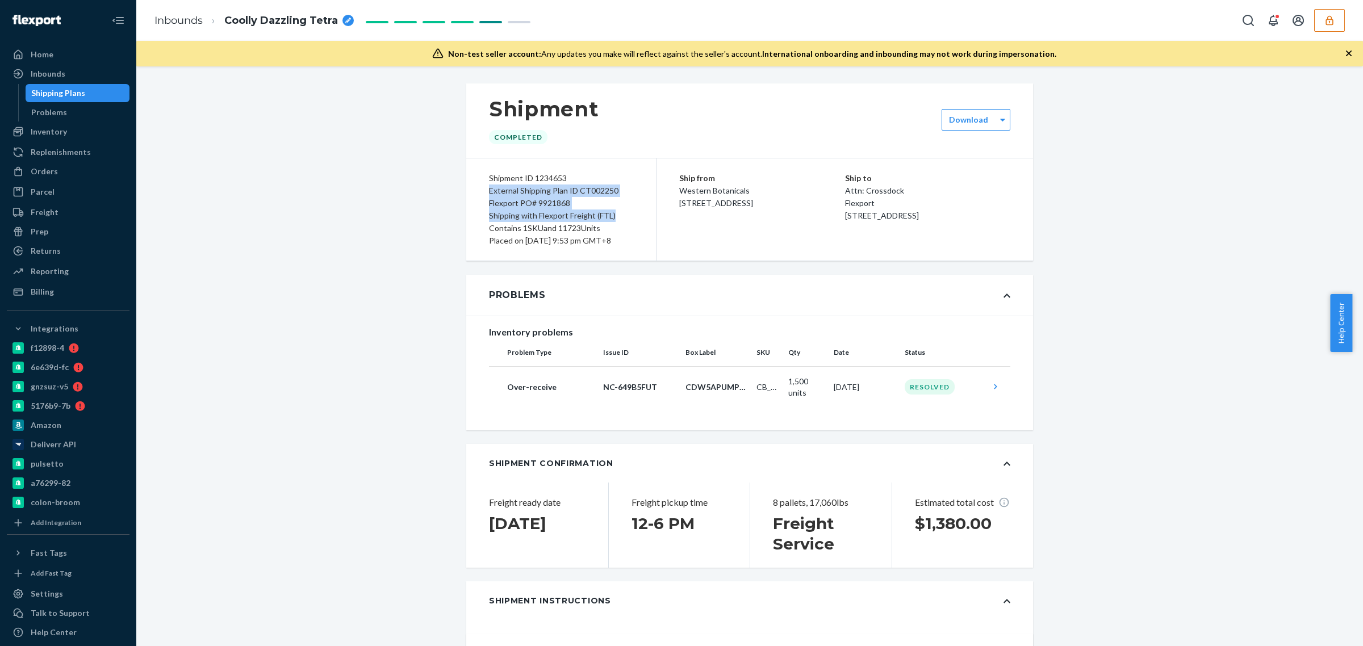
drag, startPoint x: 484, startPoint y: 191, endPoint x: 631, endPoint y: 211, distance: 148.5
click at [631, 211] on div "Shipment ID 1234653 External Shipping Plan ID CT002250 Flexport PO# 9921868 Shi…" at bounding box center [561, 209] width 190 height 102
copy div "External Shipping Plan ID CT002250 Flexport PO# 9921868 Shipping with Flexport …"
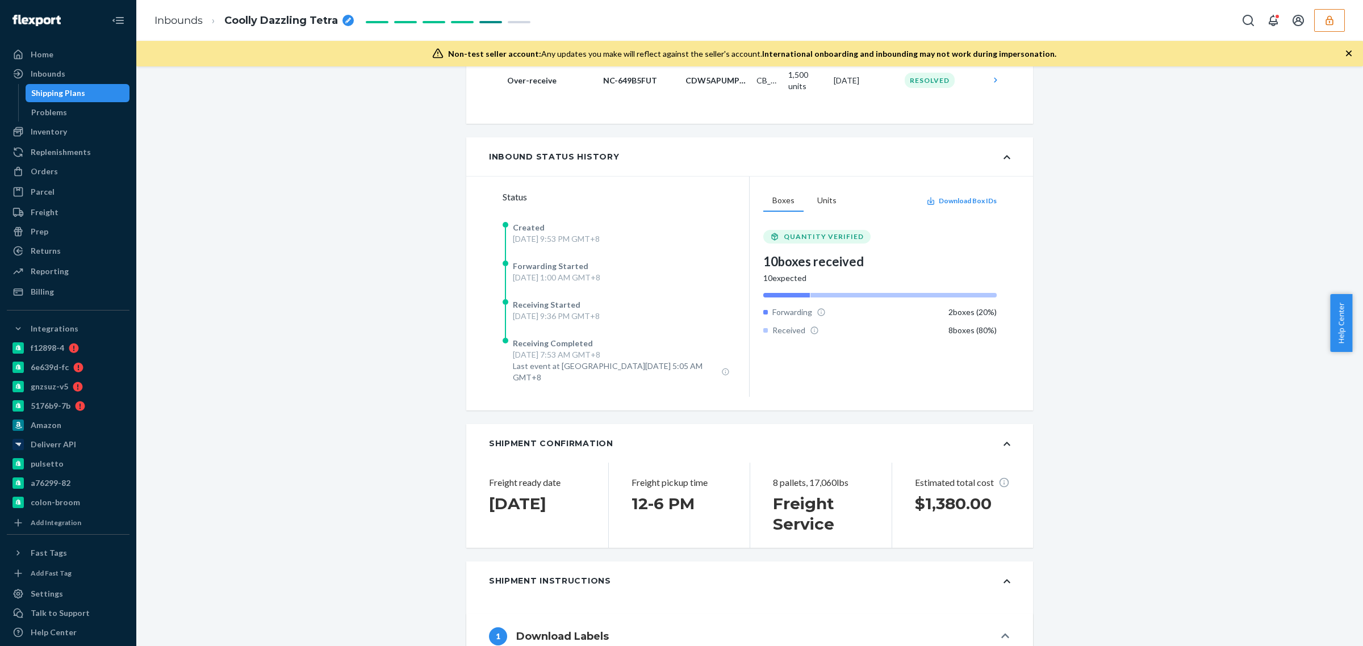
scroll to position [23, 0]
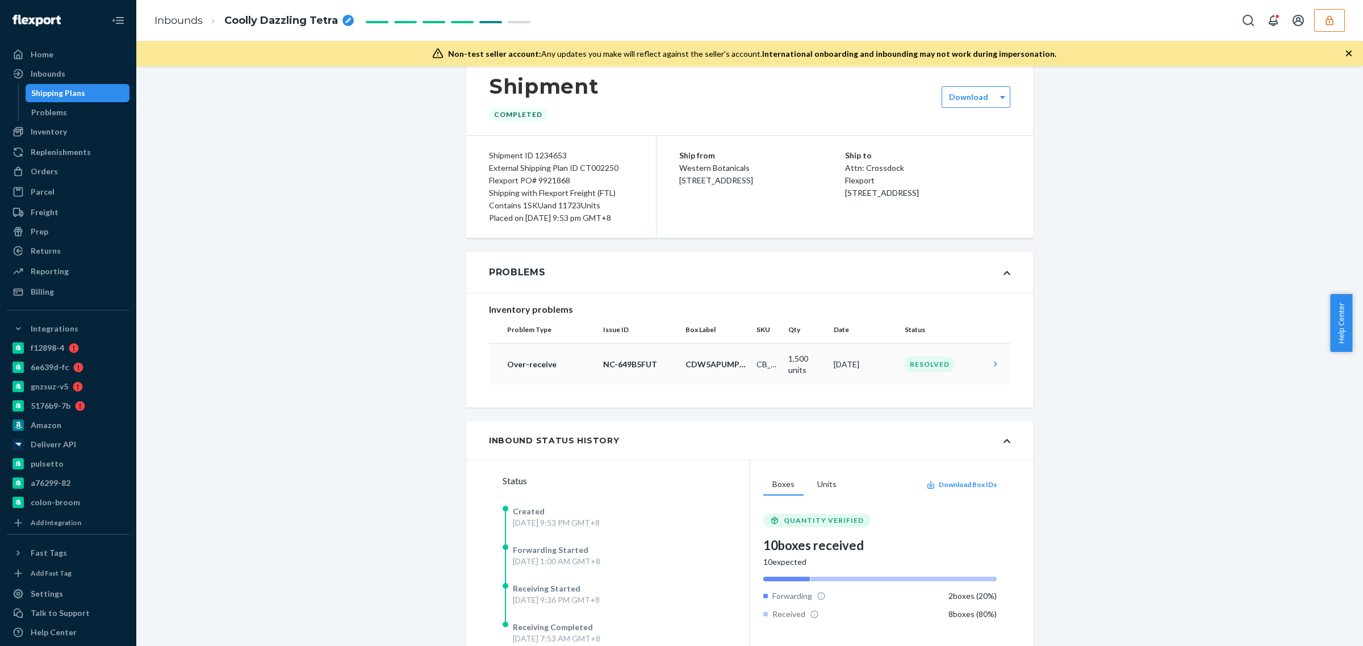
click at [632, 370] on p "NC-649B5FUT" at bounding box center [639, 364] width 73 height 11
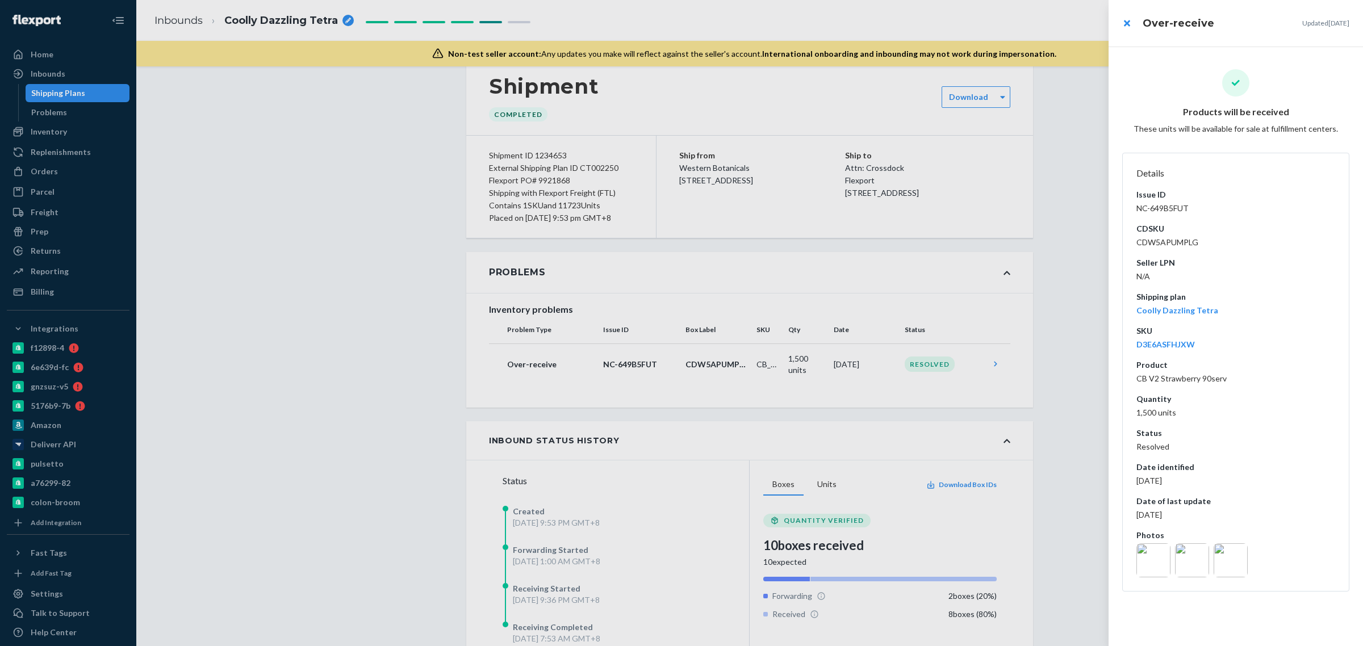
drag, startPoint x: 493, startPoint y: 340, endPoint x: 1020, endPoint y: 378, distance: 529.1
click at [1020, 378] on div at bounding box center [681, 323] width 1363 height 646
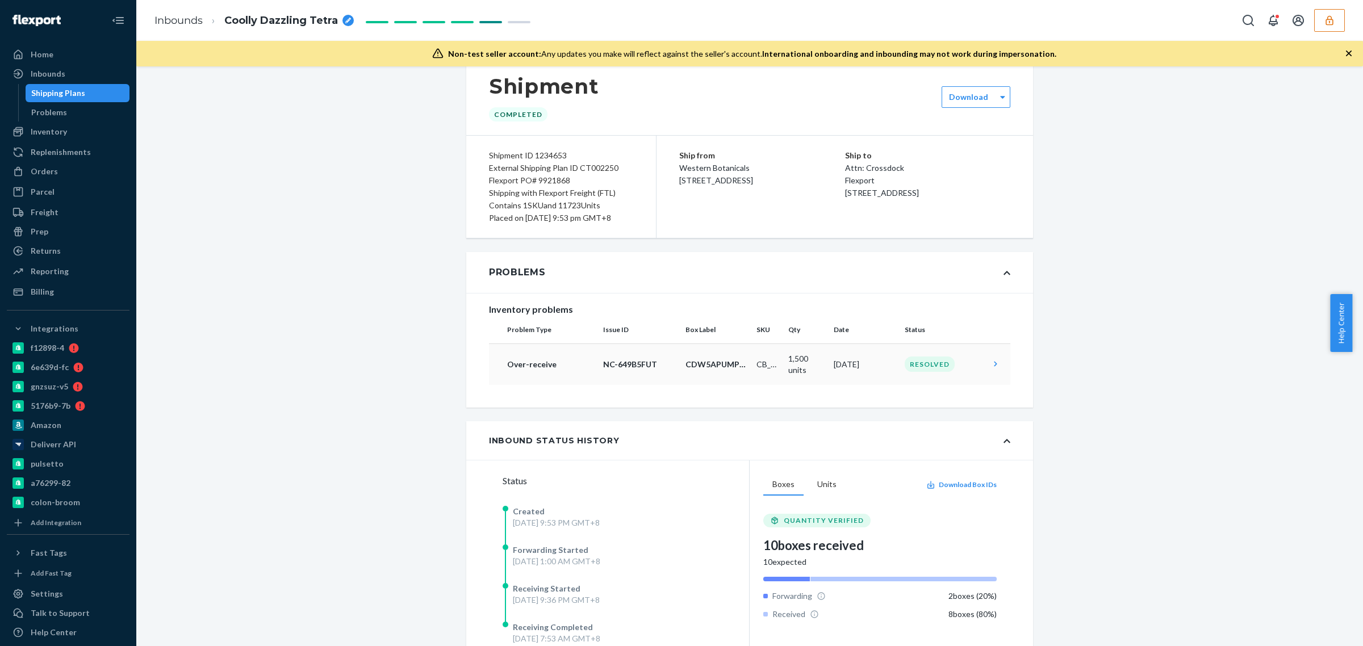
click at [995, 370] on icon at bounding box center [995, 363] width 11 height 11
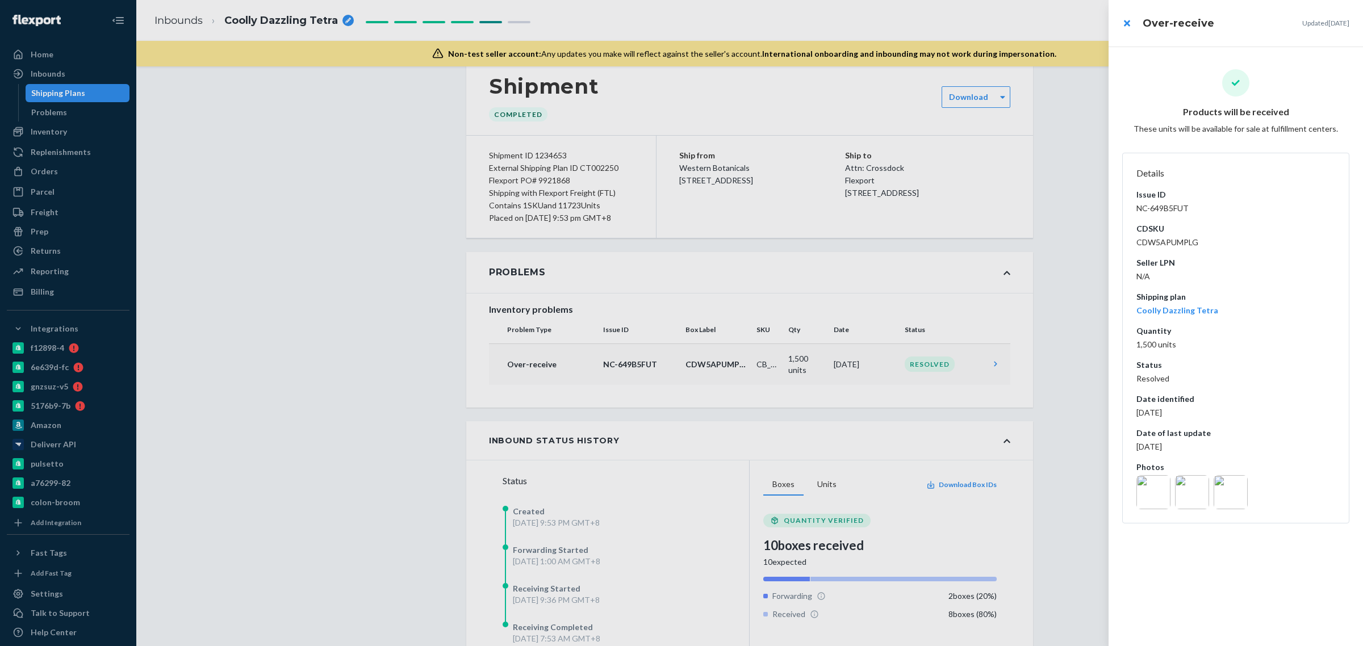
drag, startPoint x: 739, startPoint y: 376, endPoint x: 511, endPoint y: 353, distance: 228.9
click at [512, 355] on div at bounding box center [681, 323] width 1363 height 646
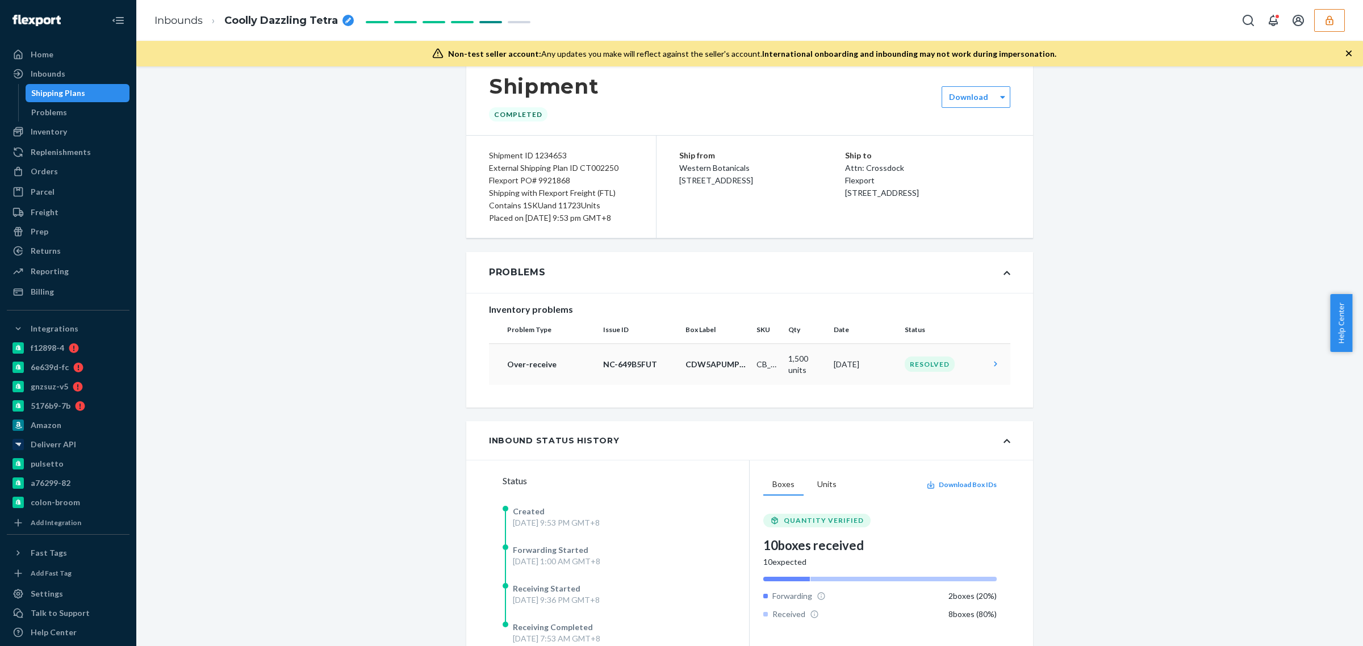
click at [501, 341] on th "Problem Type" at bounding box center [544, 329] width 110 height 27
drag, startPoint x: 500, startPoint y: 340, endPoint x: 981, endPoint y: 383, distance: 483.1
click at [981, 383] on table "Problem Type Issue ID Box Label SKU Qty Date Status Over-receive NC-649B5FUT CD…" at bounding box center [749, 350] width 521 height 69
copy table "Problem Type Issue ID Box Label SKU Qty Date Status Over-receive NC-649B5FUT CD…"
click at [882, 373] on td "[DATE]" at bounding box center [864, 364] width 71 height 41
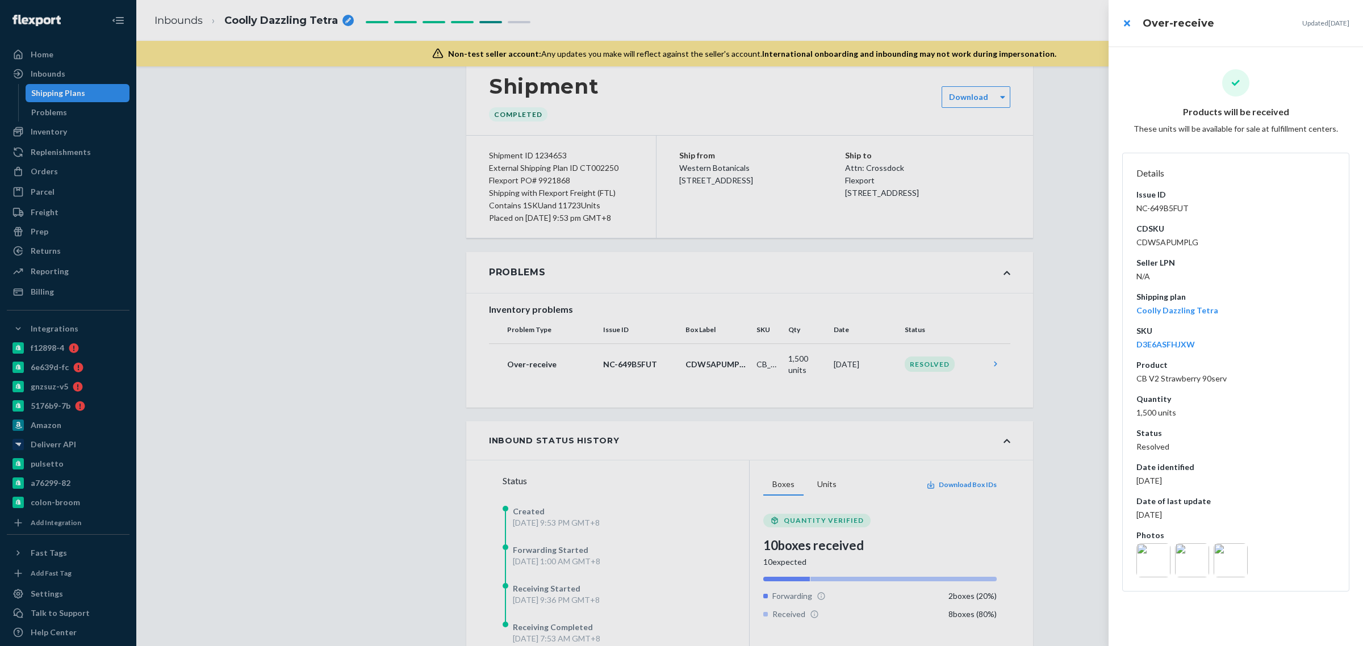
click at [1157, 564] on img at bounding box center [1154, 561] width 34 height 34
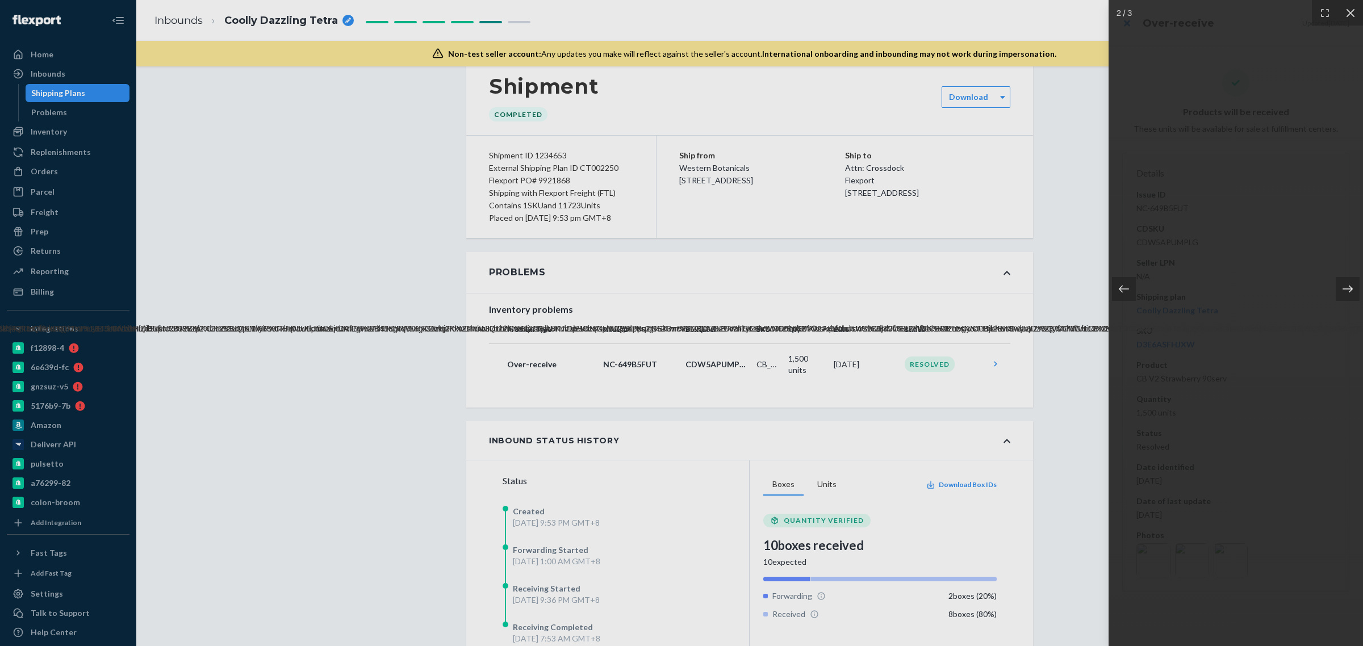
click at [1347, 295] on div at bounding box center [1348, 289] width 24 height 24
click at [1036, 437] on div at bounding box center [681, 323] width 1363 height 646
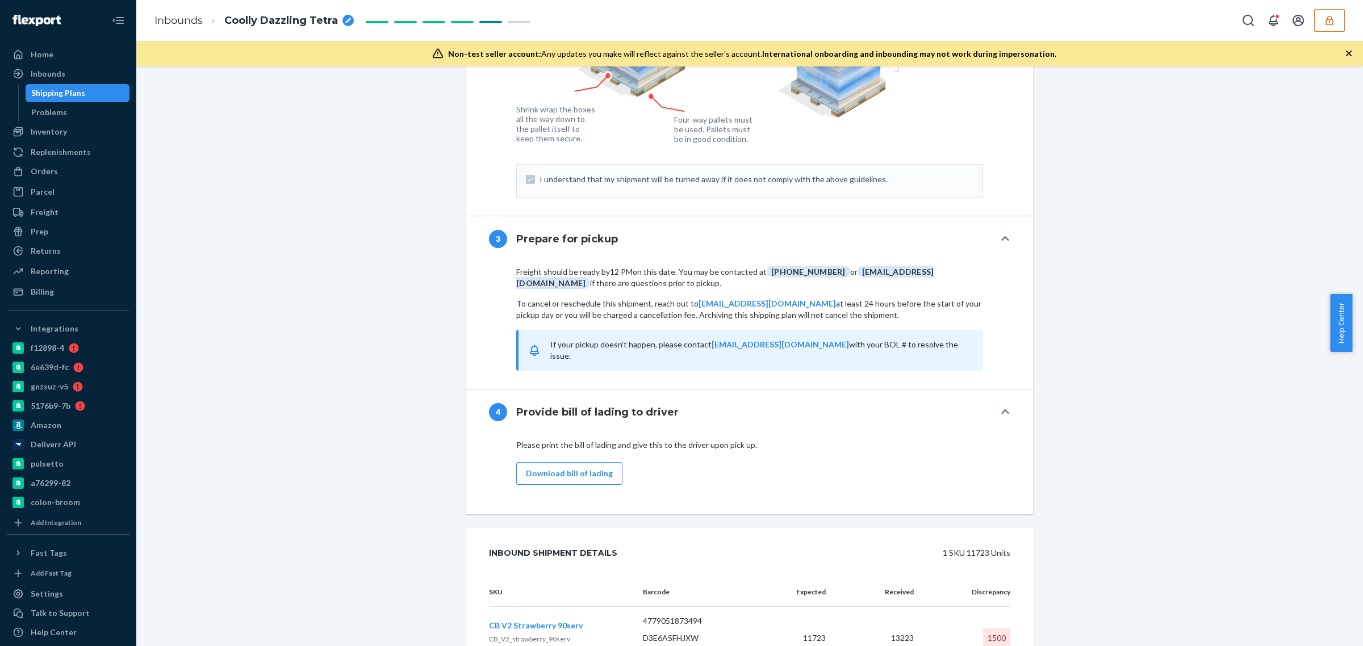
scroll to position [1301, 0]
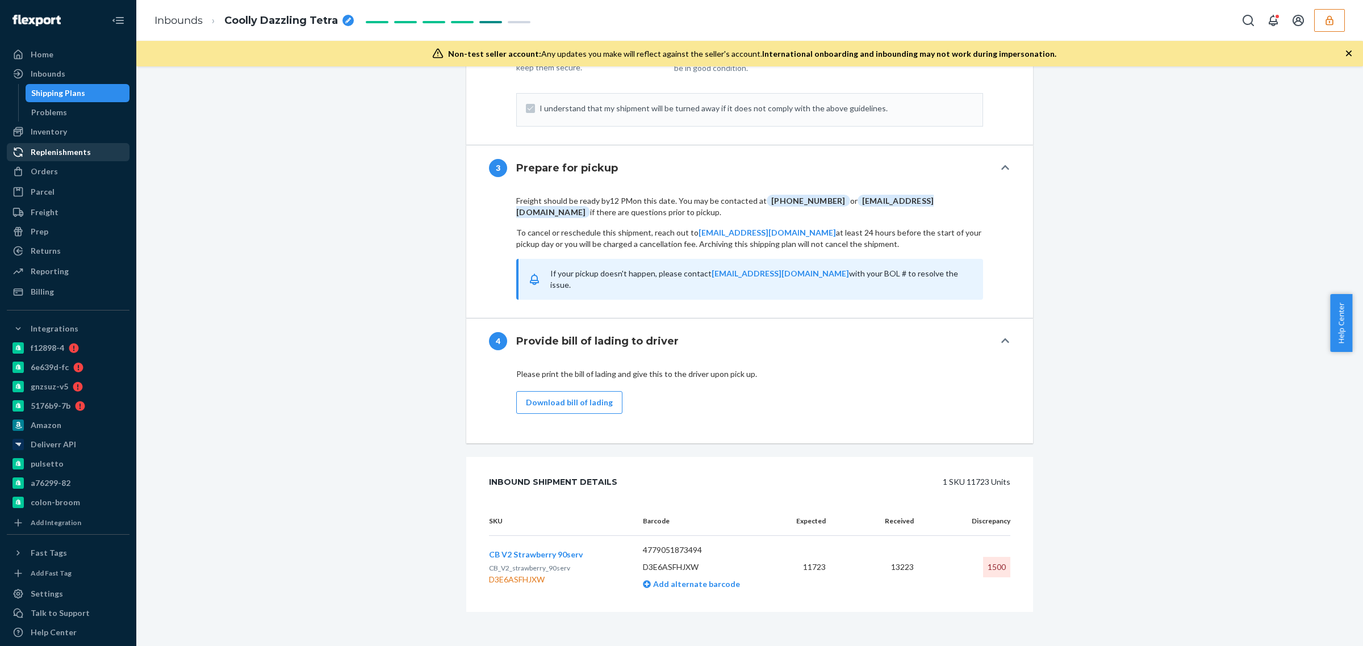
click at [64, 154] on div "Replenishments" at bounding box center [61, 152] width 60 height 11
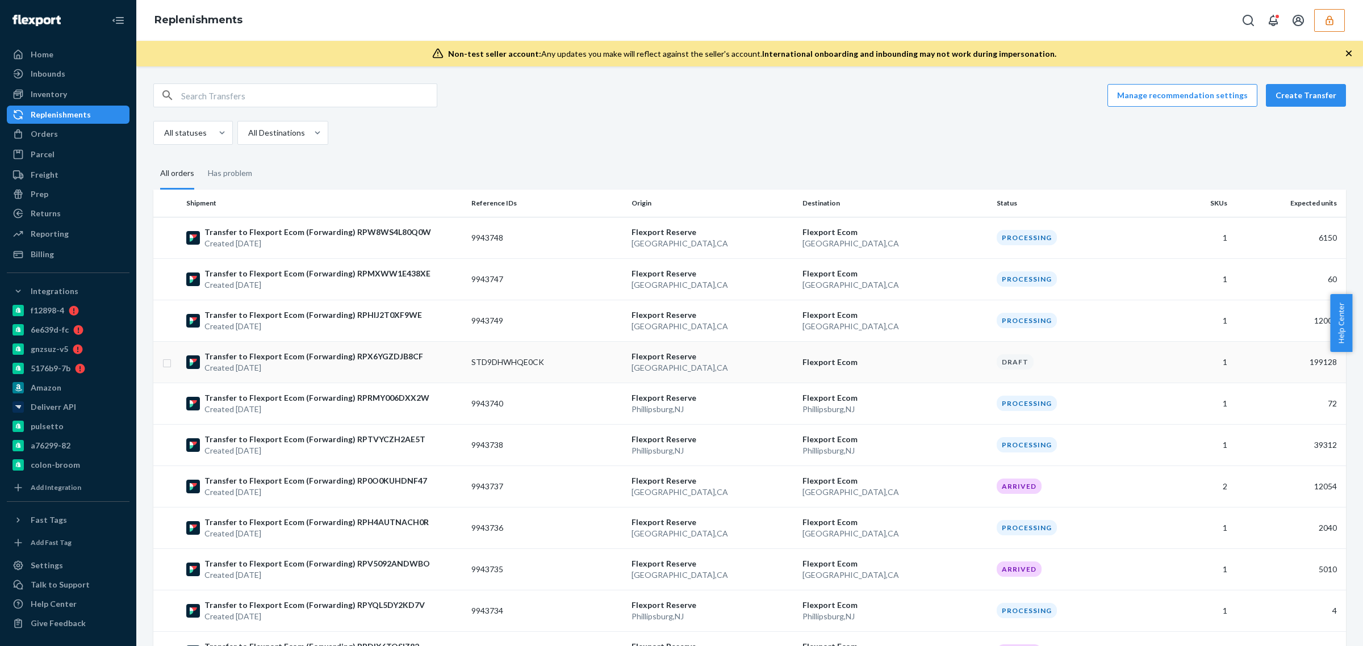
click at [492, 370] on td "STD9DHWHQE0CK" at bounding box center [547, 361] width 160 height 41
click at [571, 366] on td "STD9DHWHQE0CK" at bounding box center [547, 361] width 160 height 41
click at [504, 140] on div "All statuses All Destinations" at bounding box center [745, 133] width 1184 height 24
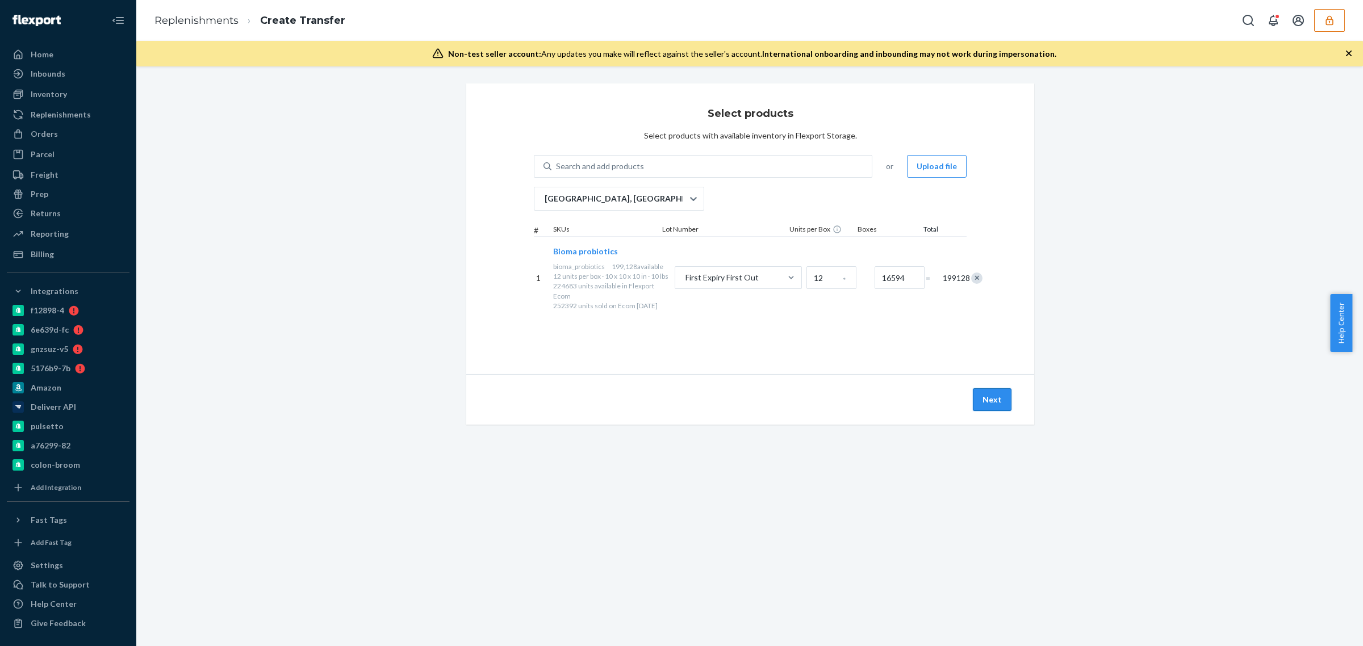
click at [984, 406] on button "Next" at bounding box center [992, 400] width 39 height 23
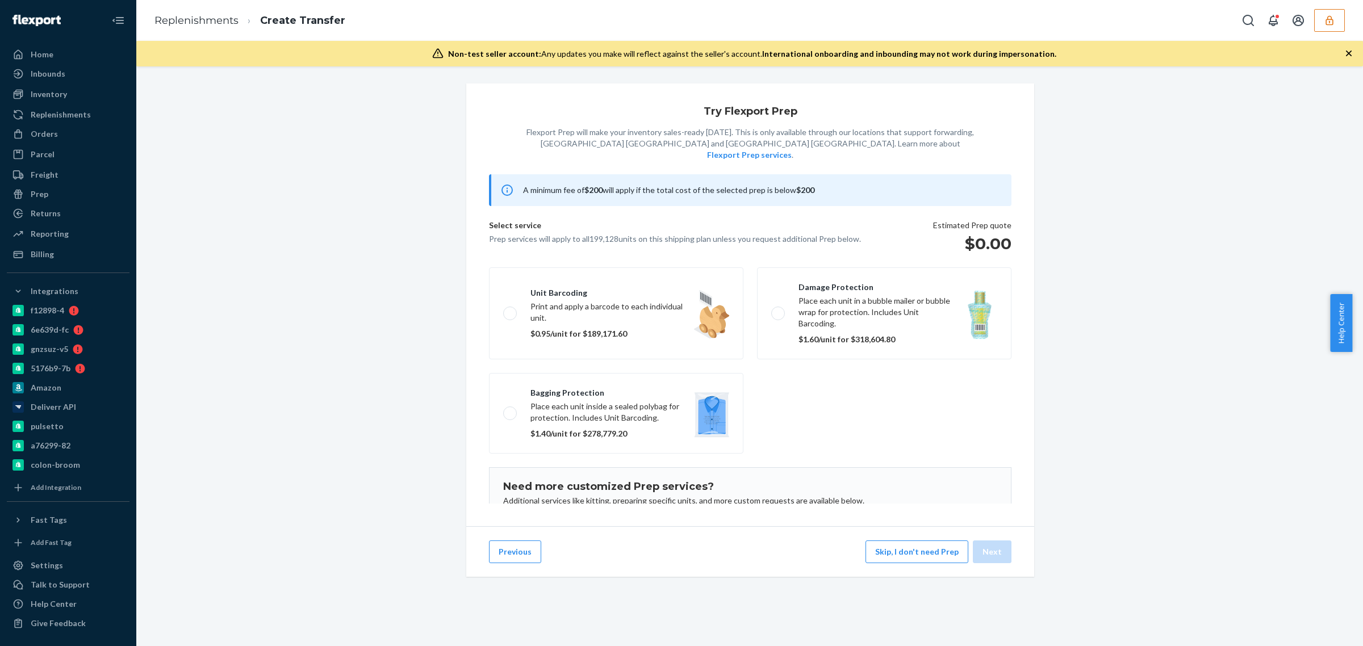
scroll to position [74, 0]
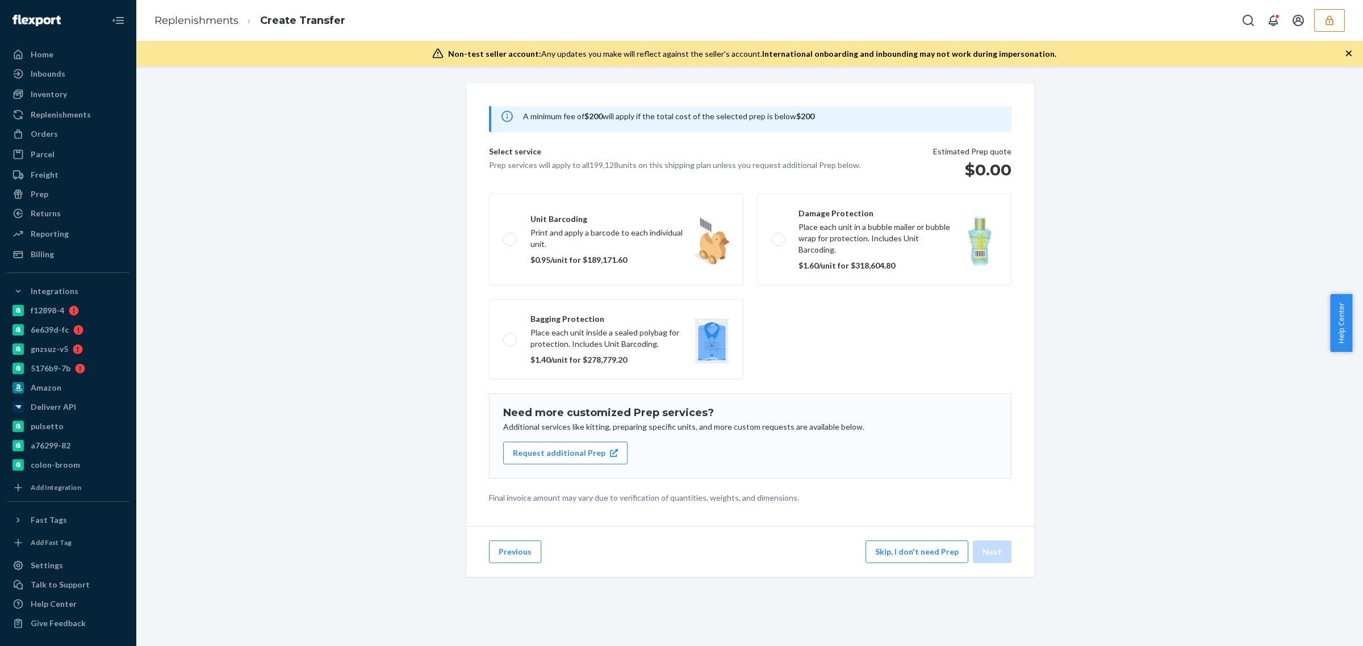
click at [929, 574] on div "Previous Skip, I don't need Prep Next" at bounding box center [750, 552] width 568 height 51
click at [932, 564] on button "Skip, I don't need Prep" at bounding box center [917, 552] width 103 height 23
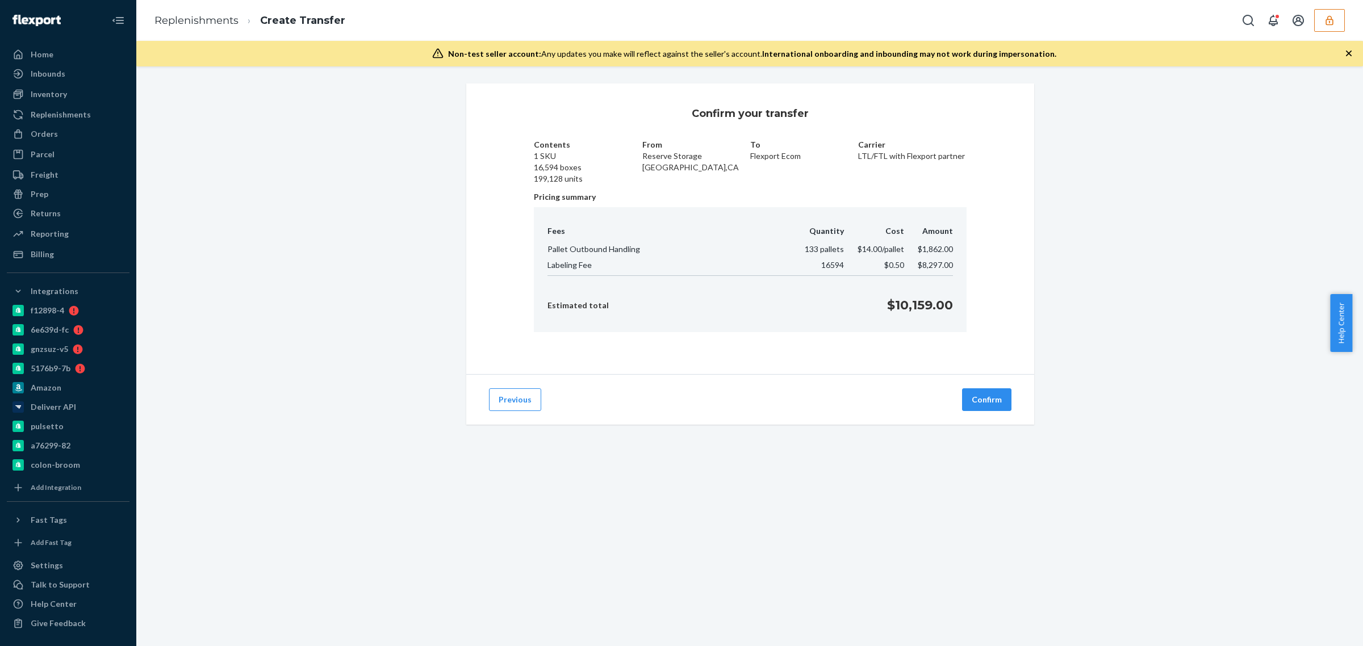
drag, startPoint x: 704, startPoint y: 295, endPoint x: 420, endPoint y: 276, distance: 284.7
click at [704, 295] on div "Fees Quantity Cost Amount Pallet Outbound Handling 133 pallets $14.00 /pallet $…" at bounding box center [750, 269] width 433 height 125
click at [982, 403] on button "Confirm" at bounding box center [986, 400] width 49 height 23
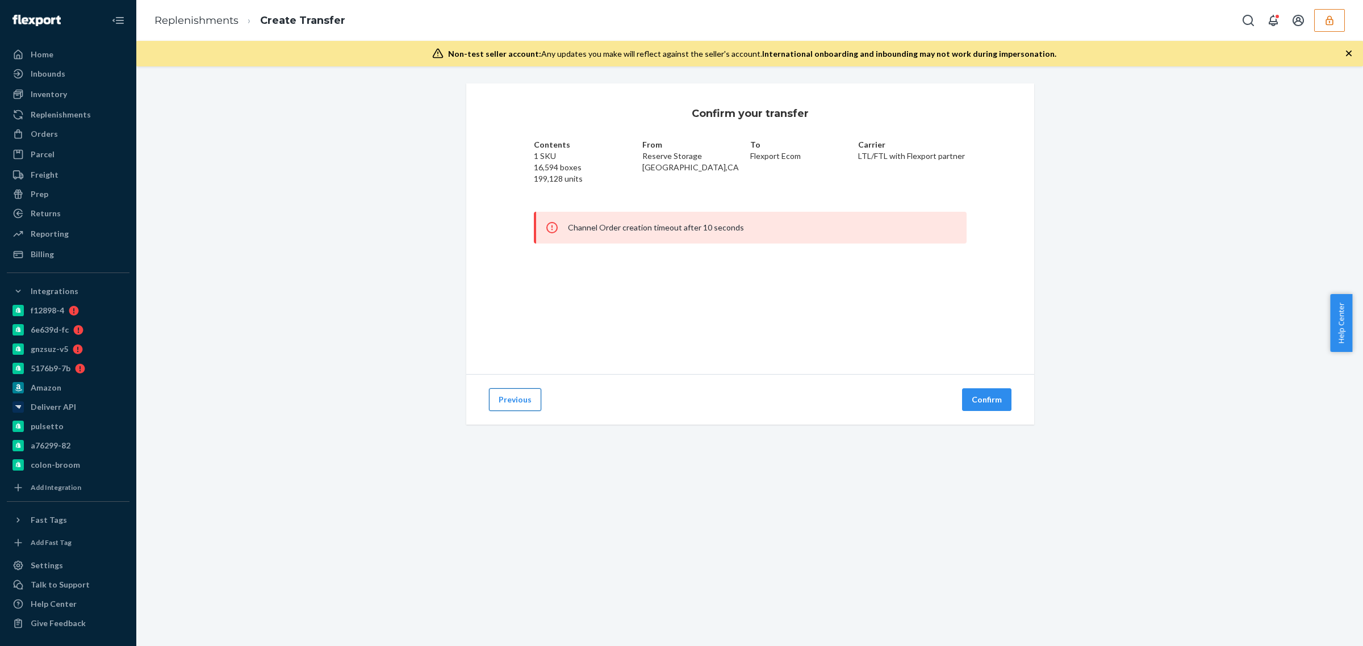
click at [527, 408] on button "Previous" at bounding box center [515, 400] width 52 height 23
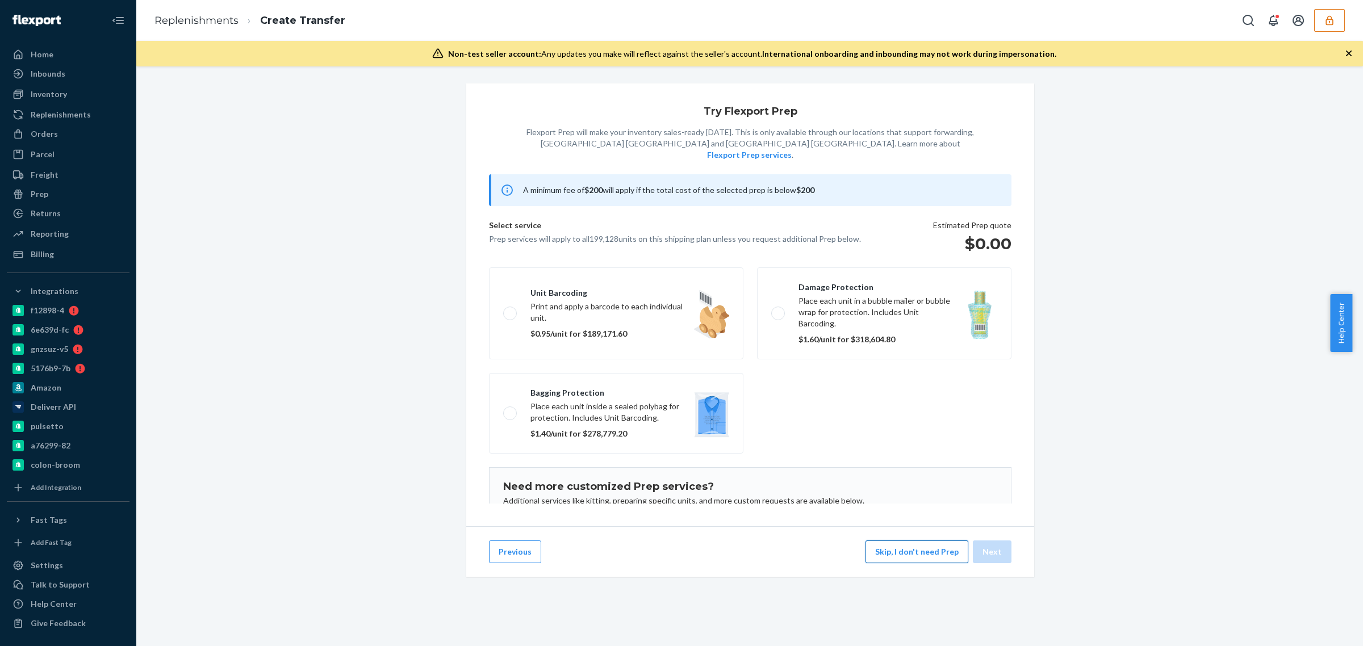
click at [912, 549] on div "Previous Skip, I don't need Prep Next" at bounding box center [750, 552] width 568 height 51
click at [919, 564] on button "Skip, I don't need Prep" at bounding box center [917, 552] width 103 height 23
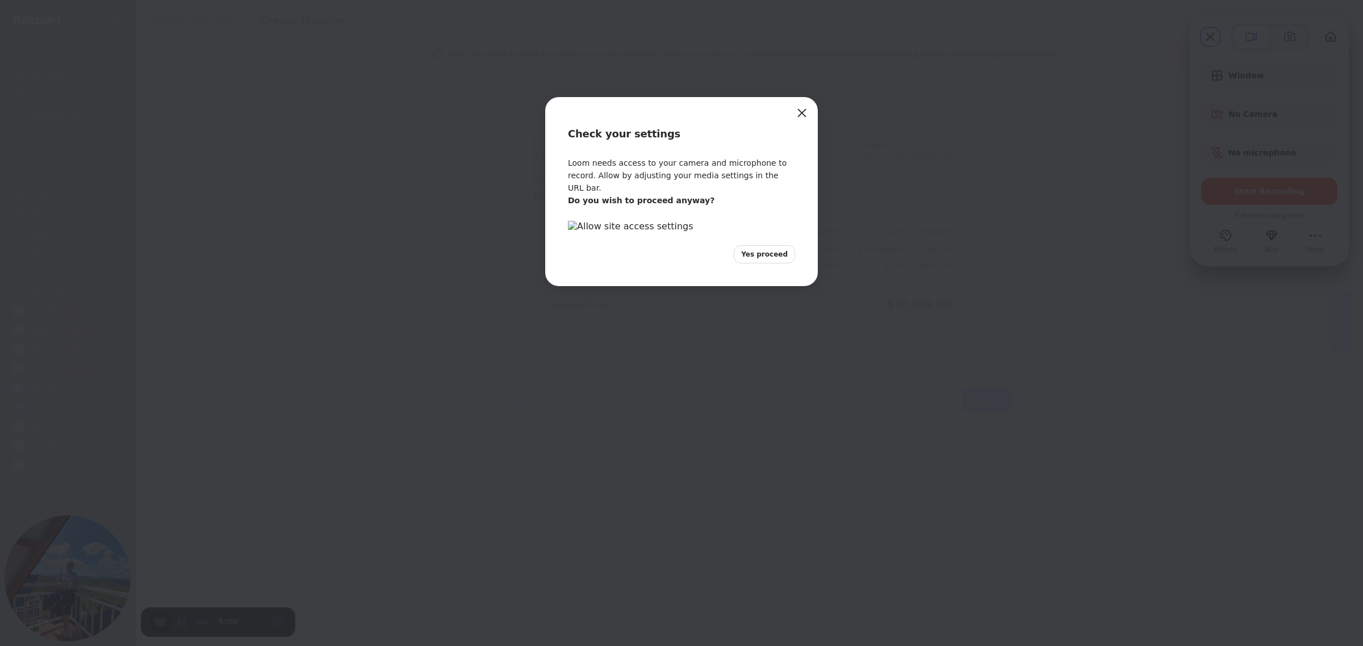
click at [771, 260] on span "Yes proceed" at bounding box center [764, 254] width 47 height 10
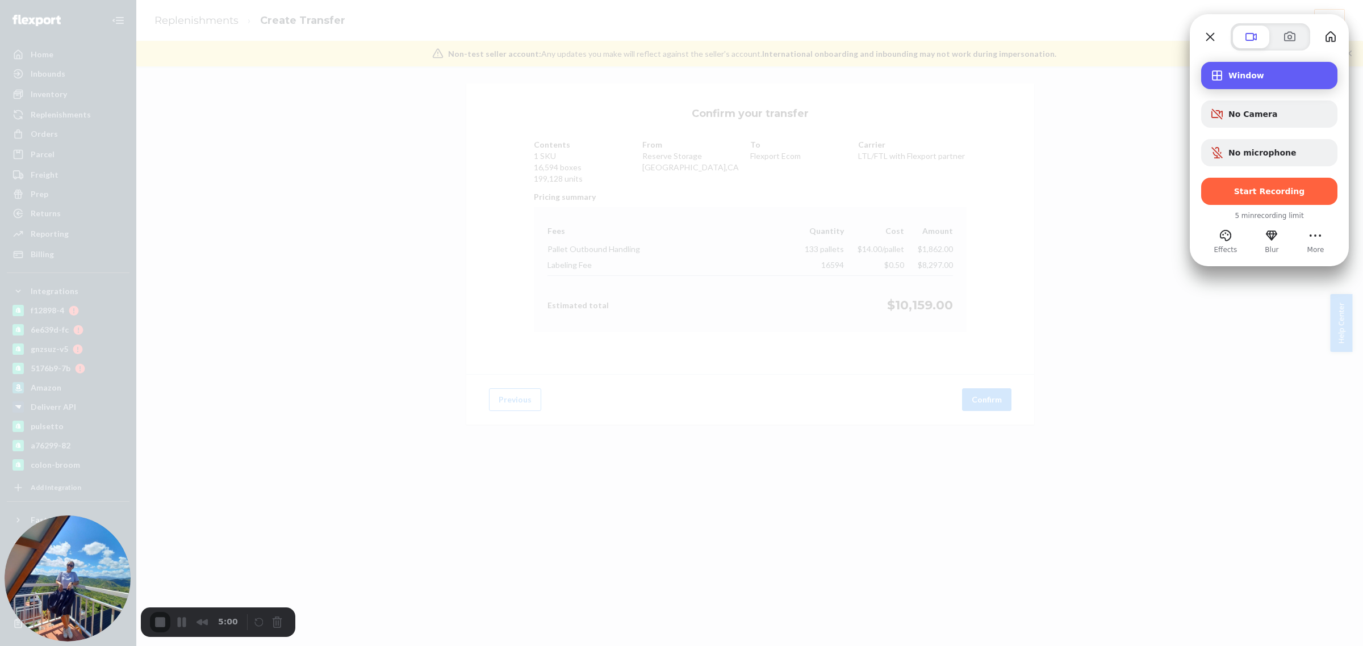
click at [1261, 78] on span "Window" at bounding box center [1279, 75] width 100 height 9
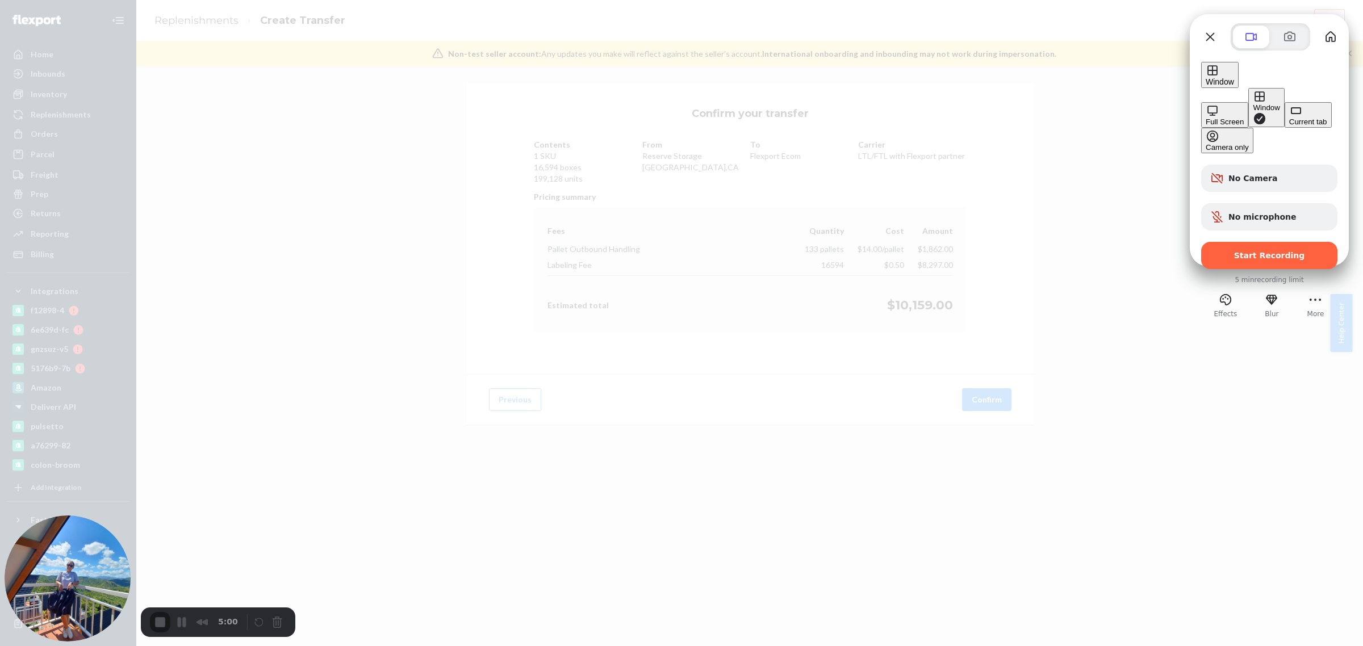
click at [1290, 126] on div "Current tab" at bounding box center [1309, 122] width 38 height 9
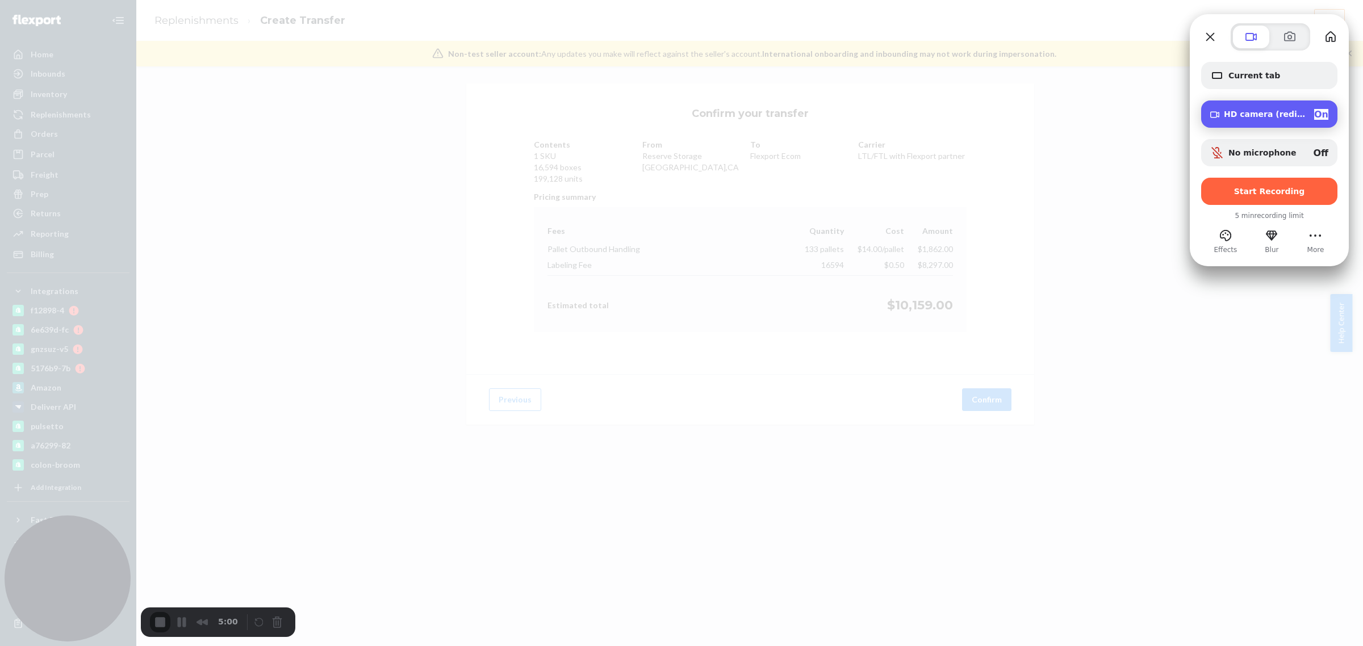
click at [1255, 118] on span "HD camera (redirected)" at bounding box center [1264, 114] width 81 height 9
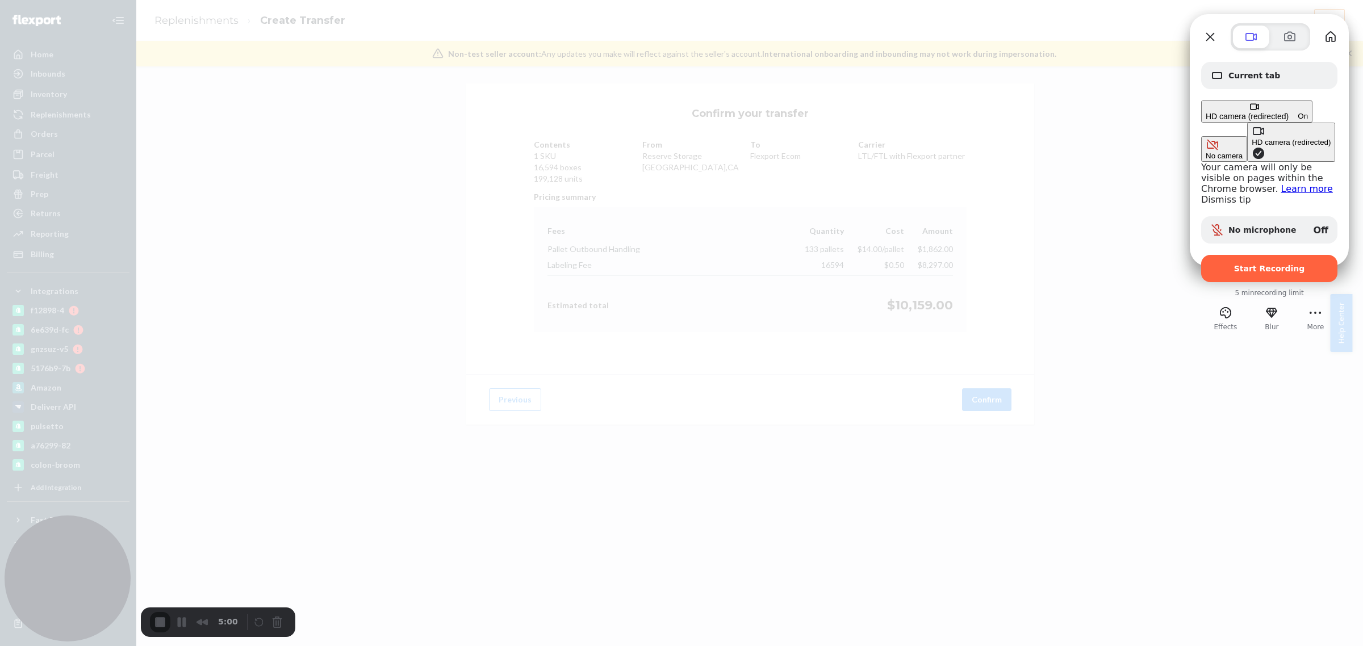
click at [1308, 115] on span "On" at bounding box center [1303, 116] width 10 height 9
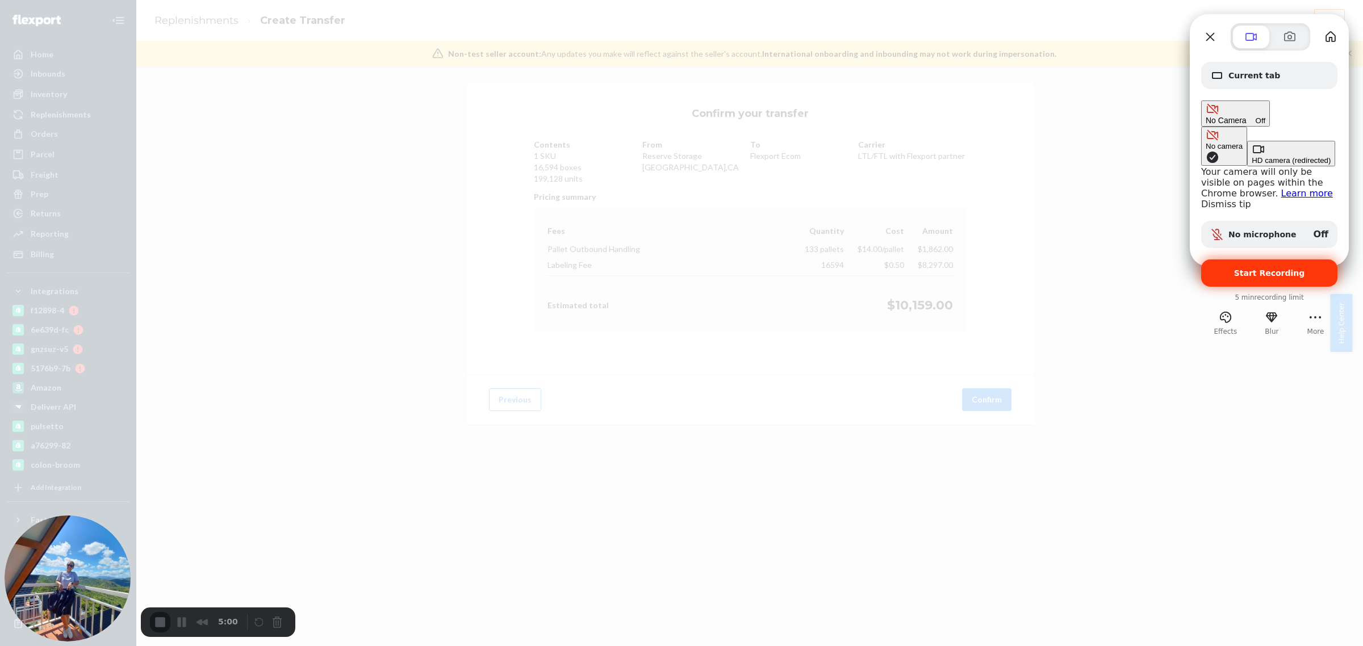
click at [1272, 269] on span "Start Recording" at bounding box center [1269, 273] width 71 height 9
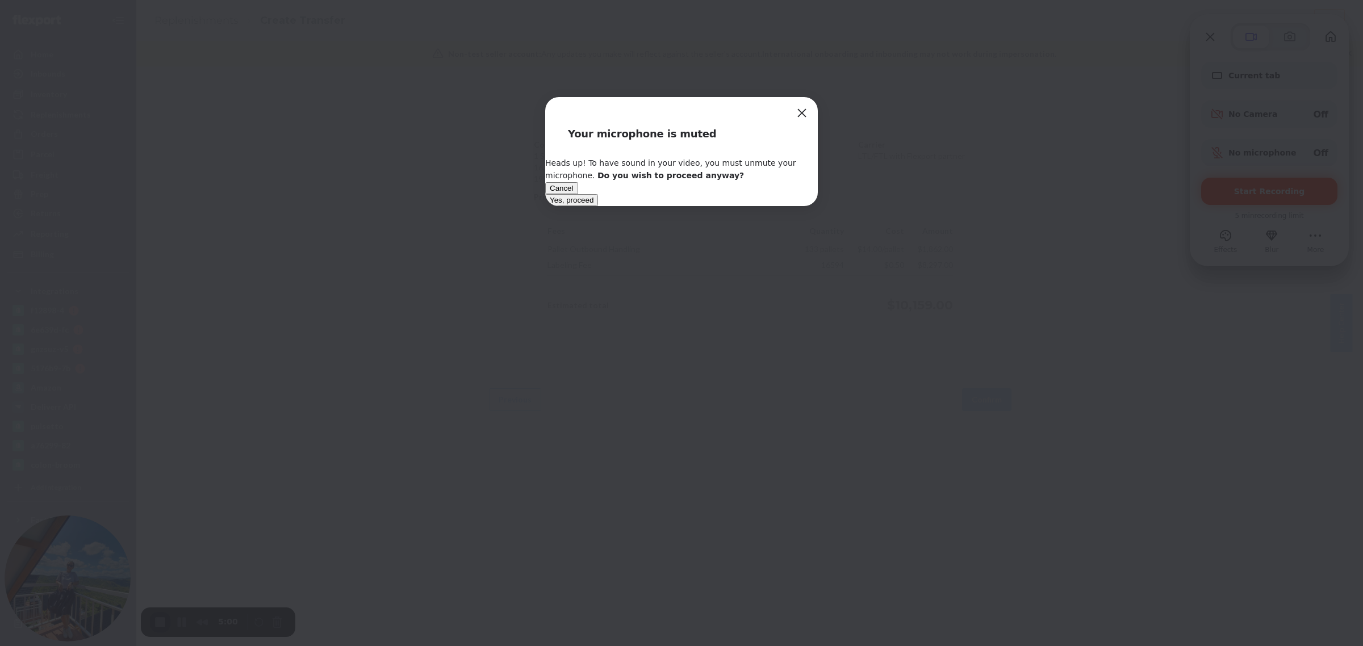
click at [594, 205] on span "Yes, proceed" at bounding box center [572, 200] width 44 height 9
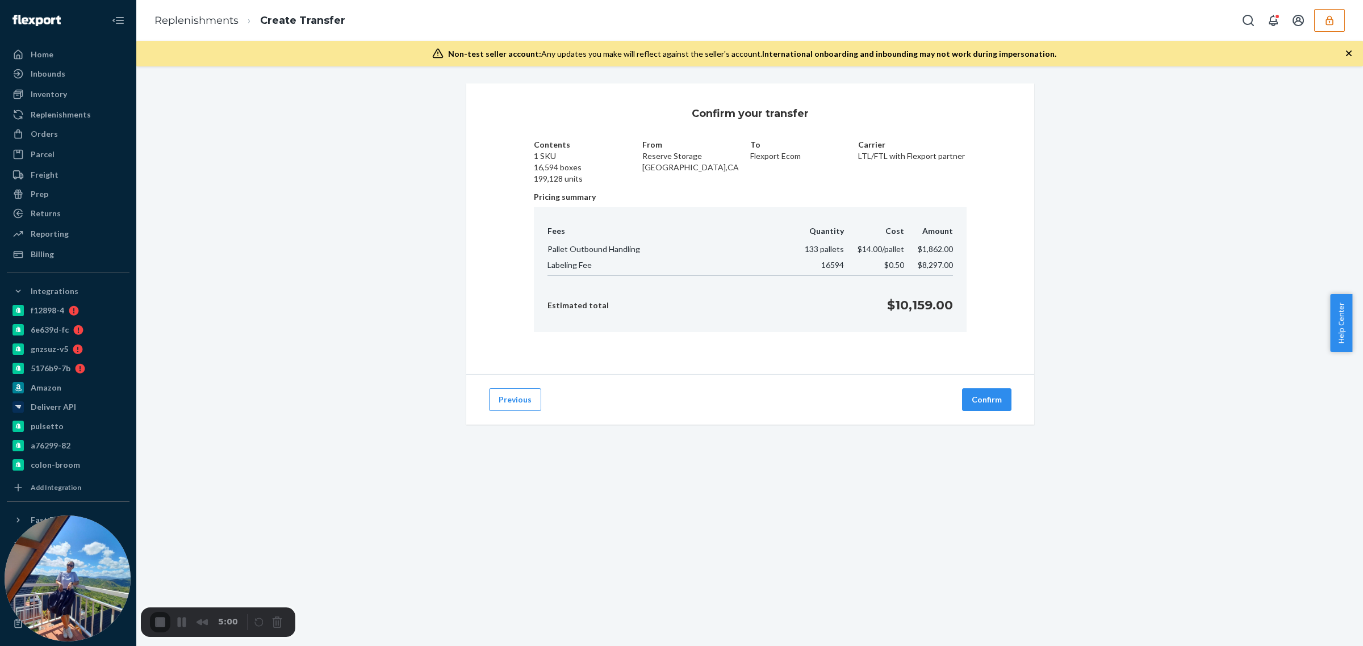
click at [687, 646] on div "3" at bounding box center [681, 651] width 1363 height 11
click at [978, 398] on button "Confirm" at bounding box center [986, 400] width 49 height 23
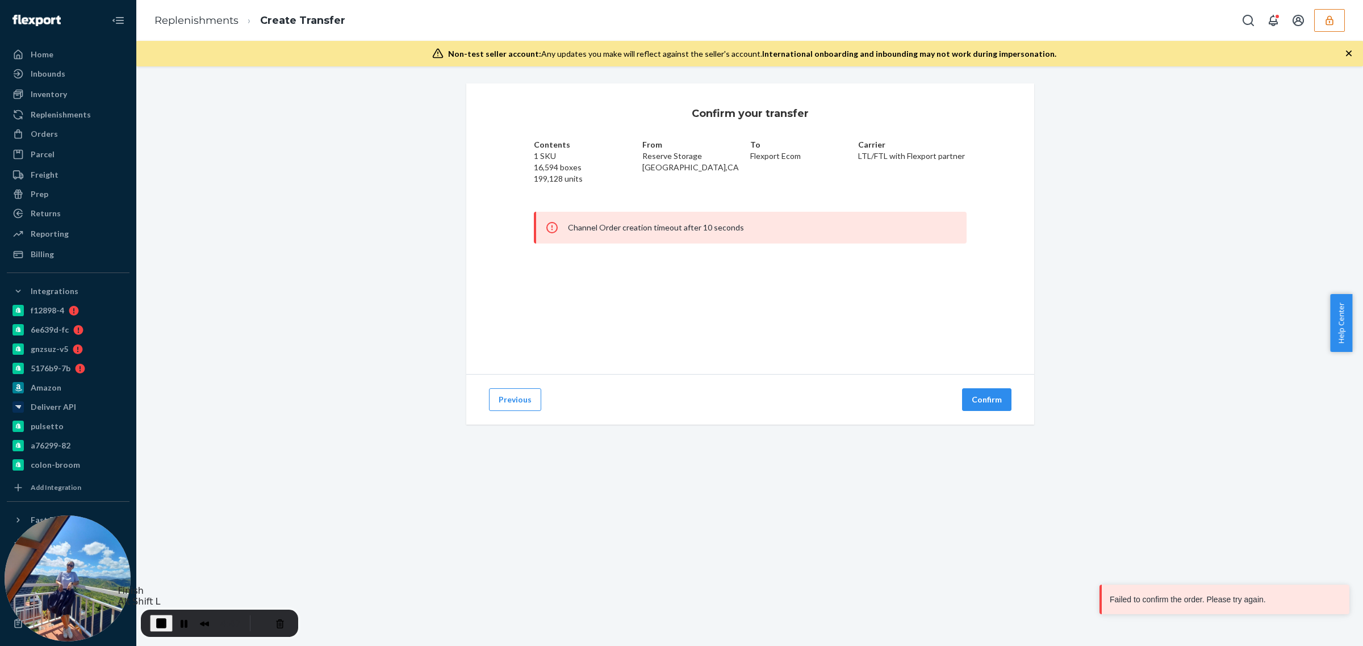
click at [156, 627] on span "End Recording" at bounding box center [162, 624] width 14 height 14
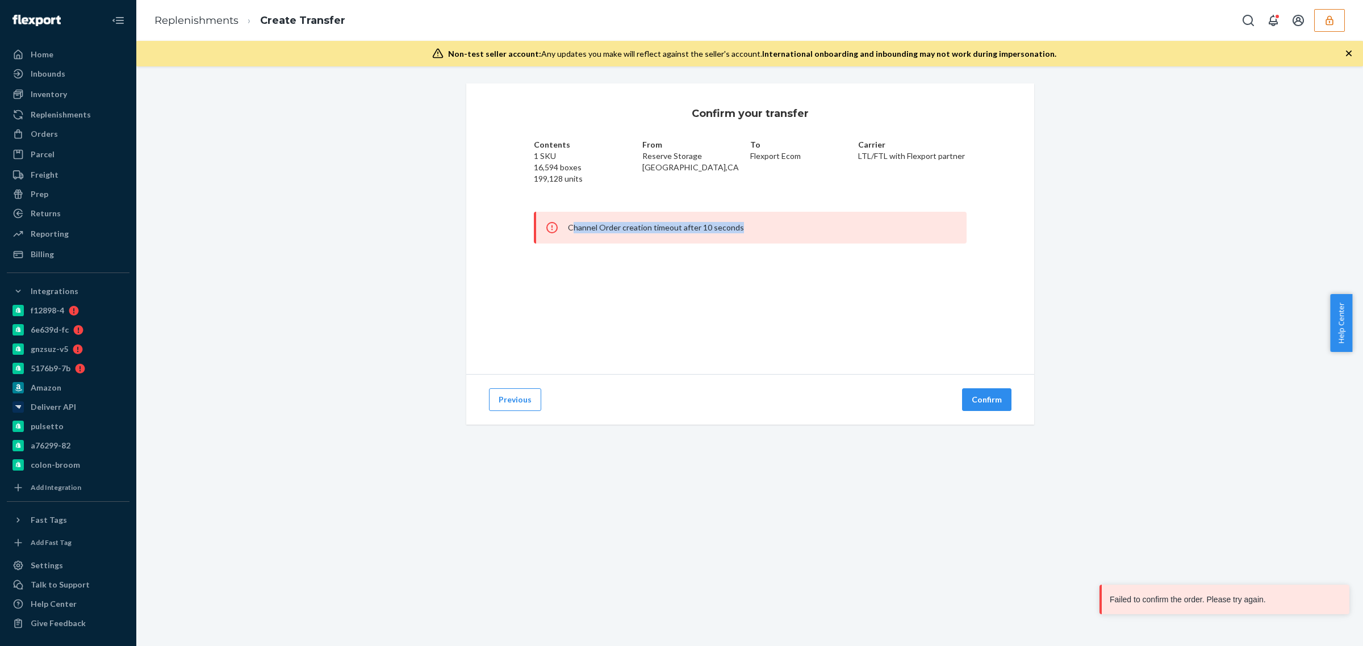
drag, startPoint x: 569, startPoint y: 229, endPoint x: 787, endPoint y: 236, distance: 218.2
click at [787, 236] on div "Channel Order creation timeout after 10 seconds" at bounding box center [750, 228] width 433 height 32
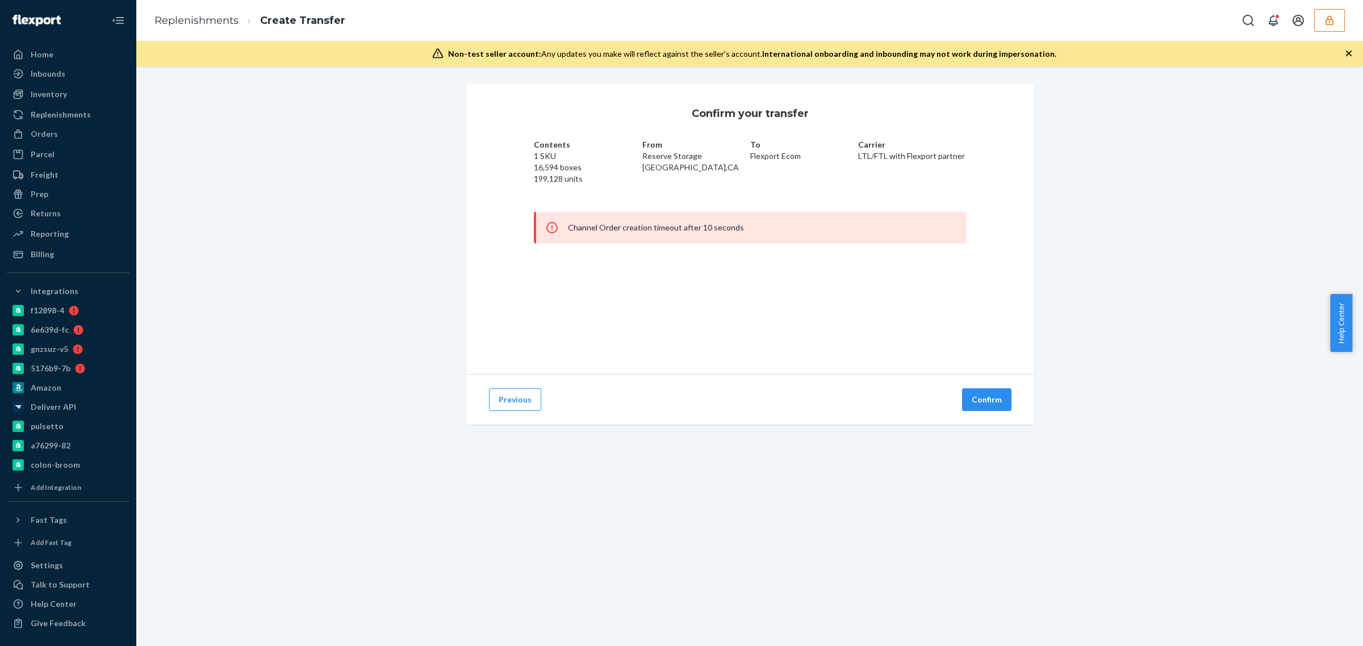
drag, startPoint x: 562, startPoint y: 229, endPoint x: 798, endPoint y: 228, distance: 235.8
click at [798, 228] on div "Channel Order creation timeout after 10 seconds" at bounding box center [750, 228] width 433 height 32
click at [652, 229] on div "Channel Order creation timeout after 10 seconds" at bounding box center [750, 228] width 433 height 32
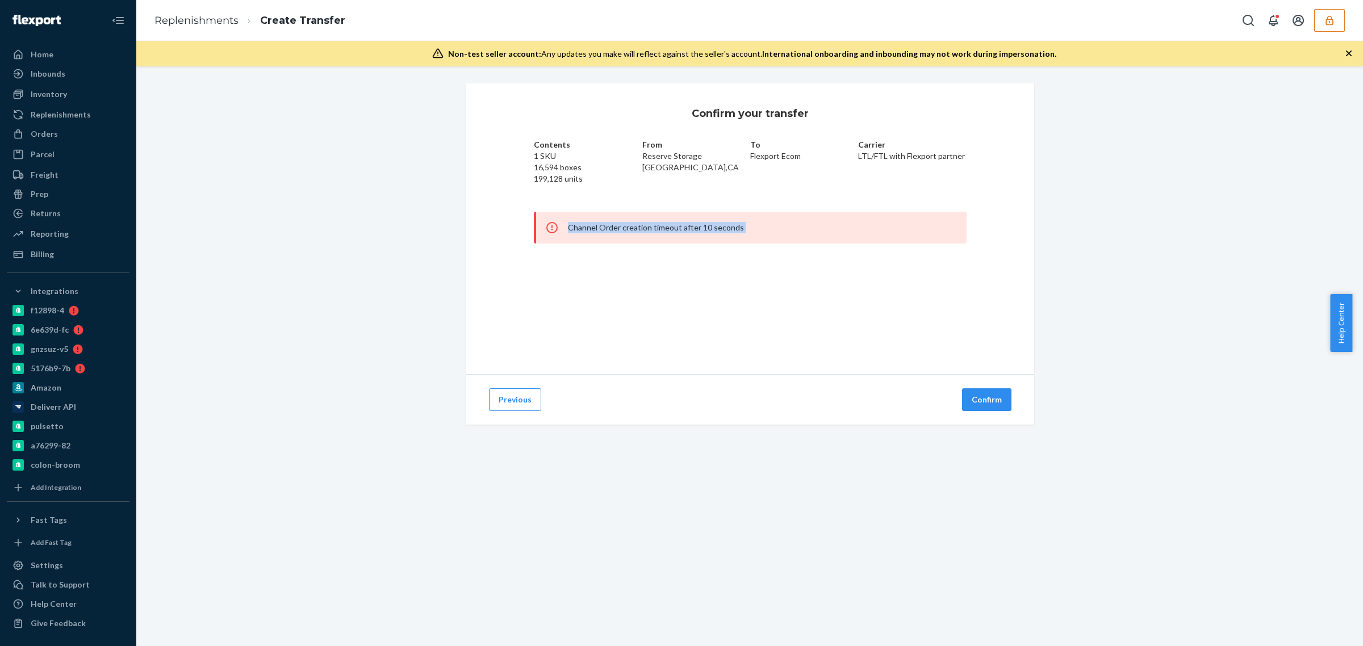
copy div "Channel Order creation timeout after 10 seconds"
click at [508, 397] on button "Previous" at bounding box center [515, 400] width 52 height 23
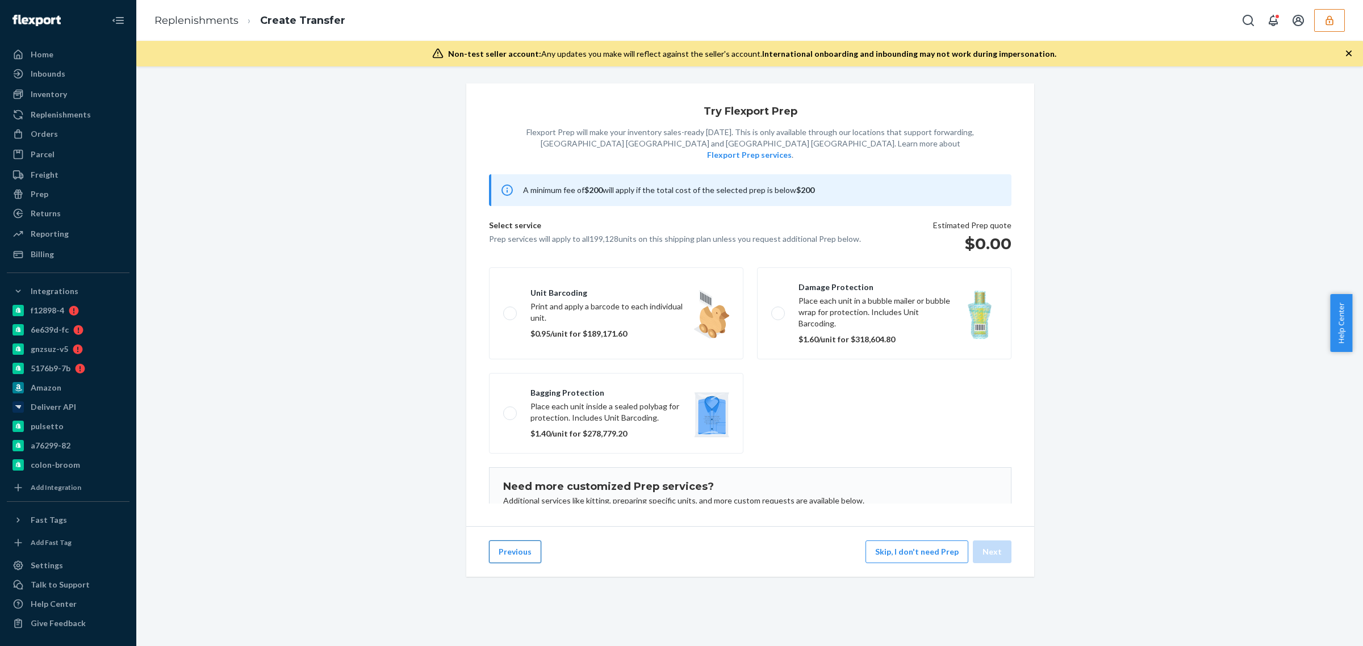
click at [527, 561] on button "Previous" at bounding box center [515, 552] width 52 height 23
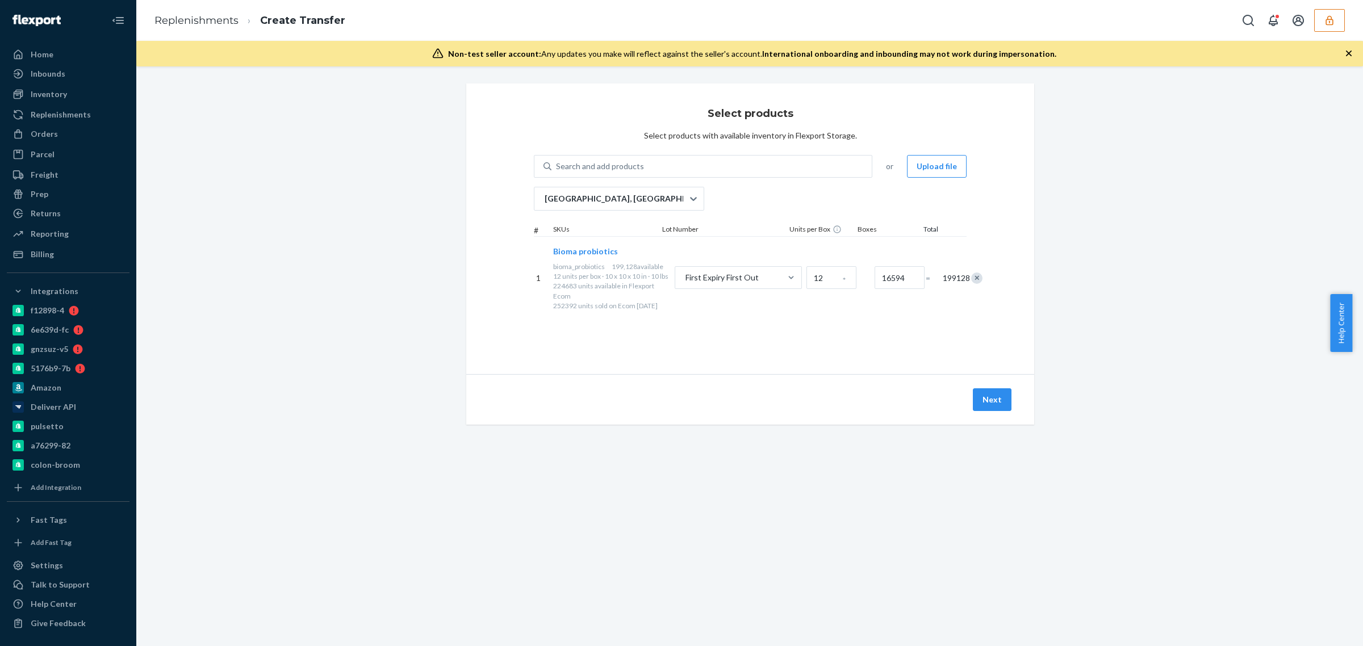
click at [595, 254] on span "Bioma probiotics" at bounding box center [585, 252] width 65 height 10
